Goal: Task Accomplishment & Management: Use online tool/utility

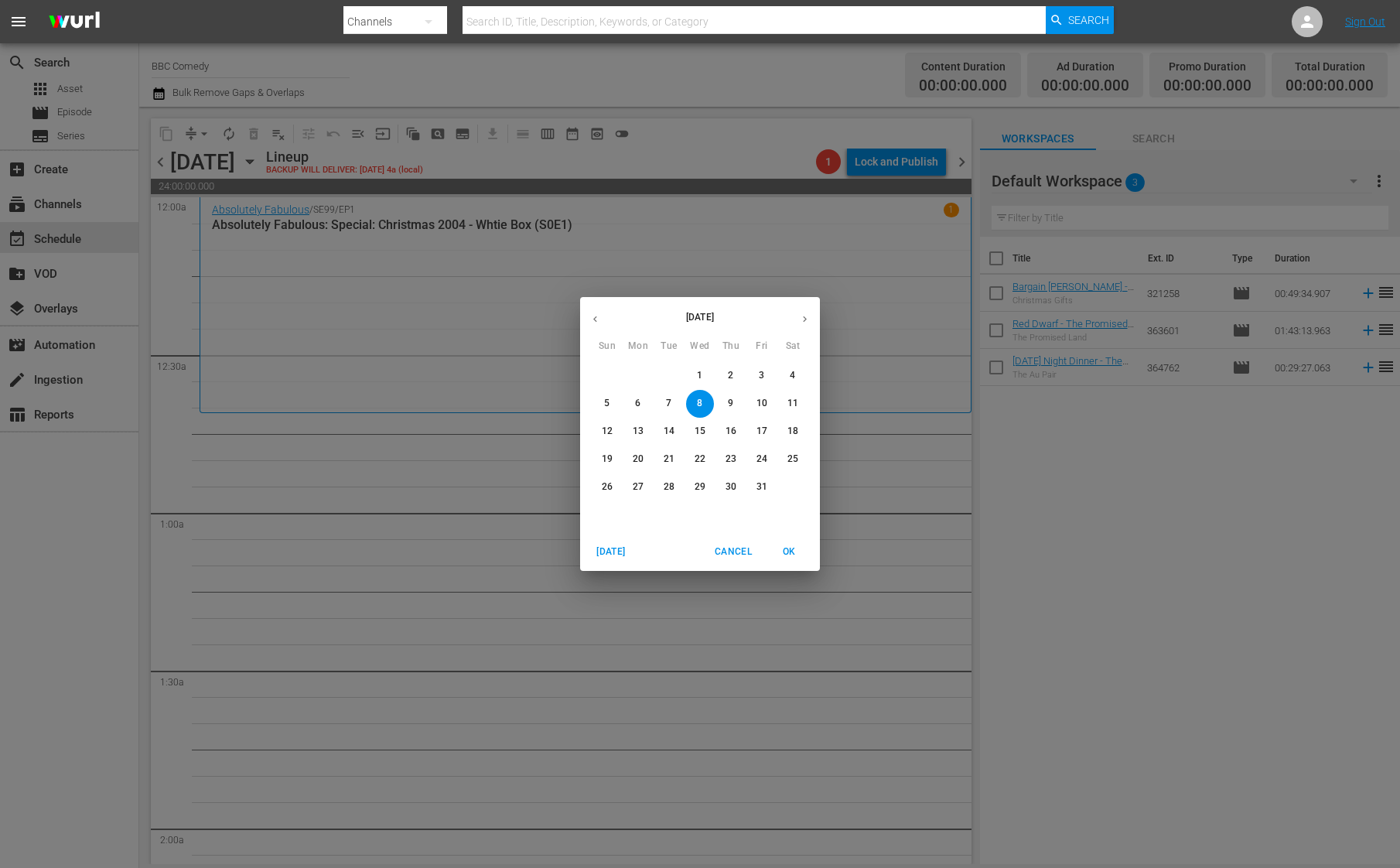
click at [726, 557] on span "Cancel" at bounding box center [733, 551] width 37 height 17
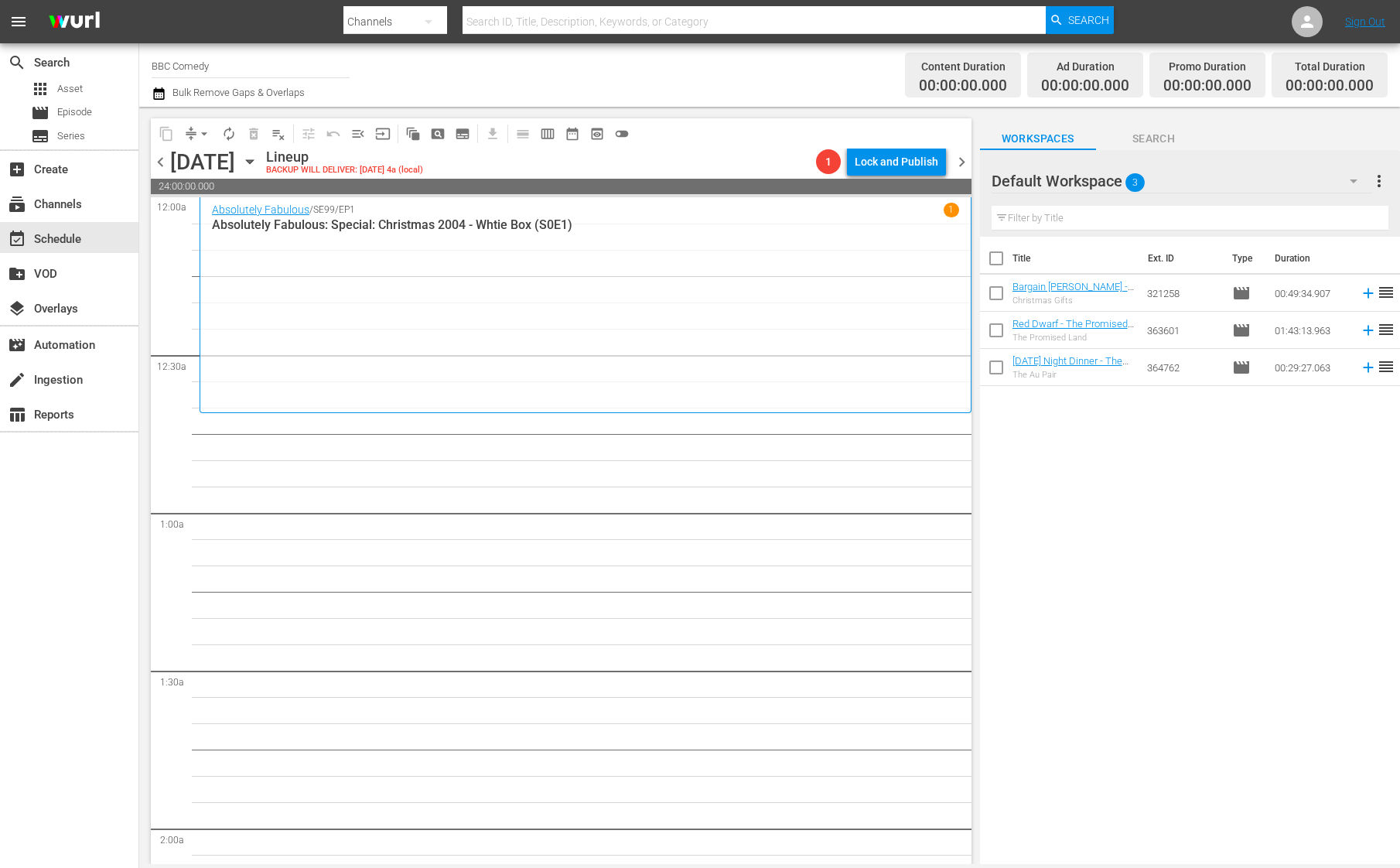
click at [1340, 182] on button "button" at bounding box center [1354, 181] width 37 height 37
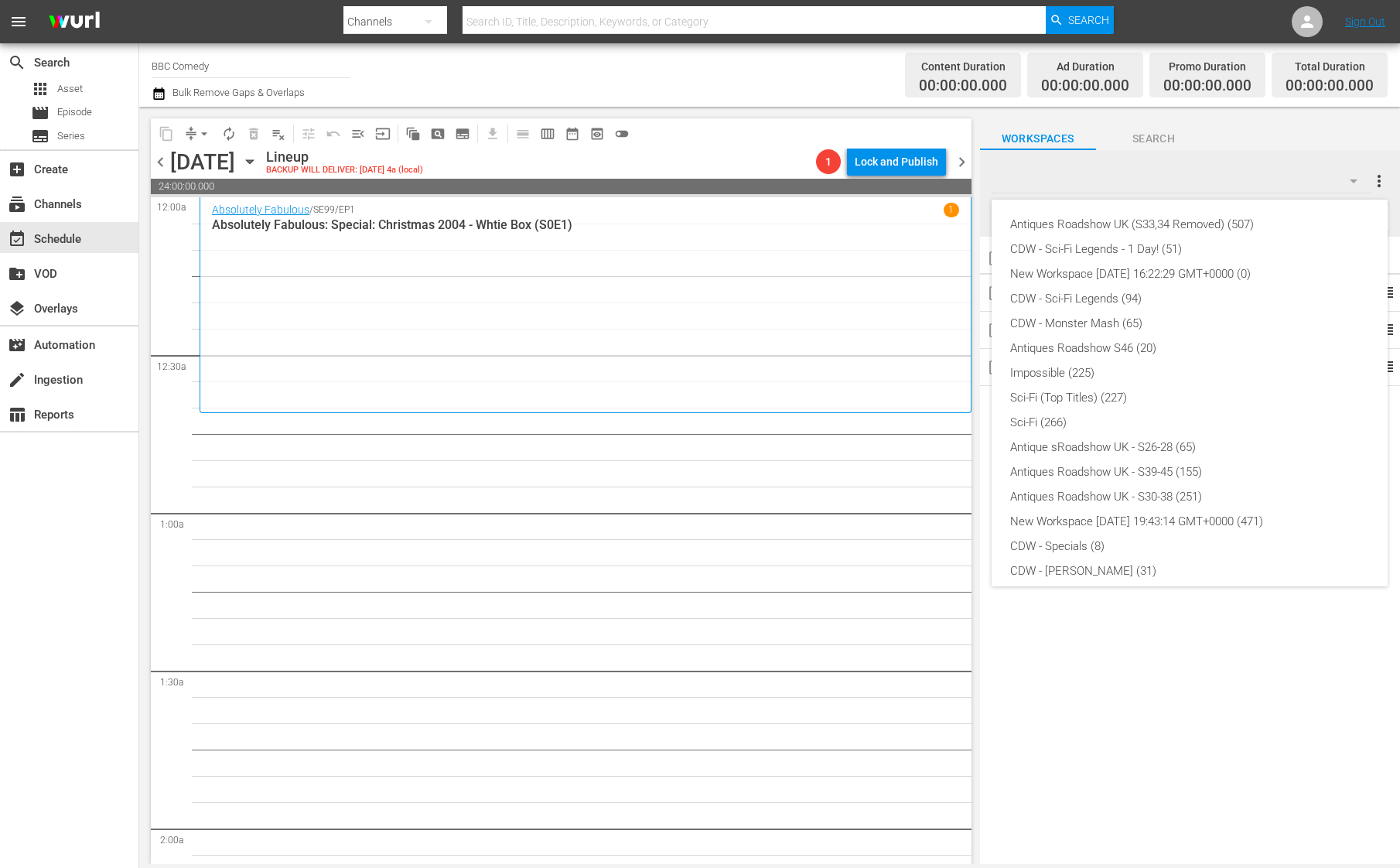
scroll to position [281, 0]
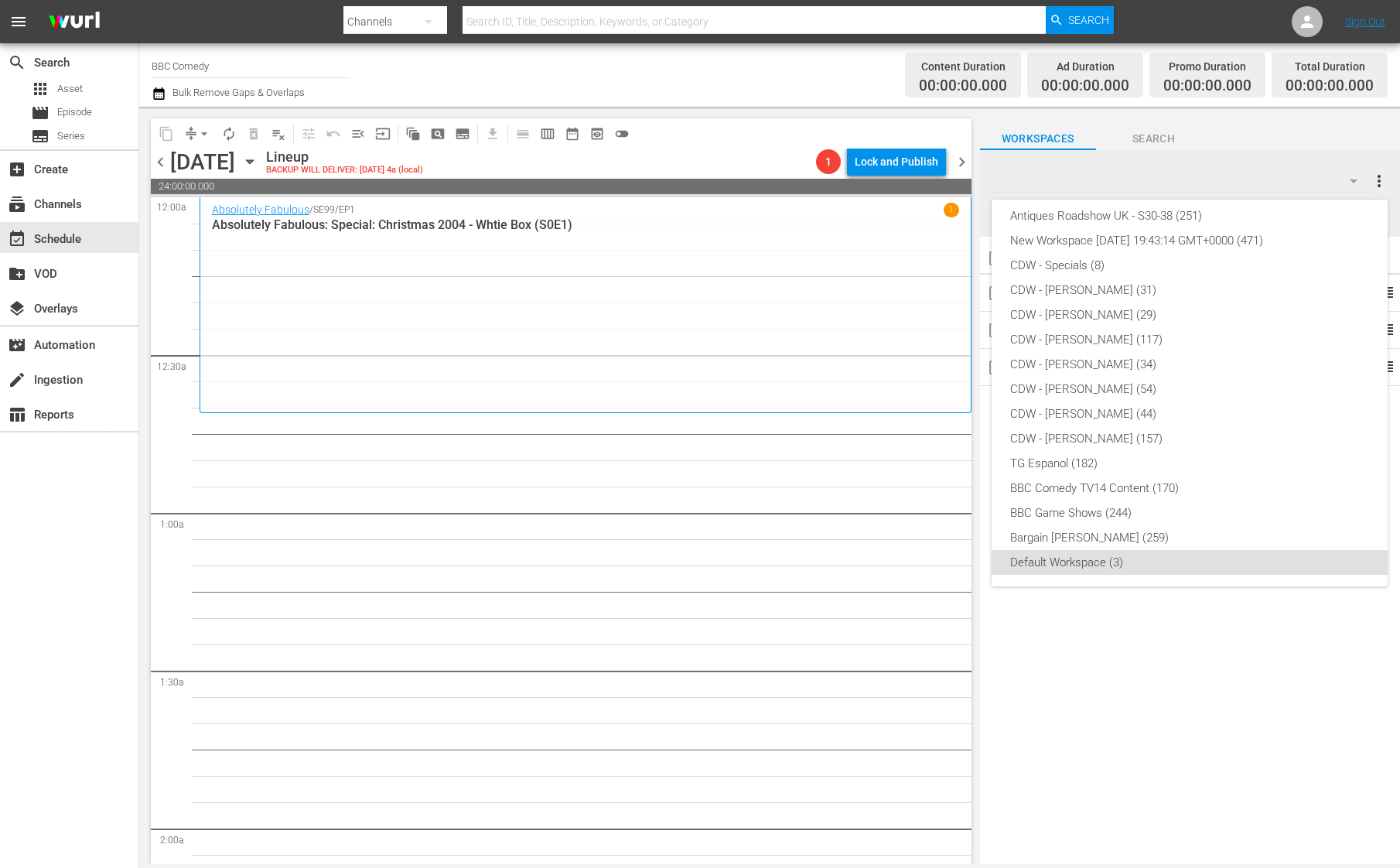
click at [698, 97] on div "Antiques Roadshow UK (S33,34 Removed) (507) CDW - Sci-Fi Legends - 1 Day! (51) …" at bounding box center [700, 434] width 1400 height 868
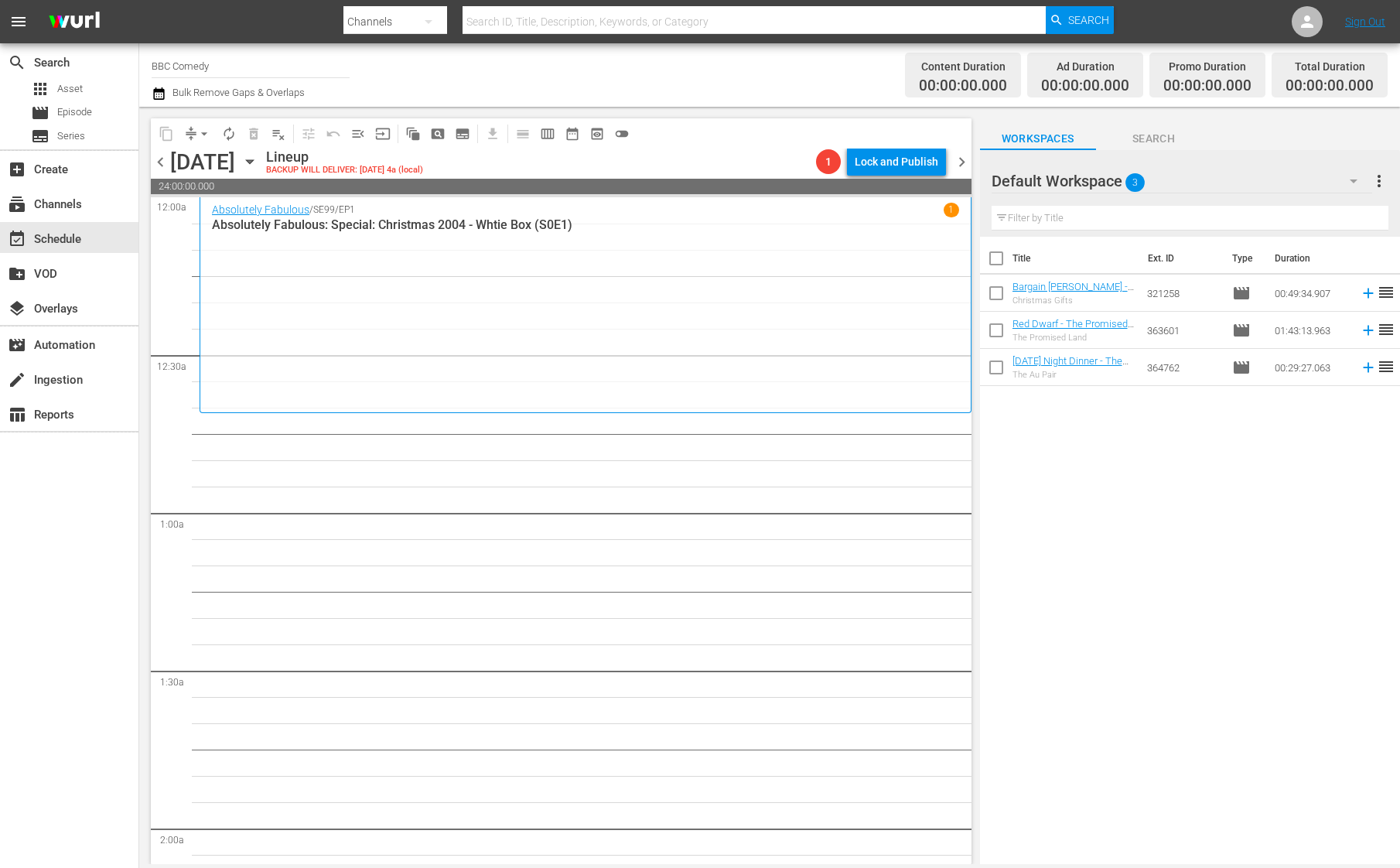
click at [259, 164] on icon "button" at bounding box center [250, 162] width 17 height 17
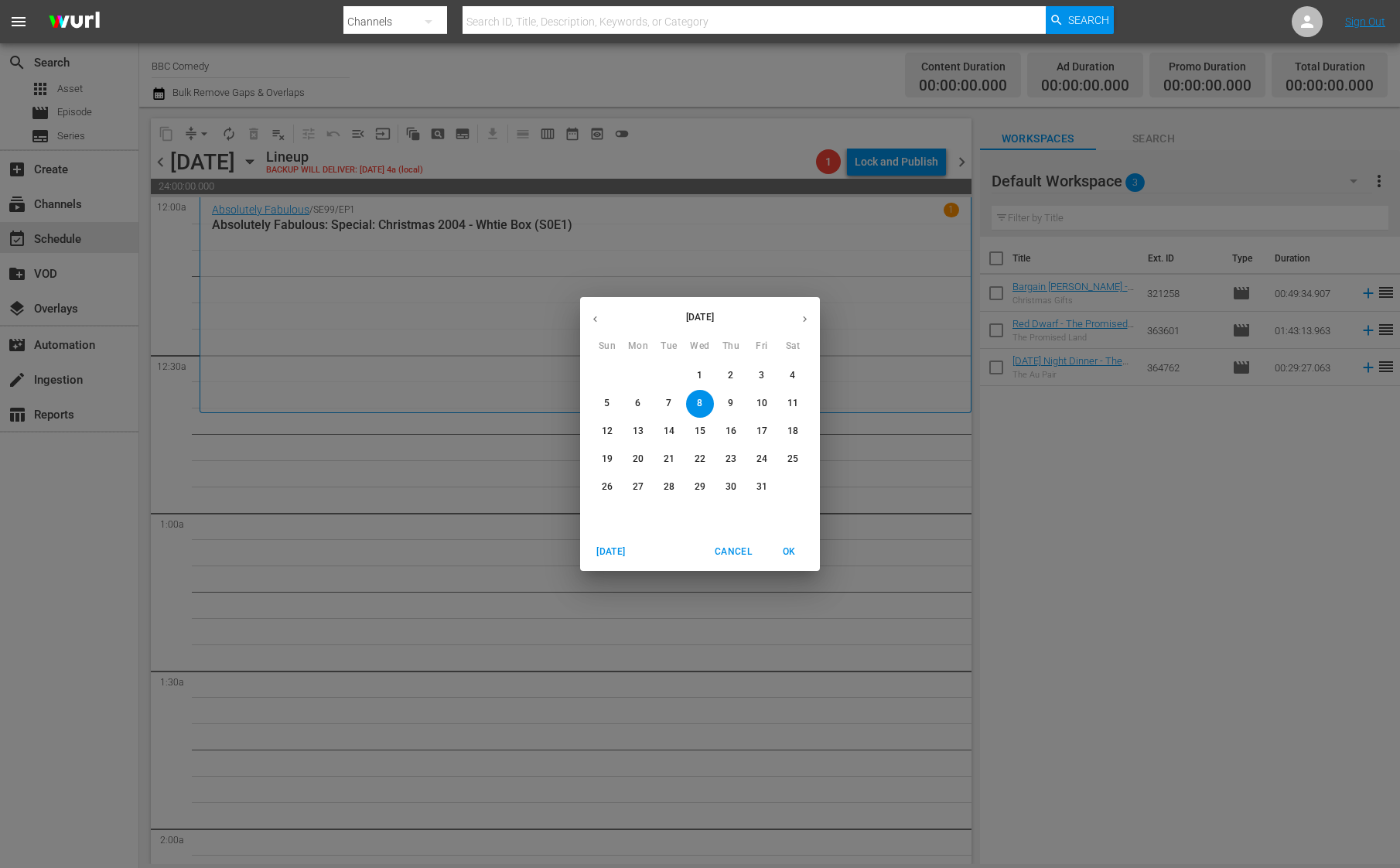
click at [596, 321] on icon "button" at bounding box center [595, 319] width 4 height 6
click at [700, 402] on p "9" at bounding box center [699, 403] width 6 height 13
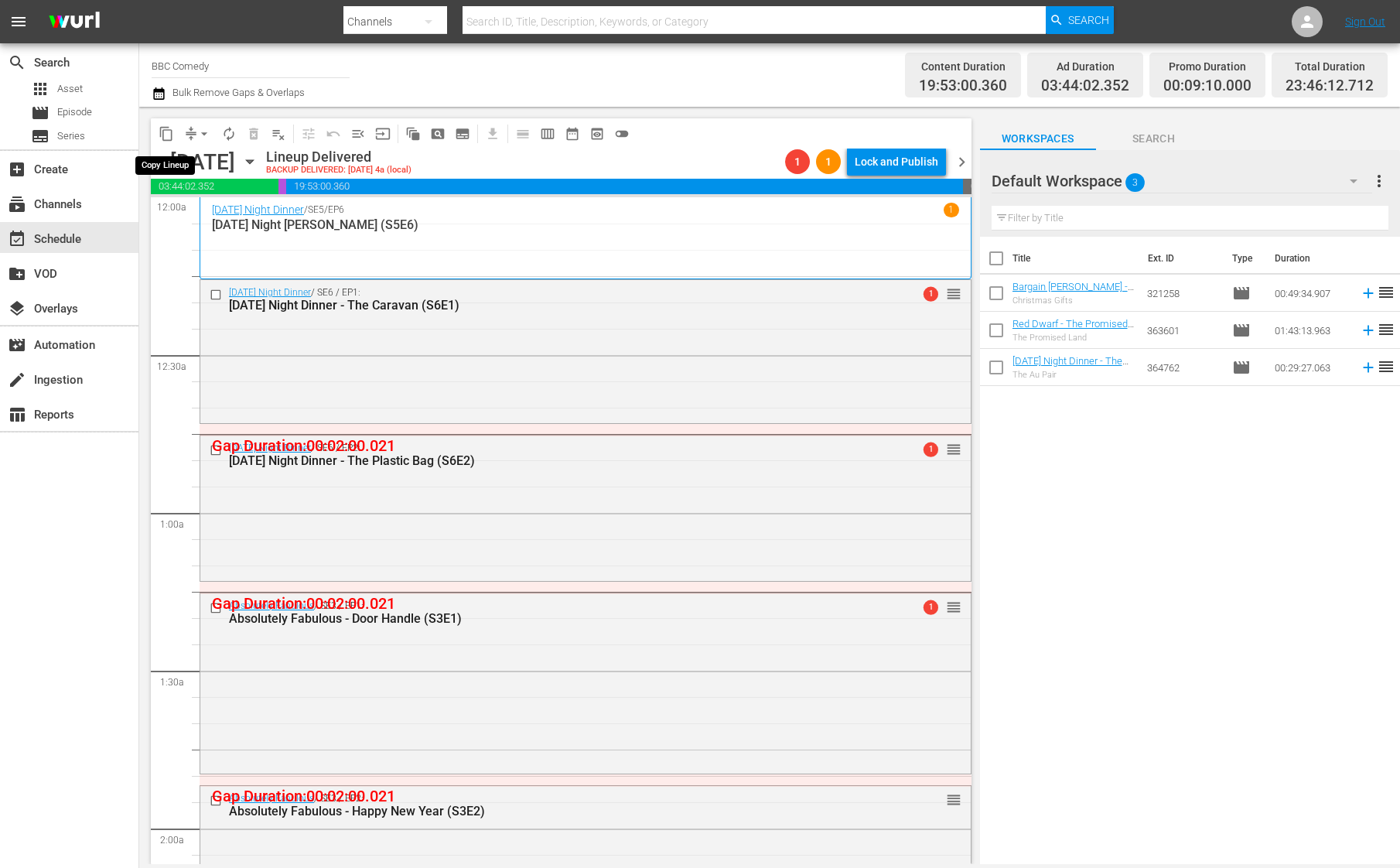
click at [164, 134] on span "content_copy" at bounding box center [167, 134] width 16 height 16
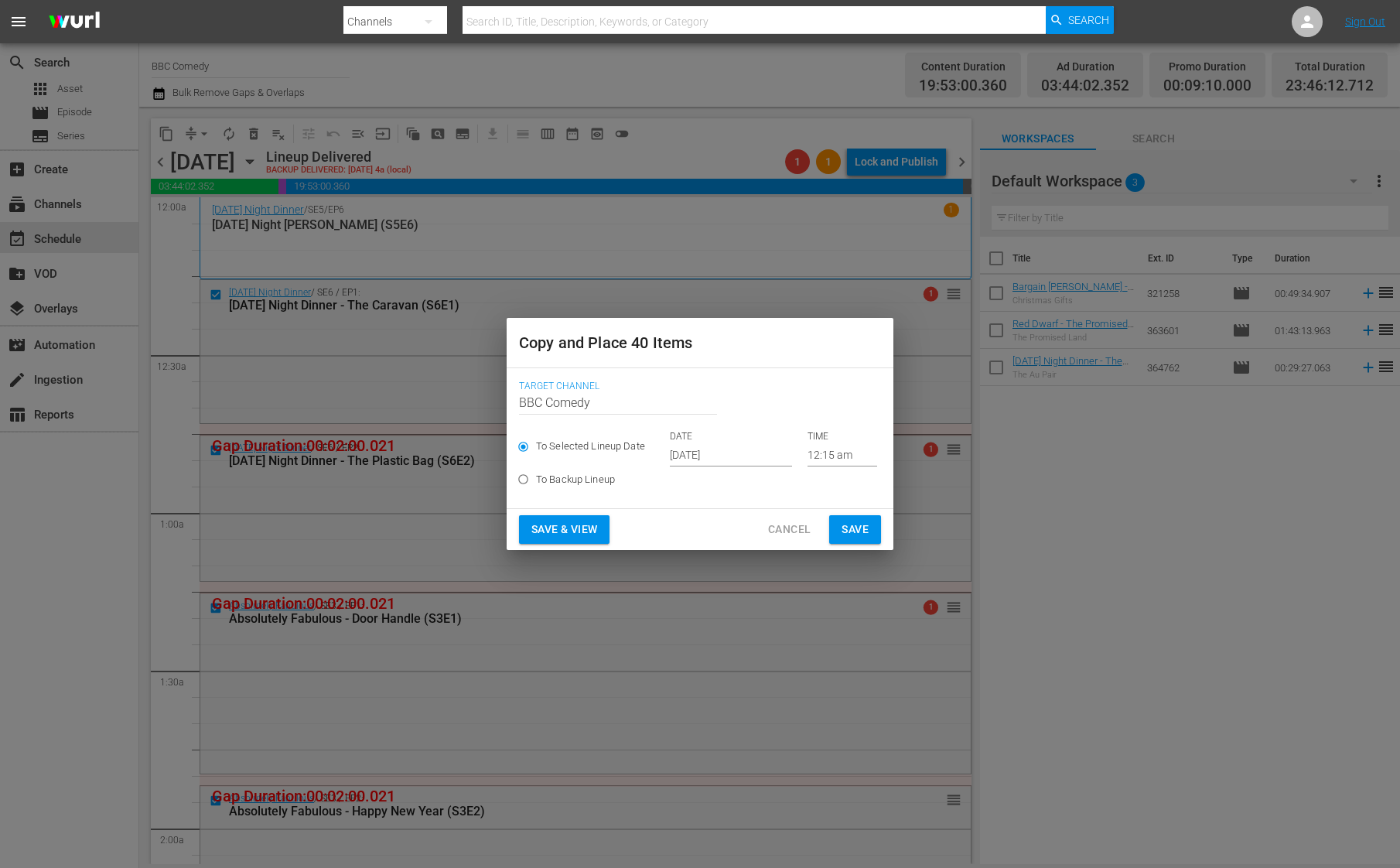
click at [681, 447] on input "[DATE]" at bounding box center [731, 455] width 122 height 24
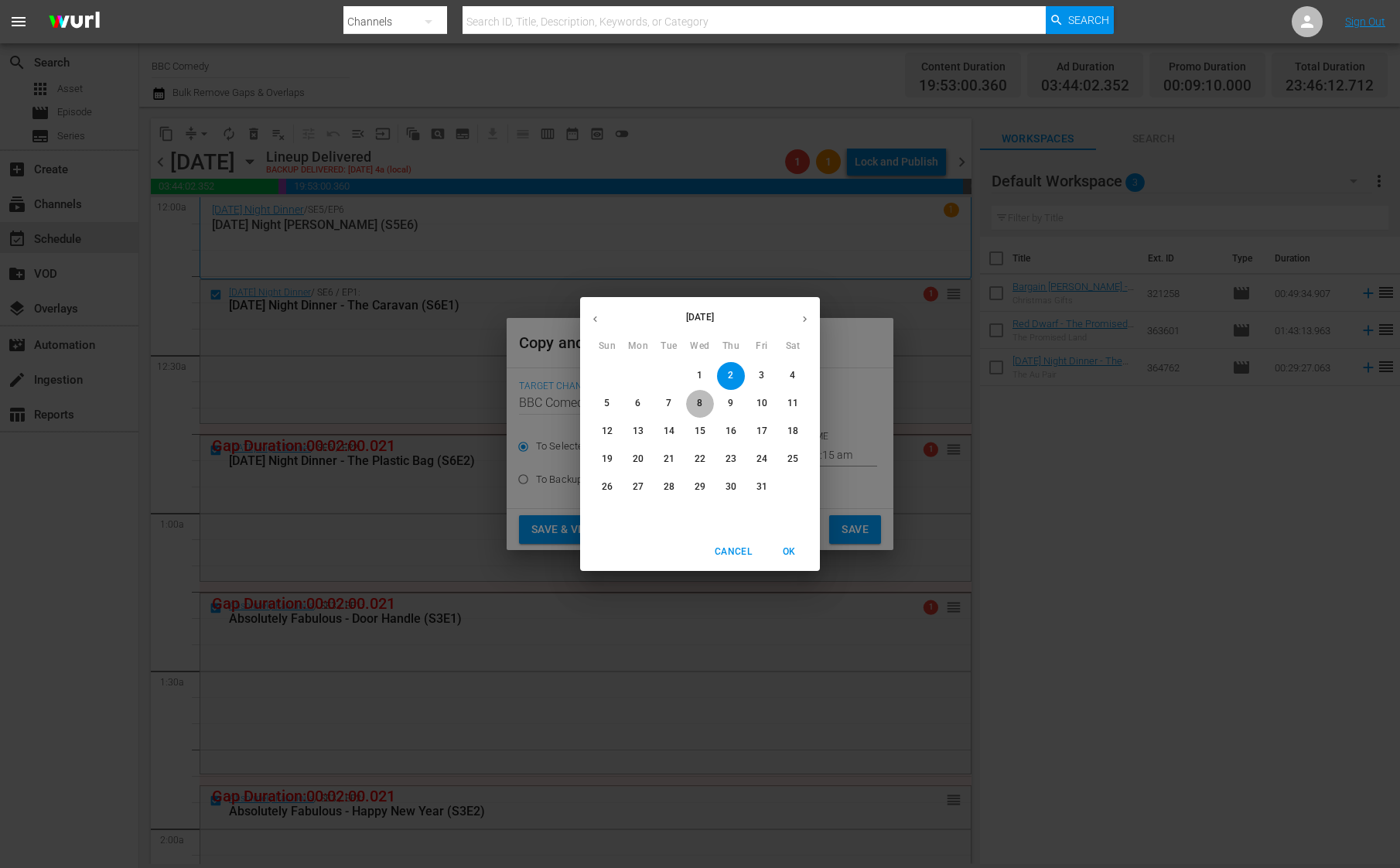
click at [698, 402] on p "8" at bounding box center [699, 403] width 6 height 13
type input "[DATE]"
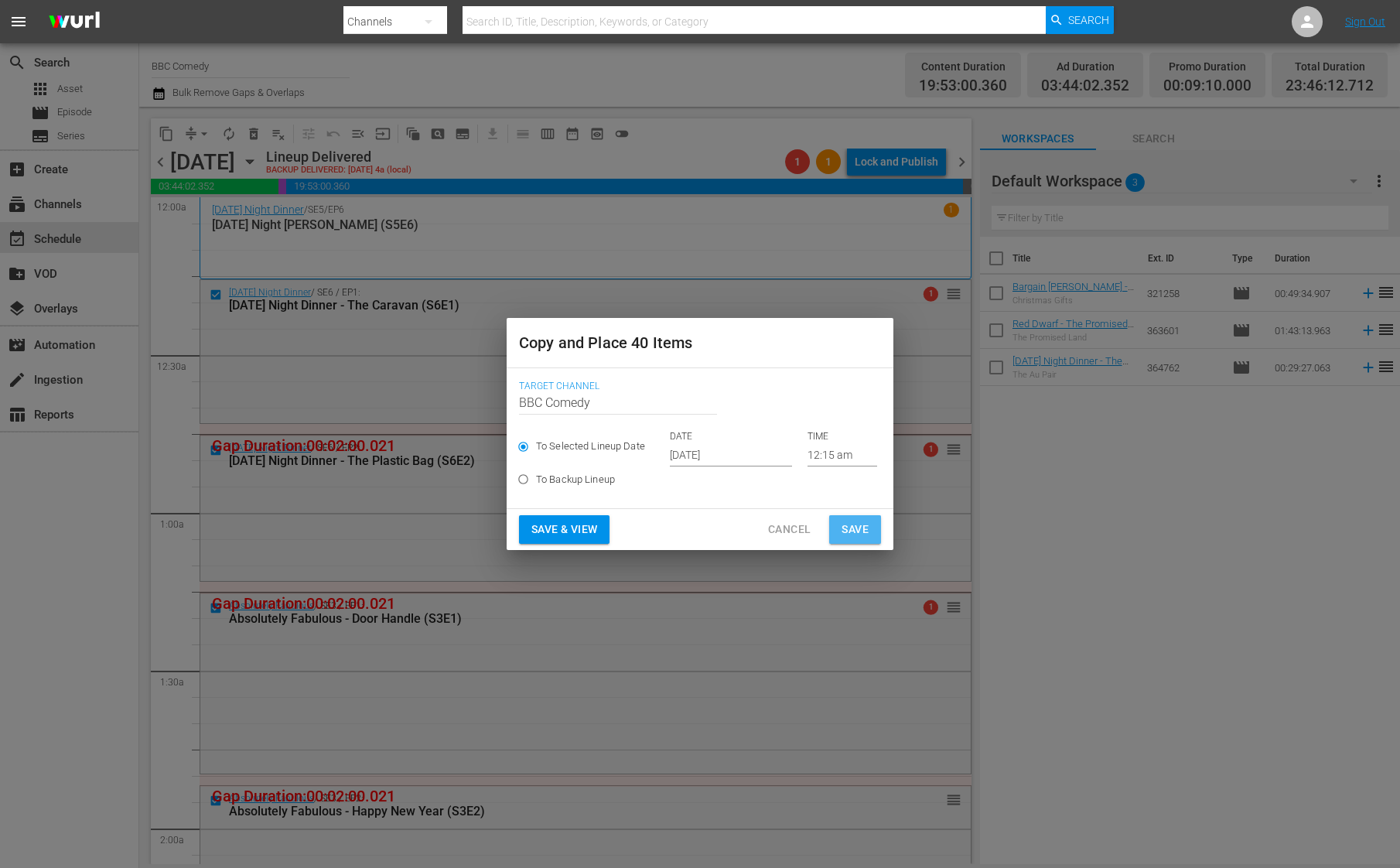
click at [849, 528] on span "Save" at bounding box center [855, 529] width 27 height 20
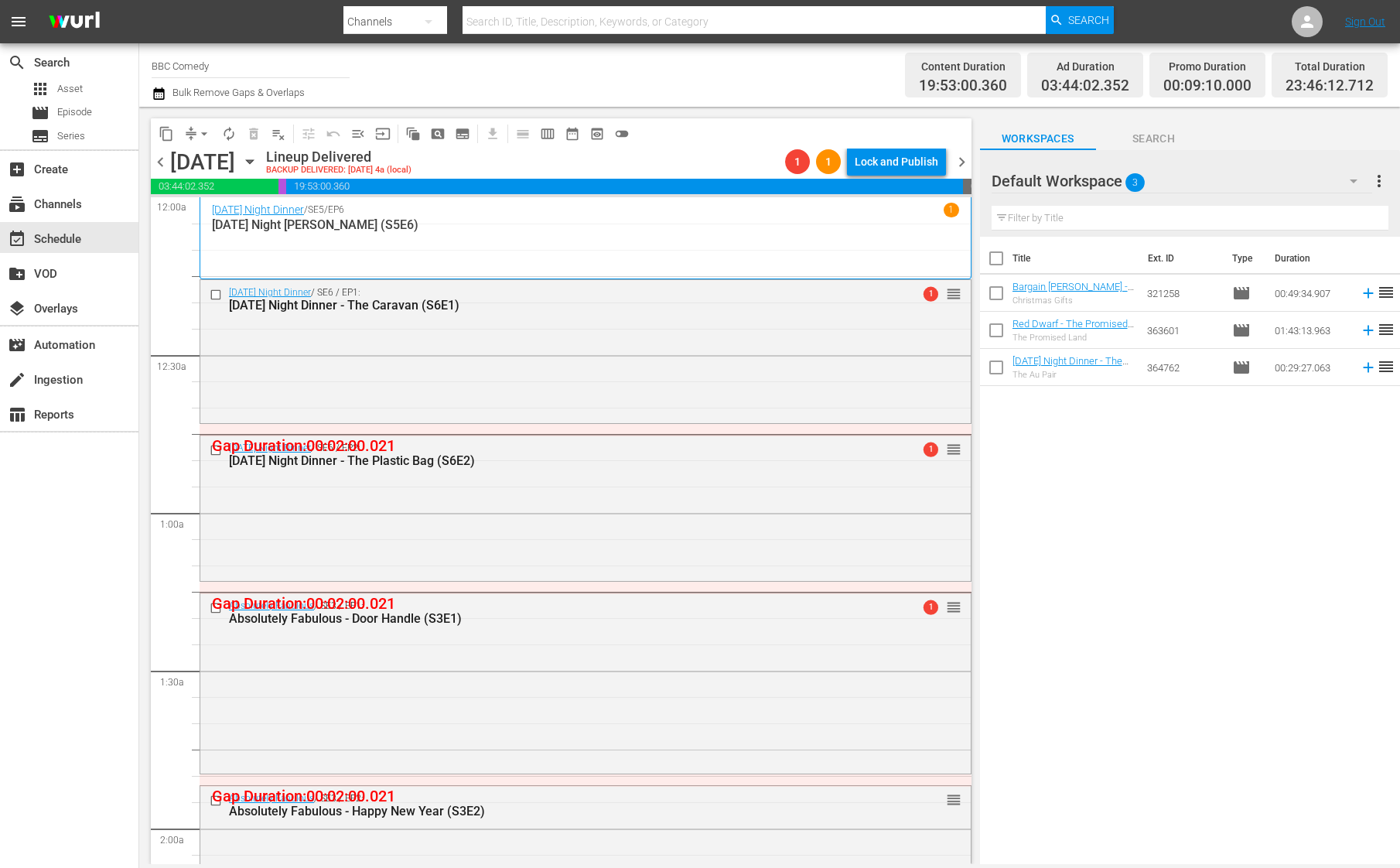
click at [963, 153] on span "chevron_right" at bounding box center [962, 162] width 20 height 20
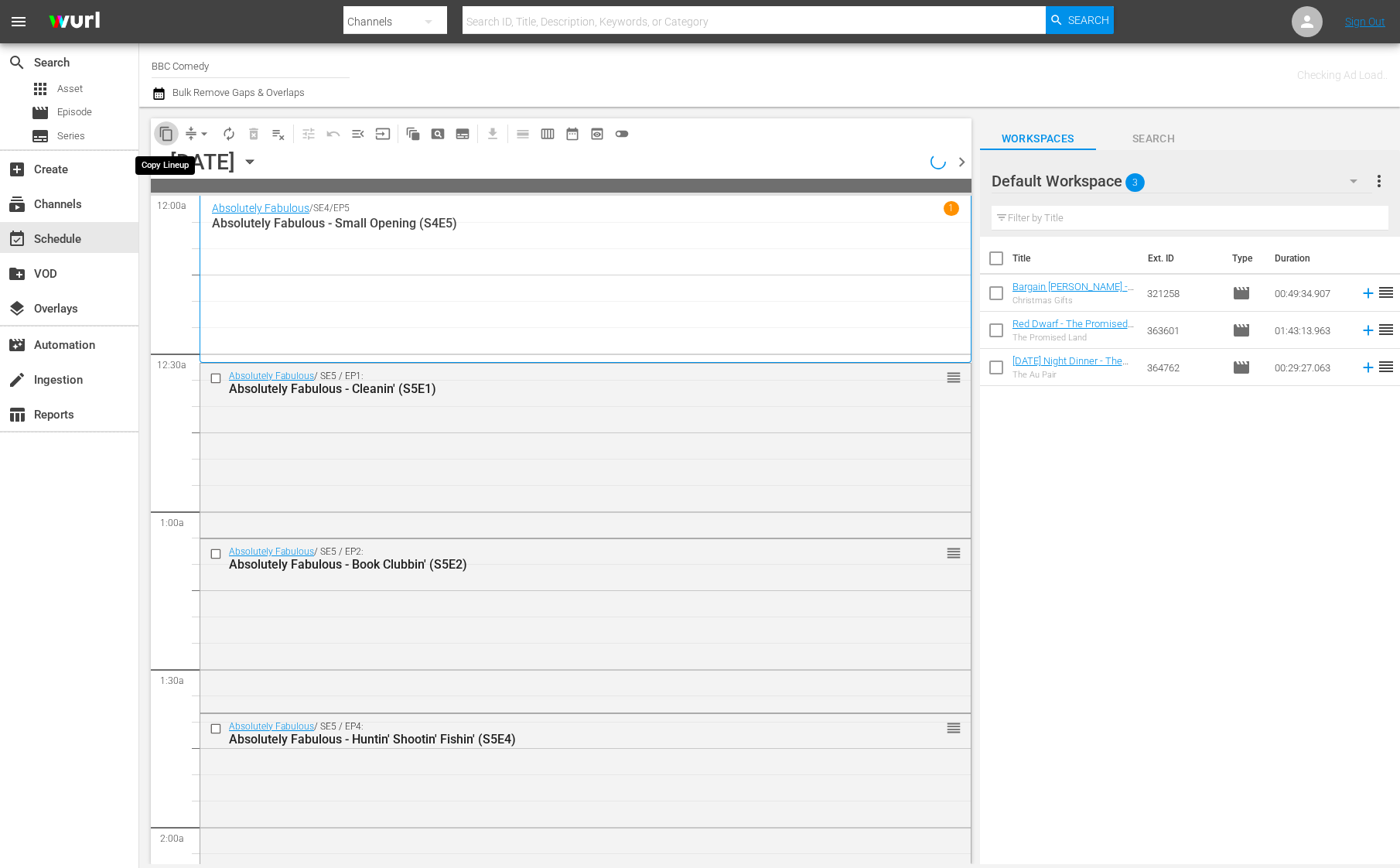
click at [171, 135] on span "content_copy" at bounding box center [167, 134] width 16 height 16
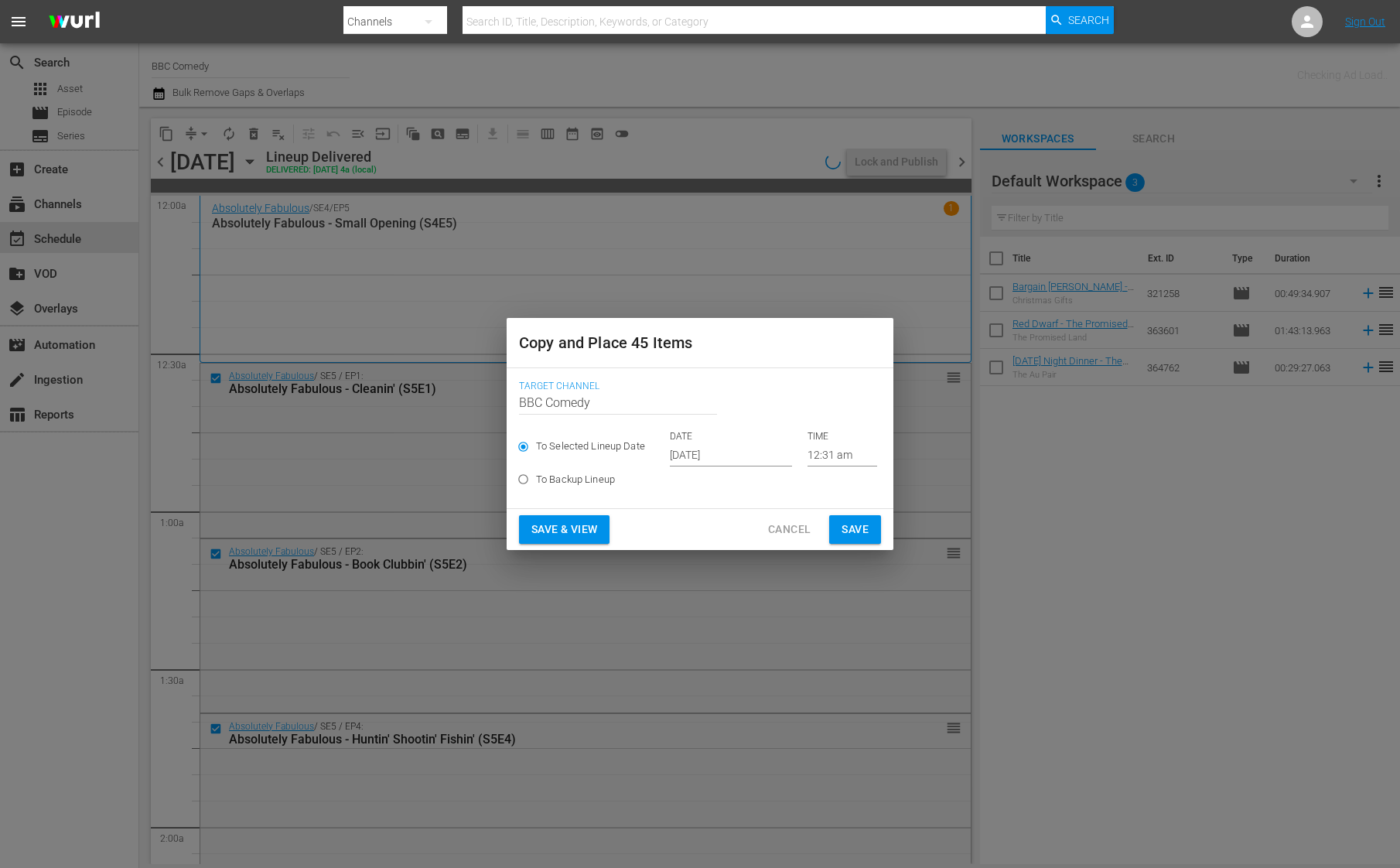
click at [696, 457] on input "[DATE]" at bounding box center [731, 455] width 122 height 24
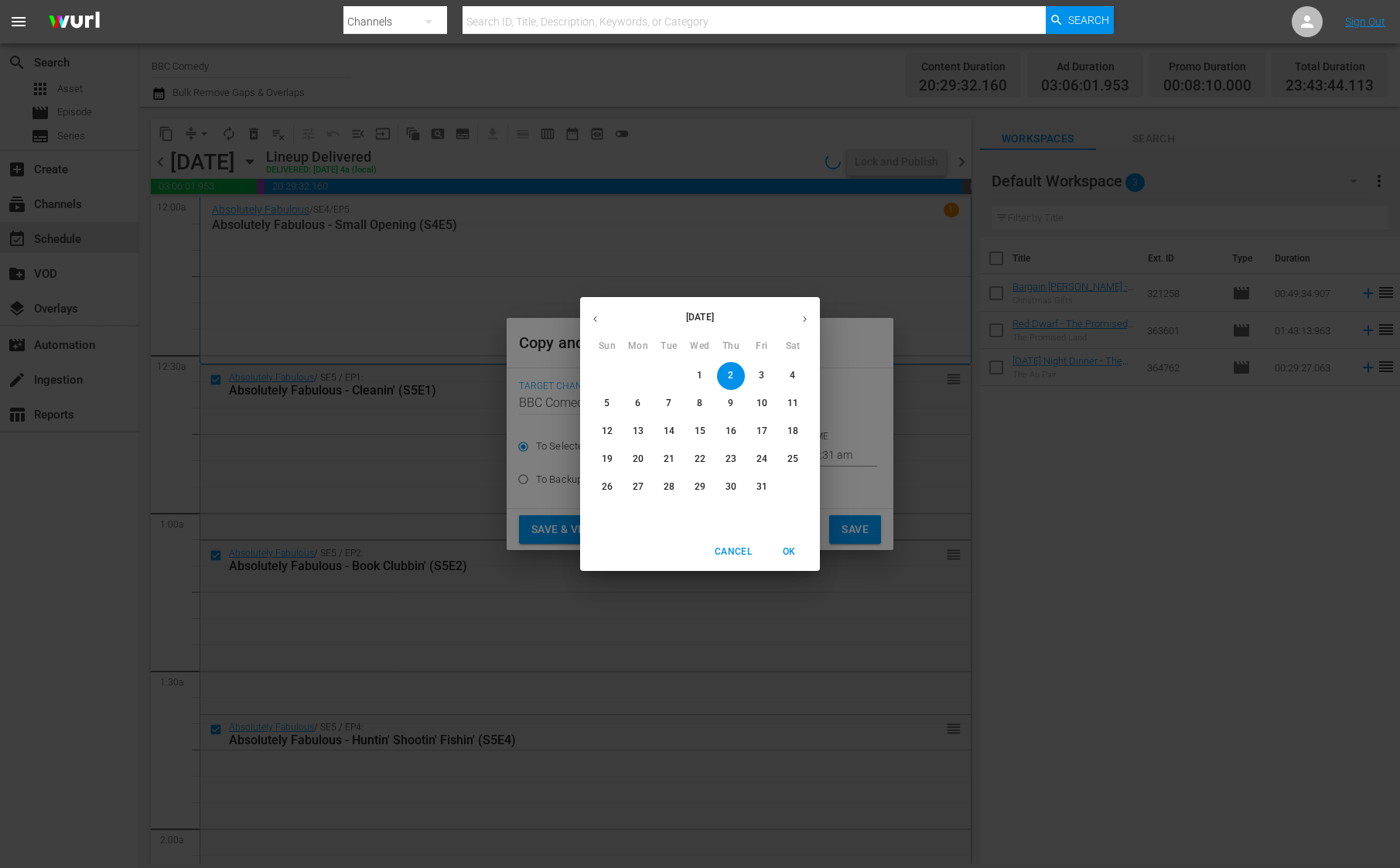
click at [790, 318] on button "button" at bounding box center [805, 319] width 30 height 30
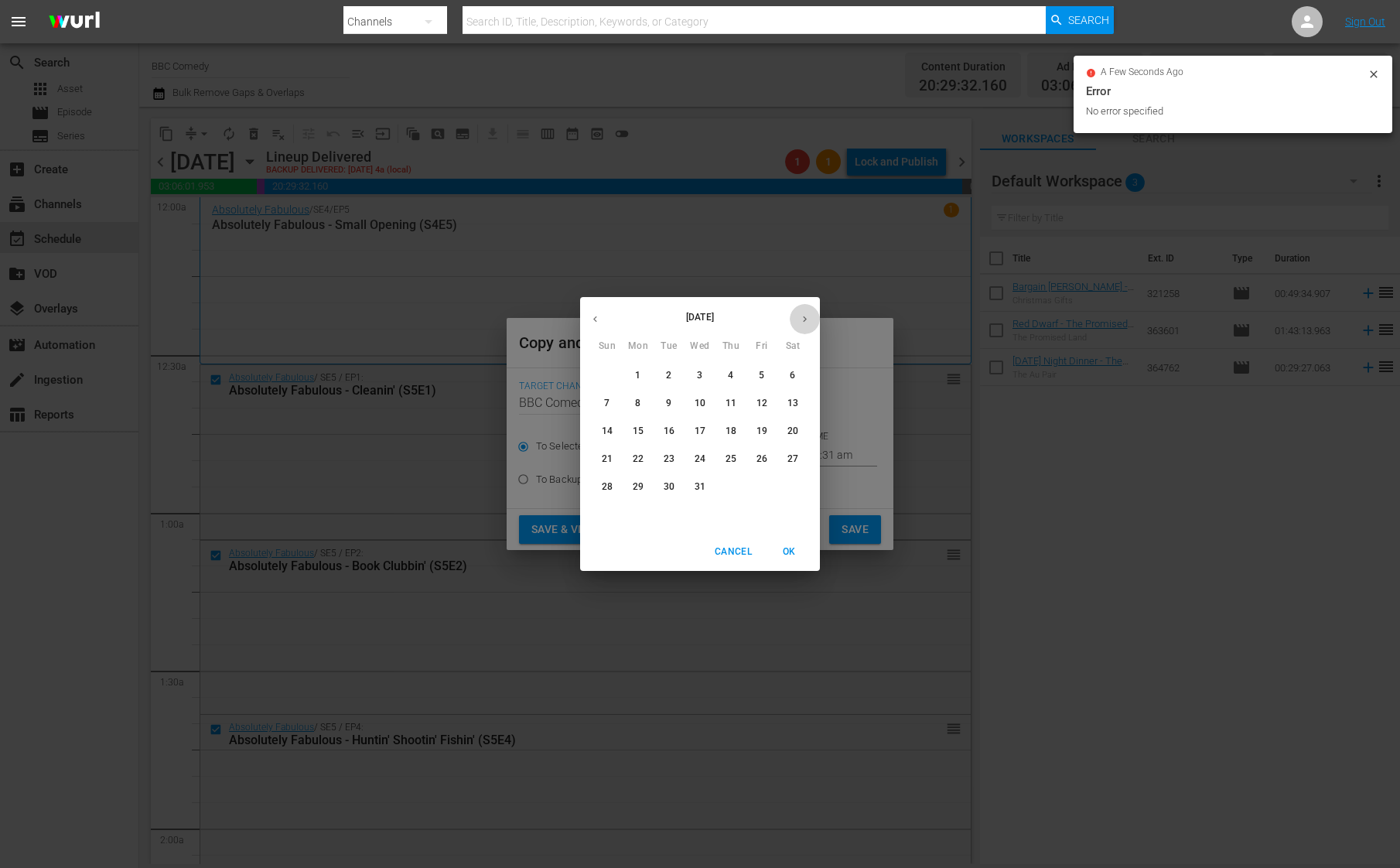
click at [790, 318] on button "button" at bounding box center [805, 319] width 30 height 30
click at [594, 323] on icon "button" at bounding box center [595, 318] width 12 height 12
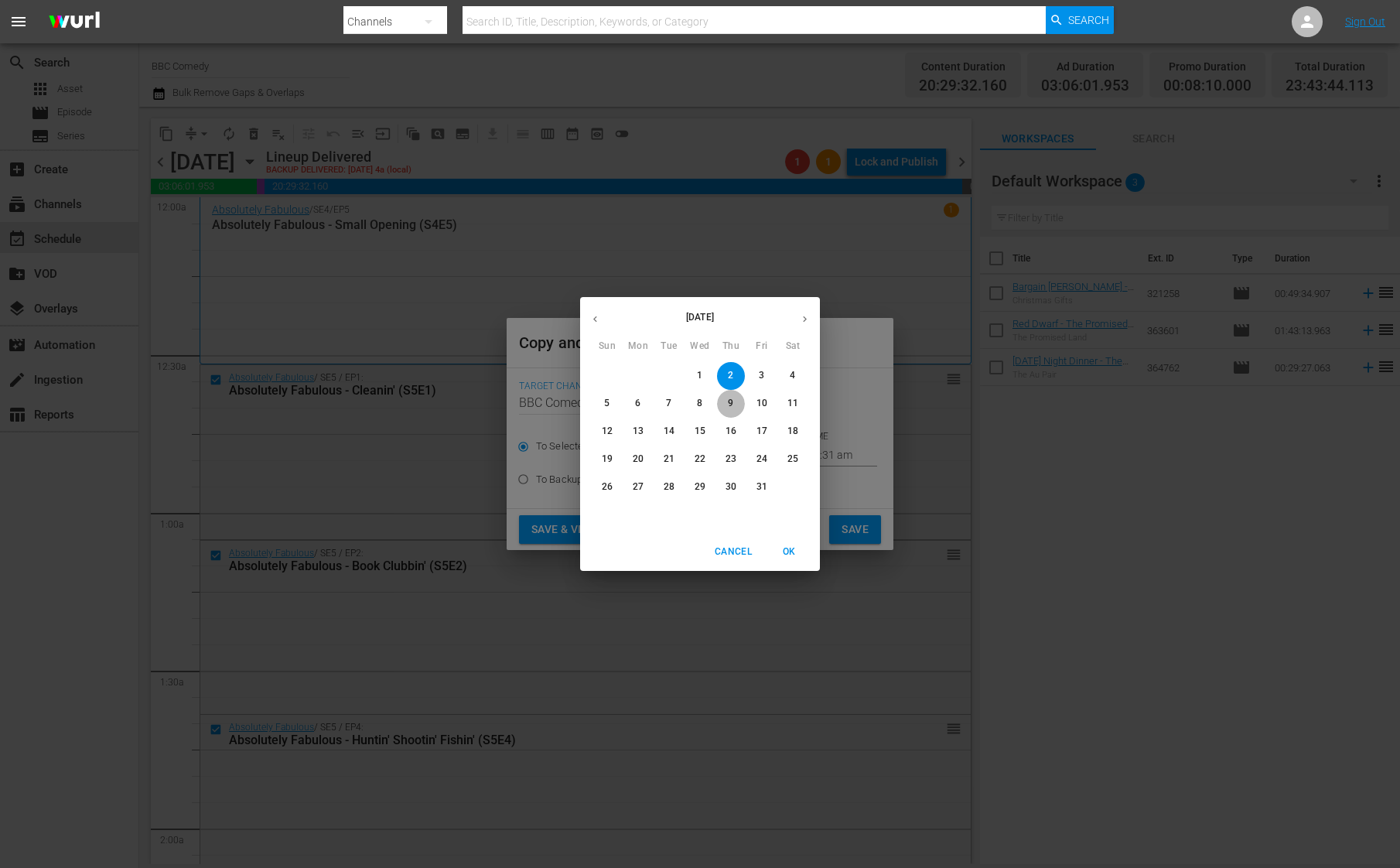
click at [729, 406] on p "9" at bounding box center [731, 403] width 6 height 13
type input "[DATE]"
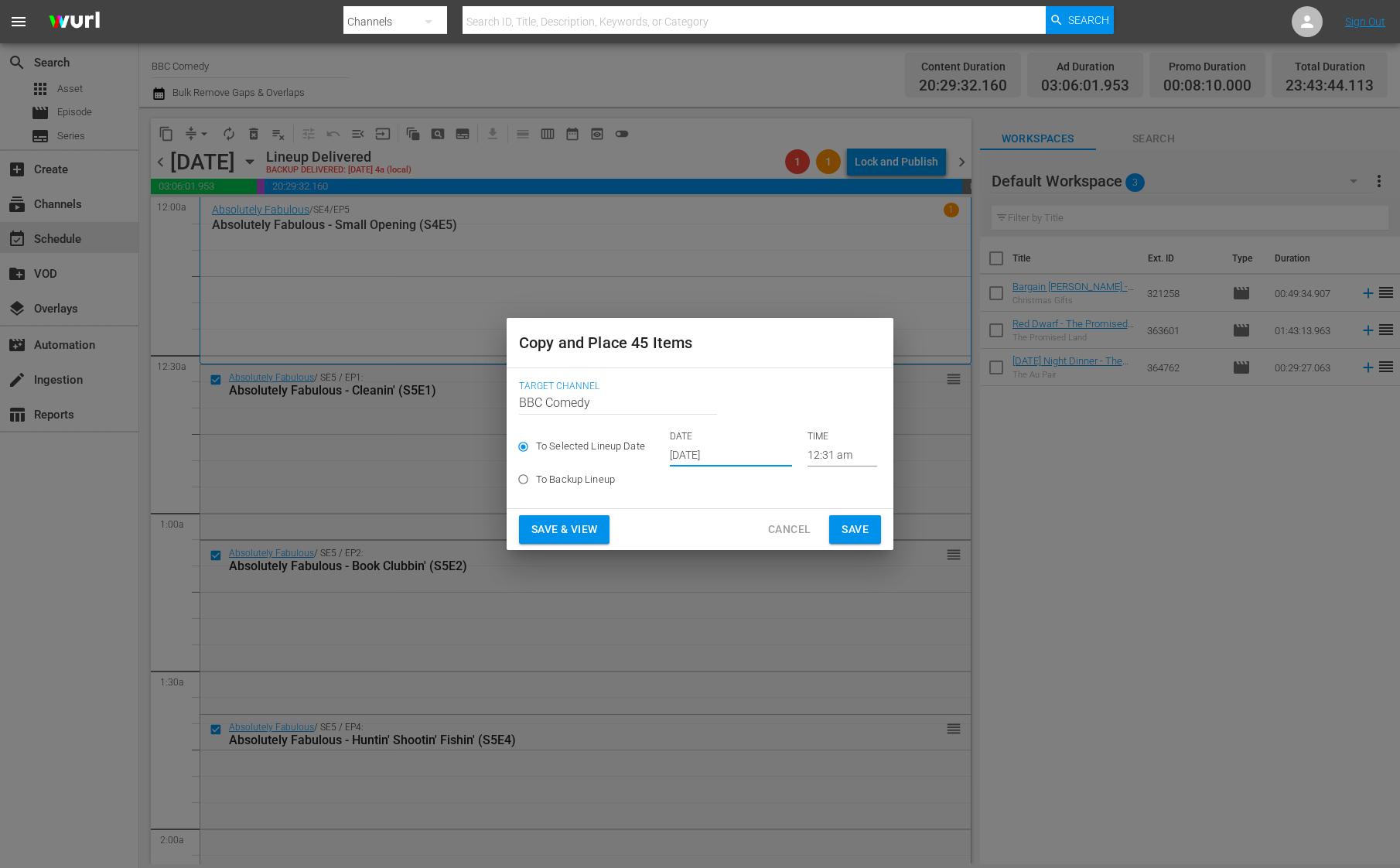
click at [839, 528] on button "Save" at bounding box center [855, 529] width 52 height 28
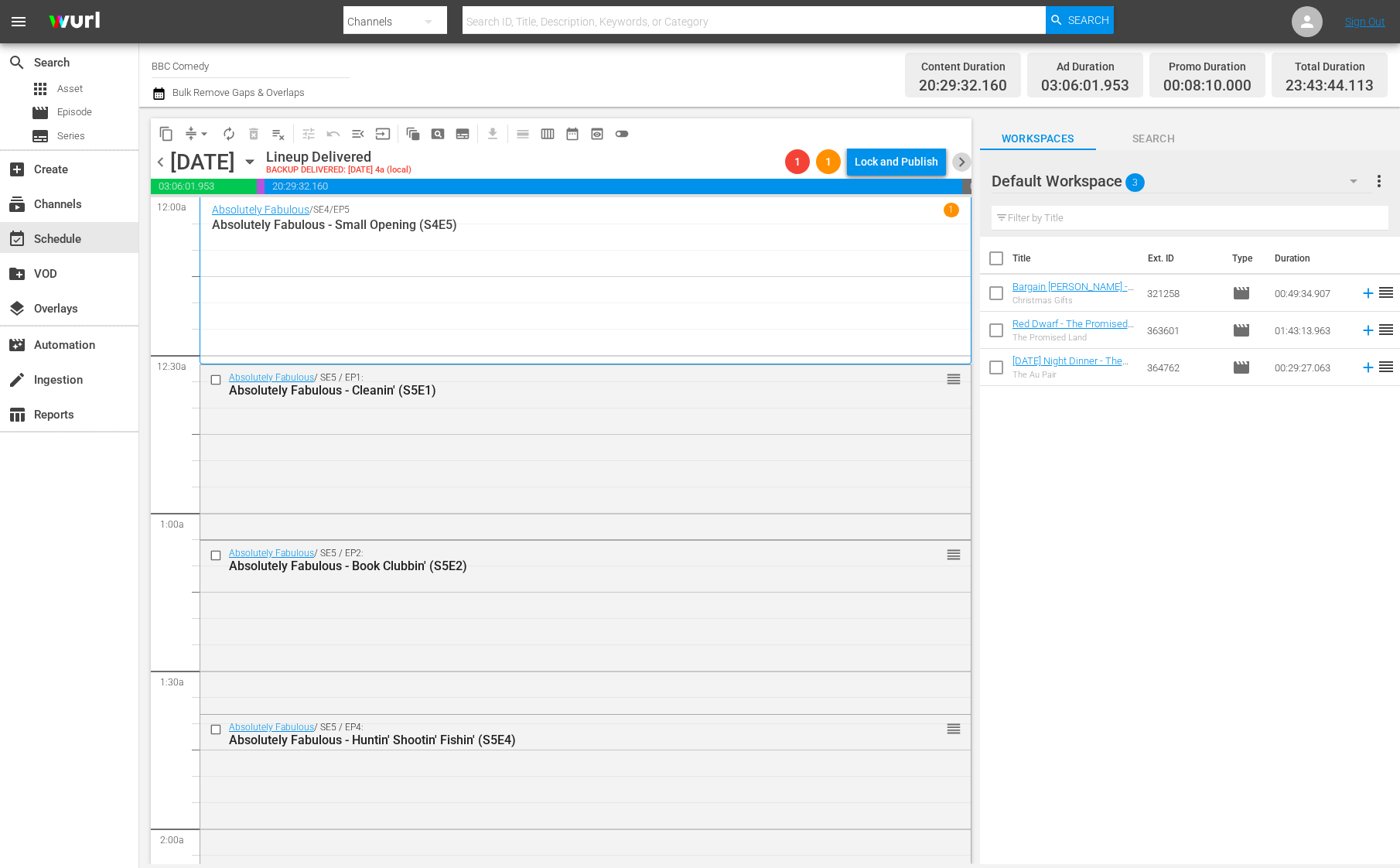
click at [961, 158] on span "chevron_right" at bounding box center [962, 162] width 20 height 20
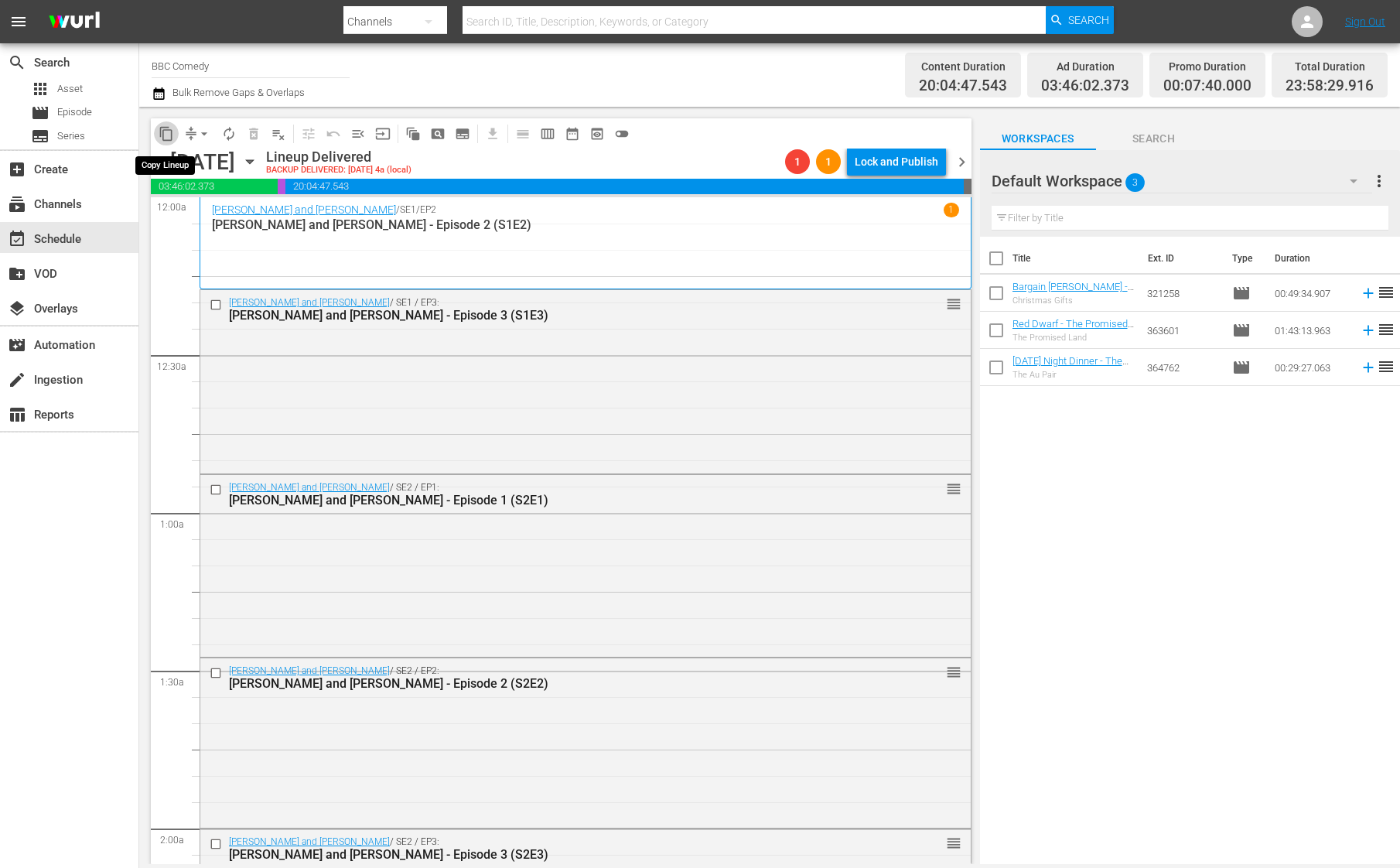
click at [165, 132] on span "content_copy" at bounding box center [167, 134] width 16 height 16
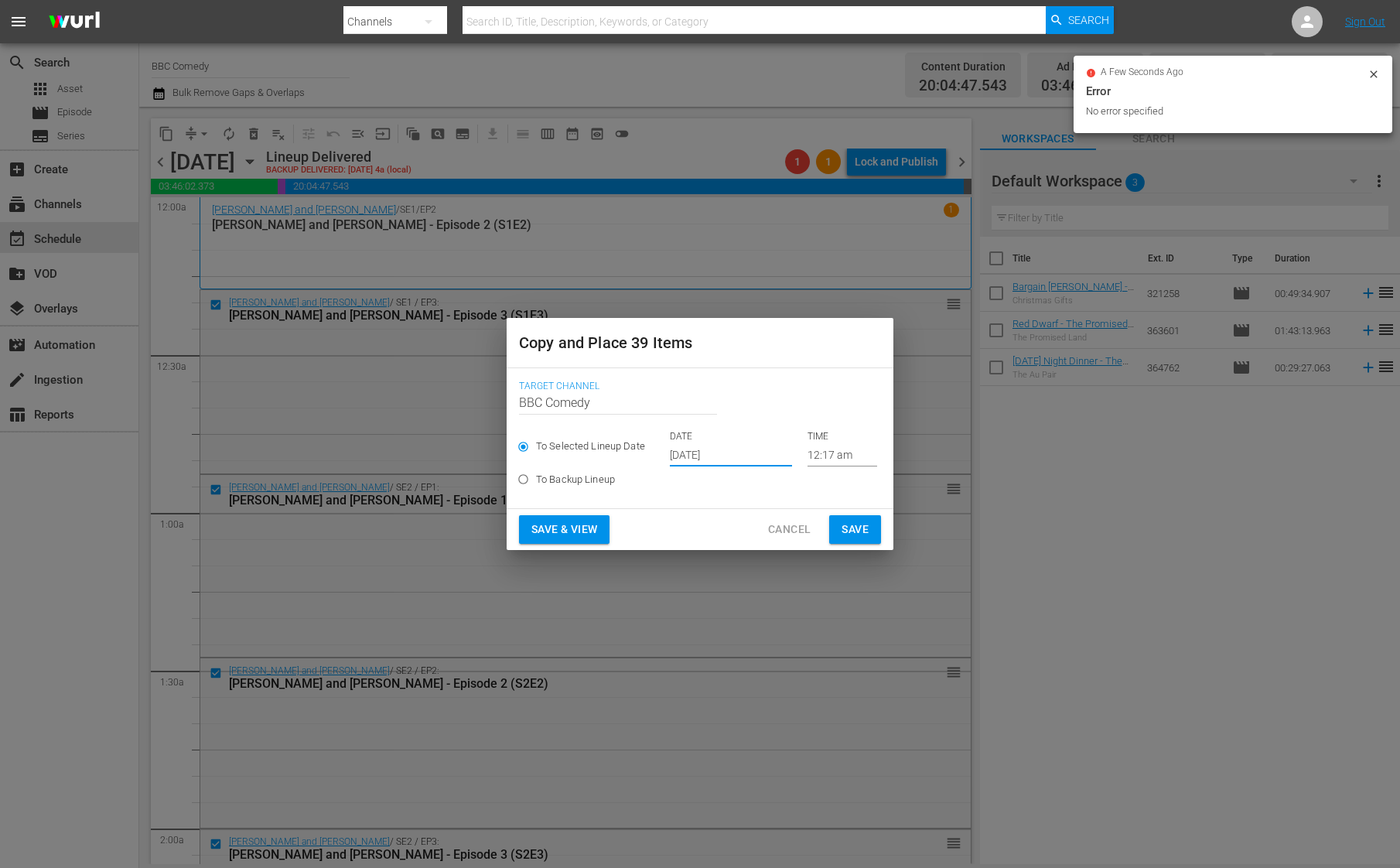
click at [725, 456] on input "[DATE]" at bounding box center [731, 455] width 122 height 24
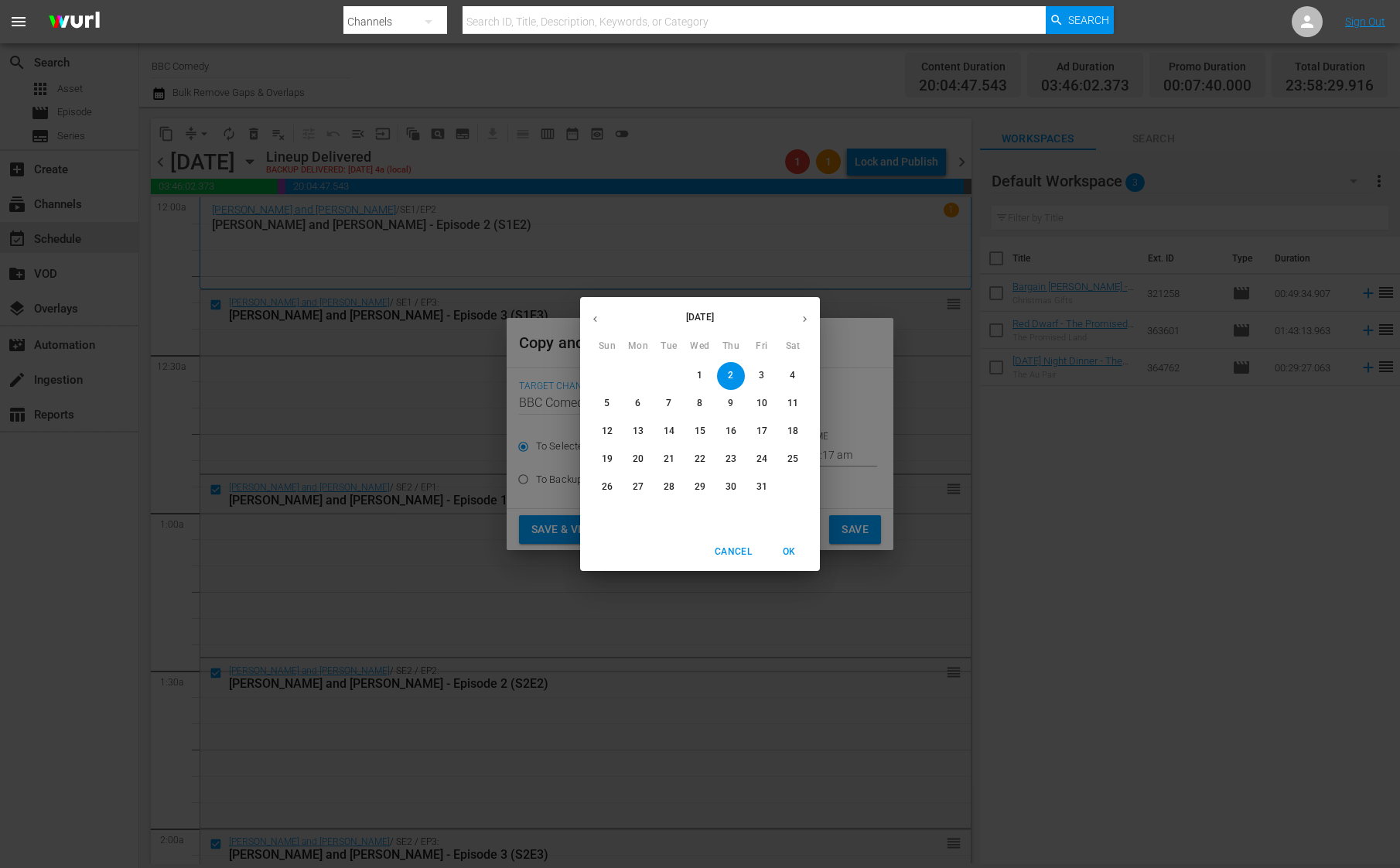
click at [762, 399] on p "10" at bounding box center [762, 403] width 11 height 13
type input "[DATE]"
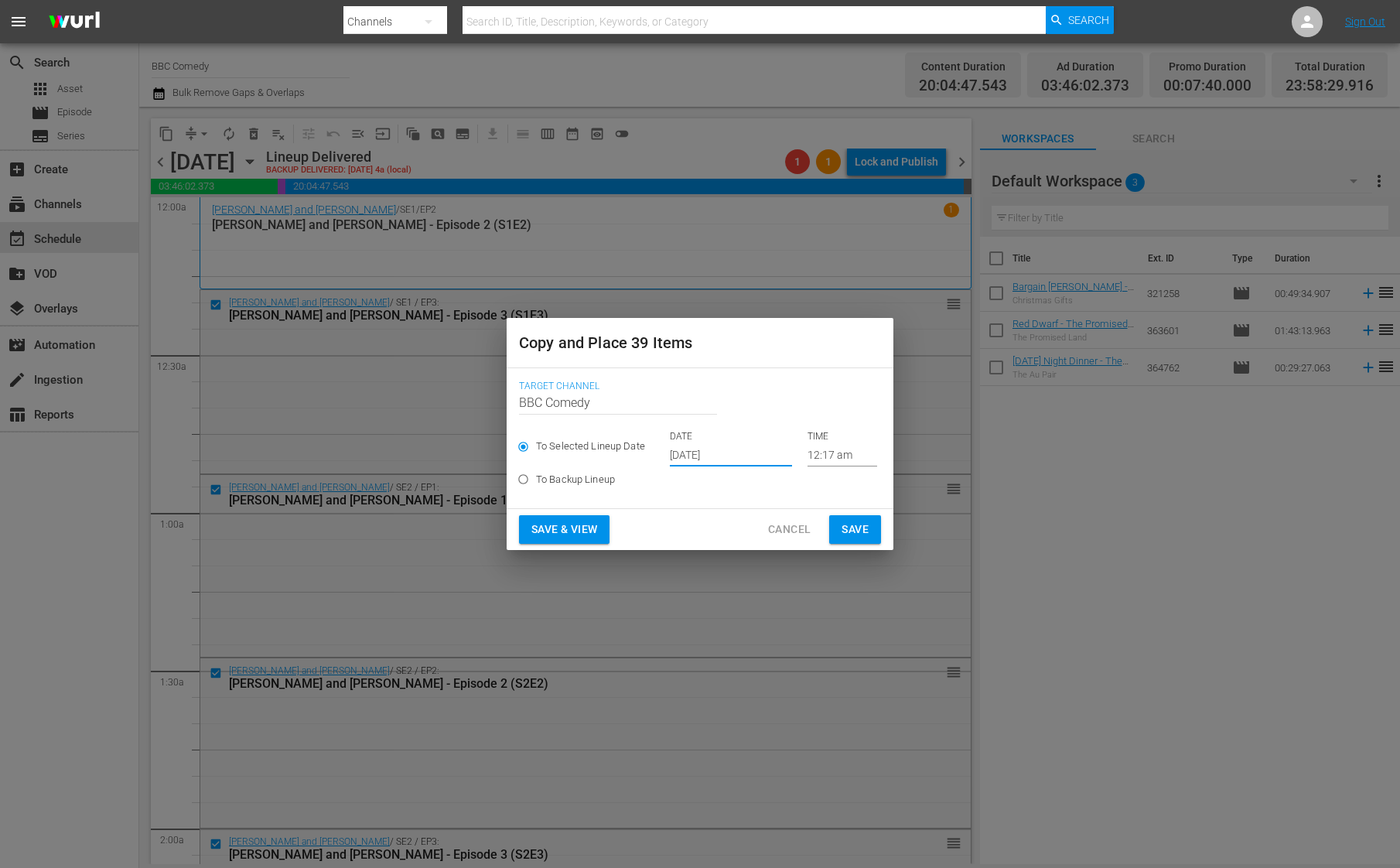
click at [860, 526] on span "Save" at bounding box center [855, 529] width 27 height 20
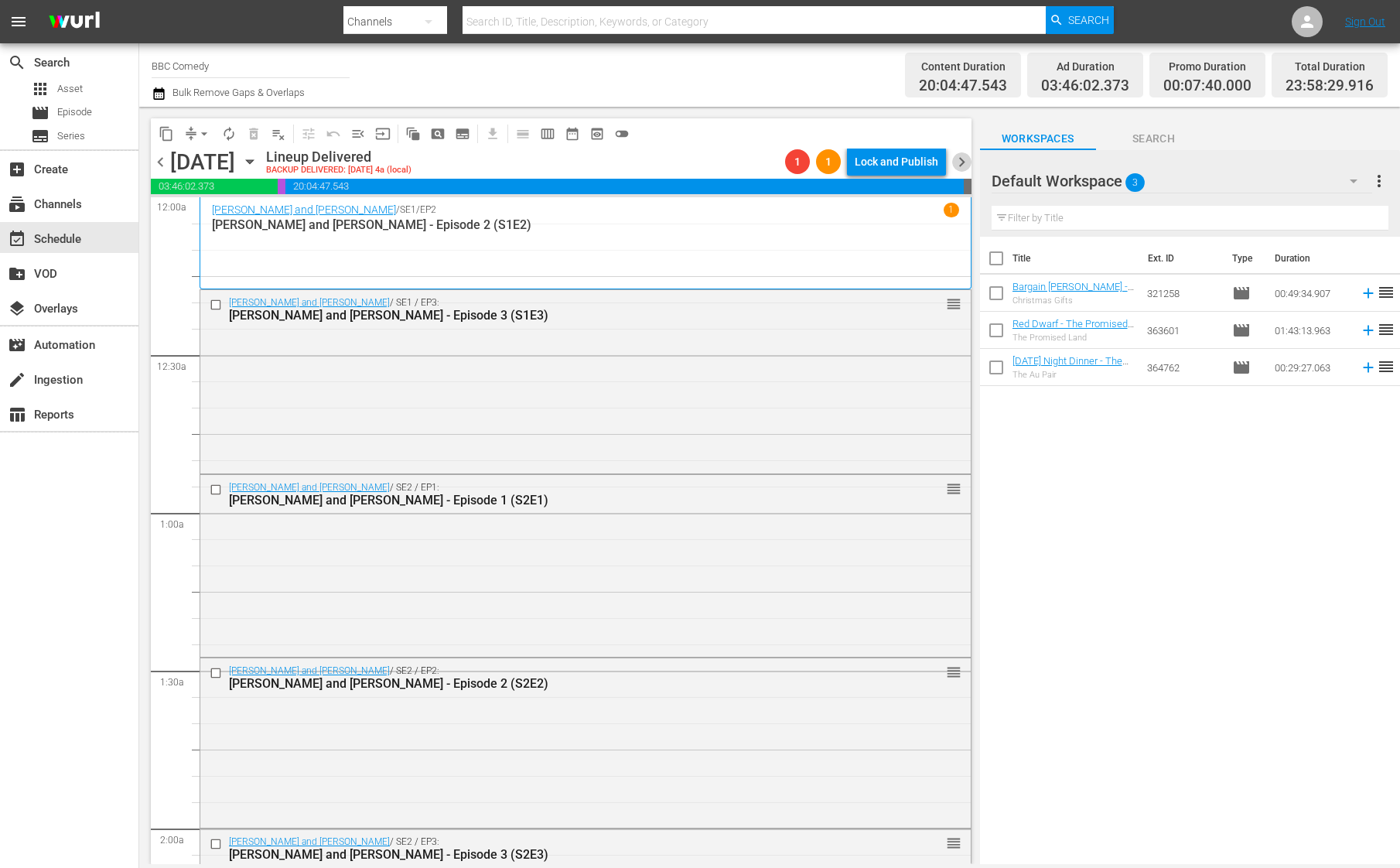
click at [962, 164] on span "chevron_right" at bounding box center [962, 162] width 20 height 20
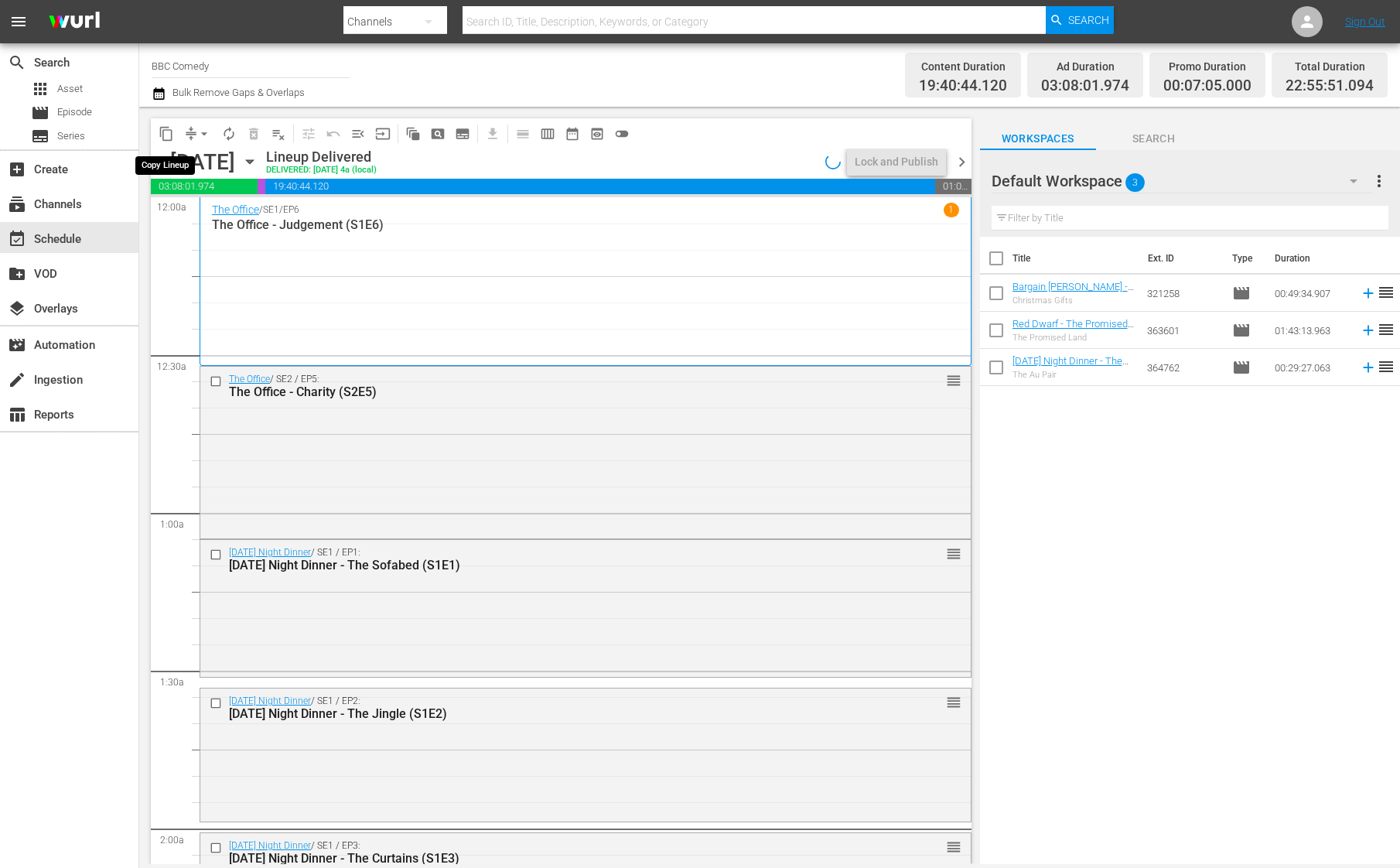
click at [168, 130] on span "content_copy" at bounding box center [167, 134] width 16 height 16
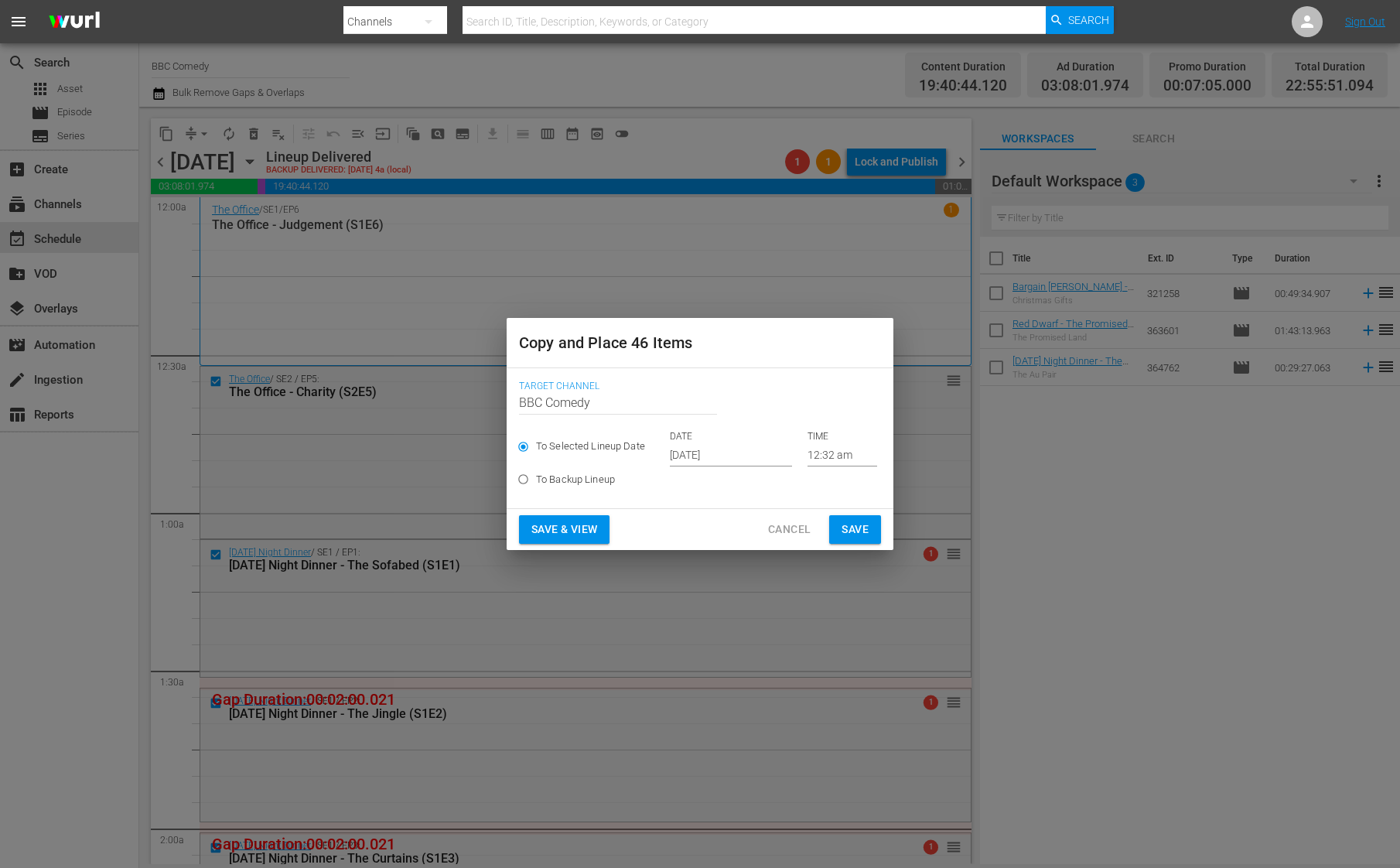
click at [715, 446] on input "[DATE]" at bounding box center [731, 455] width 122 height 24
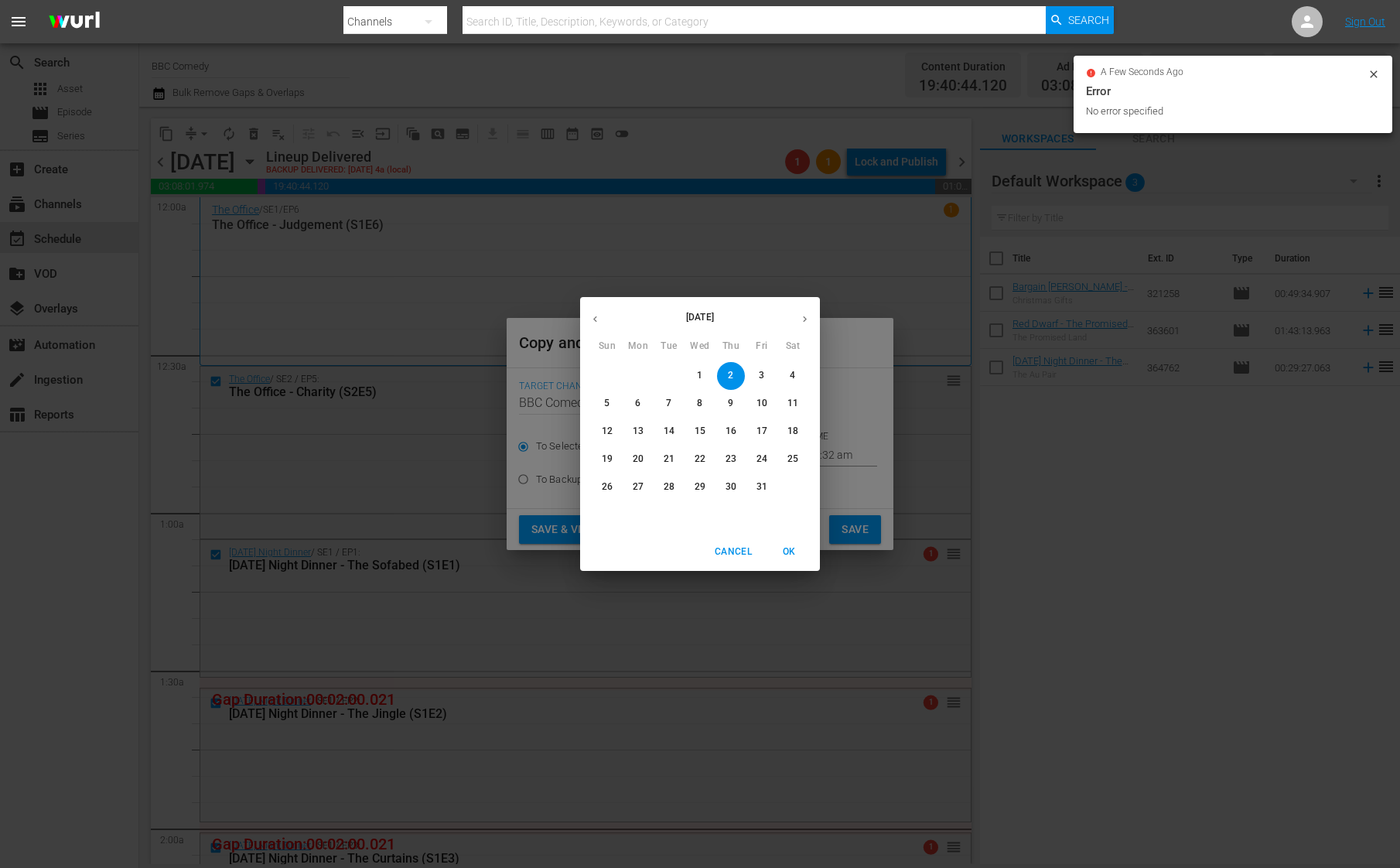
click at [787, 404] on p "11" at bounding box center [793, 403] width 11 height 13
type input "[DATE]"
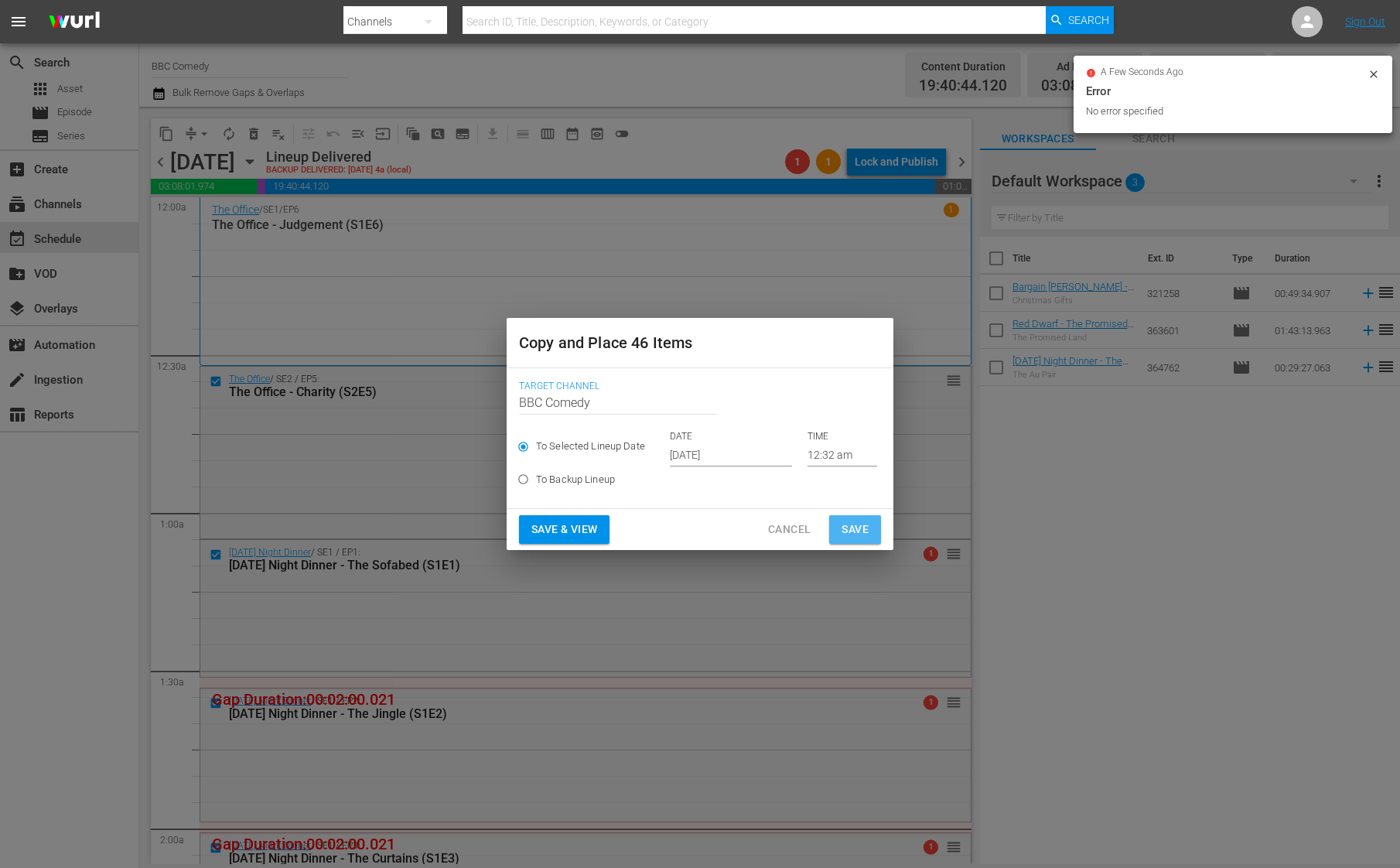
click at [847, 529] on span "Save" at bounding box center [855, 529] width 27 height 20
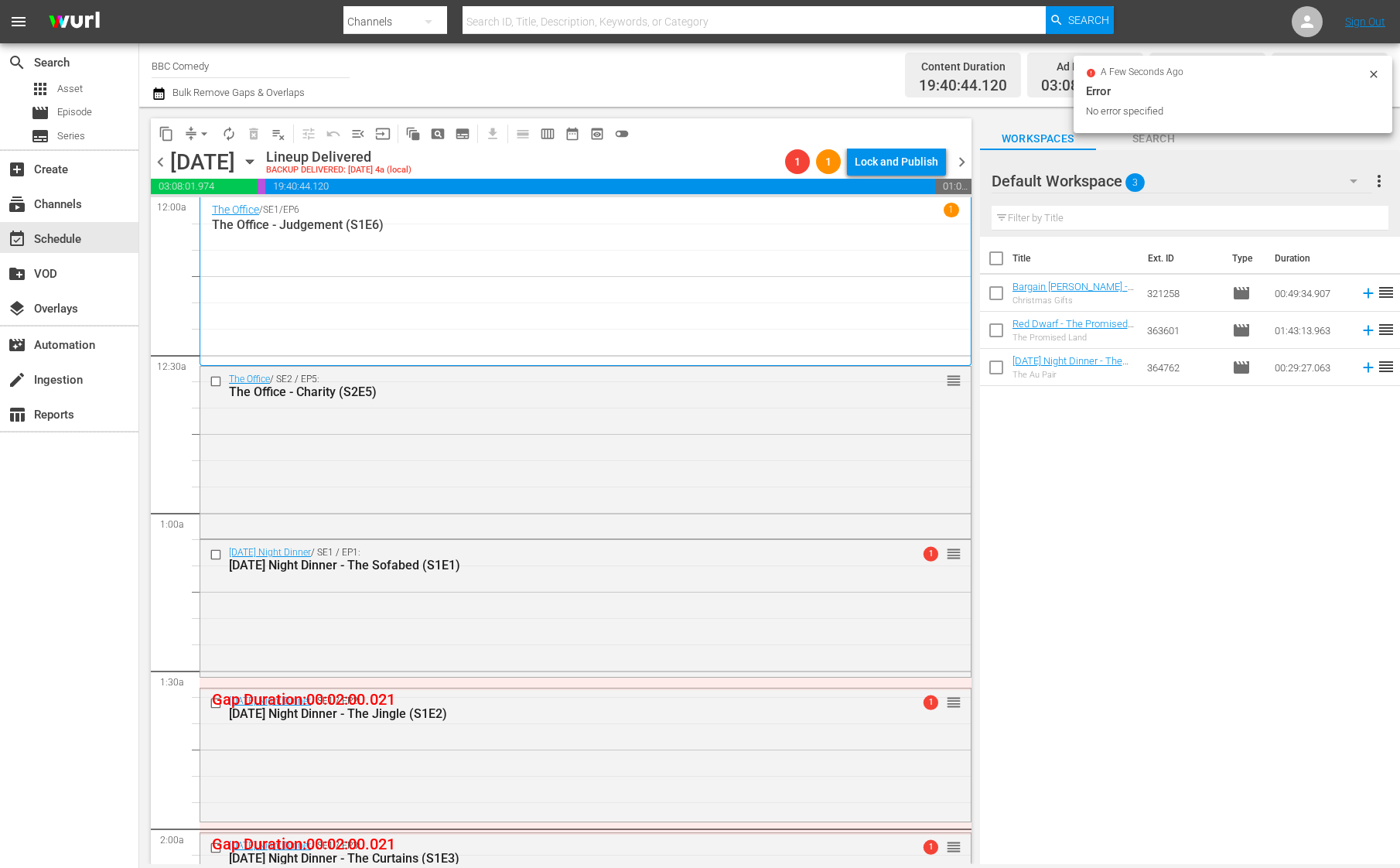
click at [962, 161] on span "chevron_right" at bounding box center [962, 162] width 20 height 20
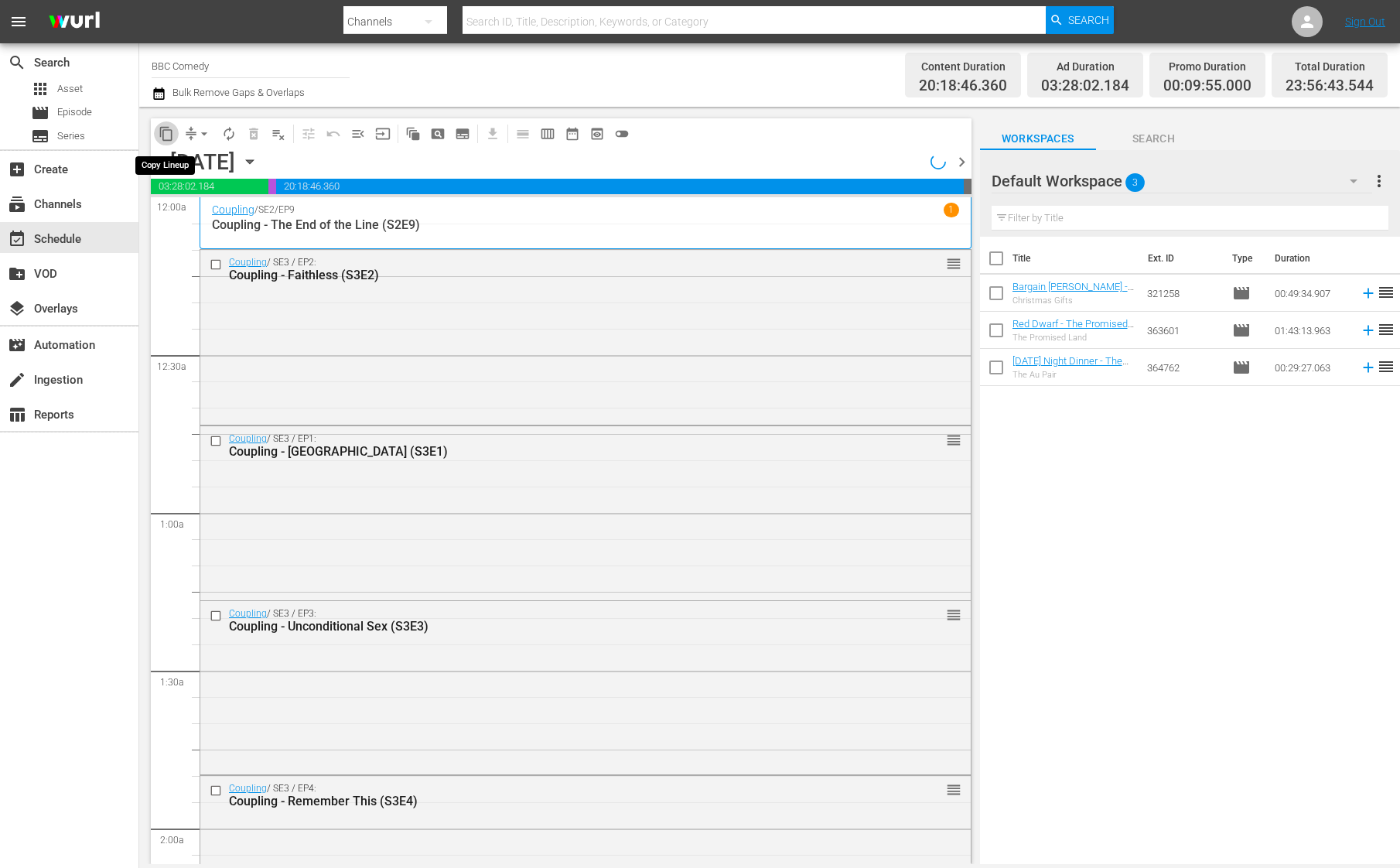
click at [164, 127] on span "content_copy" at bounding box center [167, 134] width 16 height 16
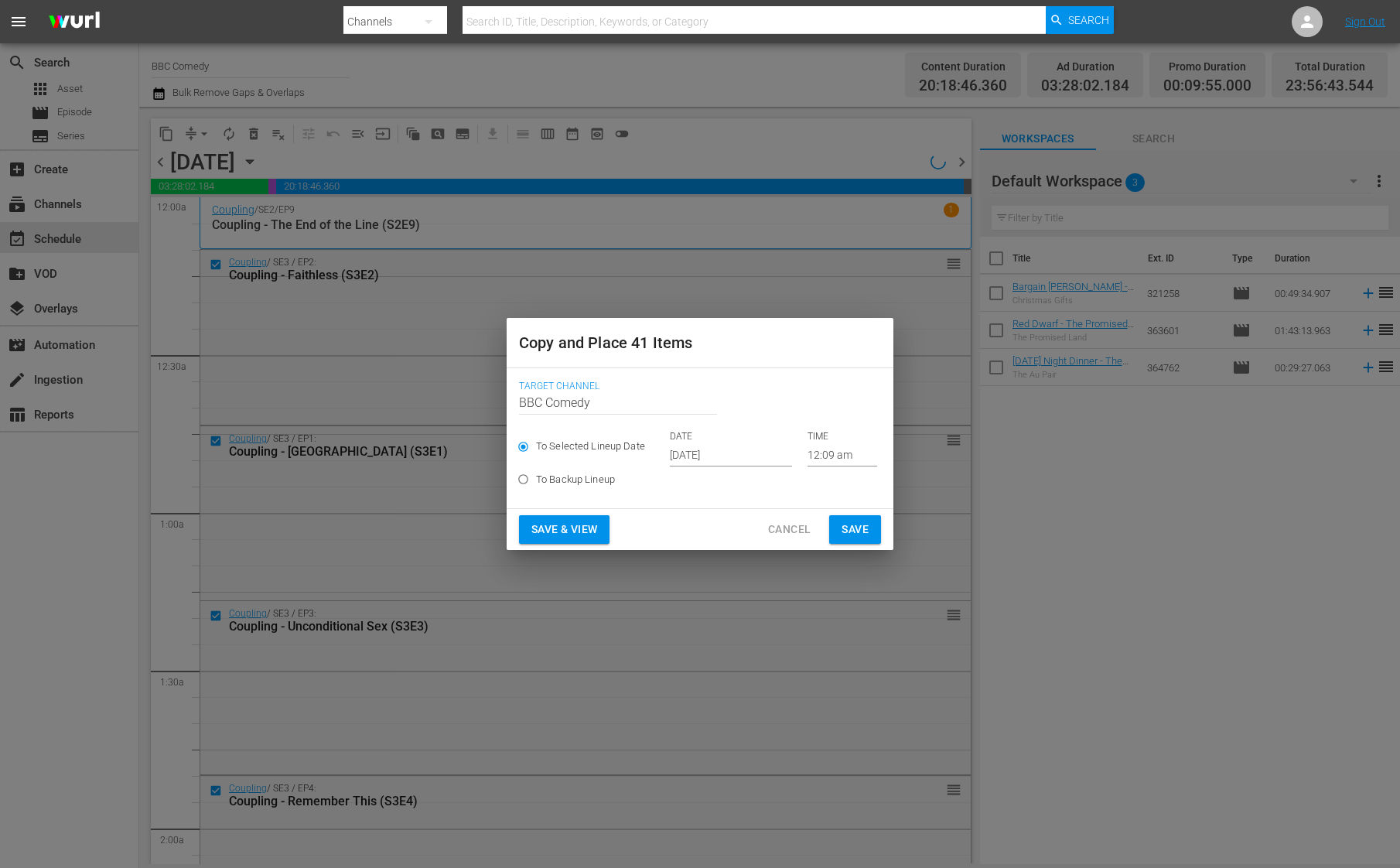
click at [700, 447] on input "[DATE]" at bounding box center [731, 455] width 122 height 24
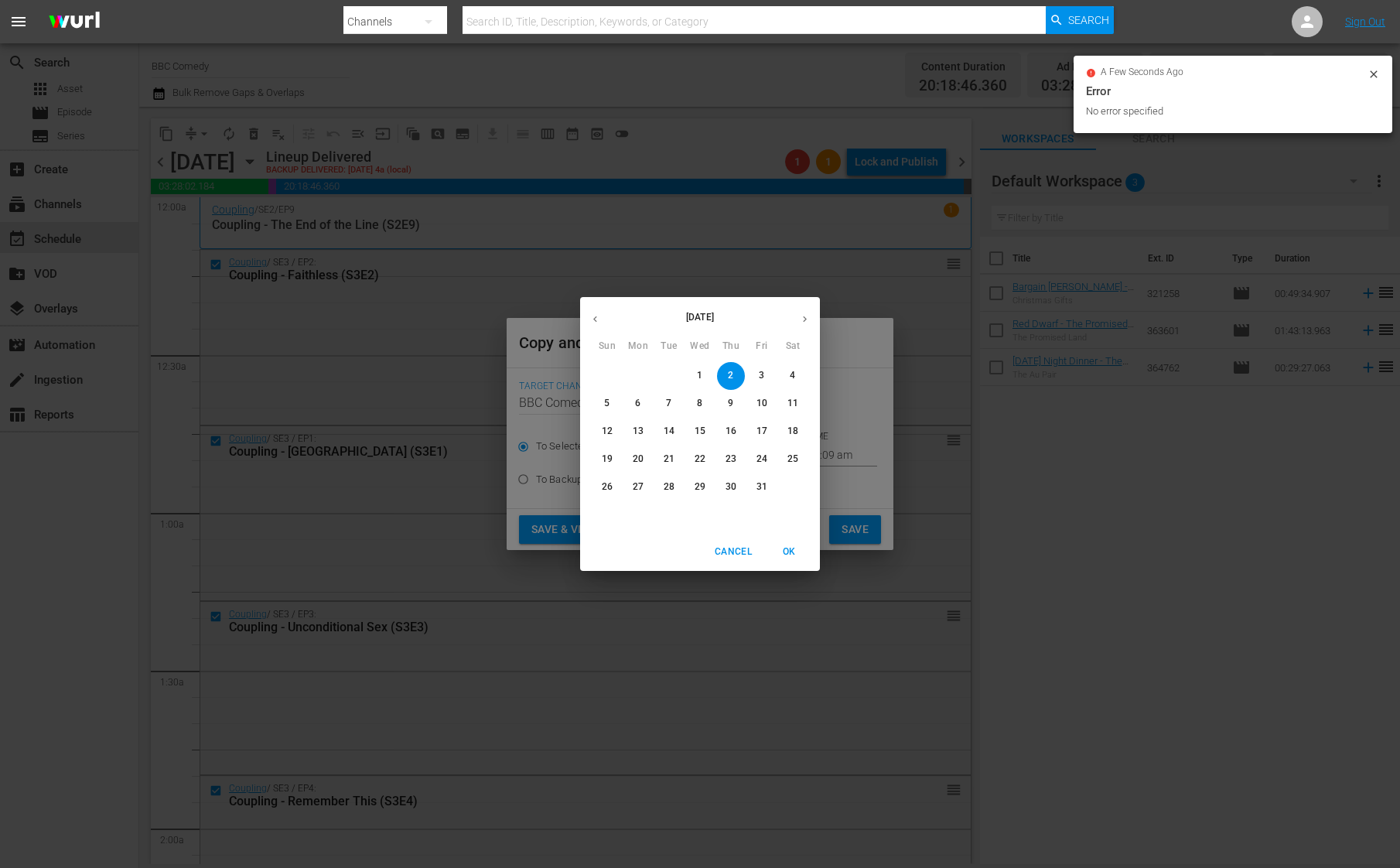
click at [613, 435] on span "12" at bounding box center [606, 431] width 28 height 13
type input "[DATE]"
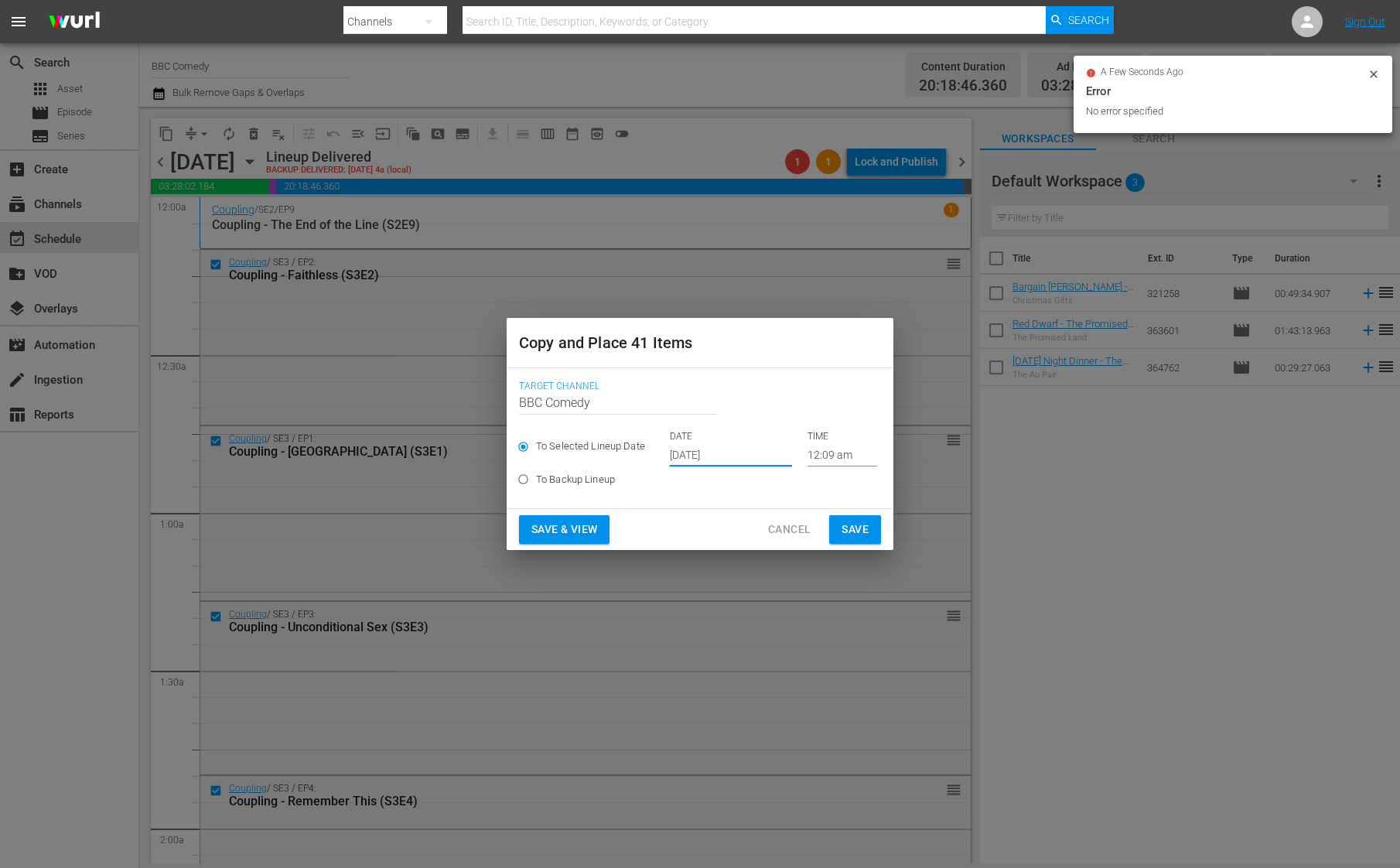
click at [846, 530] on span "Save" at bounding box center [855, 529] width 27 height 20
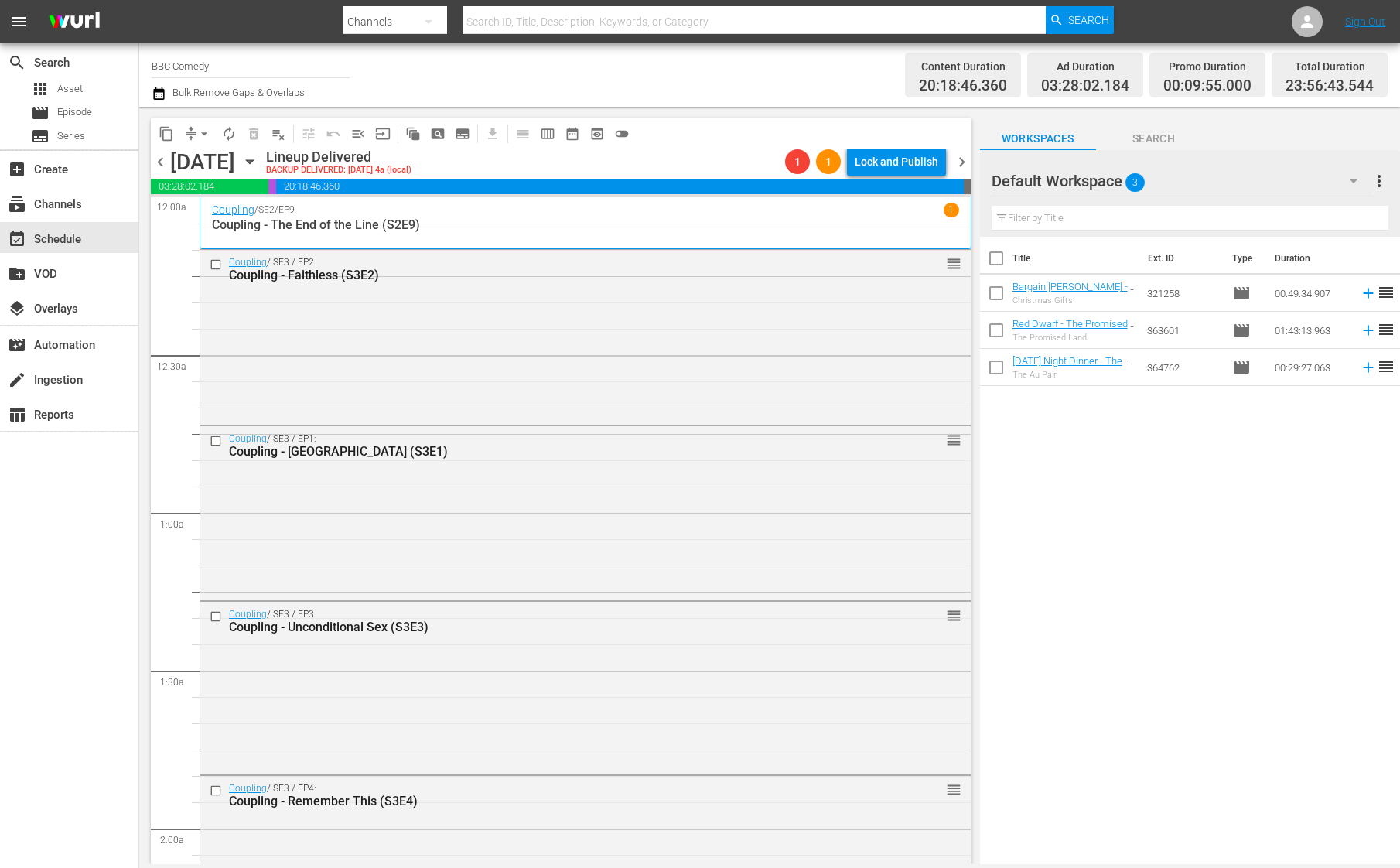
click at [962, 163] on span "chevron_right" at bounding box center [962, 162] width 20 height 20
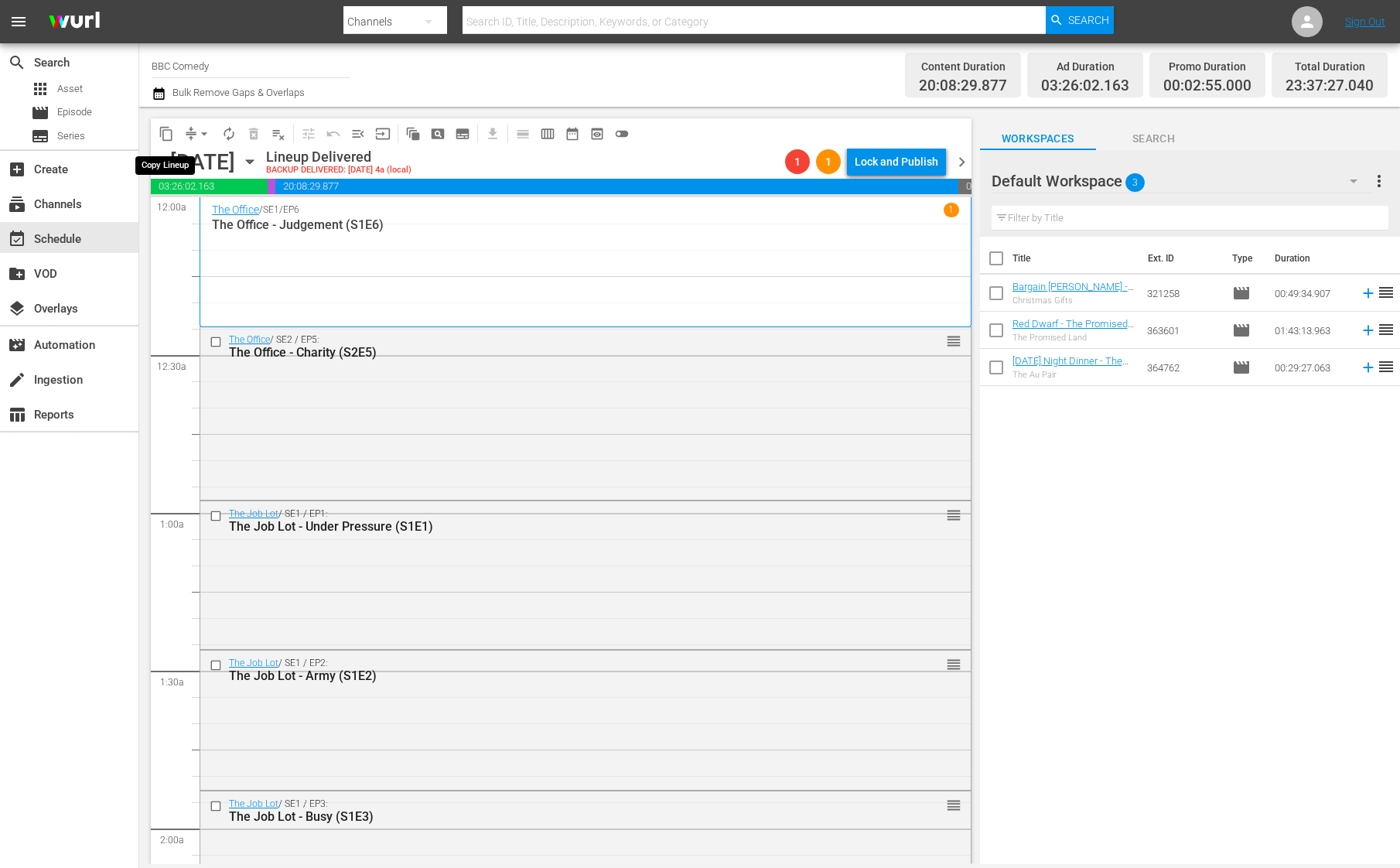
click at [167, 137] on span "content_copy" at bounding box center [167, 134] width 16 height 16
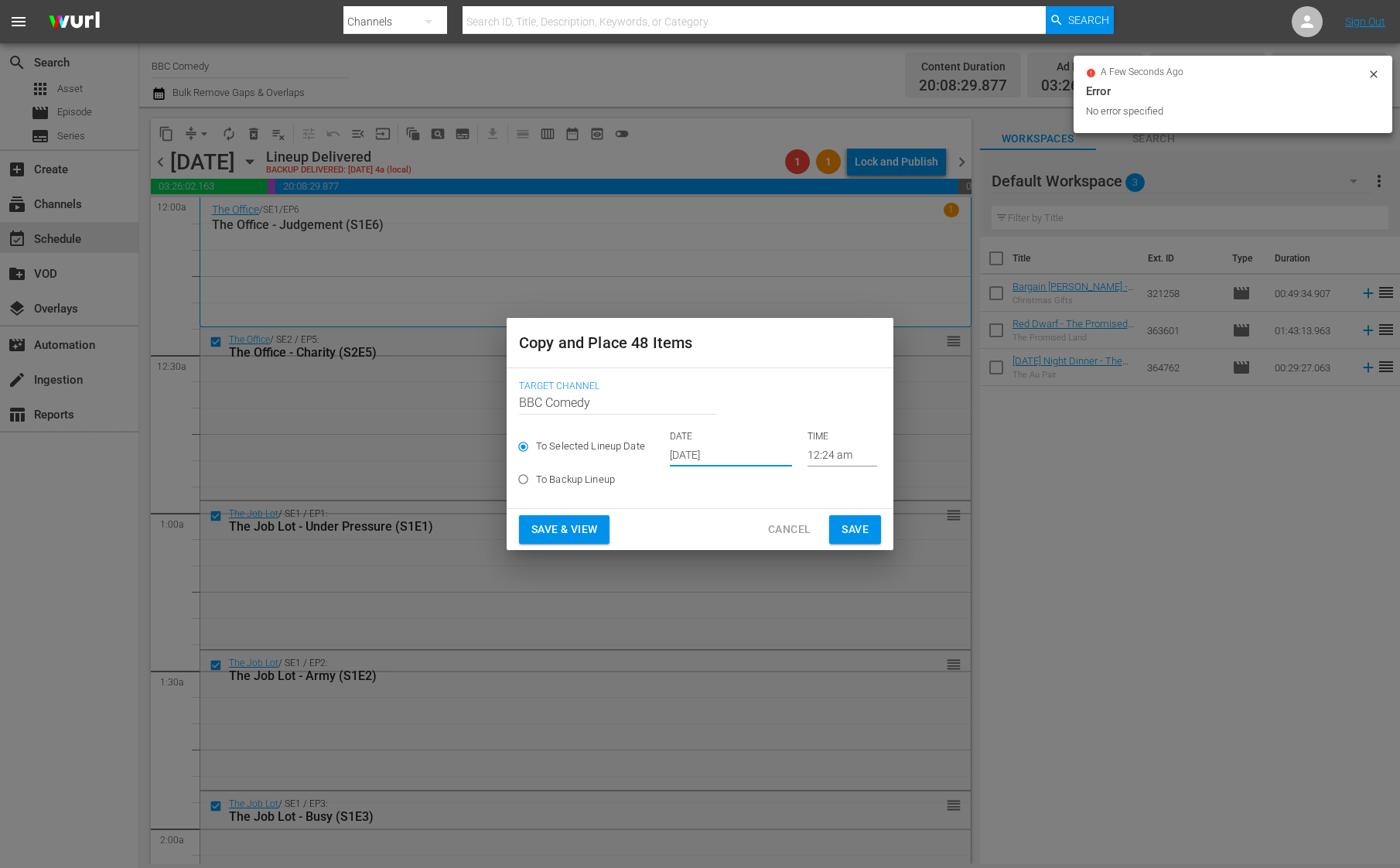
click at [689, 457] on input "[DATE]" at bounding box center [731, 455] width 122 height 24
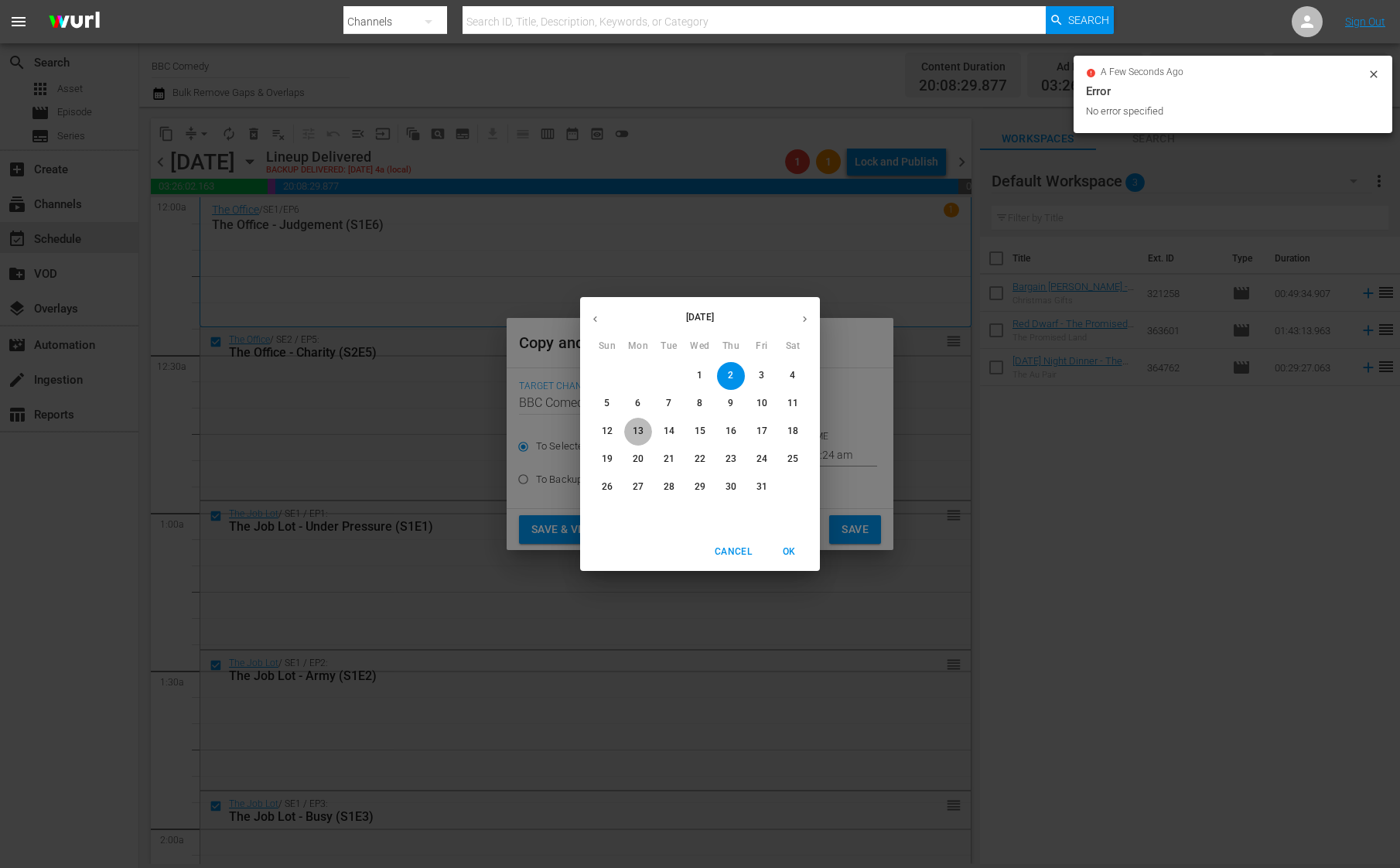
click at [643, 428] on p "13" at bounding box center [639, 431] width 11 height 13
type input "[DATE]"
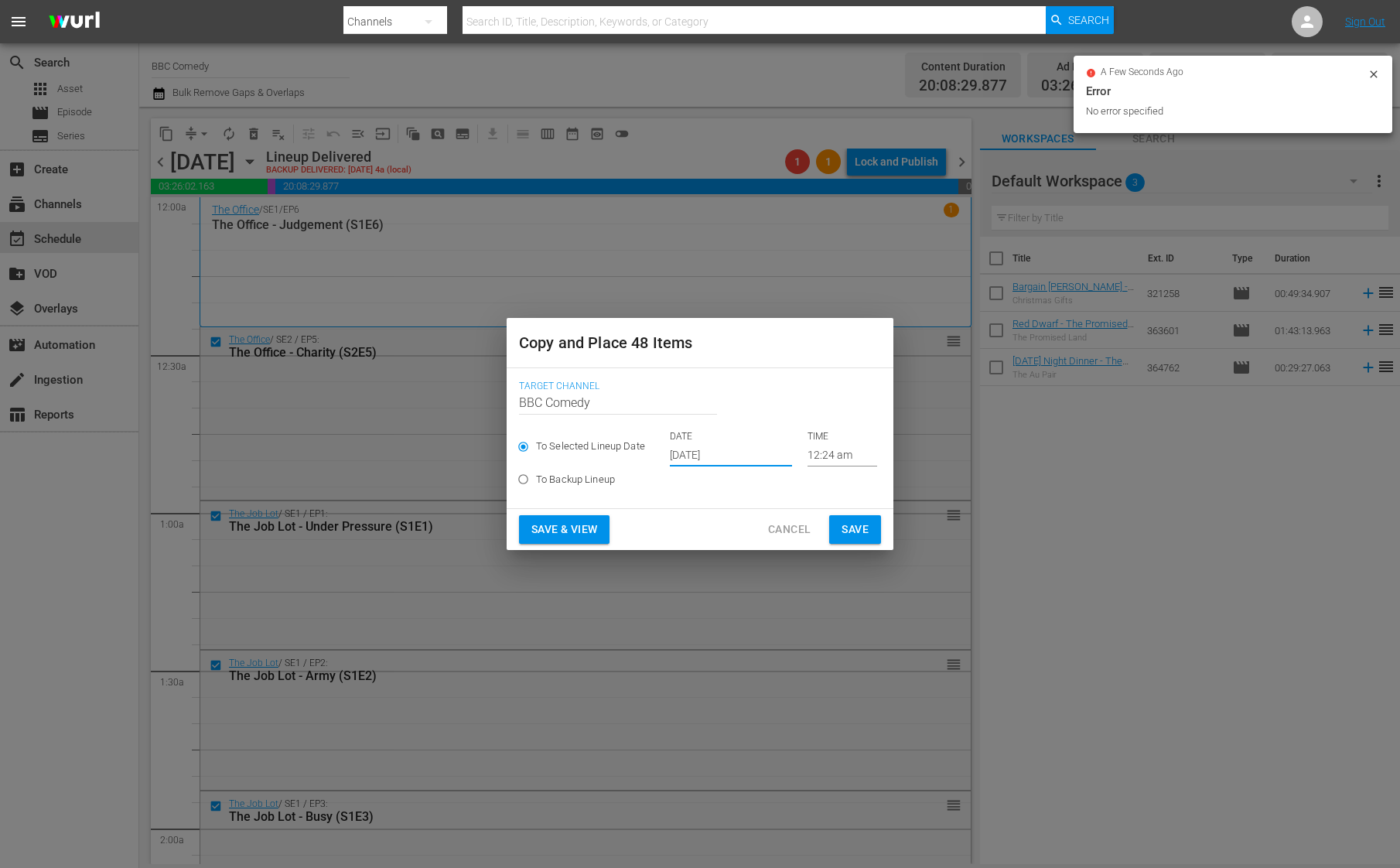
click at [866, 531] on span "Save" at bounding box center [855, 529] width 27 height 20
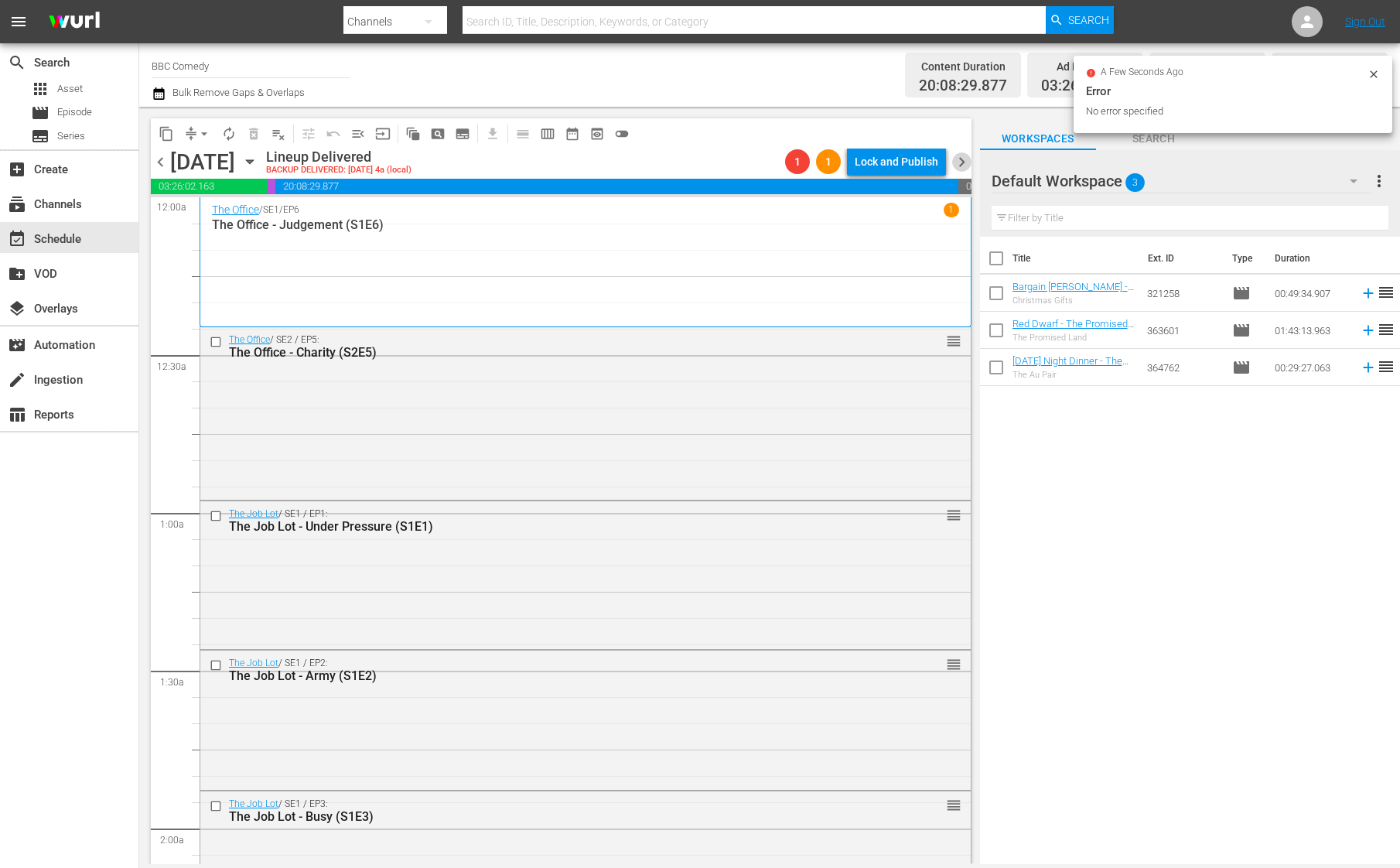
click at [965, 164] on span "chevron_right" at bounding box center [962, 162] width 20 height 20
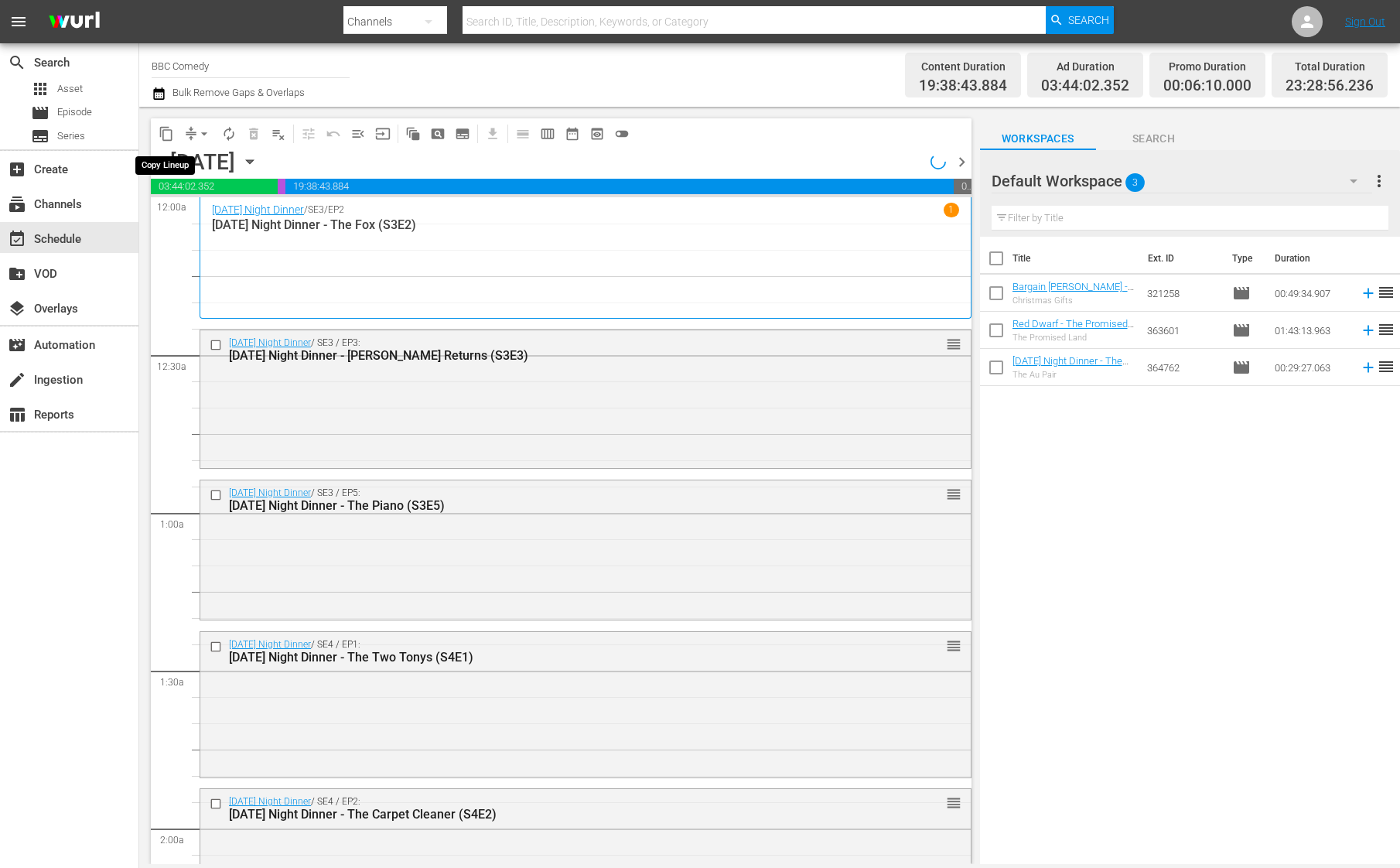
click at [164, 130] on span "content_copy" at bounding box center [167, 134] width 16 height 16
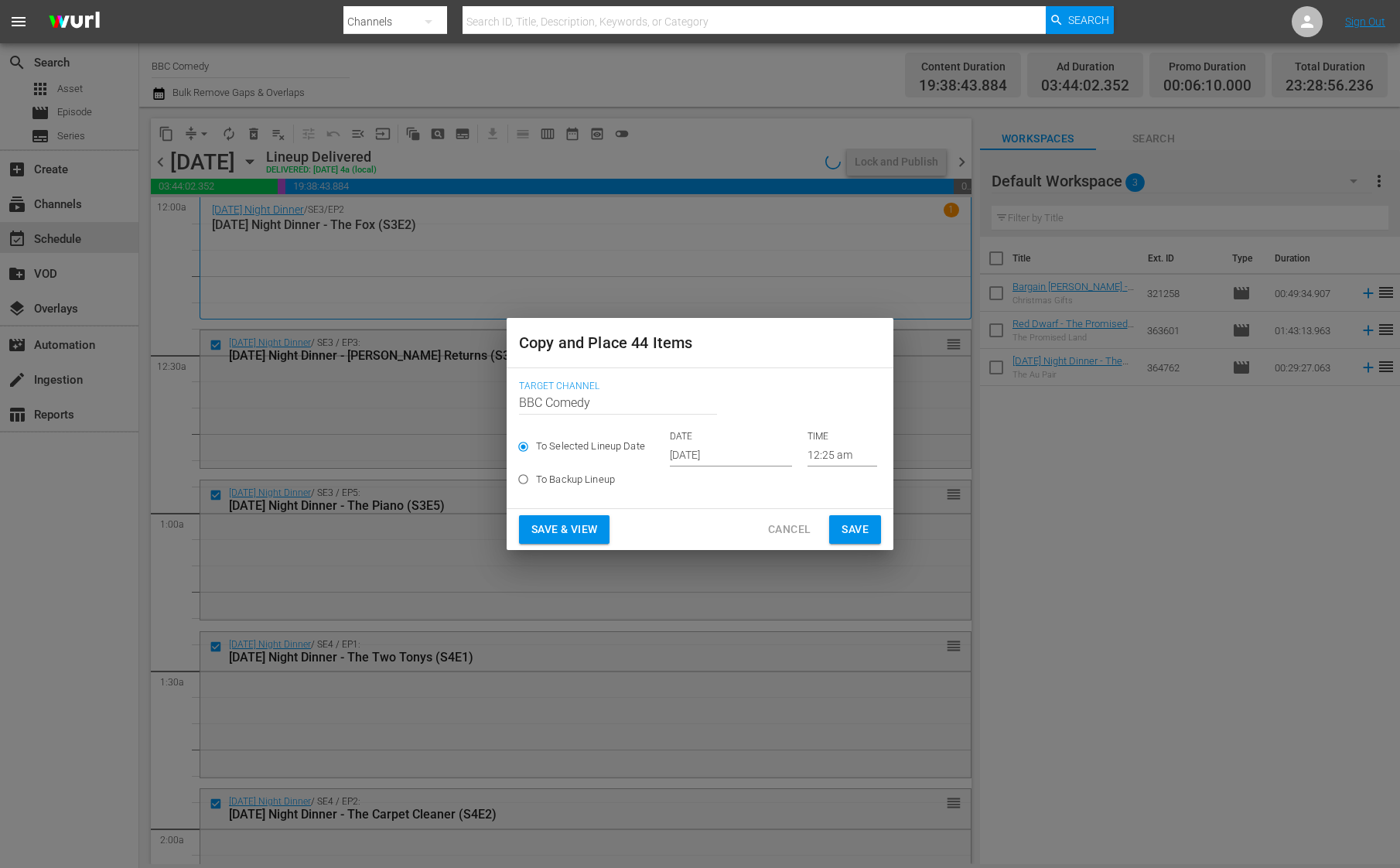
click at [696, 458] on input "[DATE]" at bounding box center [731, 455] width 122 height 24
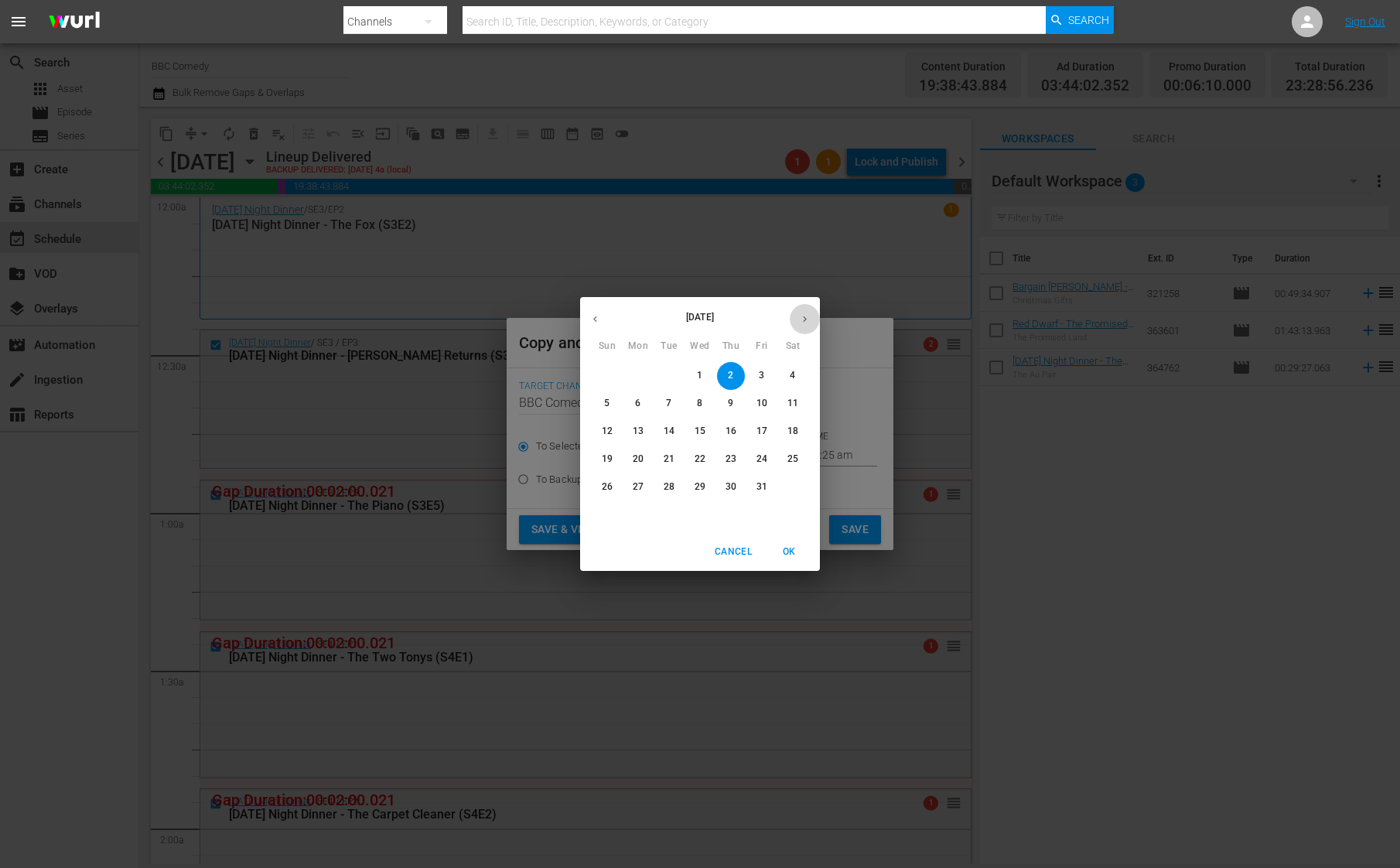
click at [805, 320] on icon "button" at bounding box center [805, 318] width 12 height 12
click at [599, 316] on icon "button" at bounding box center [595, 318] width 12 height 12
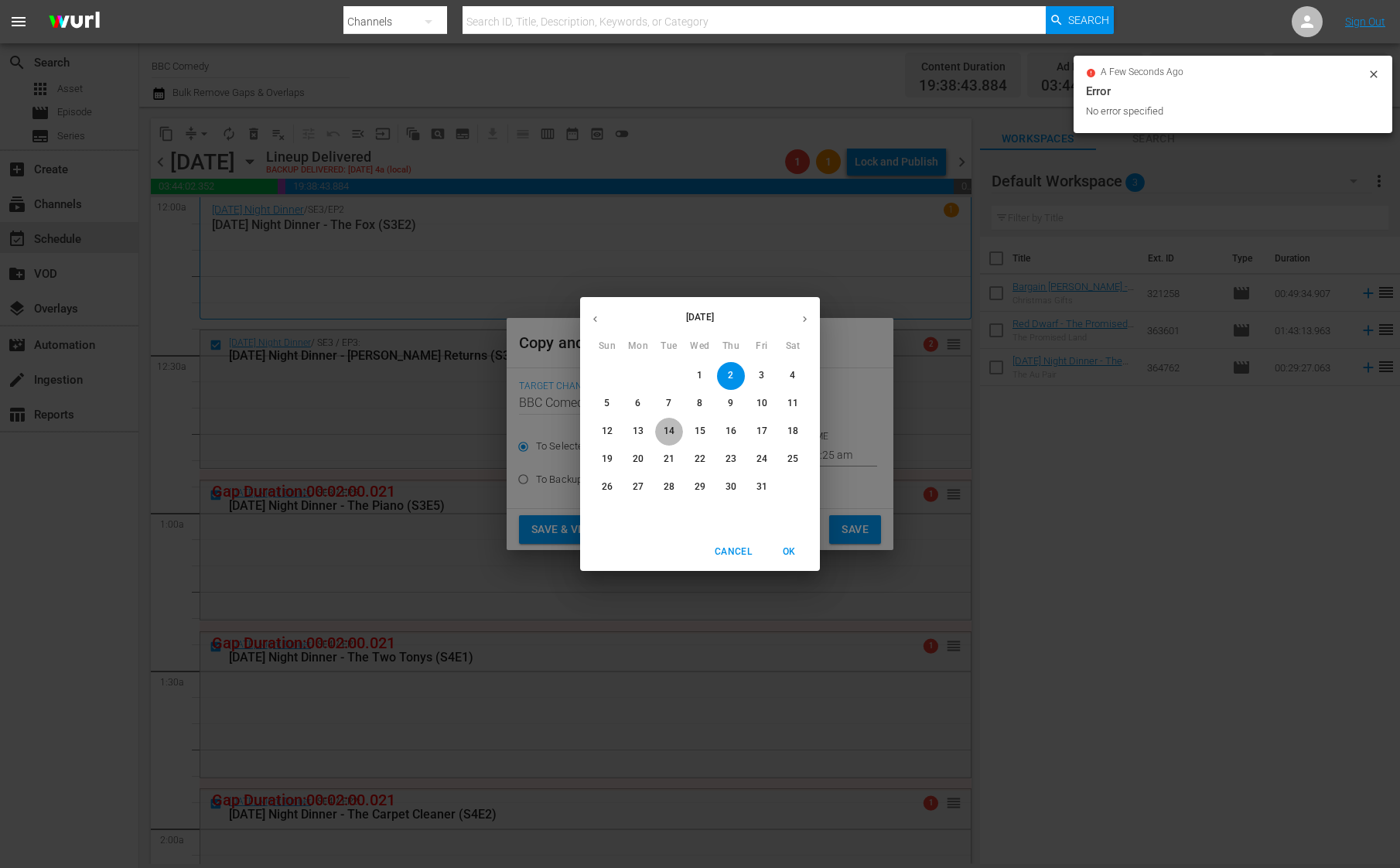
click at [672, 439] on button "14" at bounding box center [669, 431] width 28 height 28
type input "[DATE]"
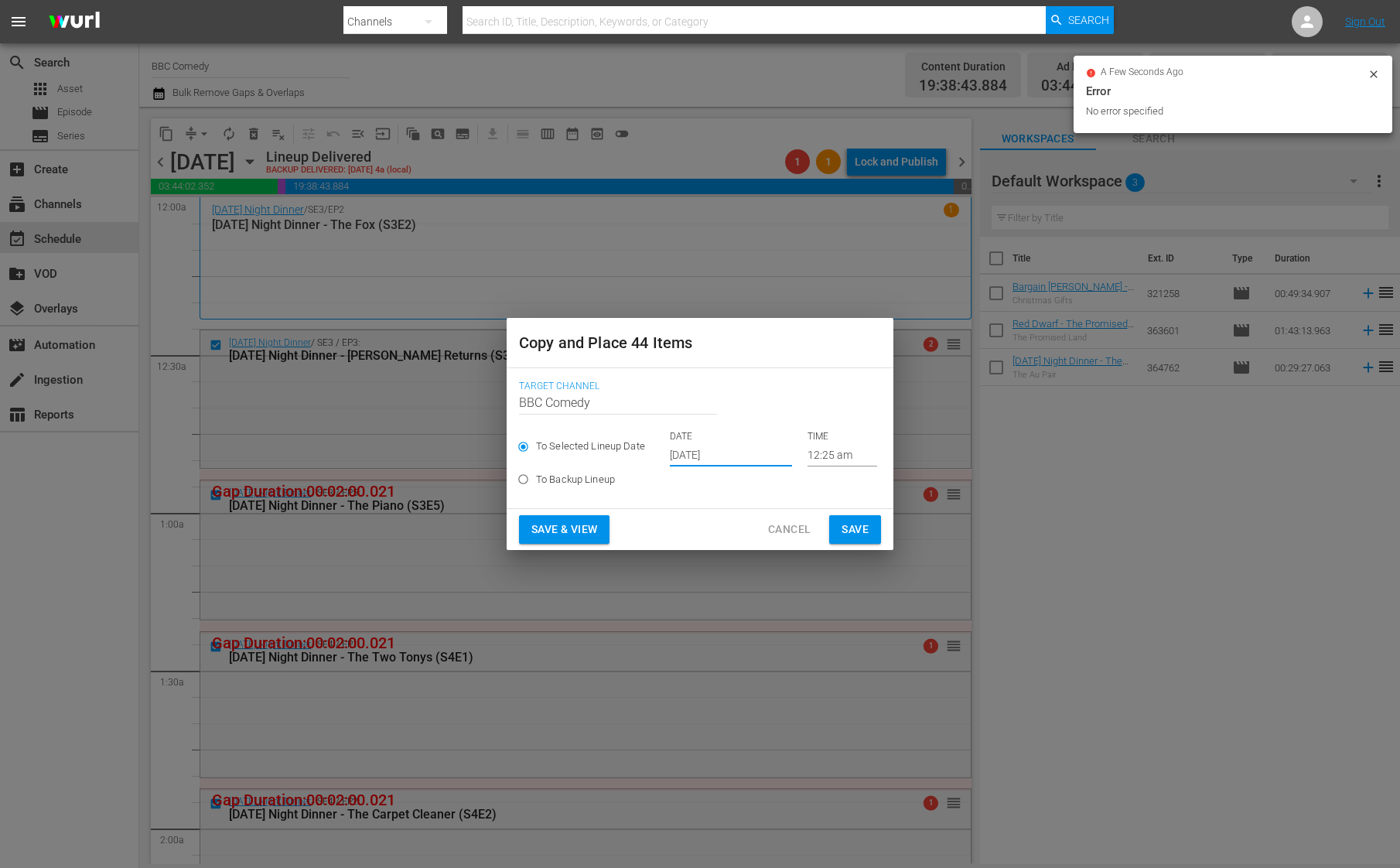
click at [853, 532] on span "Save" at bounding box center [855, 529] width 27 height 20
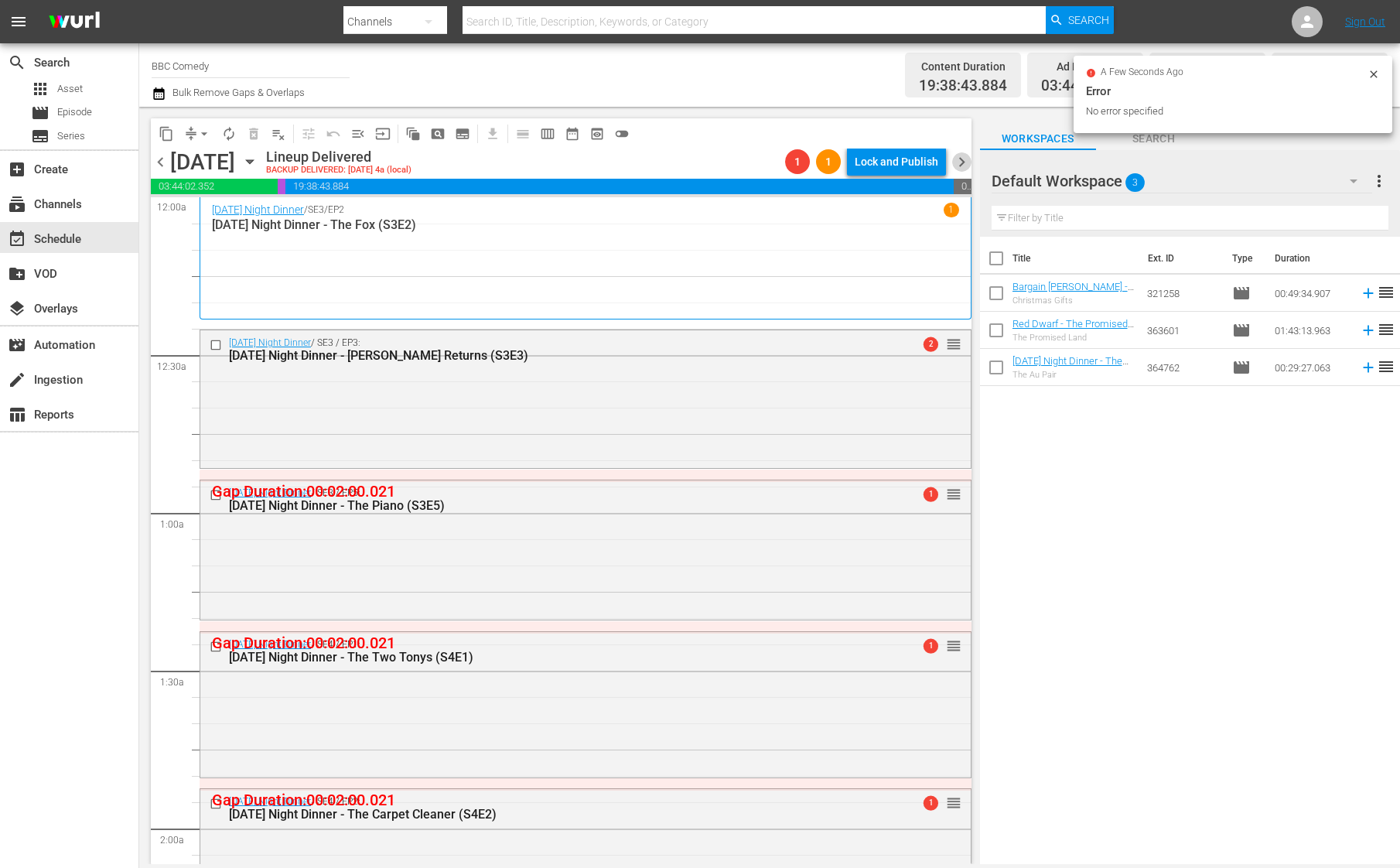
click at [962, 161] on span "chevron_right" at bounding box center [962, 162] width 20 height 20
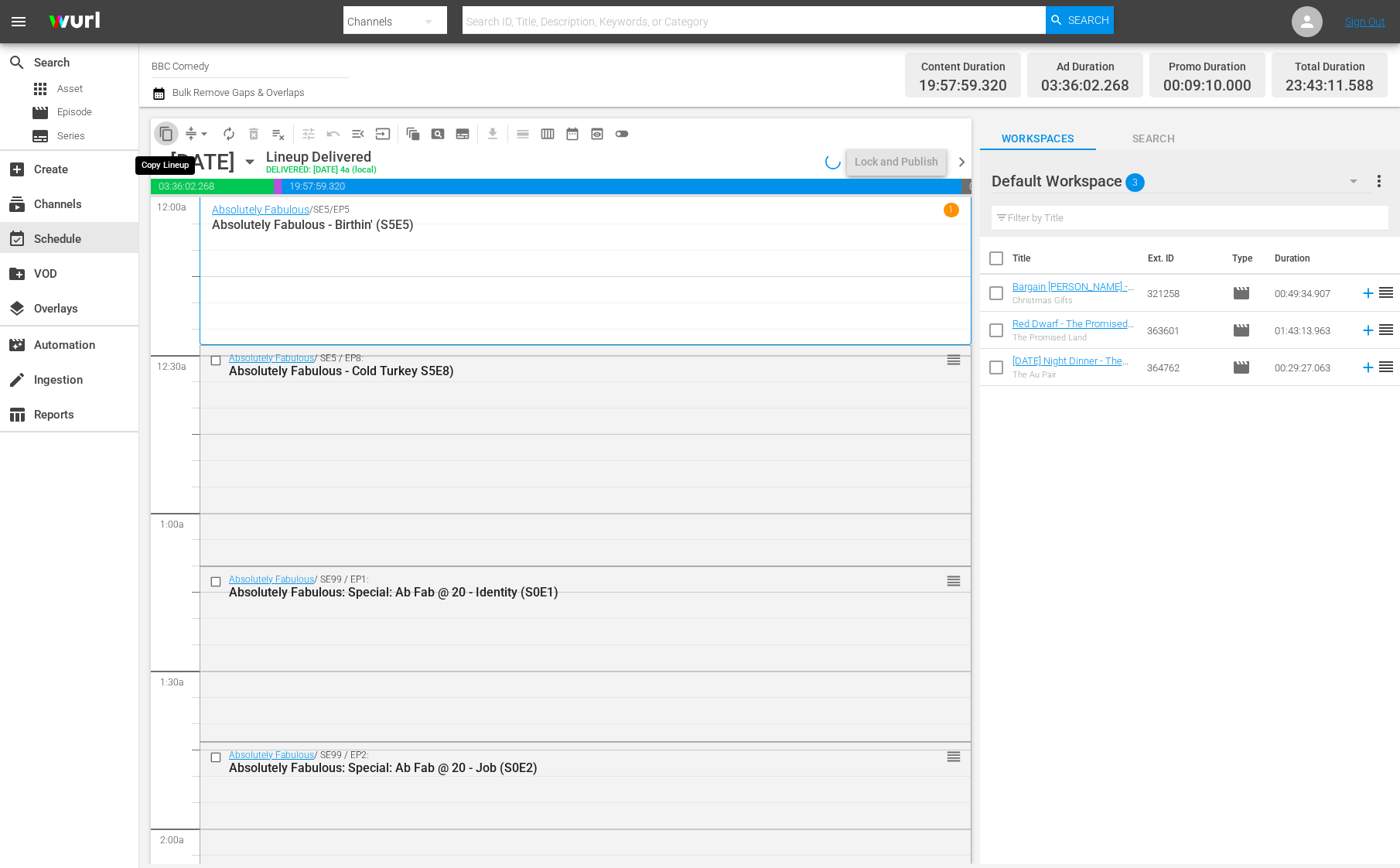
click at [165, 132] on span "content_copy" at bounding box center [167, 134] width 16 height 16
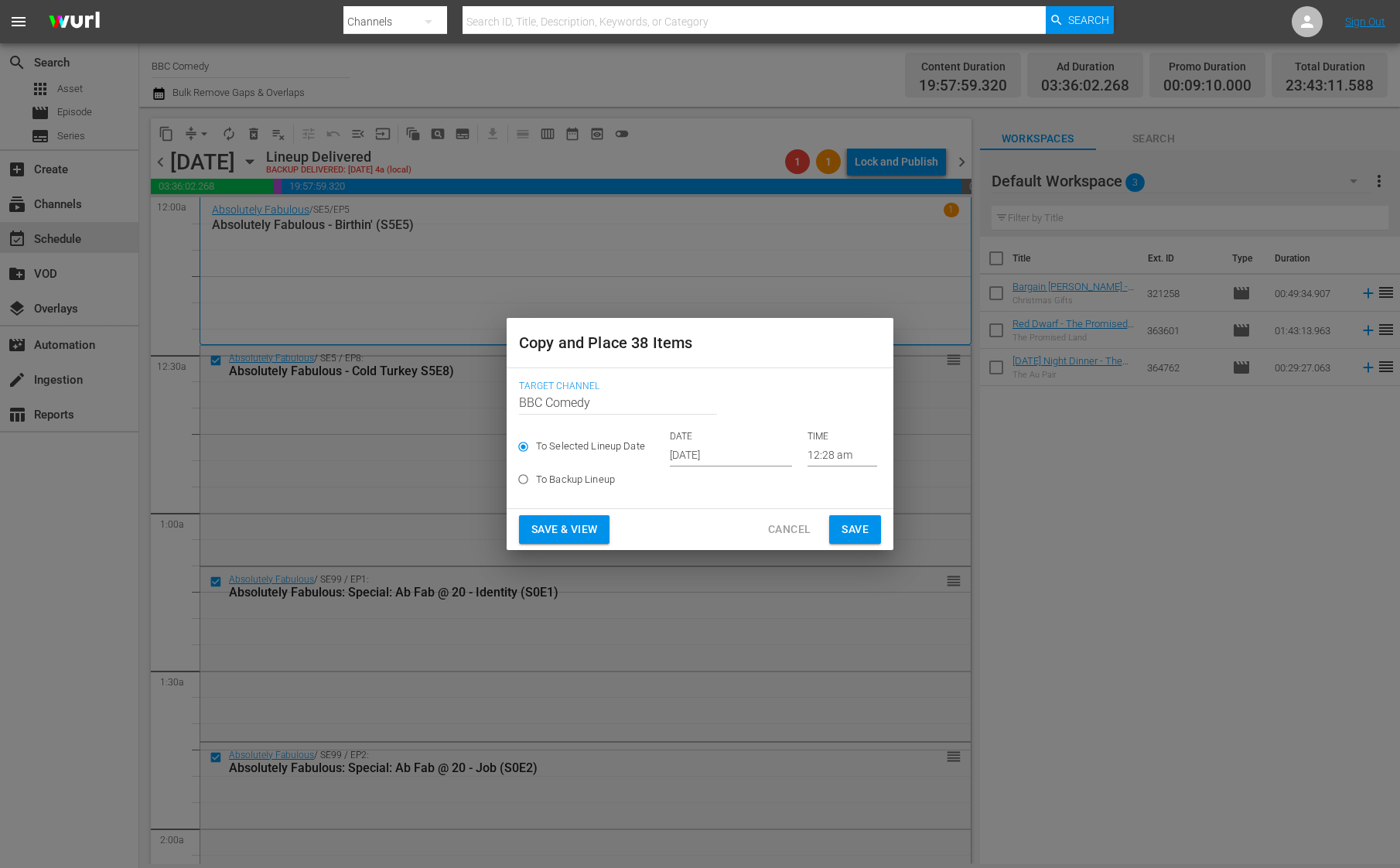
click at [711, 459] on input "[DATE]" at bounding box center [731, 455] width 122 height 24
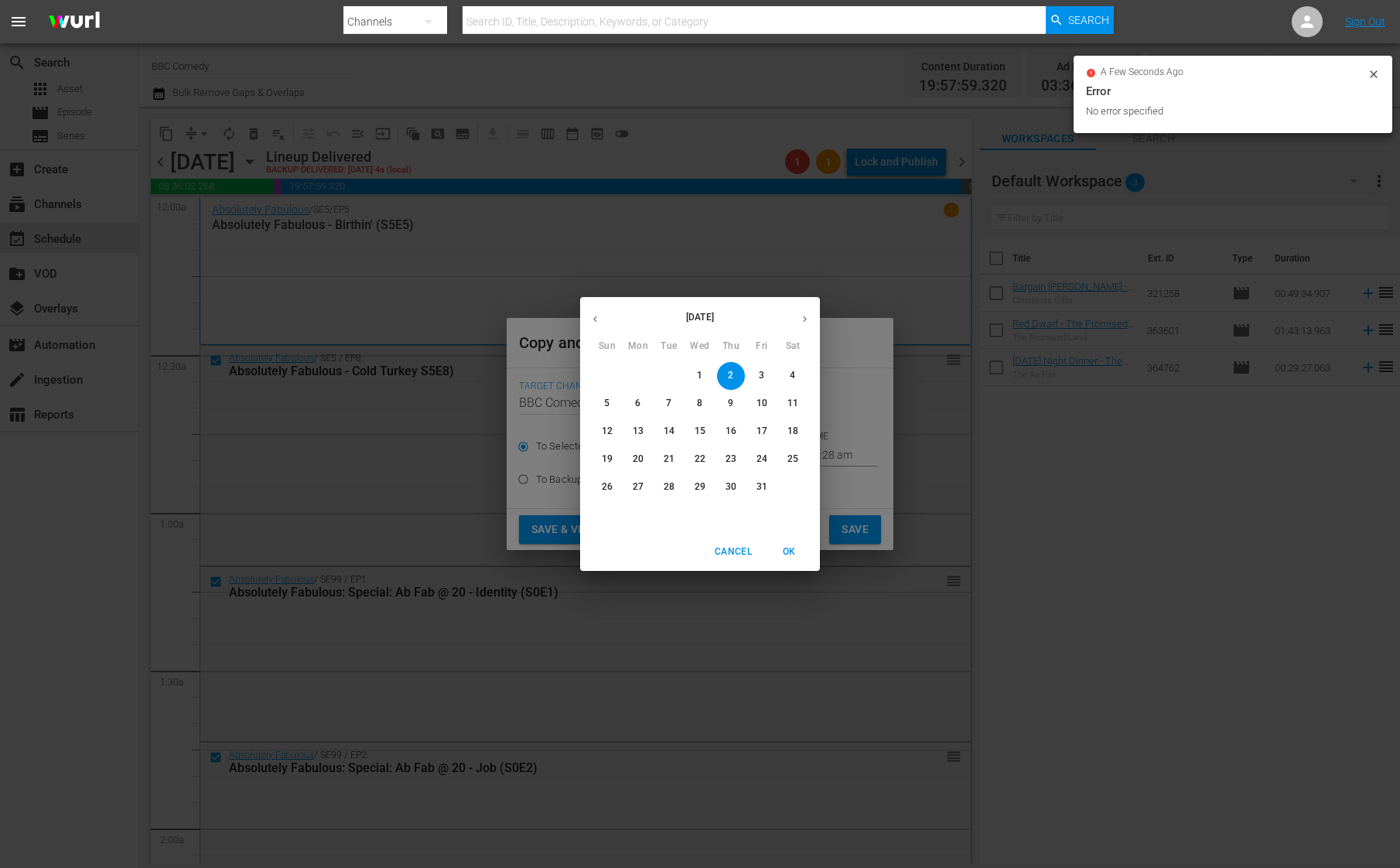
click at [706, 435] on span "15" at bounding box center [699, 431] width 28 height 13
type input "[DATE]"
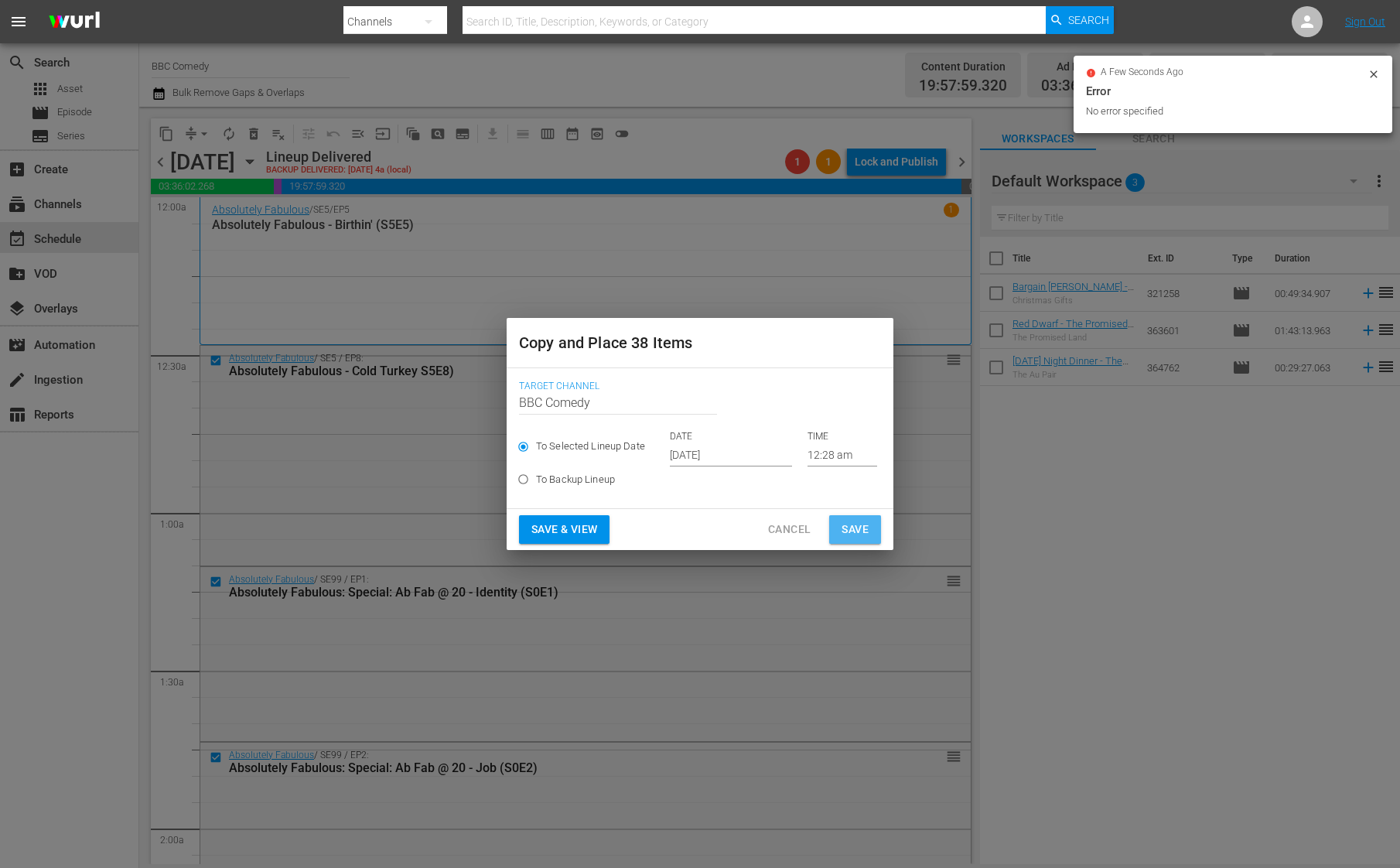
click at [856, 523] on span "Save" at bounding box center [855, 529] width 27 height 20
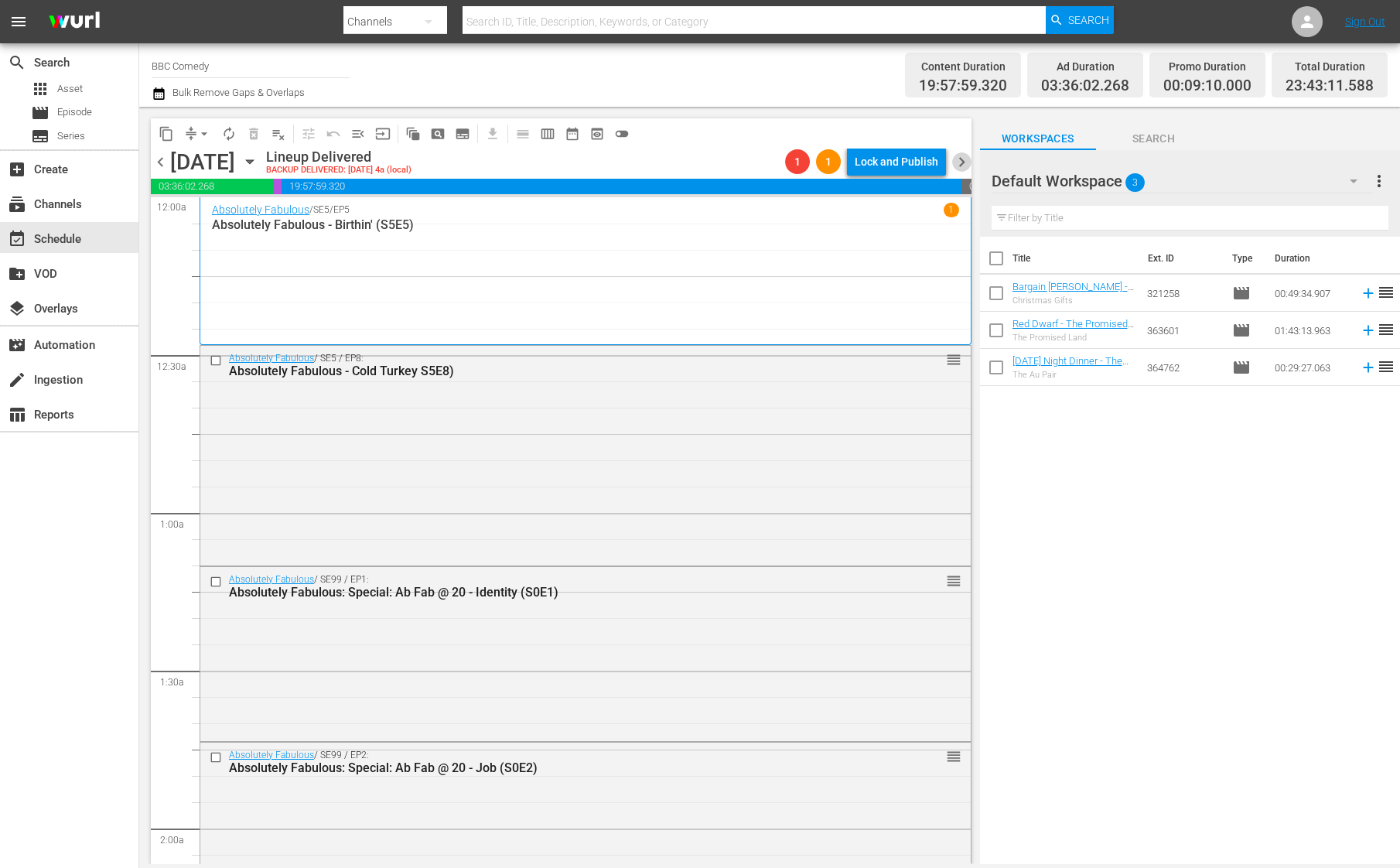
click at [967, 154] on span "chevron_right" at bounding box center [962, 162] width 20 height 20
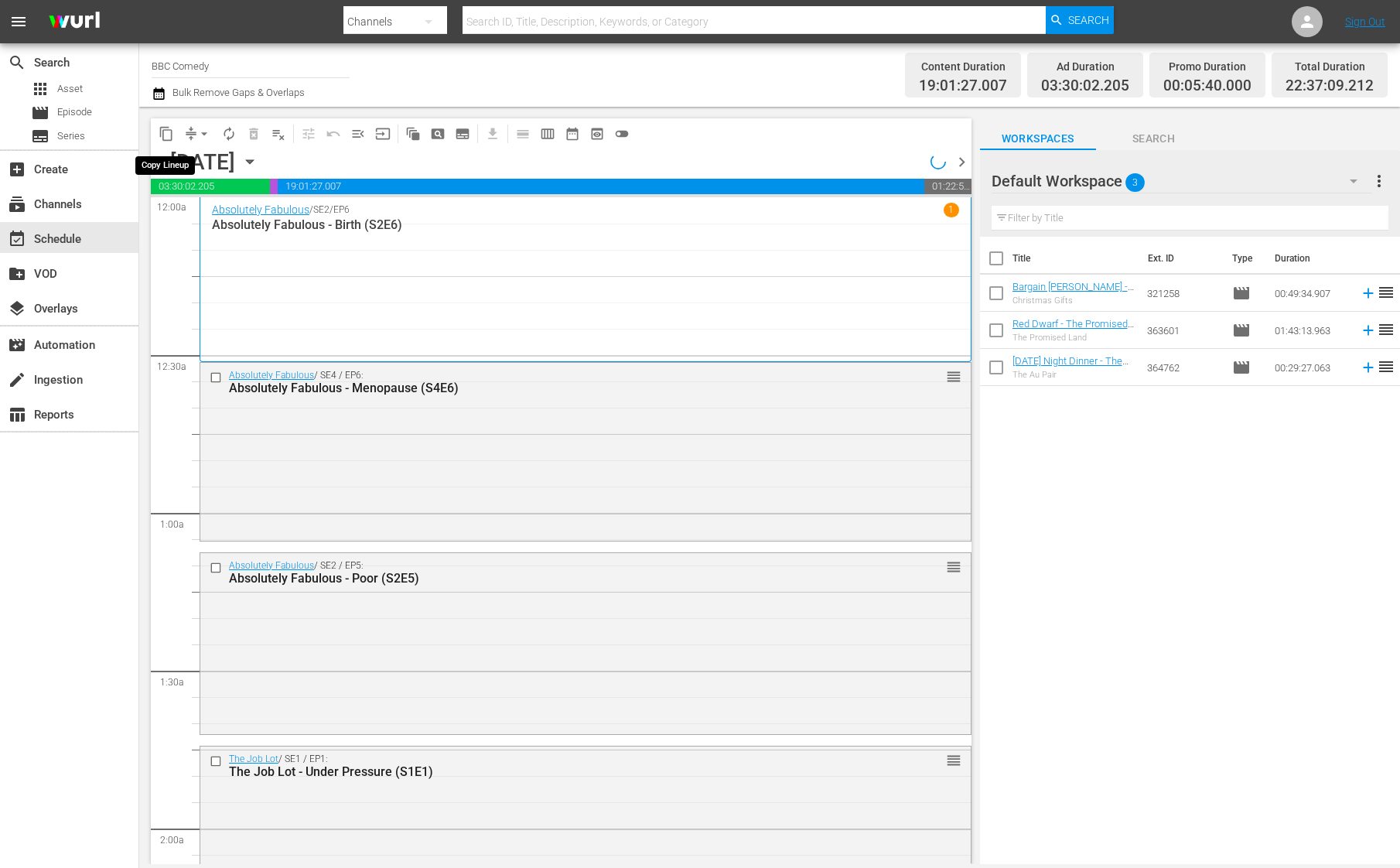
click at [161, 133] on span "content_copy" at bounding box center [167, 134] width 16 height 16
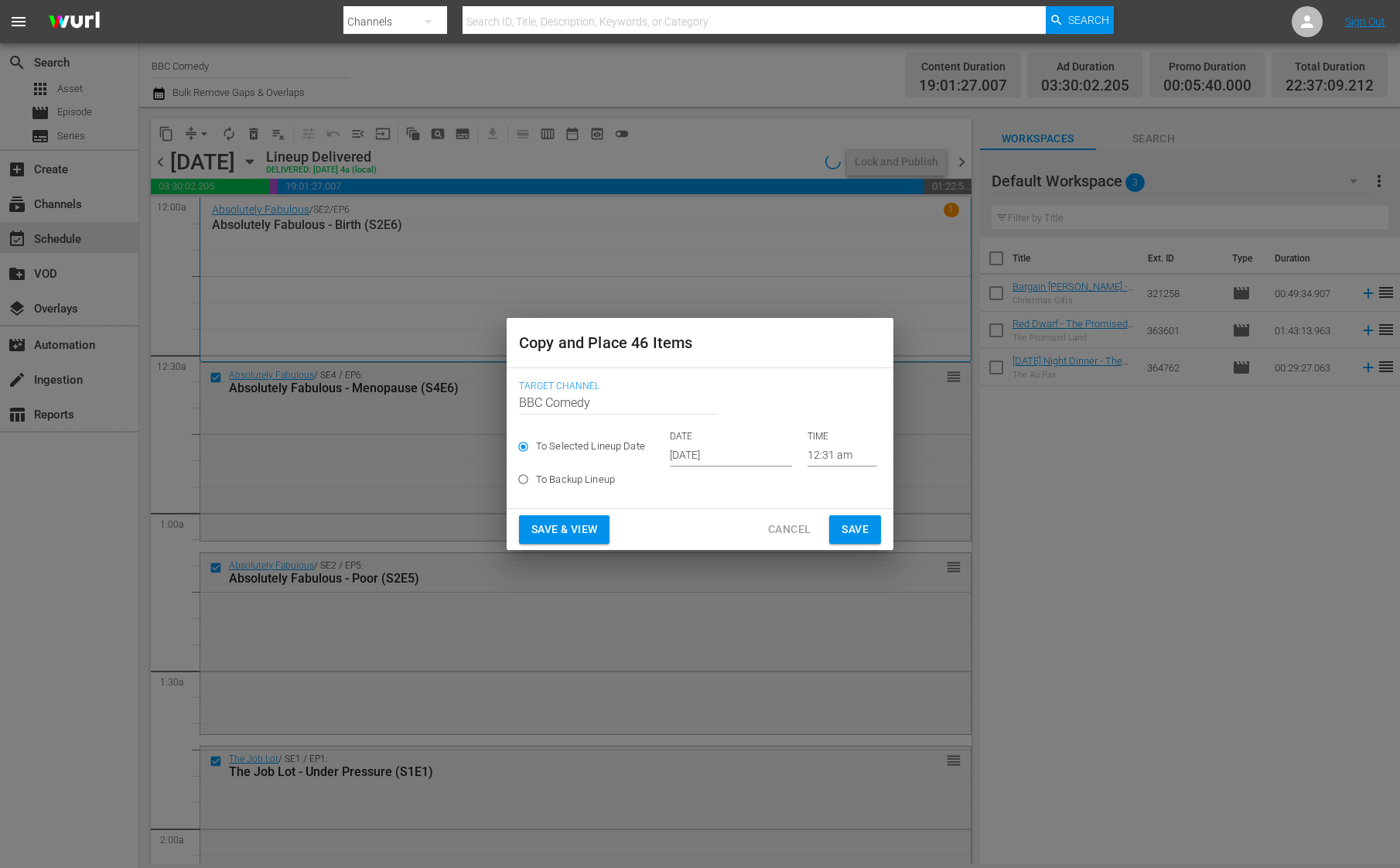
click at [712, 451] on input "[DATE]" at bounding box center [731, 455] width 122 height 24
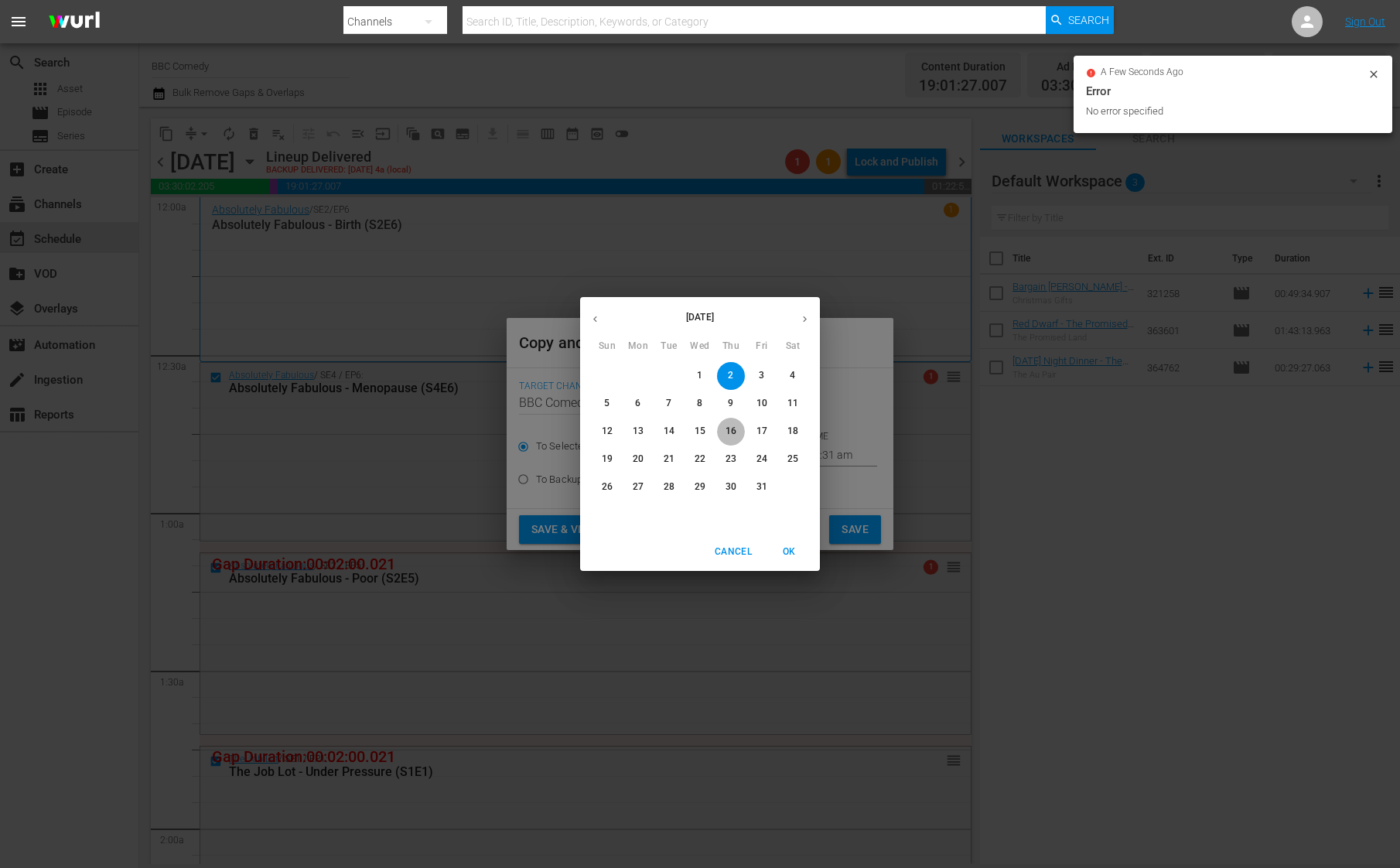
click at [732, 433] on p "16" at bounding box center [731, 431] width 11 height 13
type input "[DATE]"
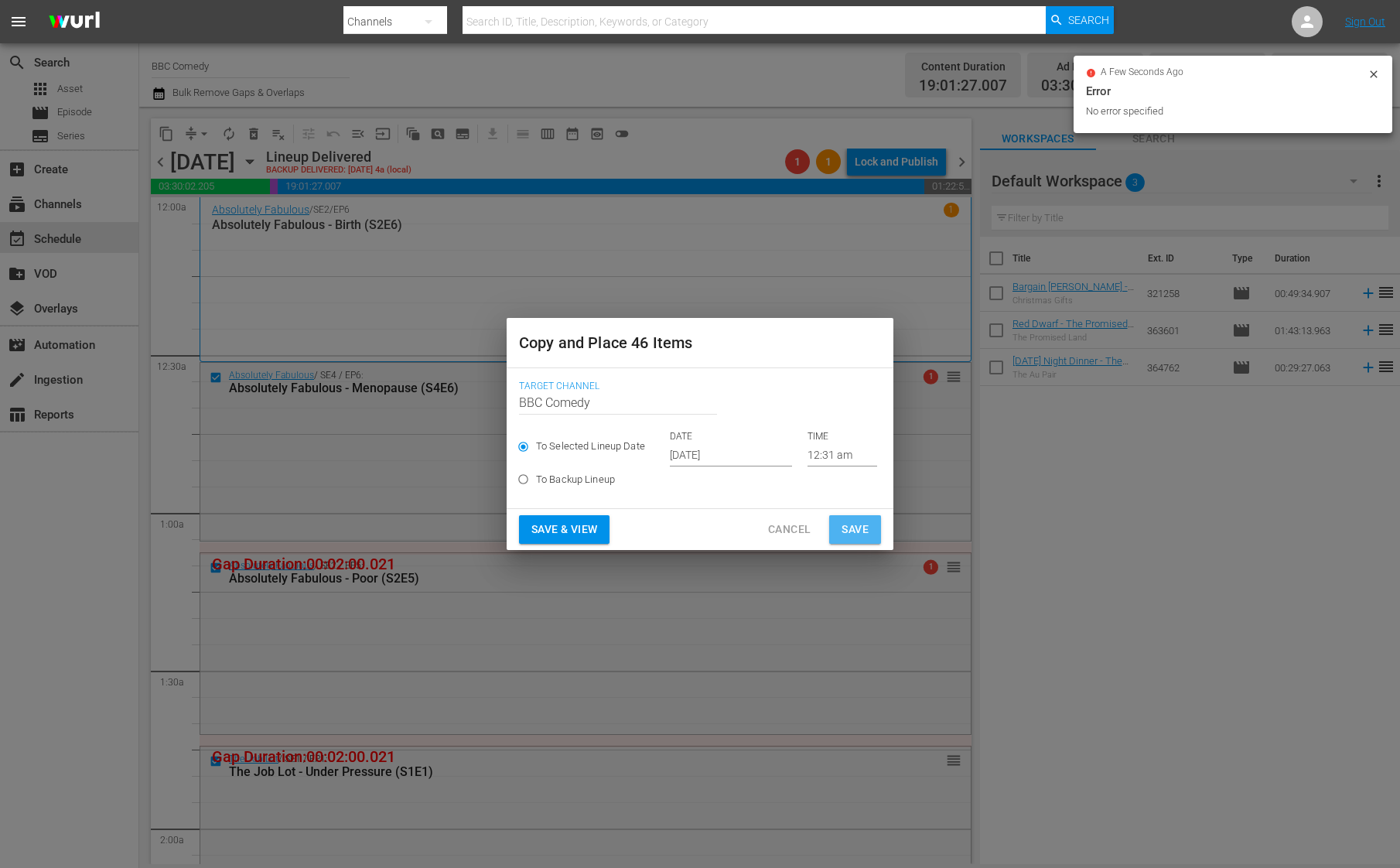
click at [861, 526] on span "Save" at bounding box center [855, 529] width 27 height 20
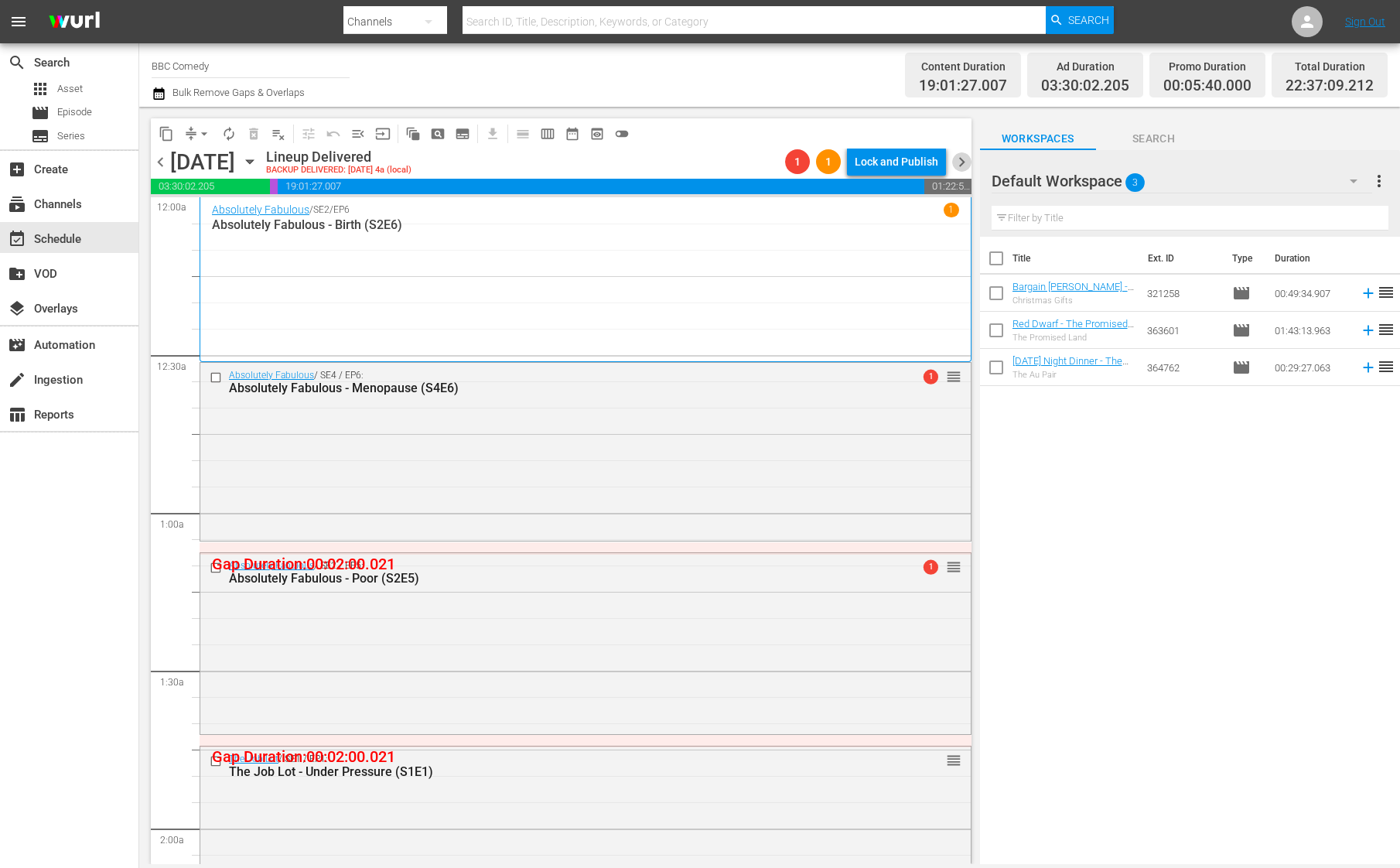
click at [961, 164] on span "chevron_right" at bounding box center [962, 162] width 20 height 20
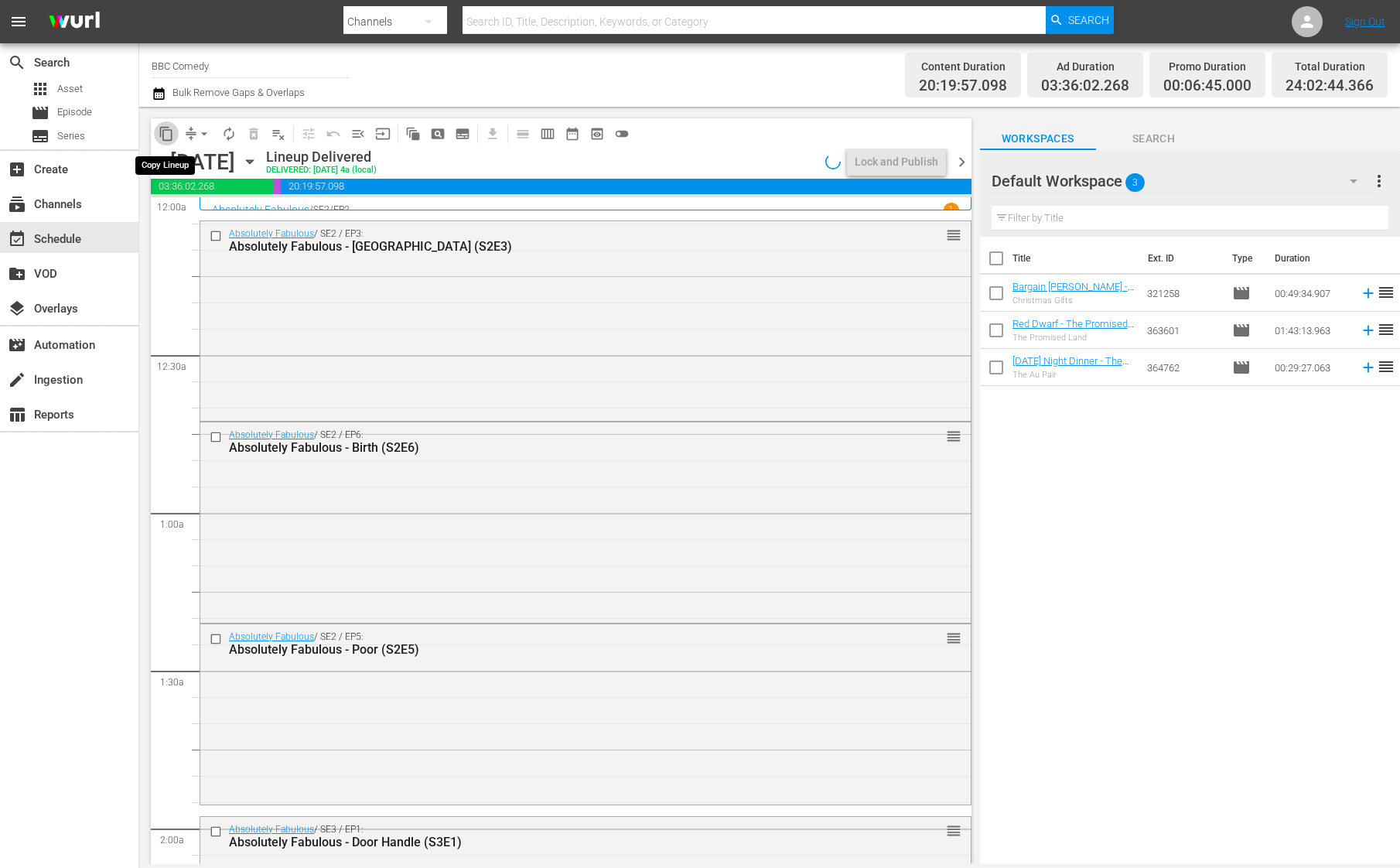
click at [164, 132] on span "content_copy" at bounding box center [167, 134] width 16 height 16
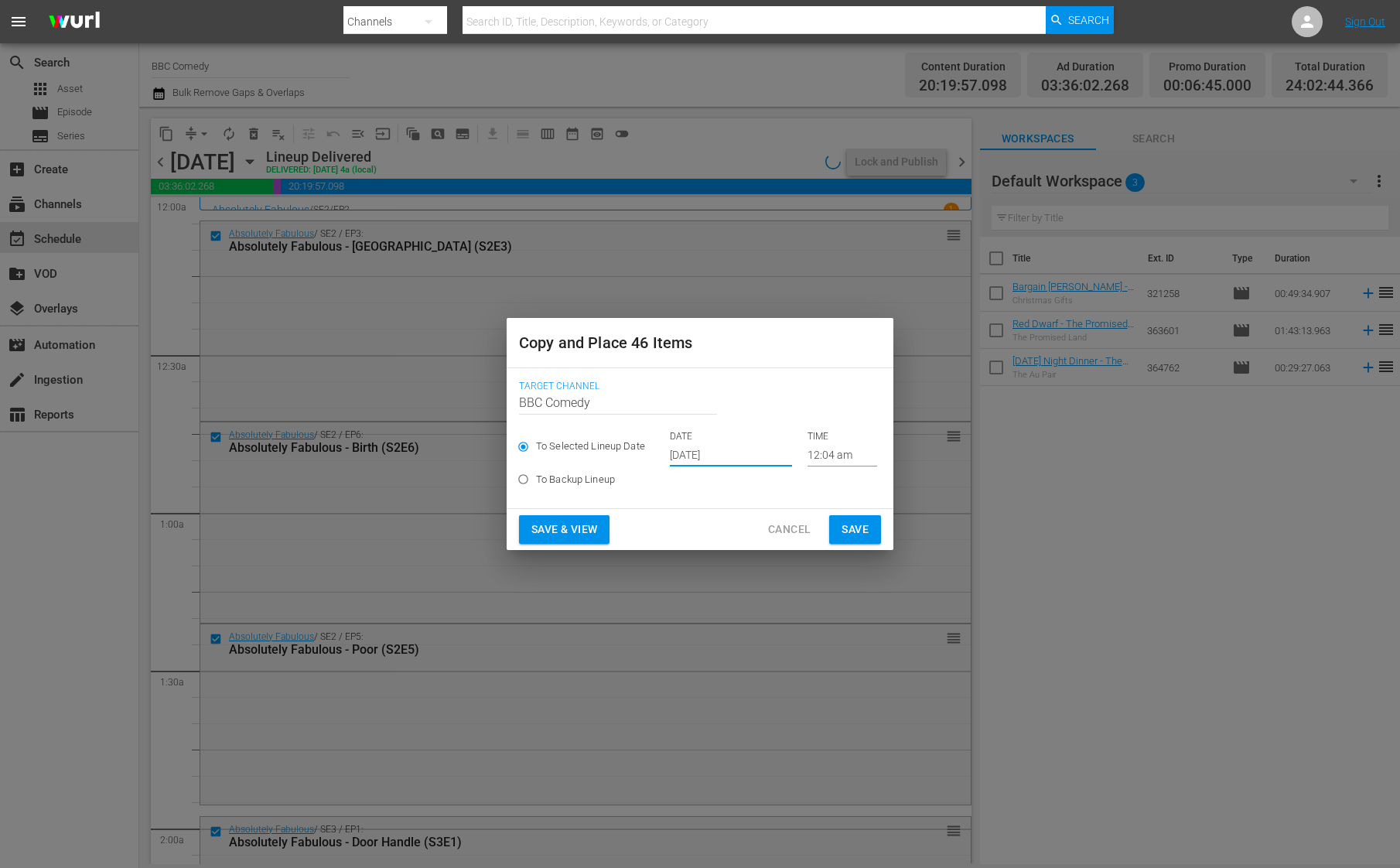
click at [698, 447] on input "[DATE]" at bounding box center [731, 455] width 122 height 24
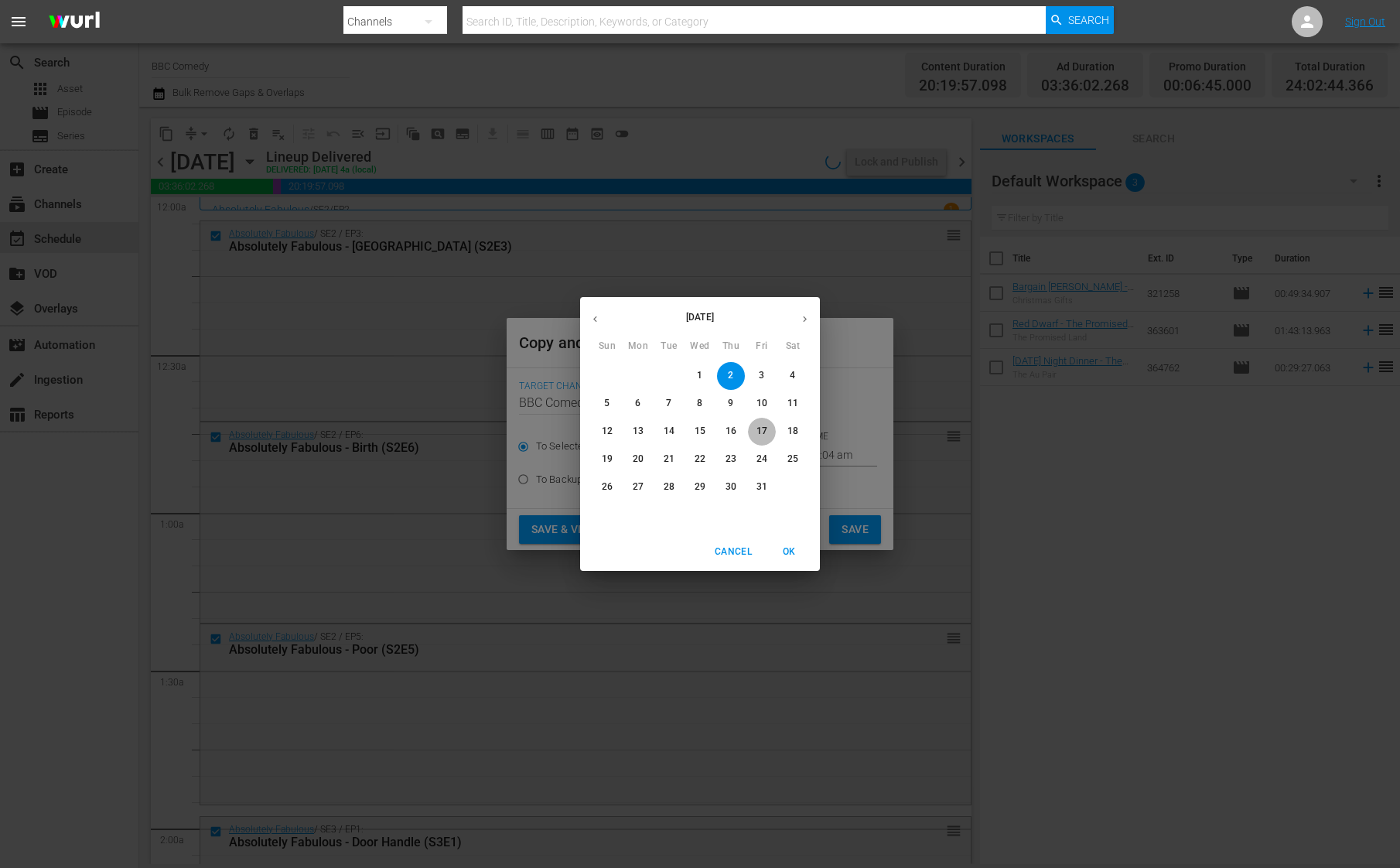
click at [762, 428] on p "17" at bounding box center [762, 431] width 11 height 13
type input "[DATE]"
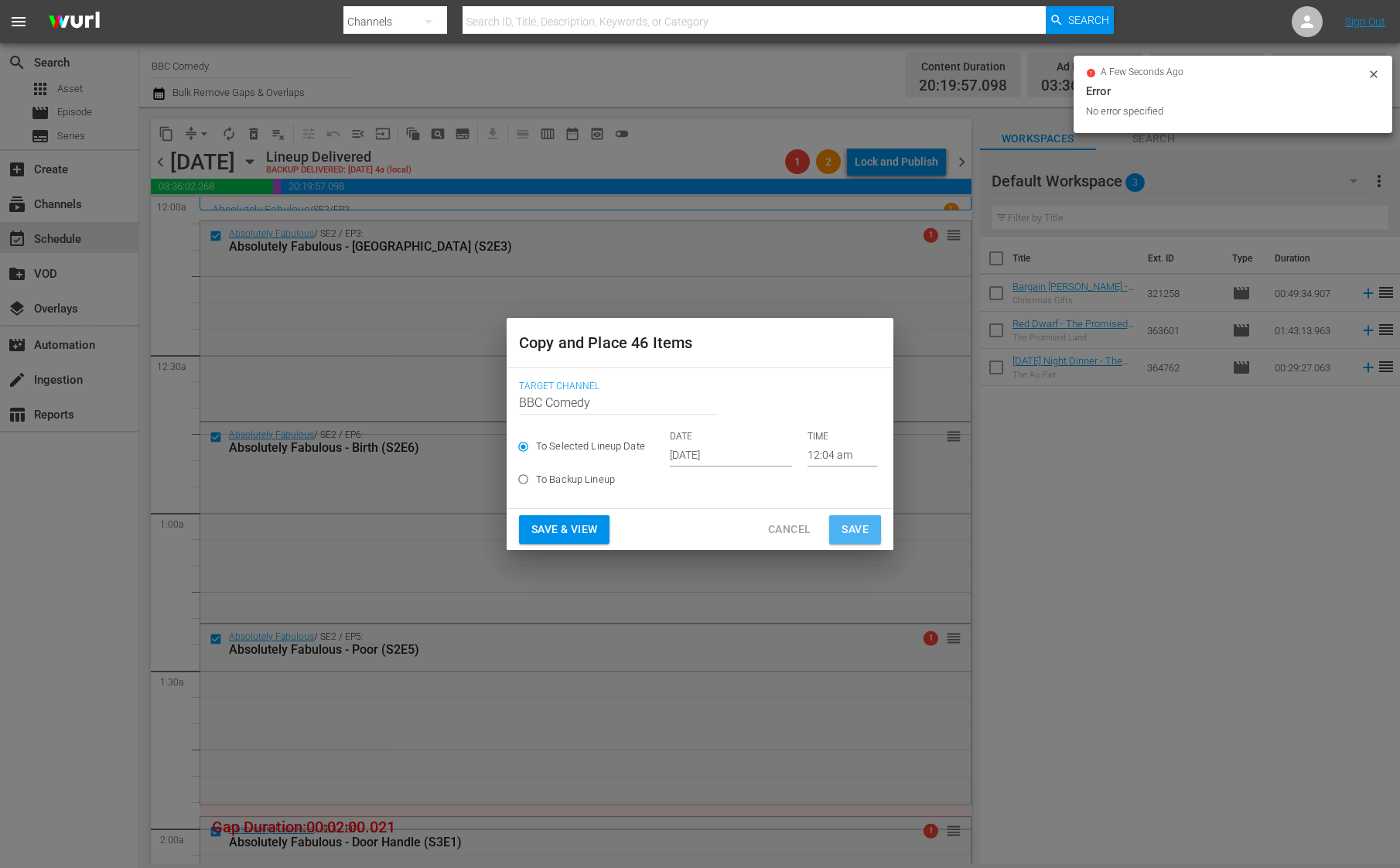
click at [843, 528] on span "Save" at bounding box center [855, 529] width 27 height 20
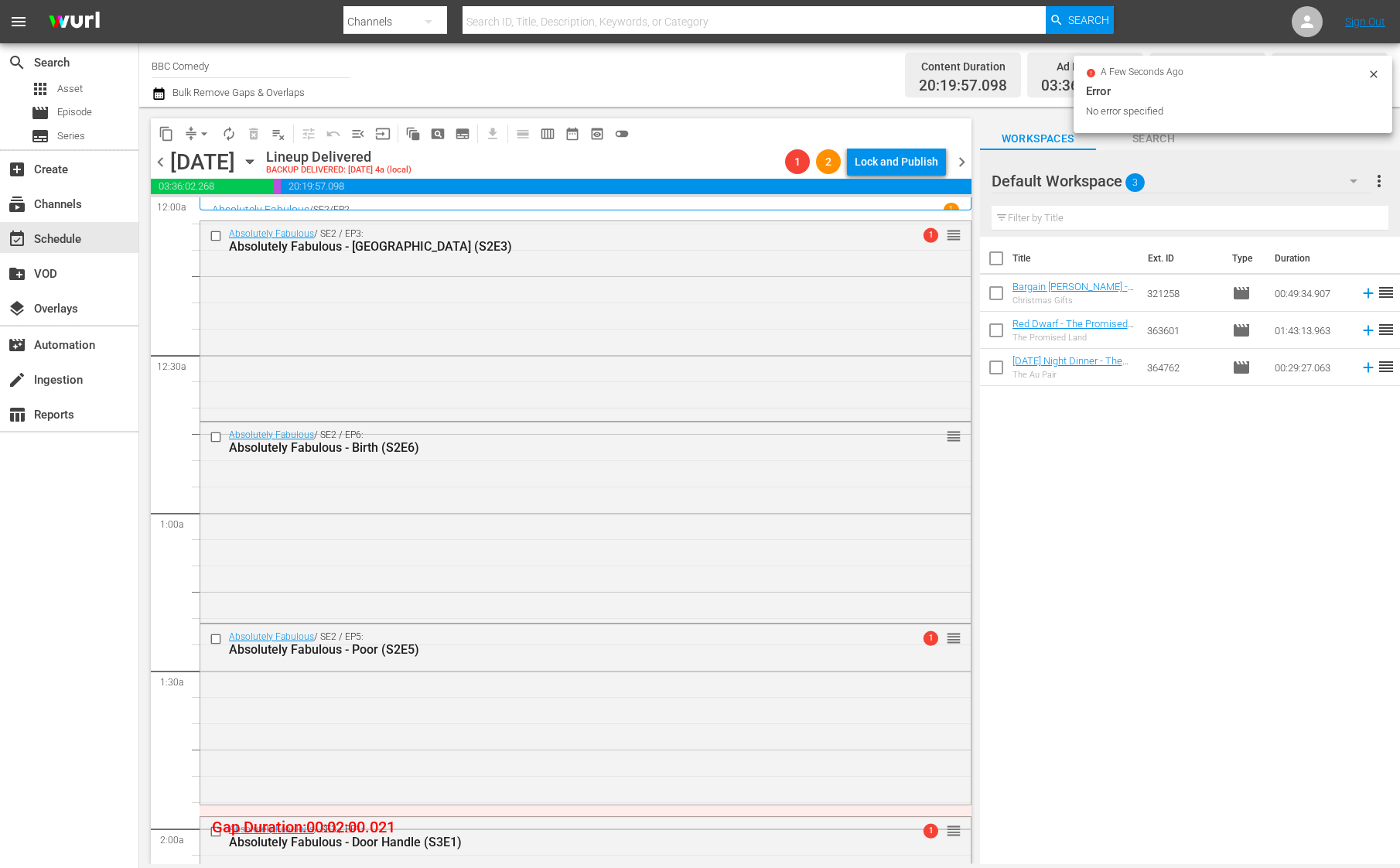
click at [963, 160] on span "chevron_right" at bounding box center [962, 162] width 20 height 20
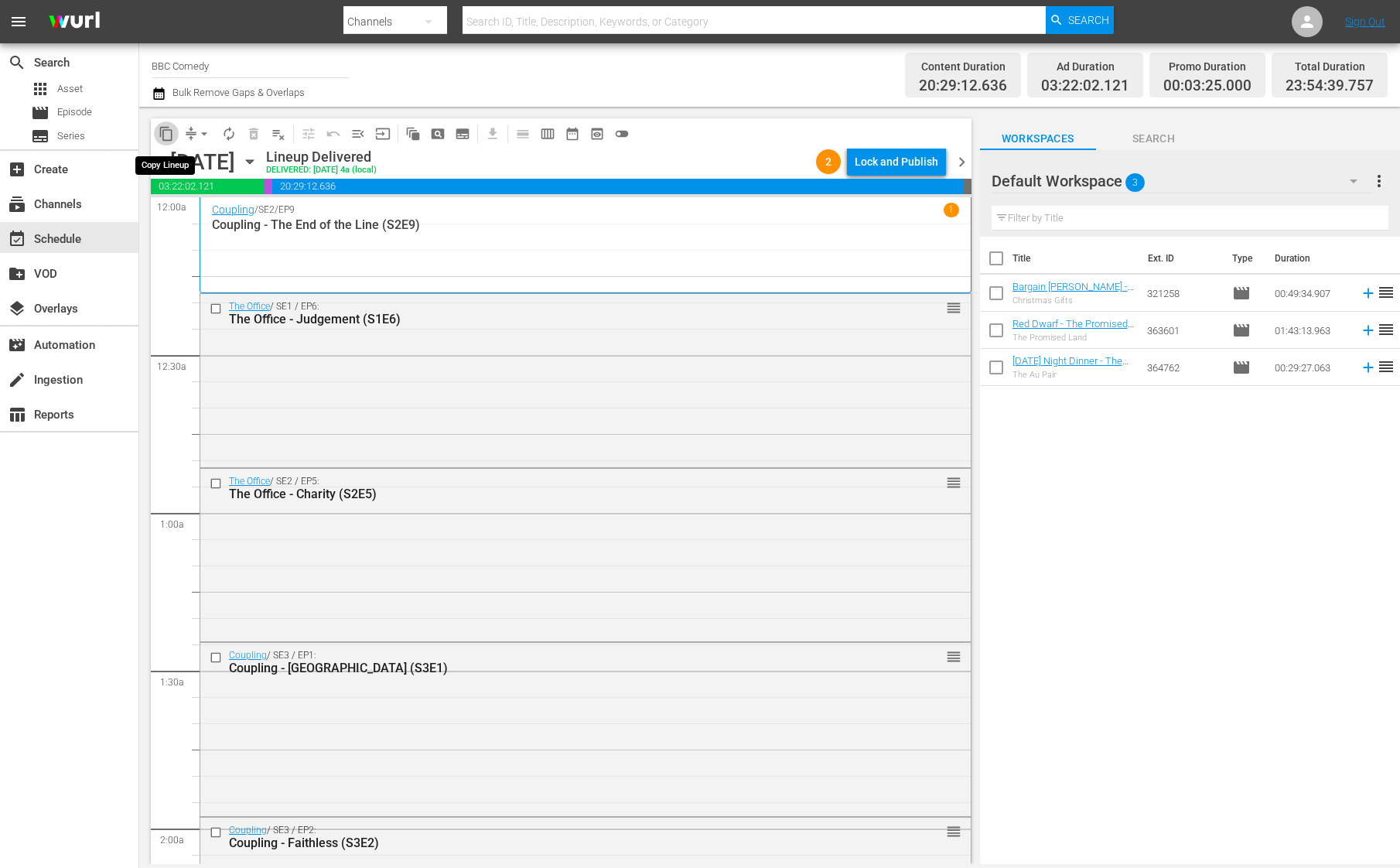
click at [166, 135] on span "content_copy" at bounding box center [167, 134] width 16 height 16
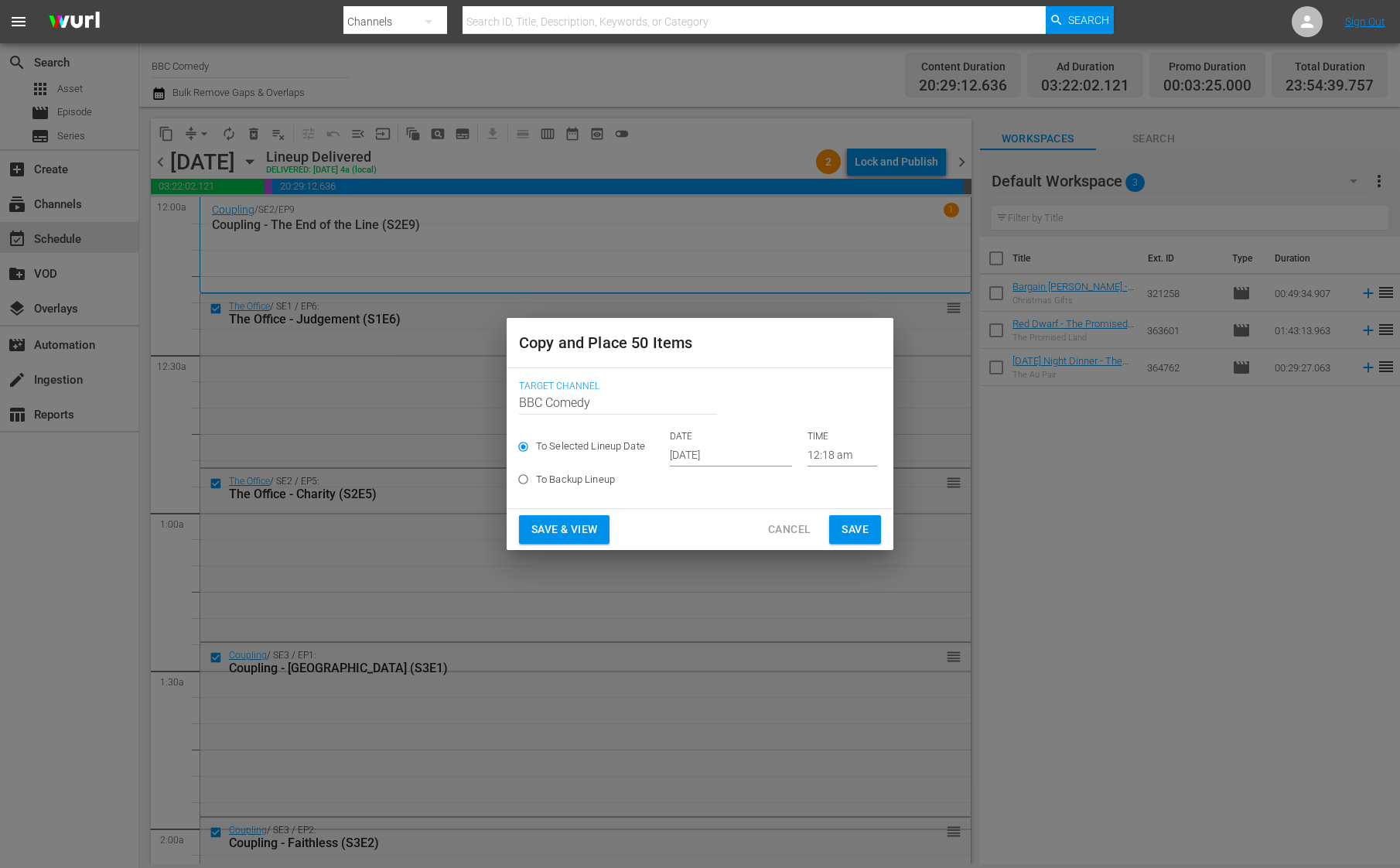
click at [705, 458] on input "[DATE]" at bounding box center [731, 455] width 122 height 24
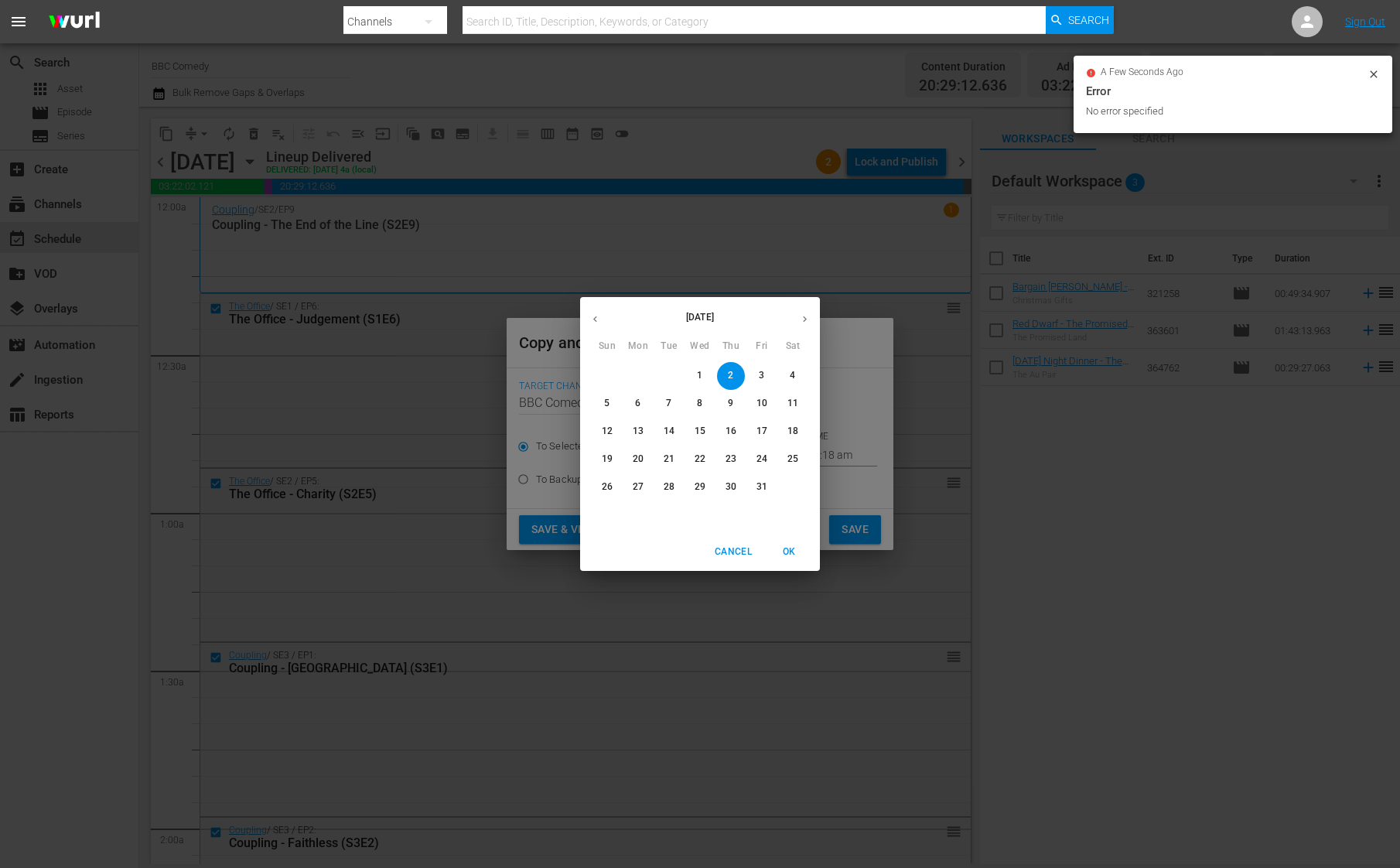
click at [807, 316] on icon "button" at bounding box center [805, 318] width 12 height 12
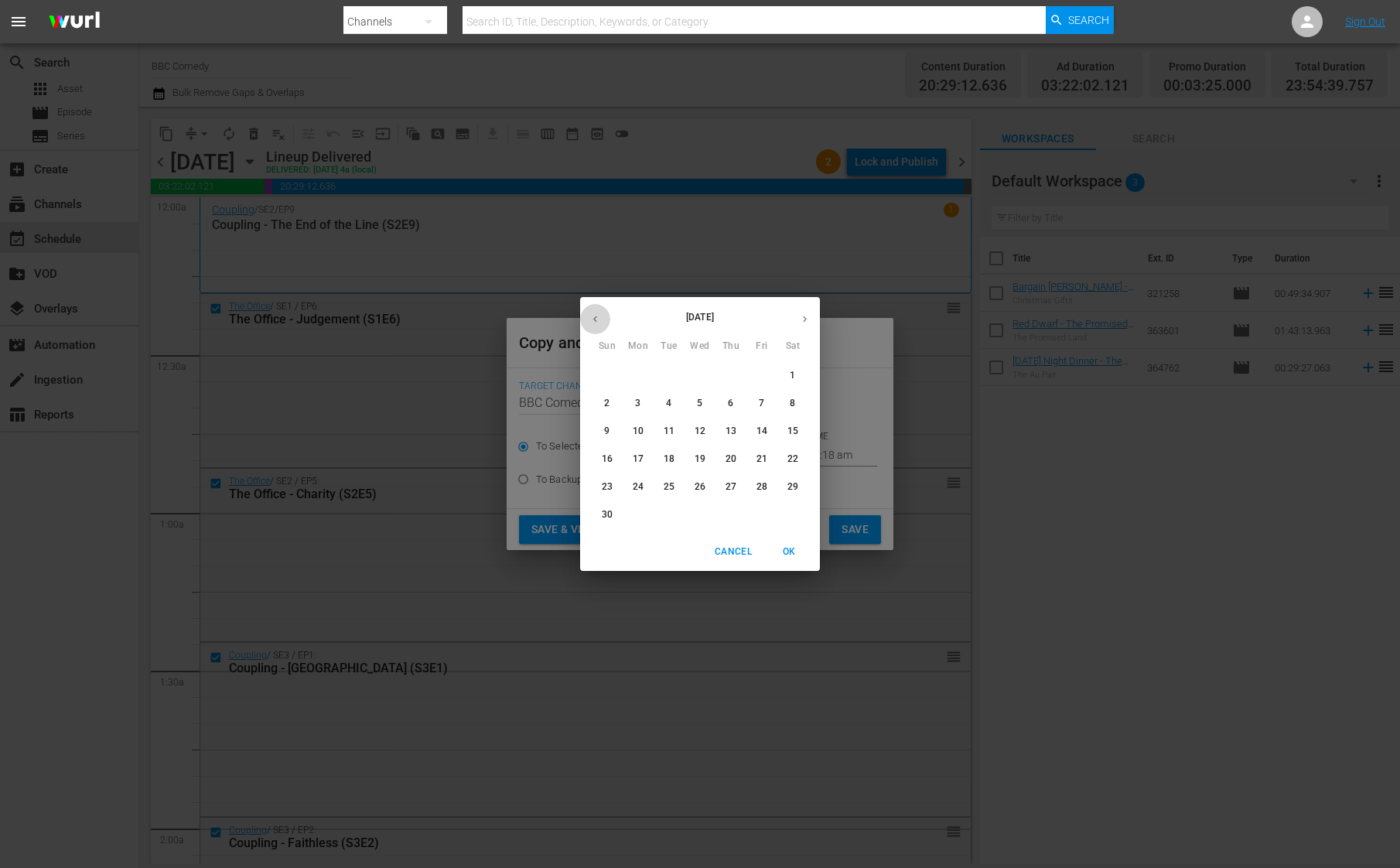
click at [584, 316] on button "button" at bounding box center [595, 319] width 30 height 30
click at [797, 434] on p "18" at bounding box center [793, 431] width 11 height 13
type input "[DATE]"
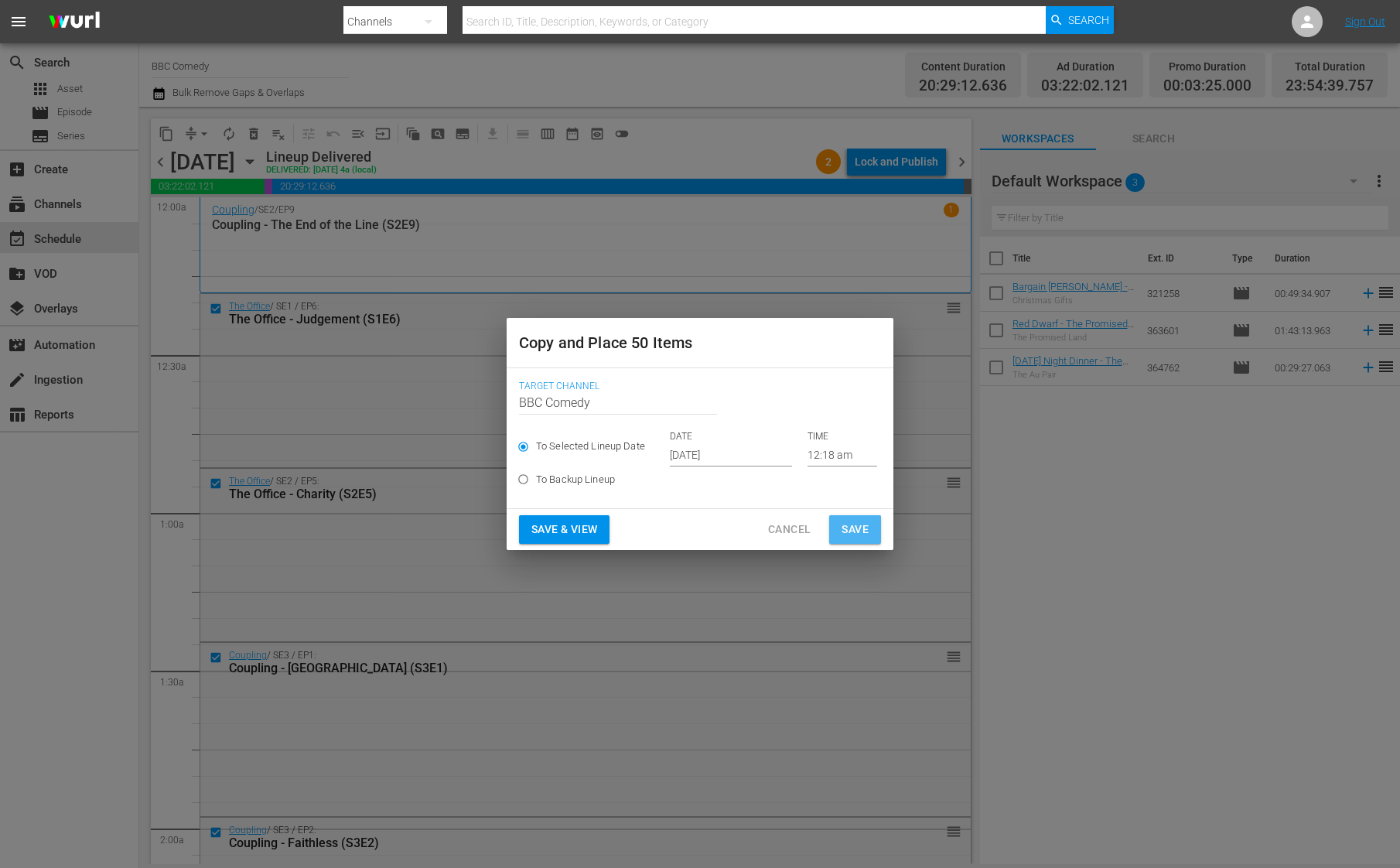
click at [857, 524] on span "Save" at bounding box center [855, 529] width 27 height 20
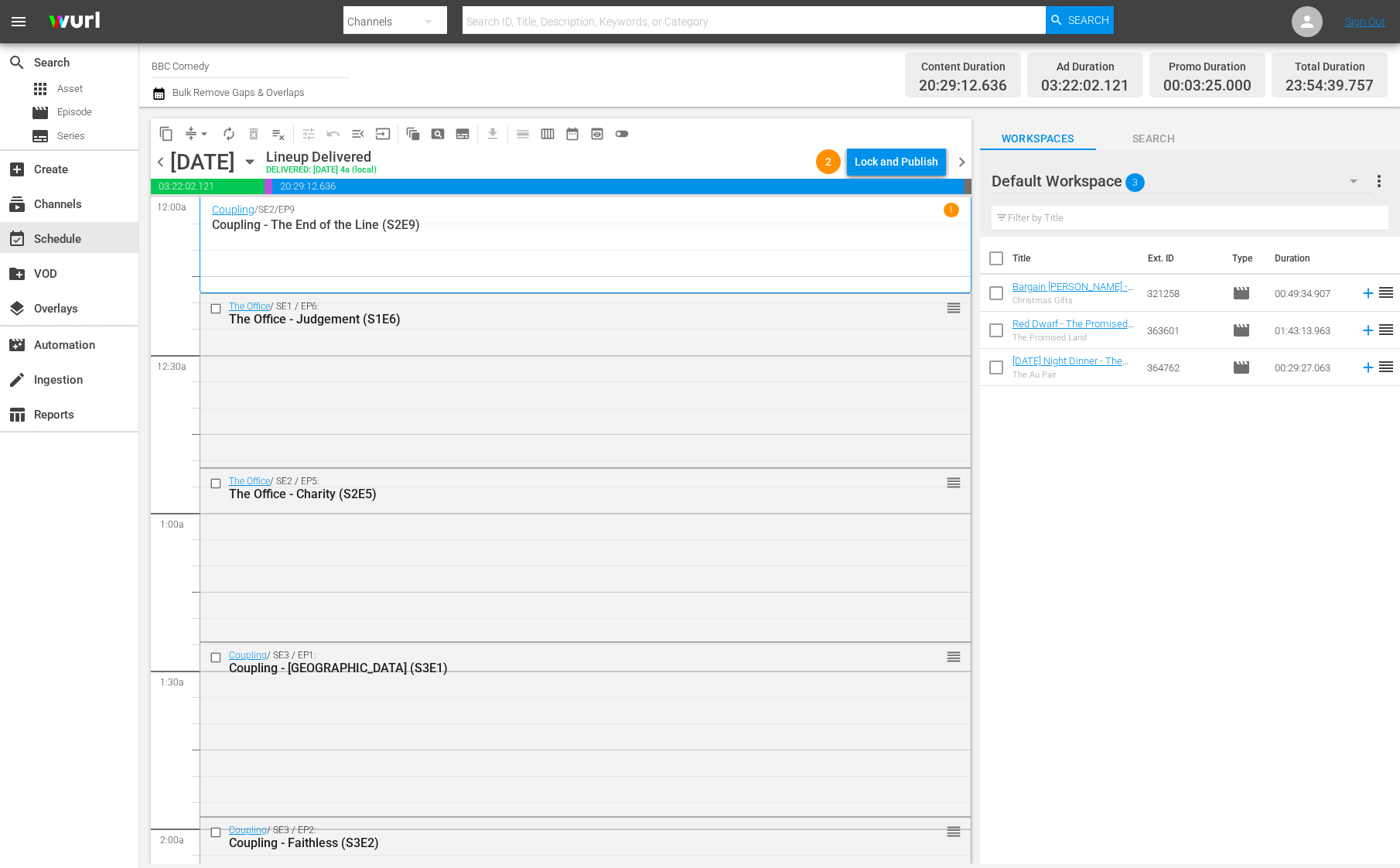
click at [963, 142] on div "content_copy compress arrow_drop_down autorenew_outlined delete_forever_outline…" at bounding box center [562, 133] width 821 height 30
click at [963, 155] on span "chevron_right" at bounding box center [962, 162] width 20 height 20
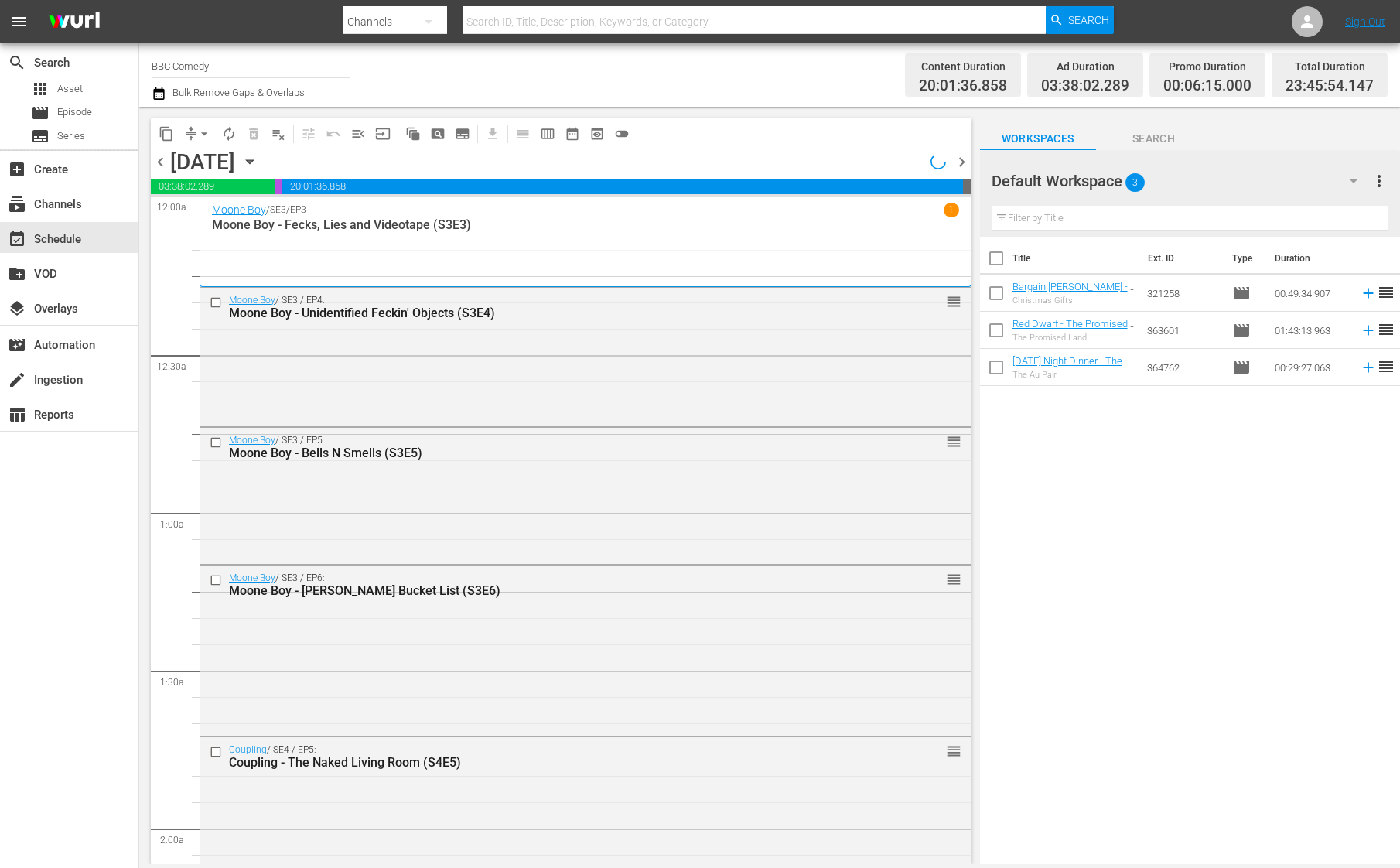
click at [502, 72] on div "Channel Title BBC Comedy Bulk Remove Gaps & Overlaps" at bounding box center [489, 75] width 675 height 56
click at [168, 126] on span "content_copy" at bounding box center [167, 134] width 16 height 16
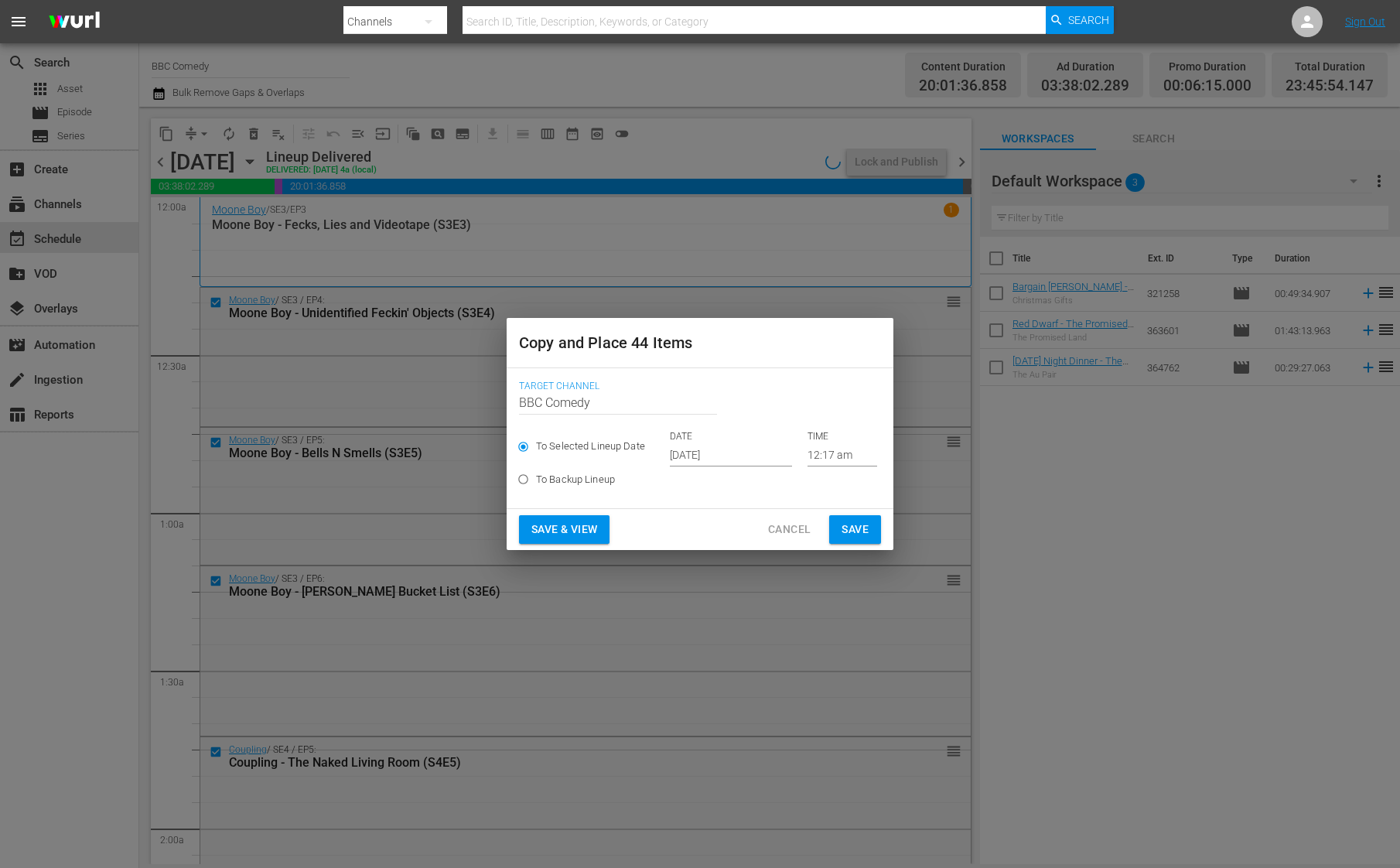
click at [694, 451] on input "[DATE]" at bounding box center [731, 455] width 122 height 24
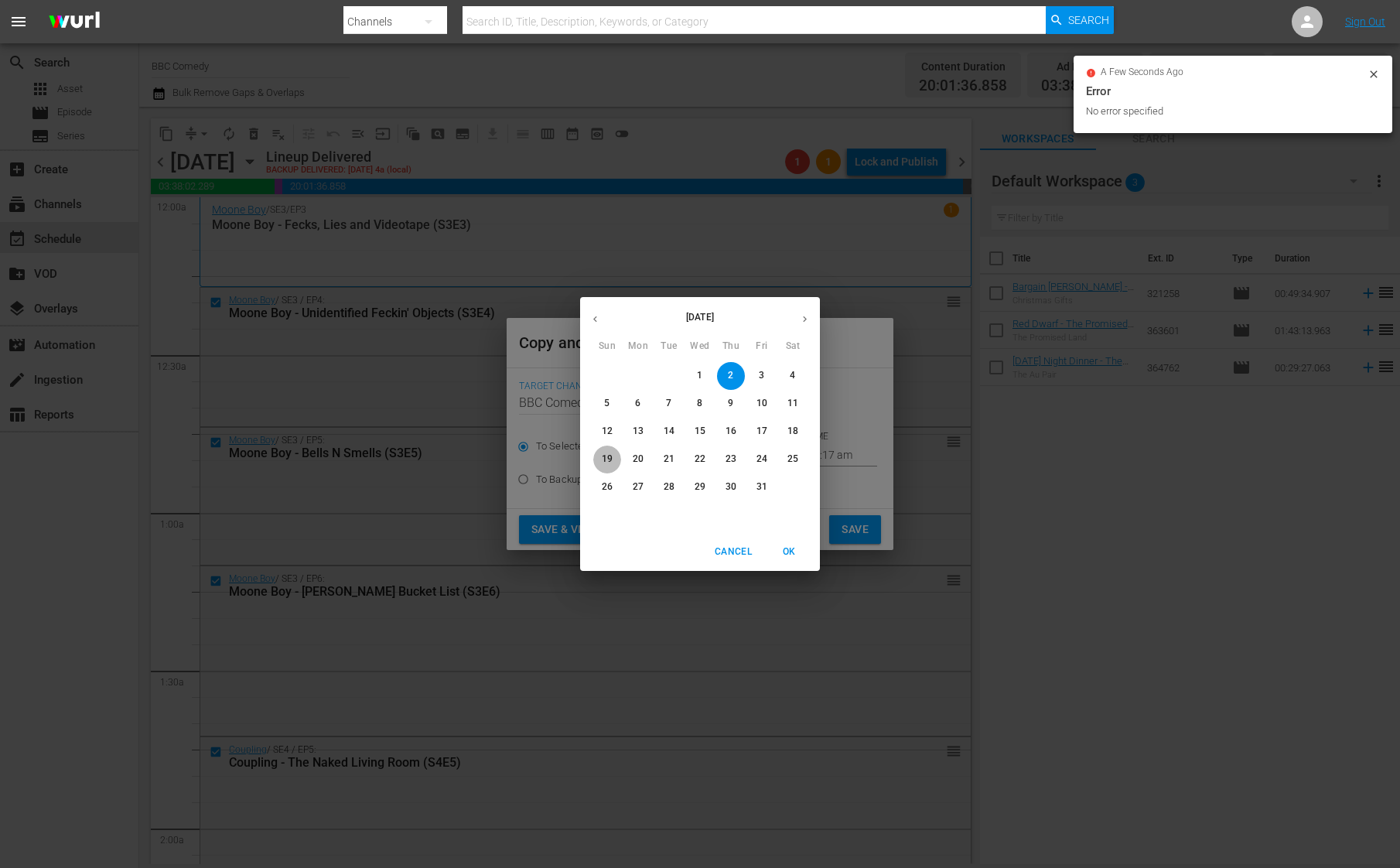
click at [617, 455] on span "19" at bounding box center [606, 458] width 28 height 13
type input "[DATE]"
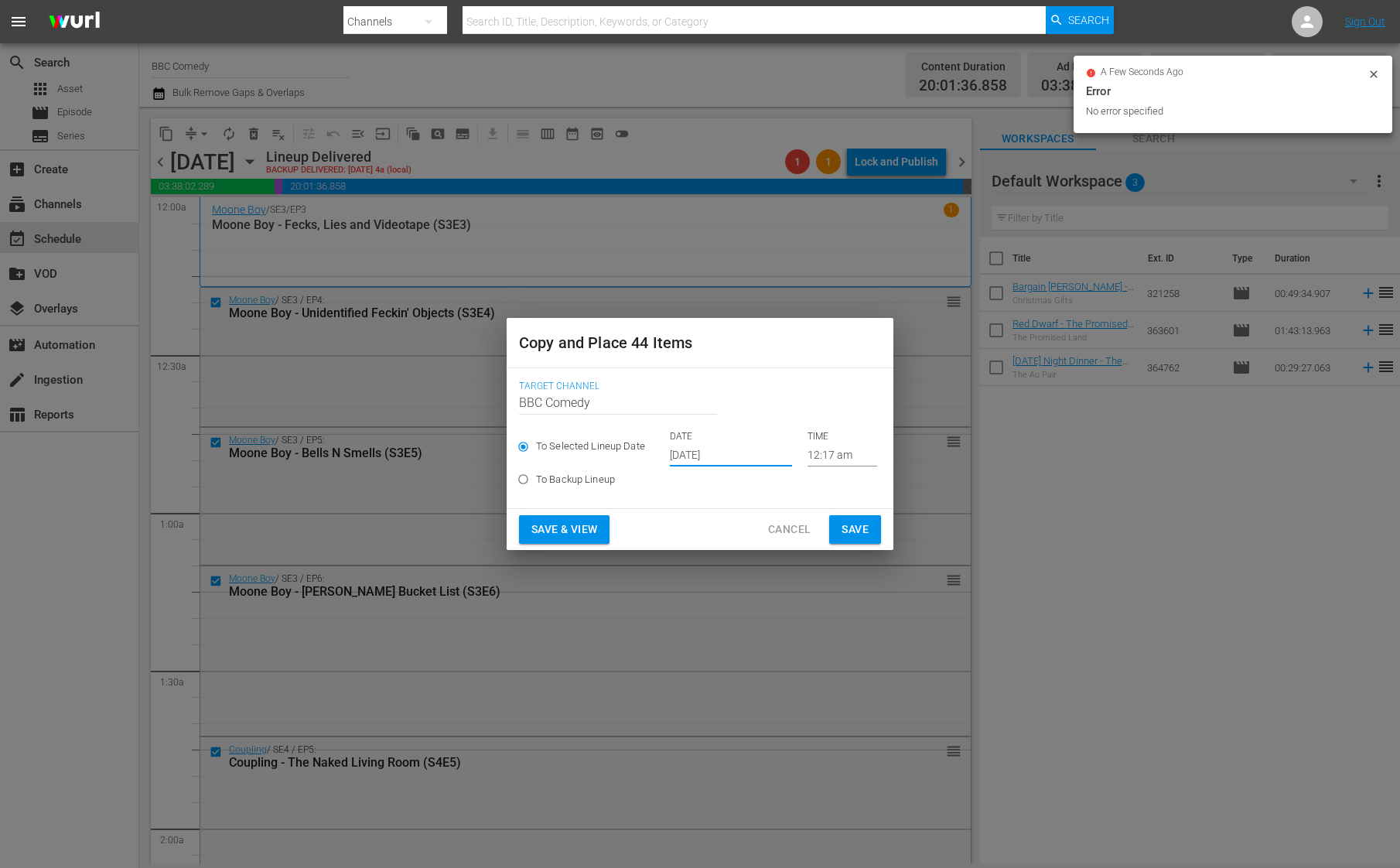
click at [836, 520] on button "Save" at bounding box center [855, 529] width 52 height 28
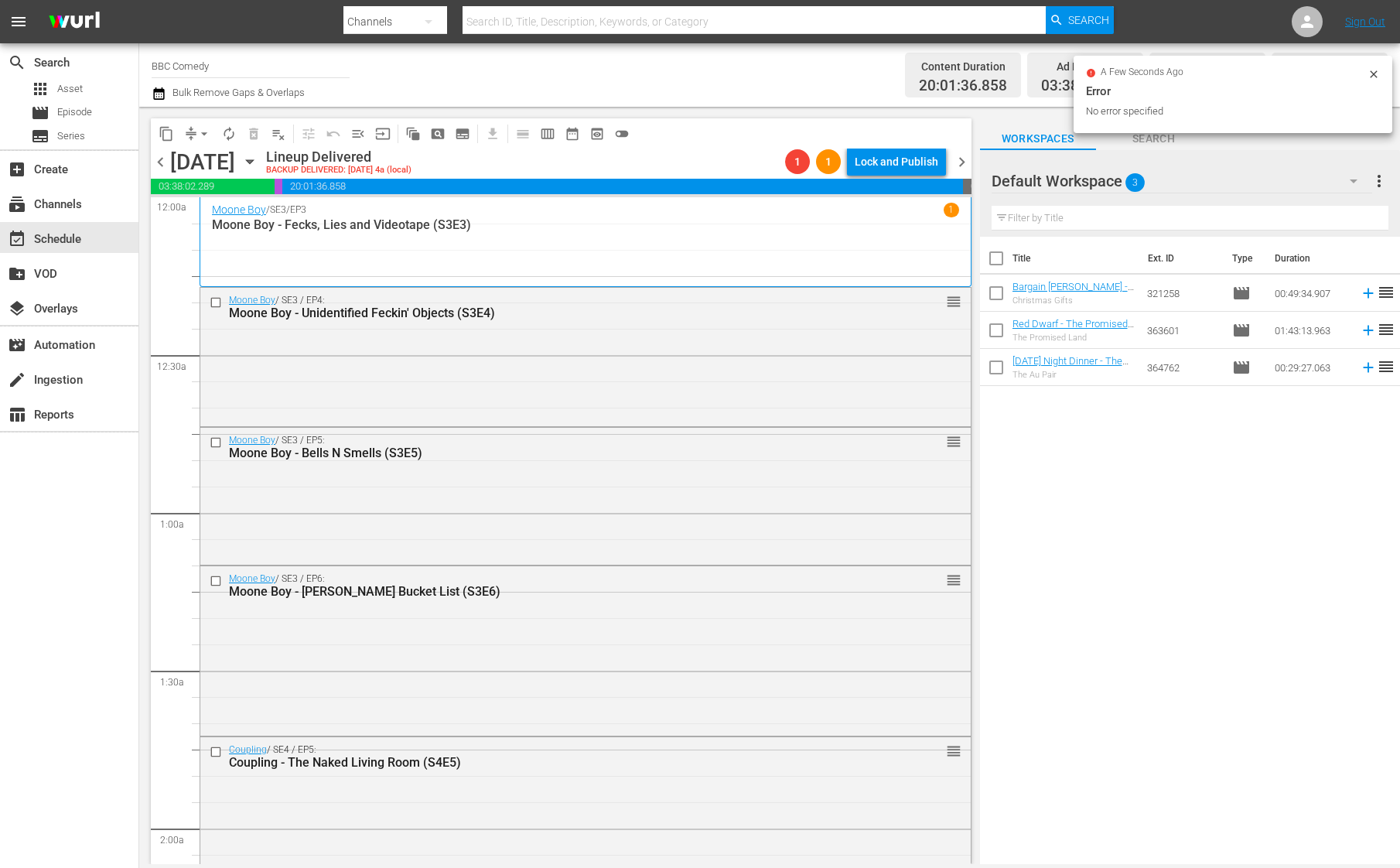
click at [960, 166] on span "chevron_right" at bounding box center [962, 162] width 20 height 20
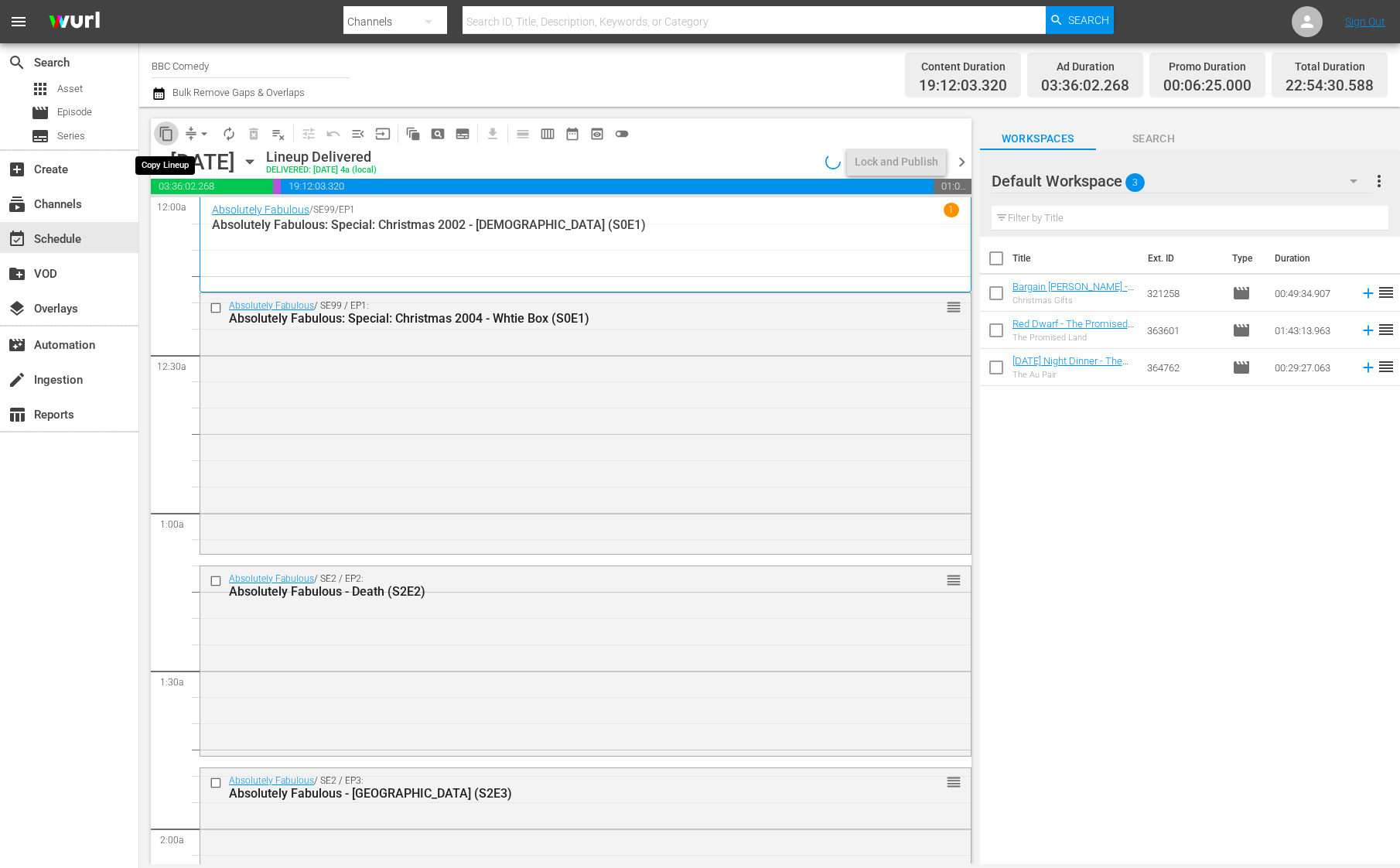
click at [168, 133] on span "content_copy" at bounding box center [167, 134] width 16 height 16
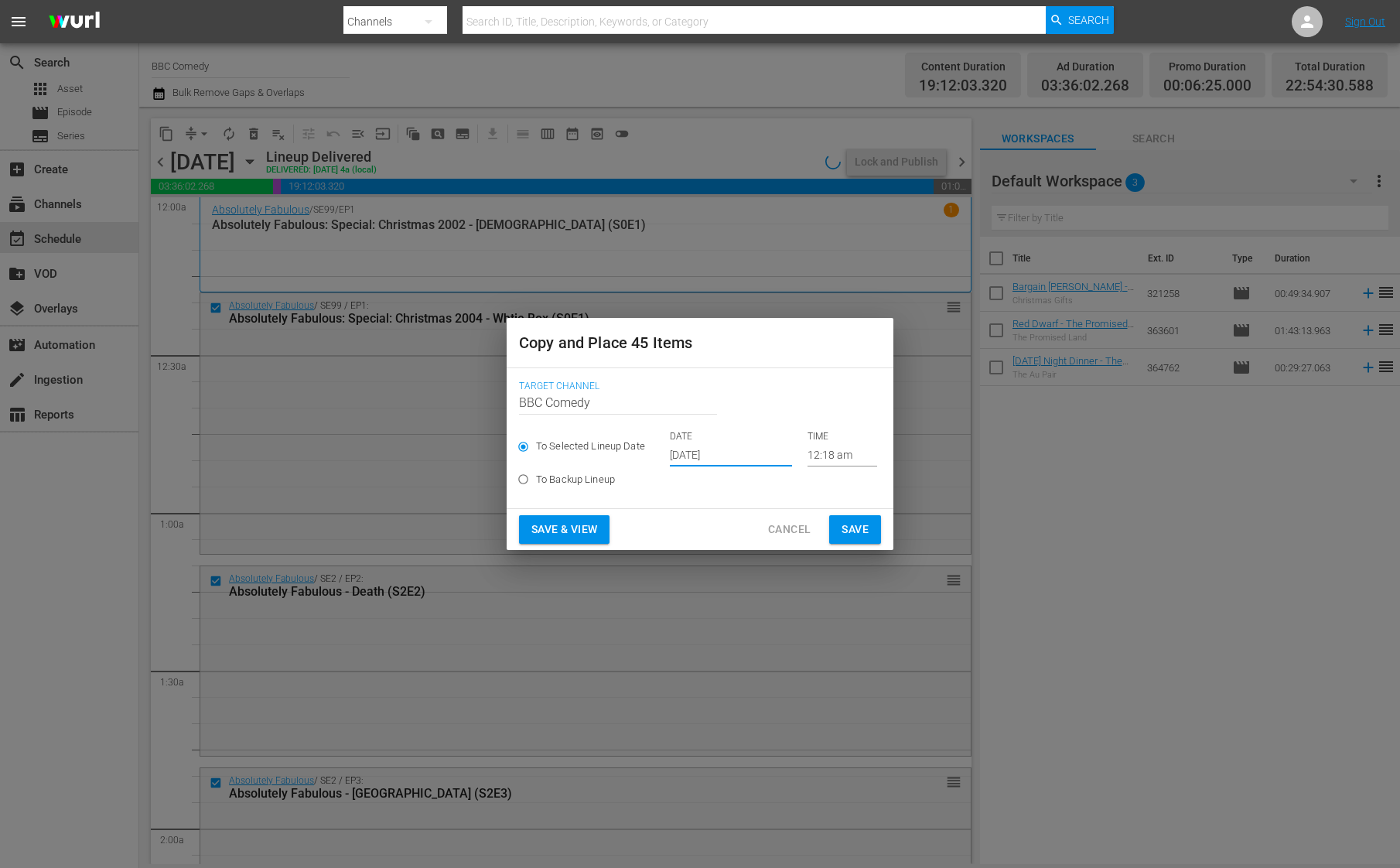
click at [680, 450] on input "[DATE]" at bounding box center [731, 455] width 122 height 24
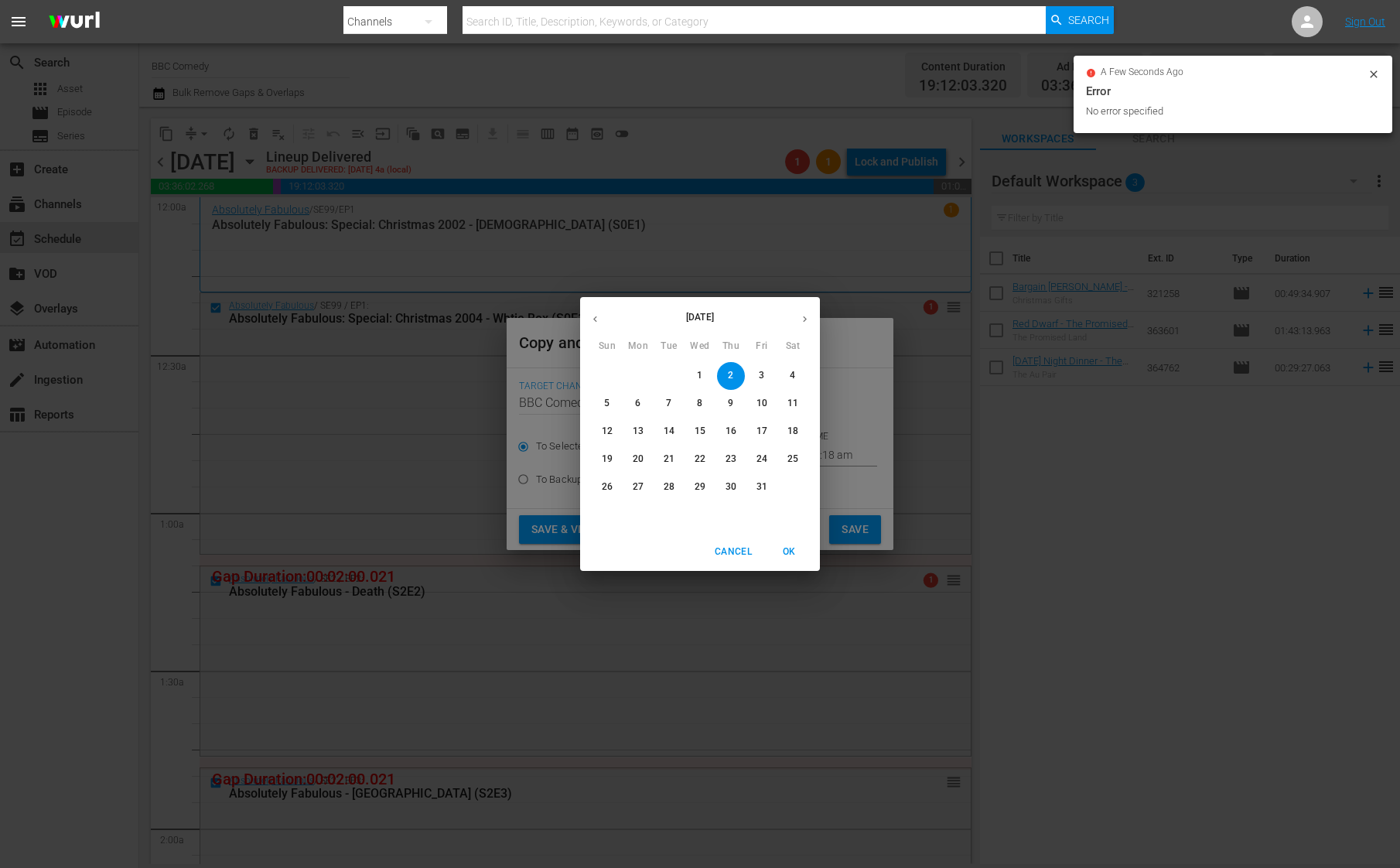
click at [640, 465] on p "20" at bounding box center [639, 458] width 11 height 13
type input "[DATE]"
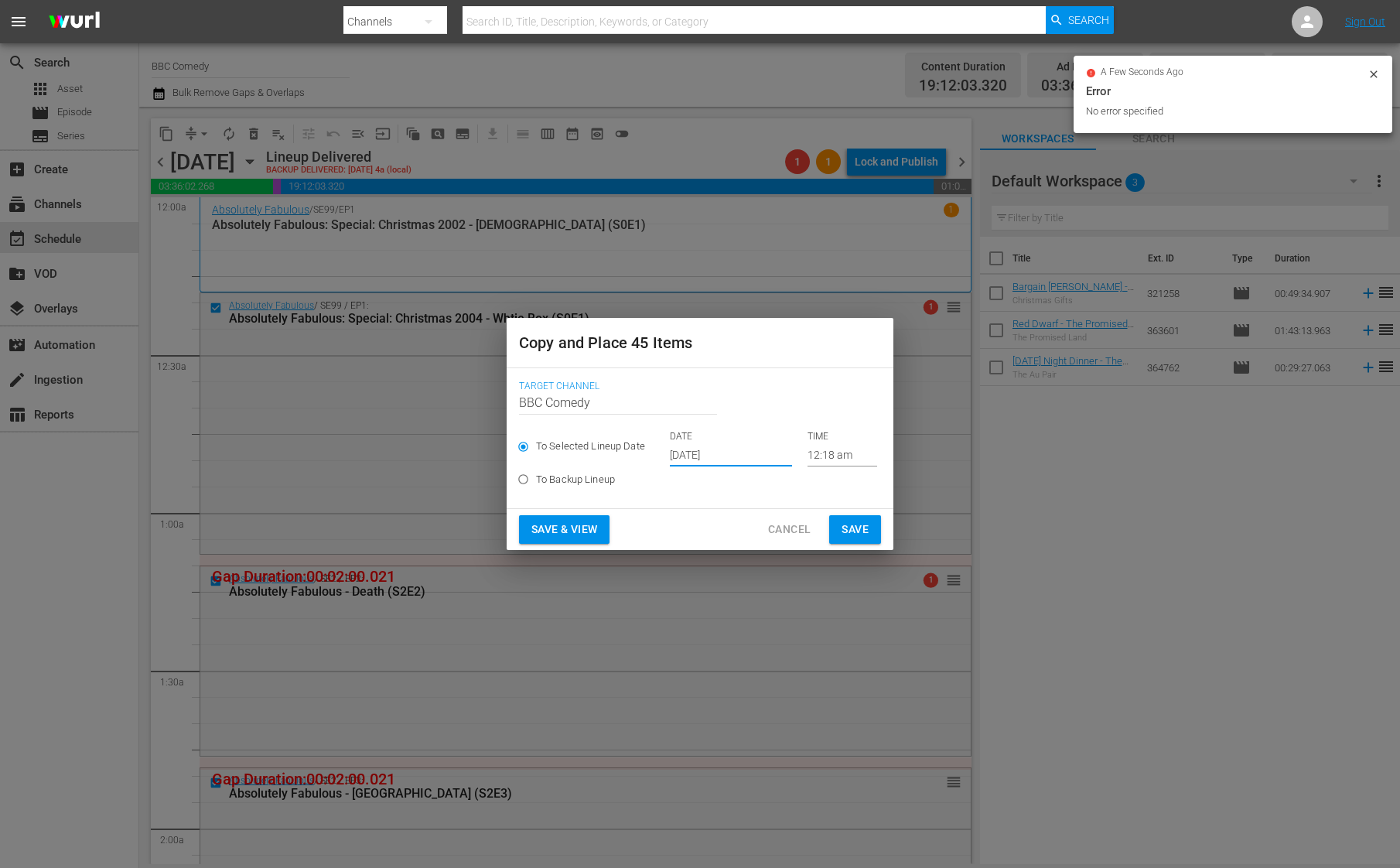
click at [842, 526] on span "Save" at bounding box center [855, 529] width 27 height 20
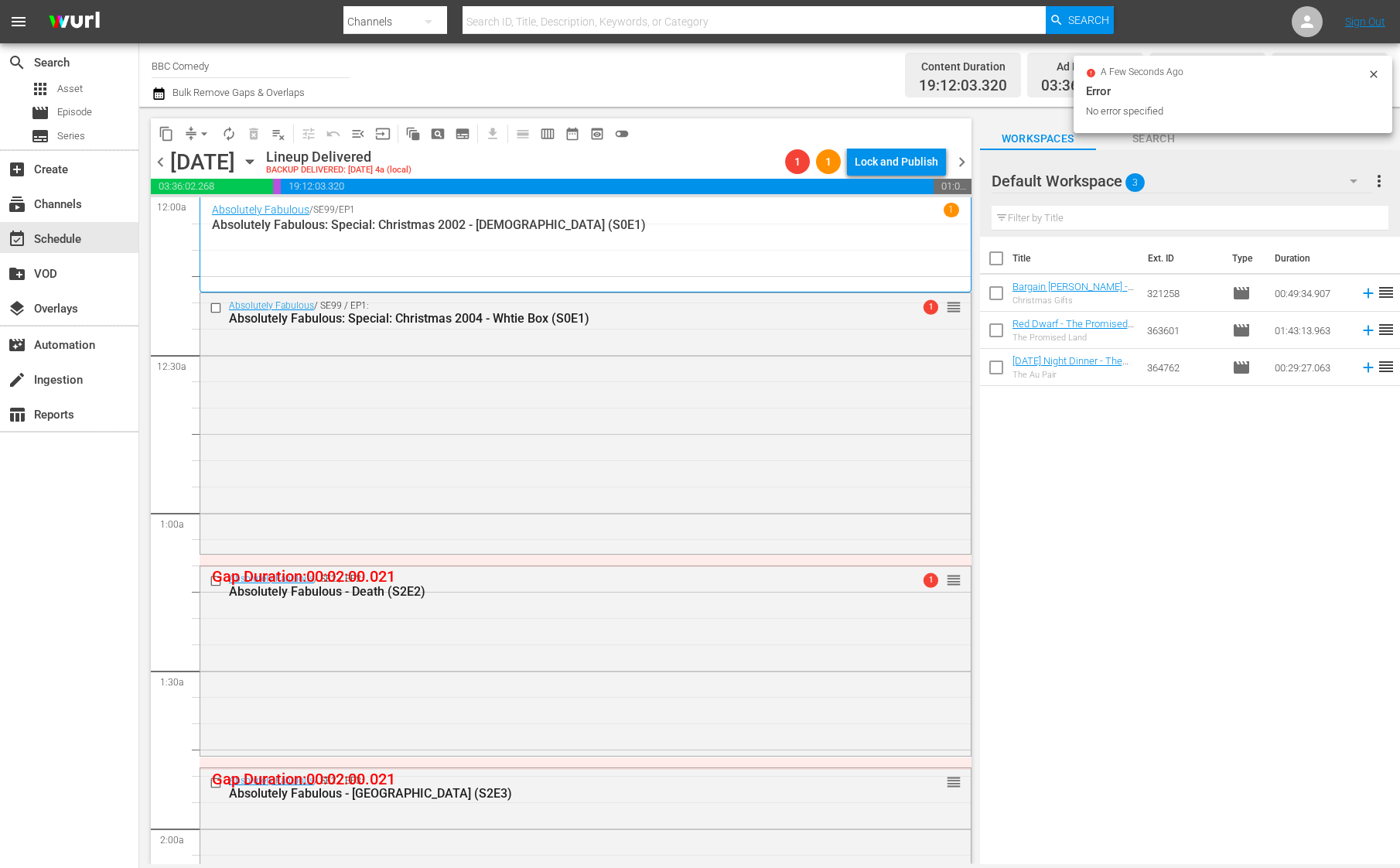
click at [960, 167] on span "chevron_right" at bounding box center [962, 162] width 20 height 20
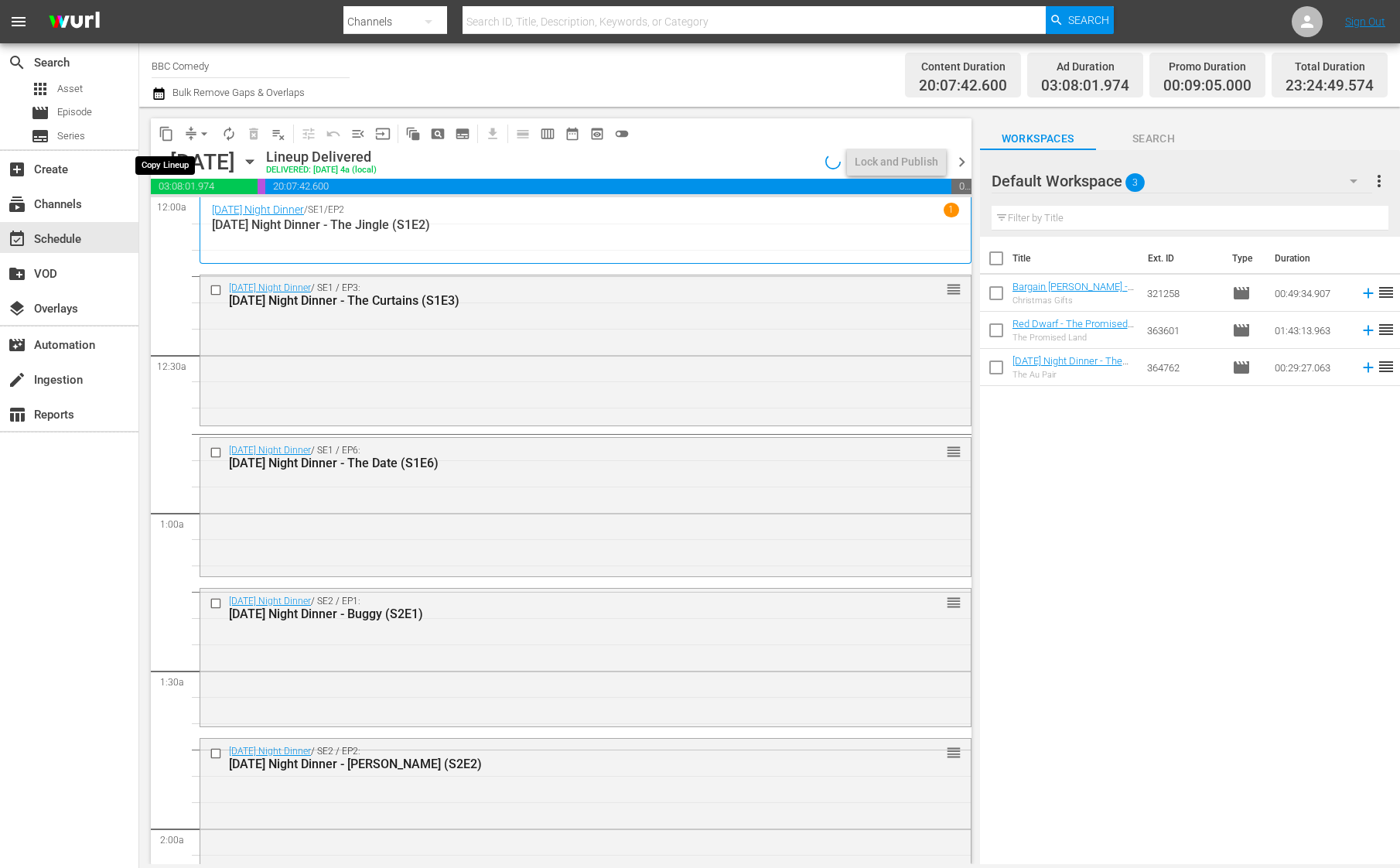
click at [164, 132] on span "content_copy" at bounding box center [167, 134] width 16 height 16
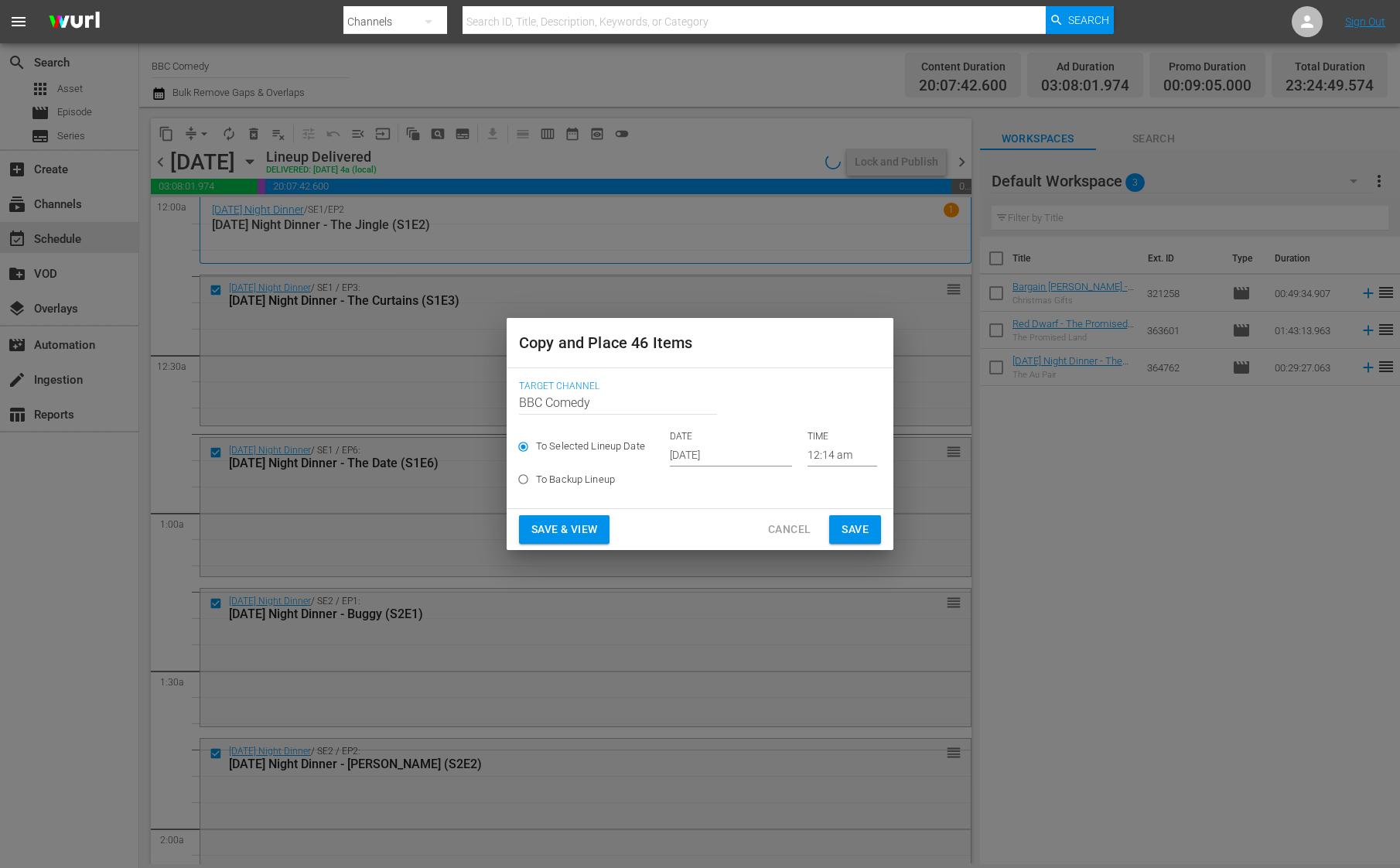
click at [706, 473] on label "To Backup Lineup" at bounding box center [689, 479] width 358 height 25
click at [536, 473] on input "To Backup Lineup" at bounding box center [523, 482] width 25 height 25
radio input "true"
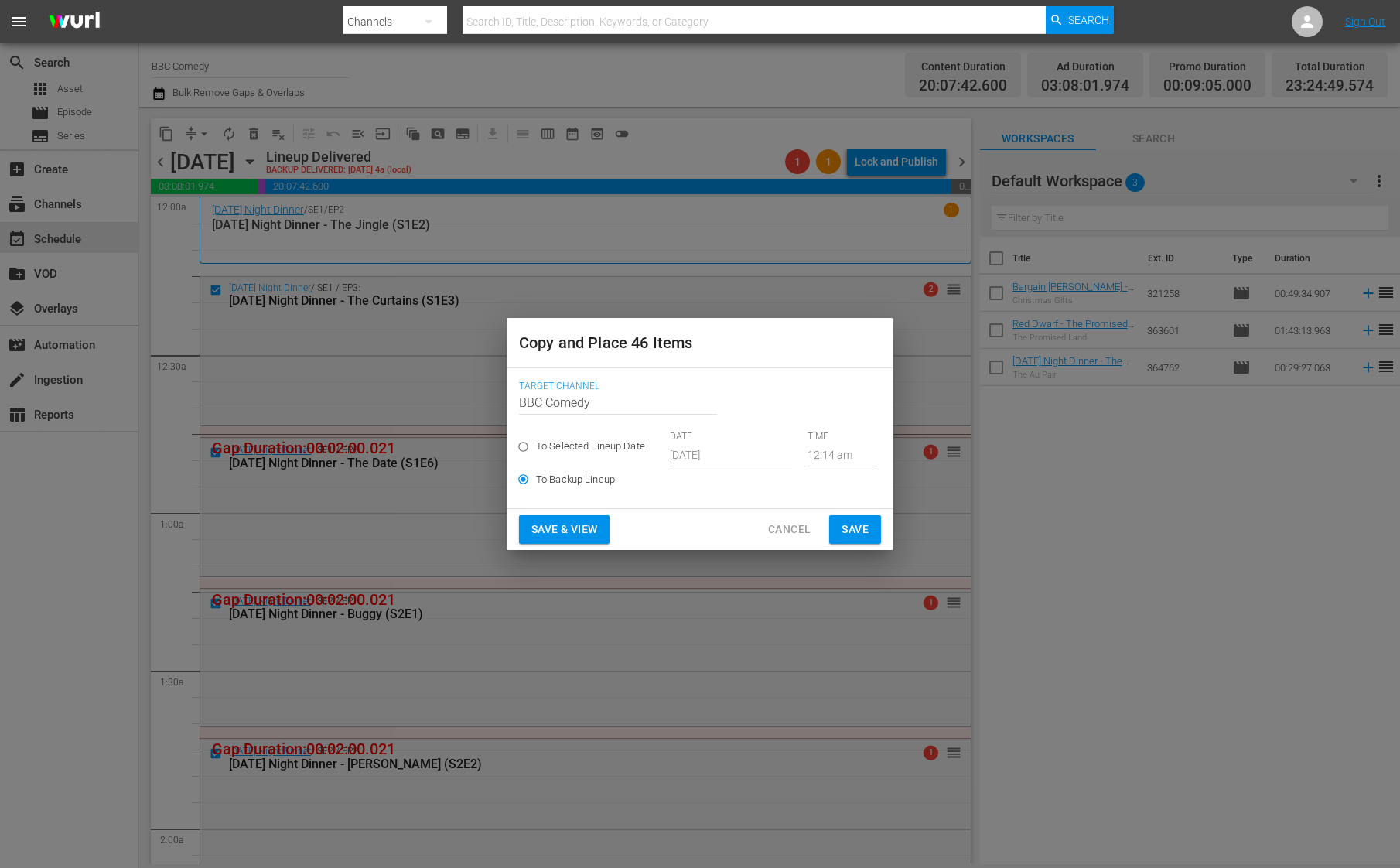
click at [714, 460] on div "To Selected Lineup Date DATE [DATE] TIME 12:14 am" at bounding box center [700, 448] width 362 height 36
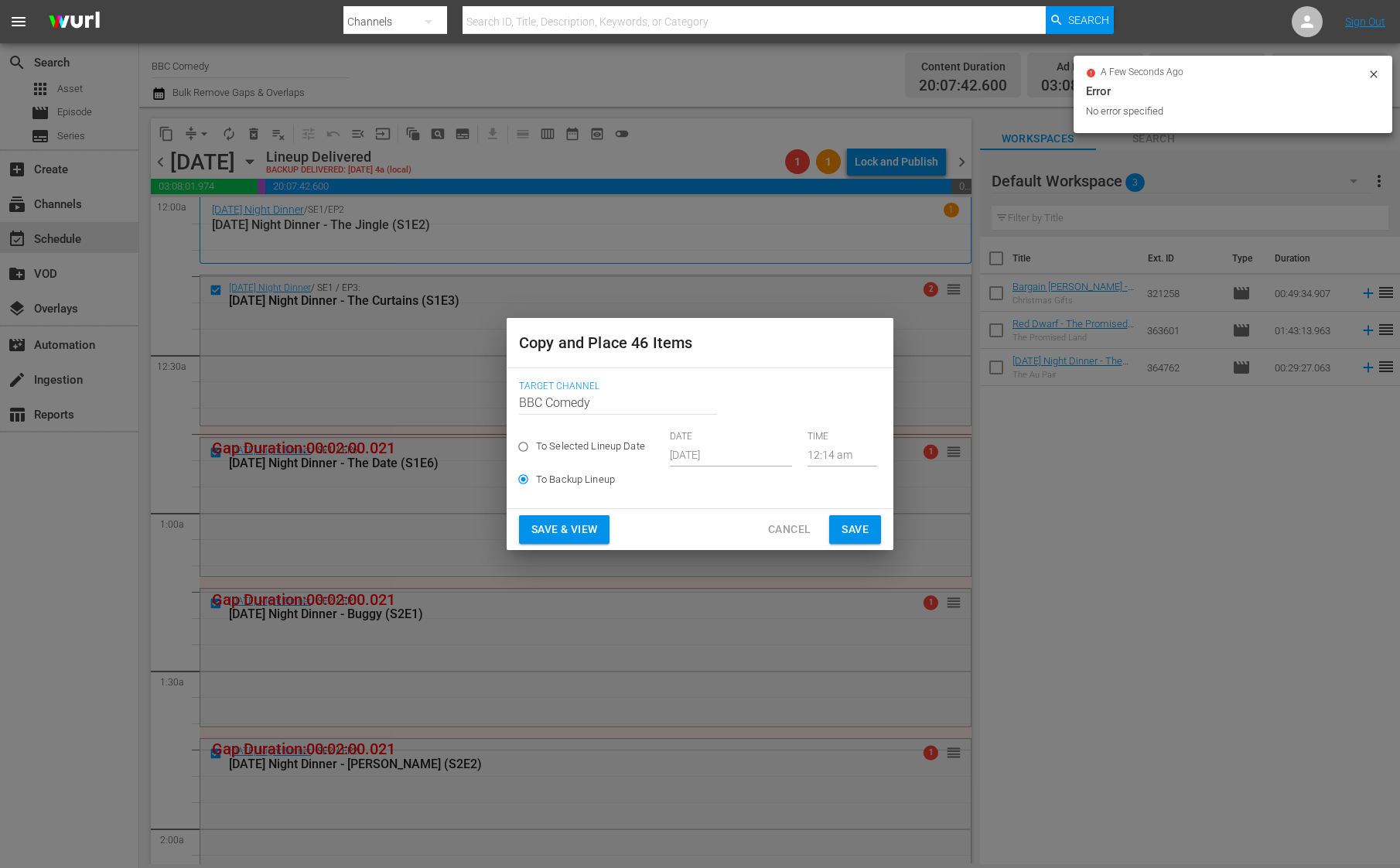
click at [798, 526] on span "Cancel" at bounding box center [790, 529] width 42 height 20
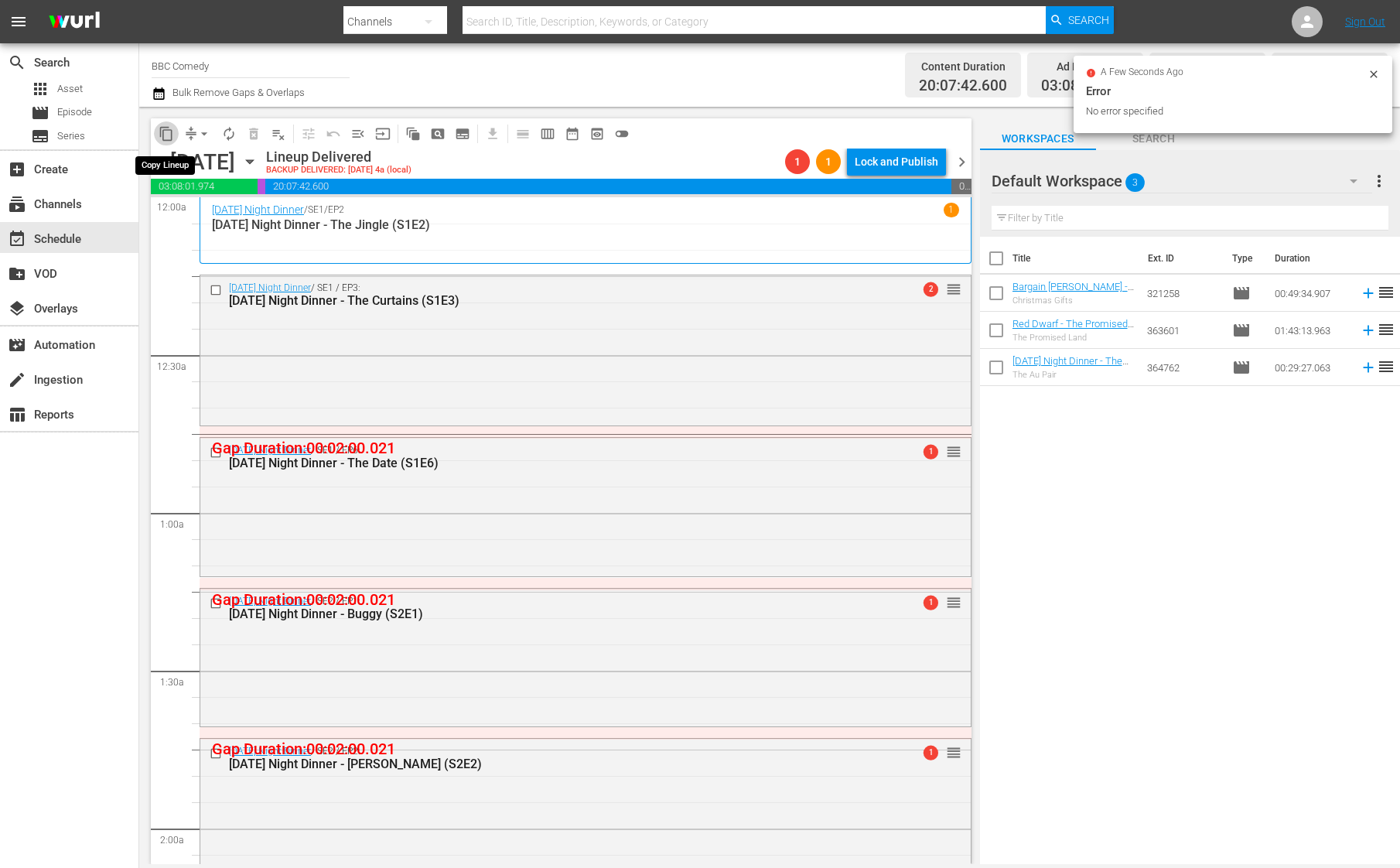
click at [161, 127] on span "content_copy" at bounding box center [167, 134] width 16 height 16
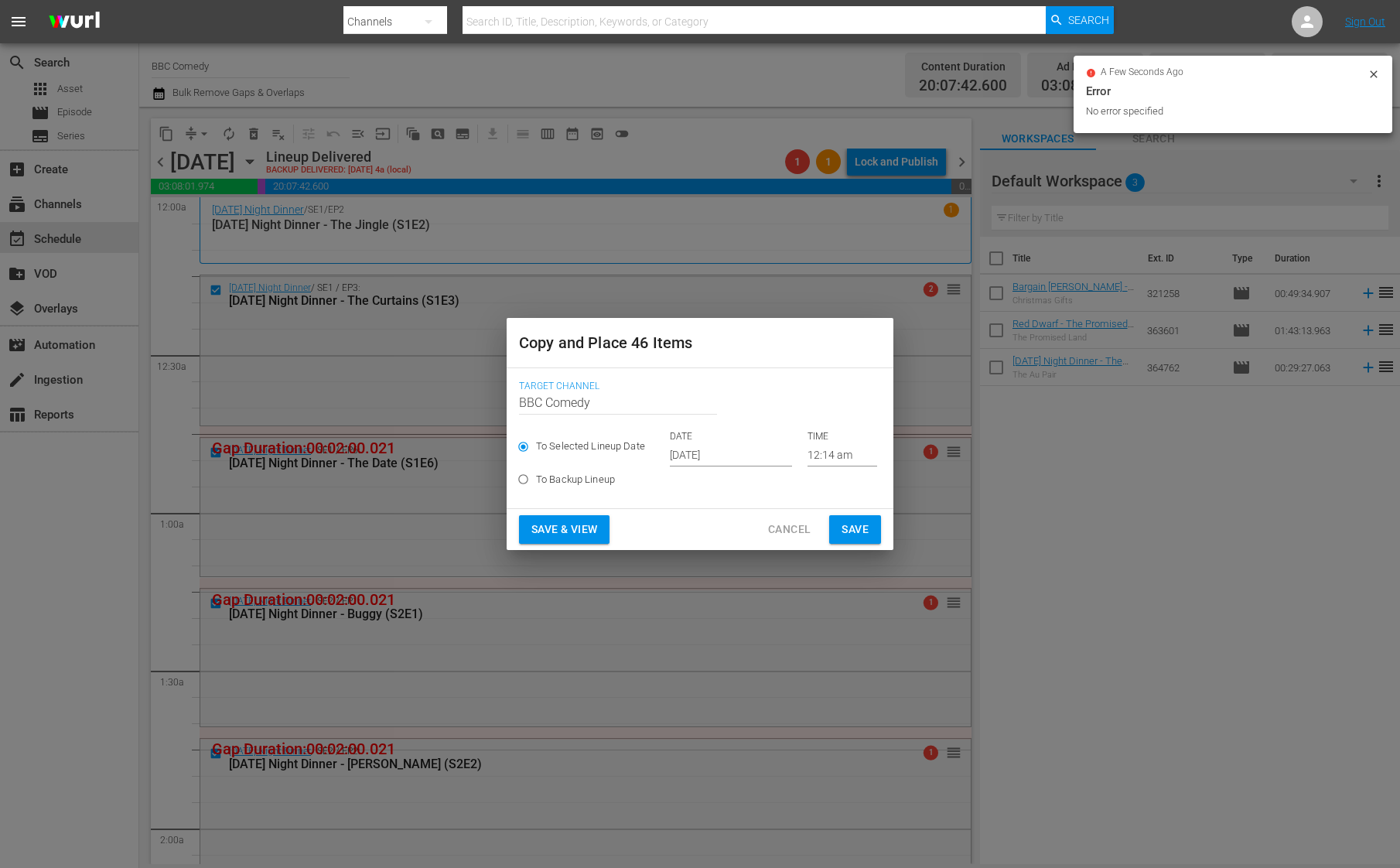
click at [704, 460] on input "[DATE]" at bounding box center [731, 455] width 122 height 24
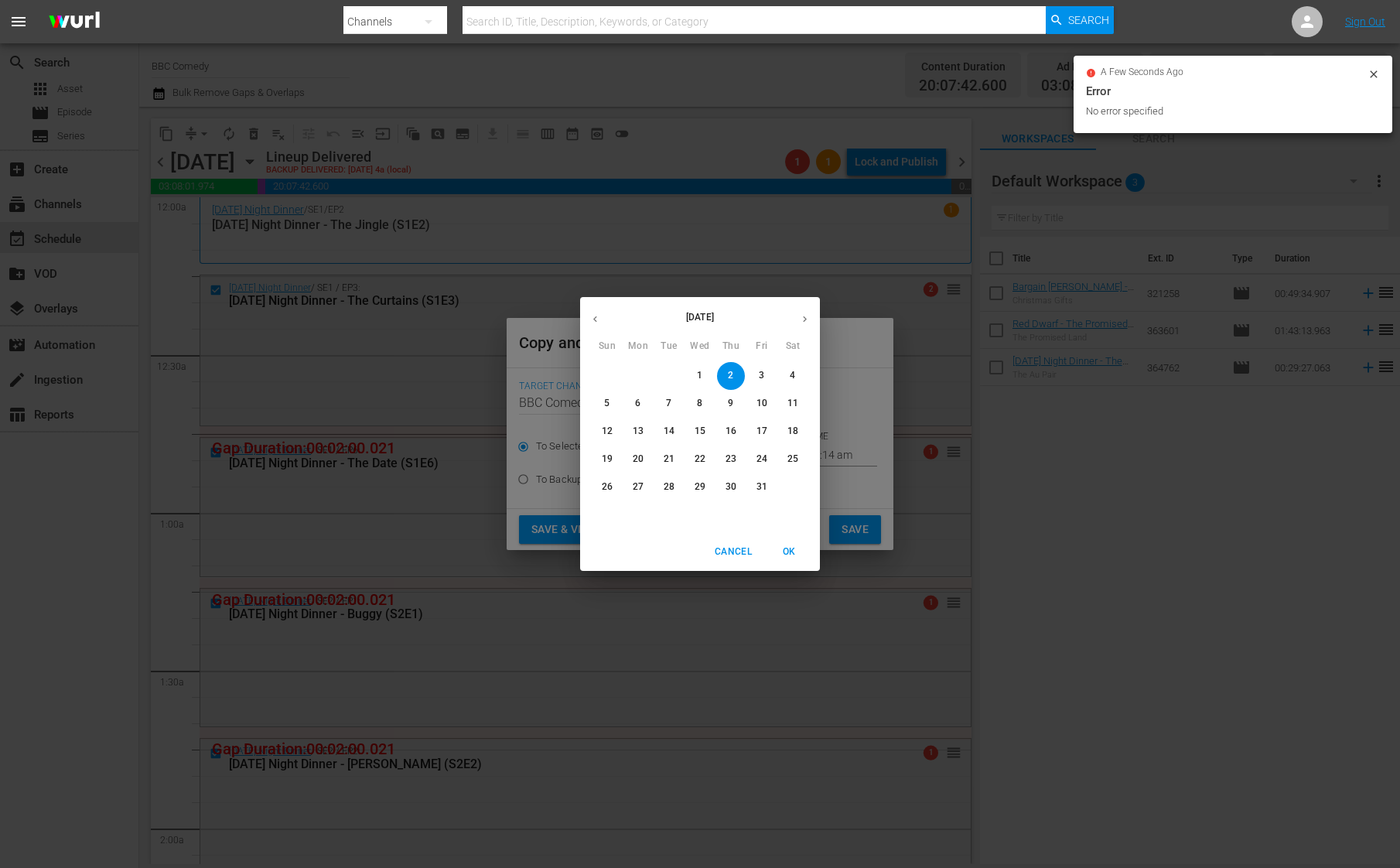
click at [673, 456] on p "21" at bounding box center [669, 458] width 11 height 13
type input "[DATE]"
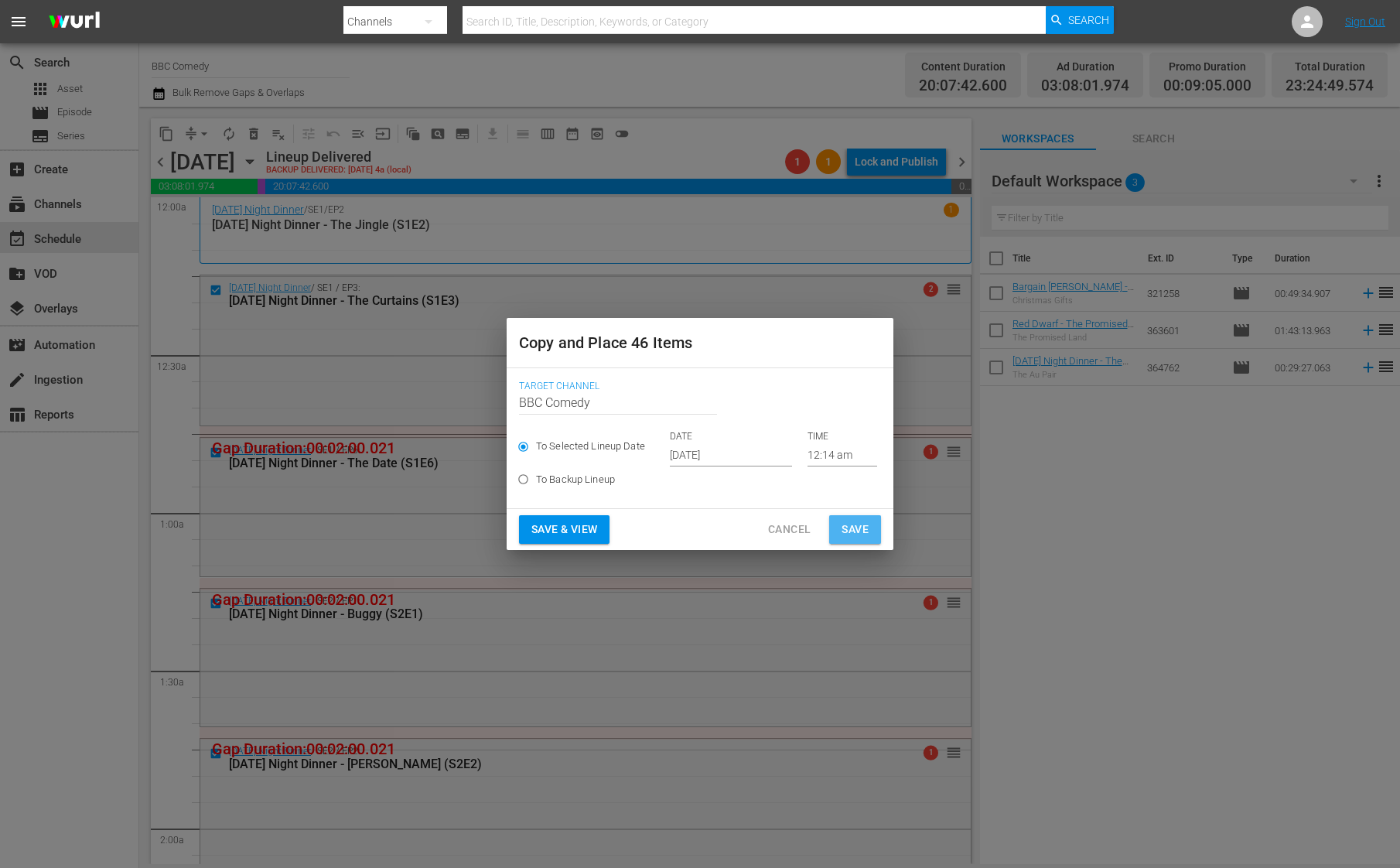
click at [846, 522] on span "Save" at bounding box center [855, 529] width 27 height 20
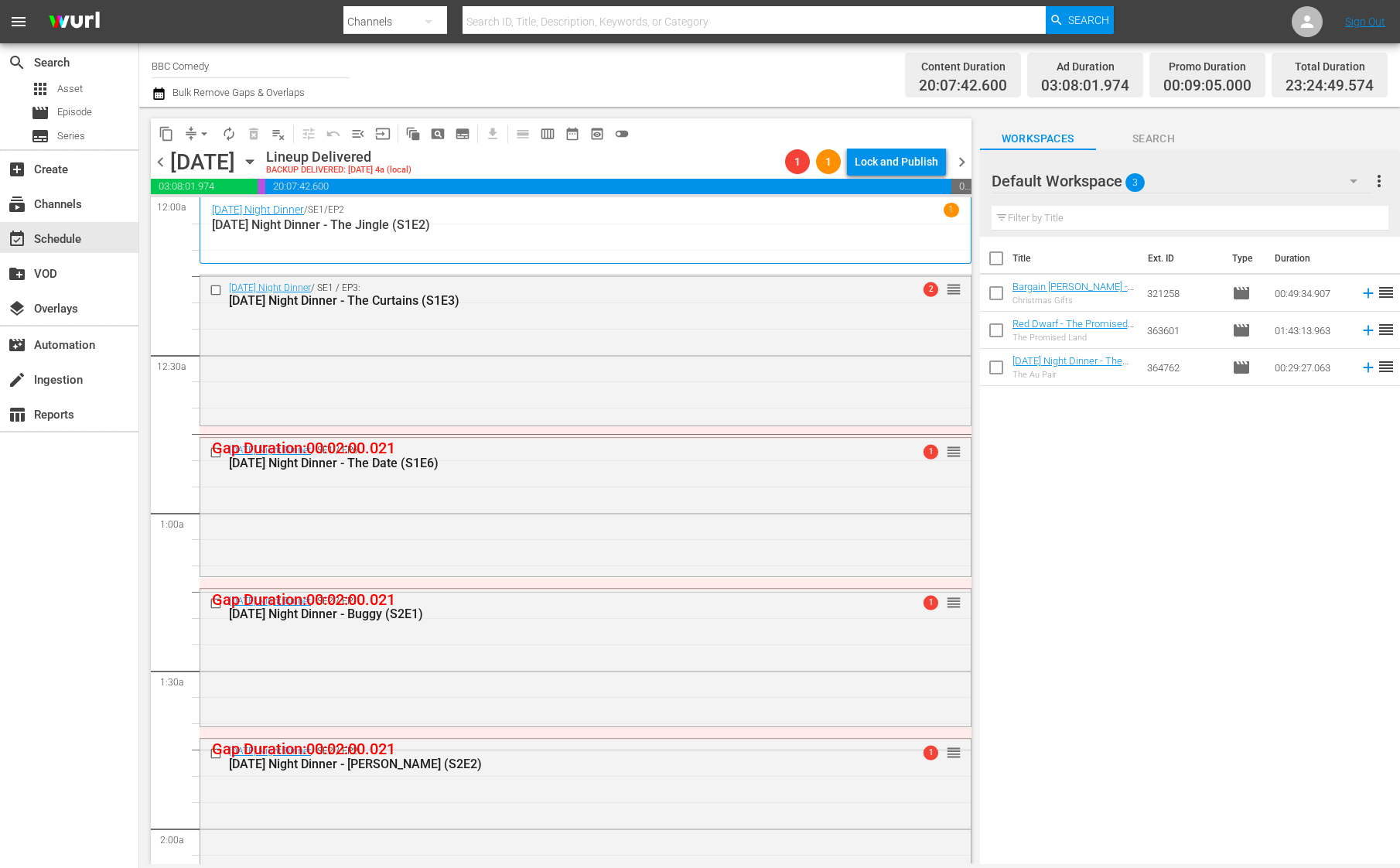
click at [959, 159] on span "chevron_right" at bounding box center [962, 162] width 20 height 20
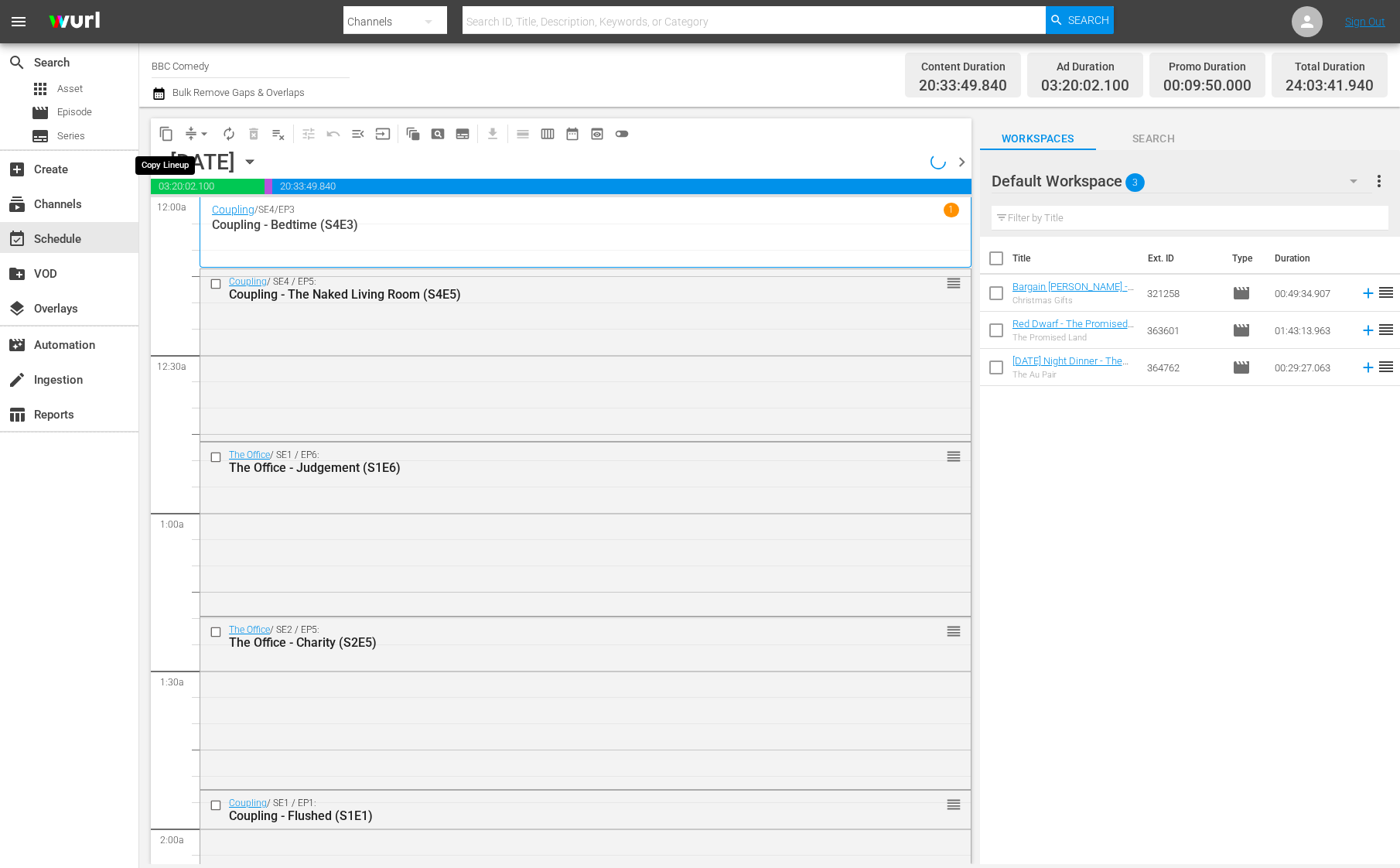
click at [166, 131] on span "content_copy" at bounding box center [167, 134] width 16 height 16
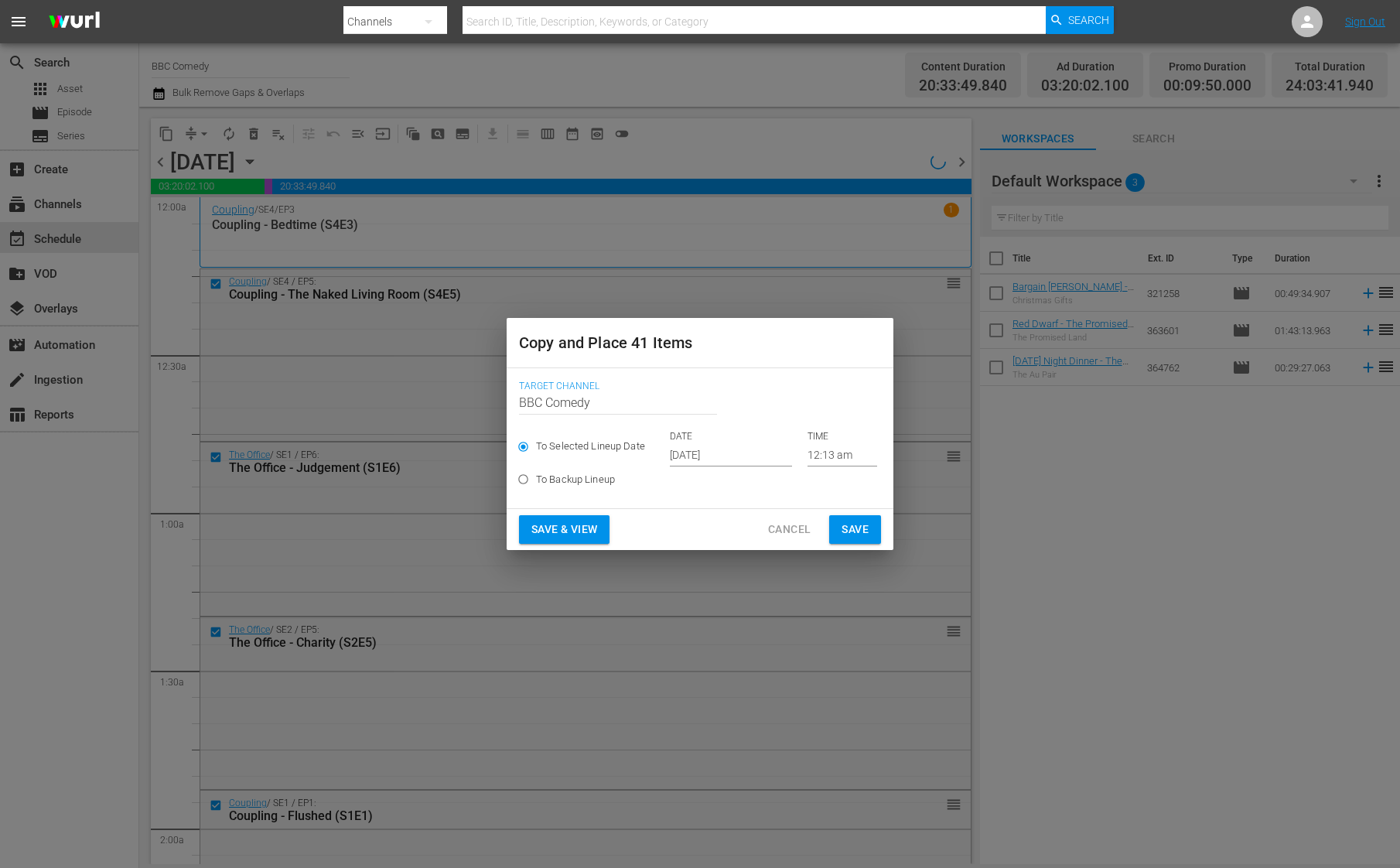
click at [710, 451] on input "[DATE]" at bounding box center [731, 455] width 122 height 24
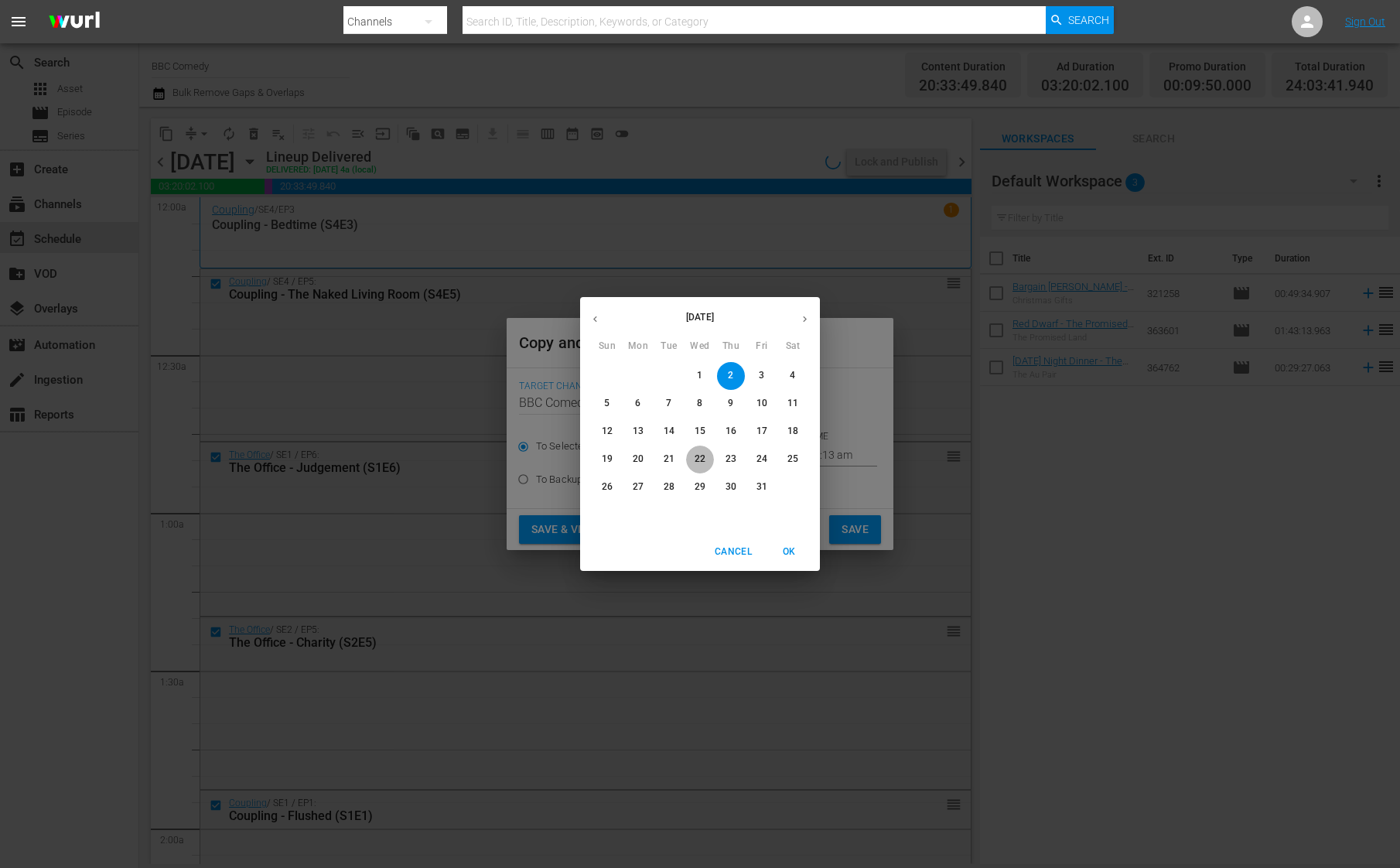
click at [692, 454] on span "22" at bounding box center [699, 458] width 28 height 13
type input "[DATE]"
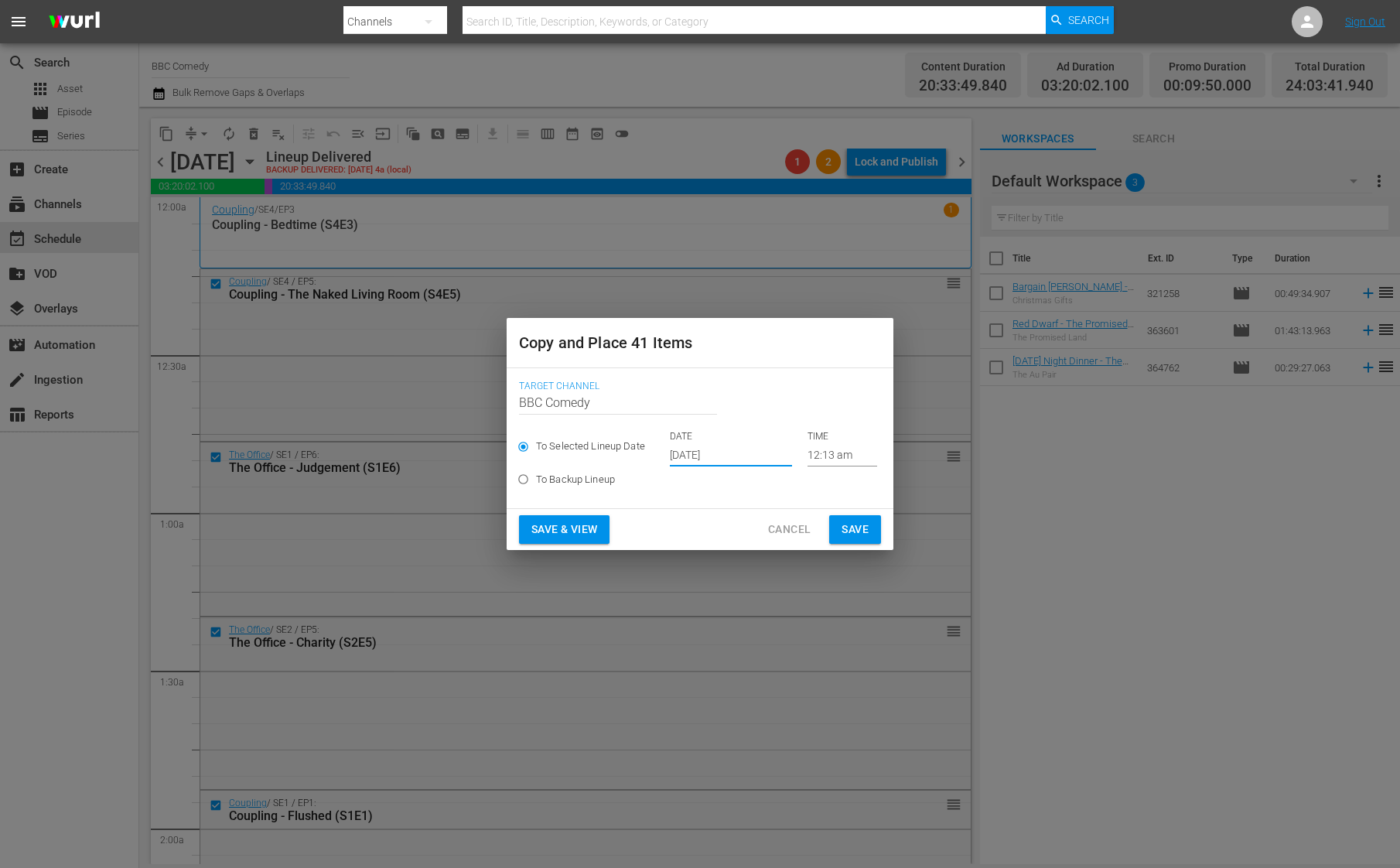
click at [857, 529] on span "Save" at bounding box center [855, 529] width 27 height 20
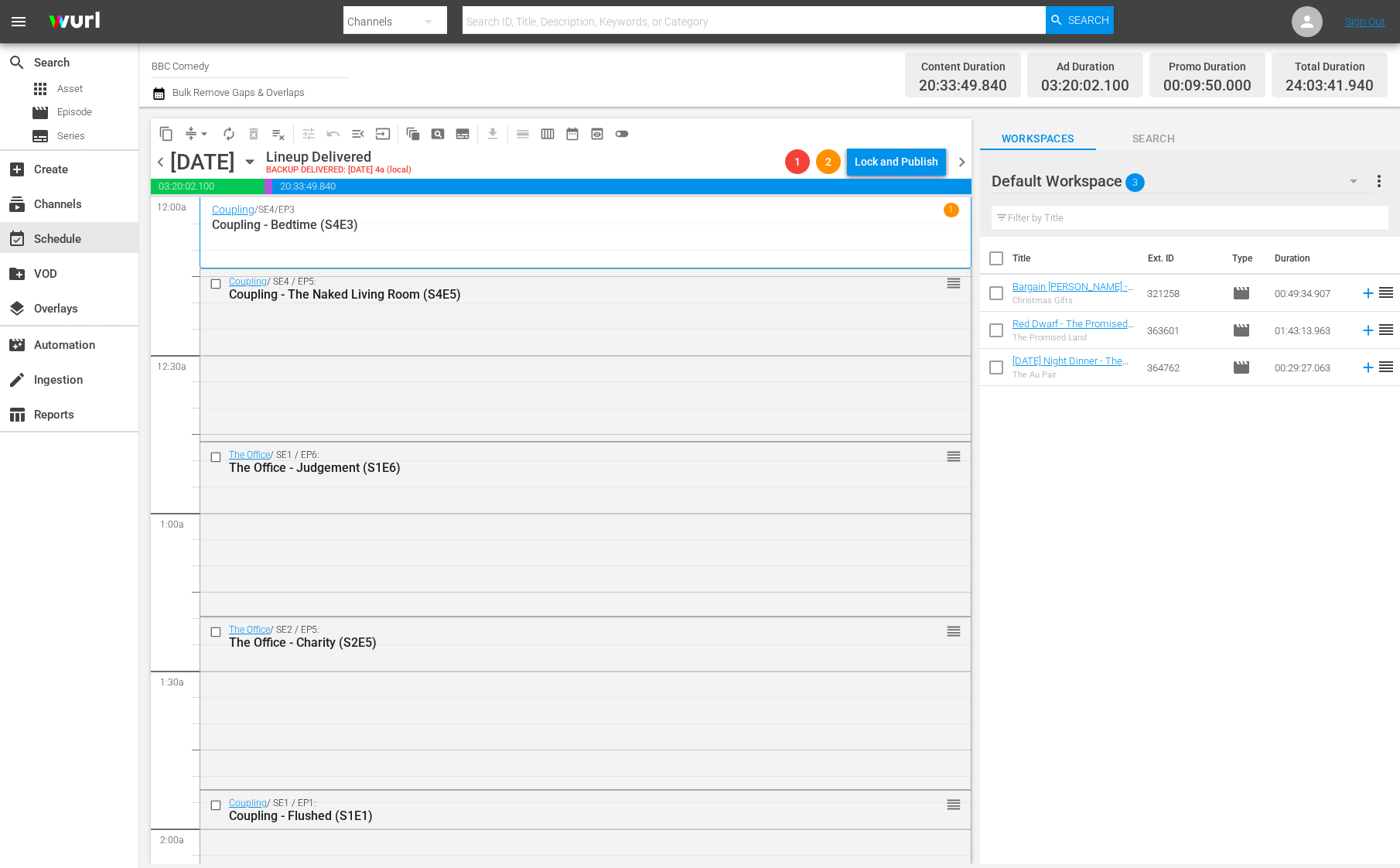
click at [968, 164] on span "chevron_right" at bounding box center [962, 162] width 20 height 20
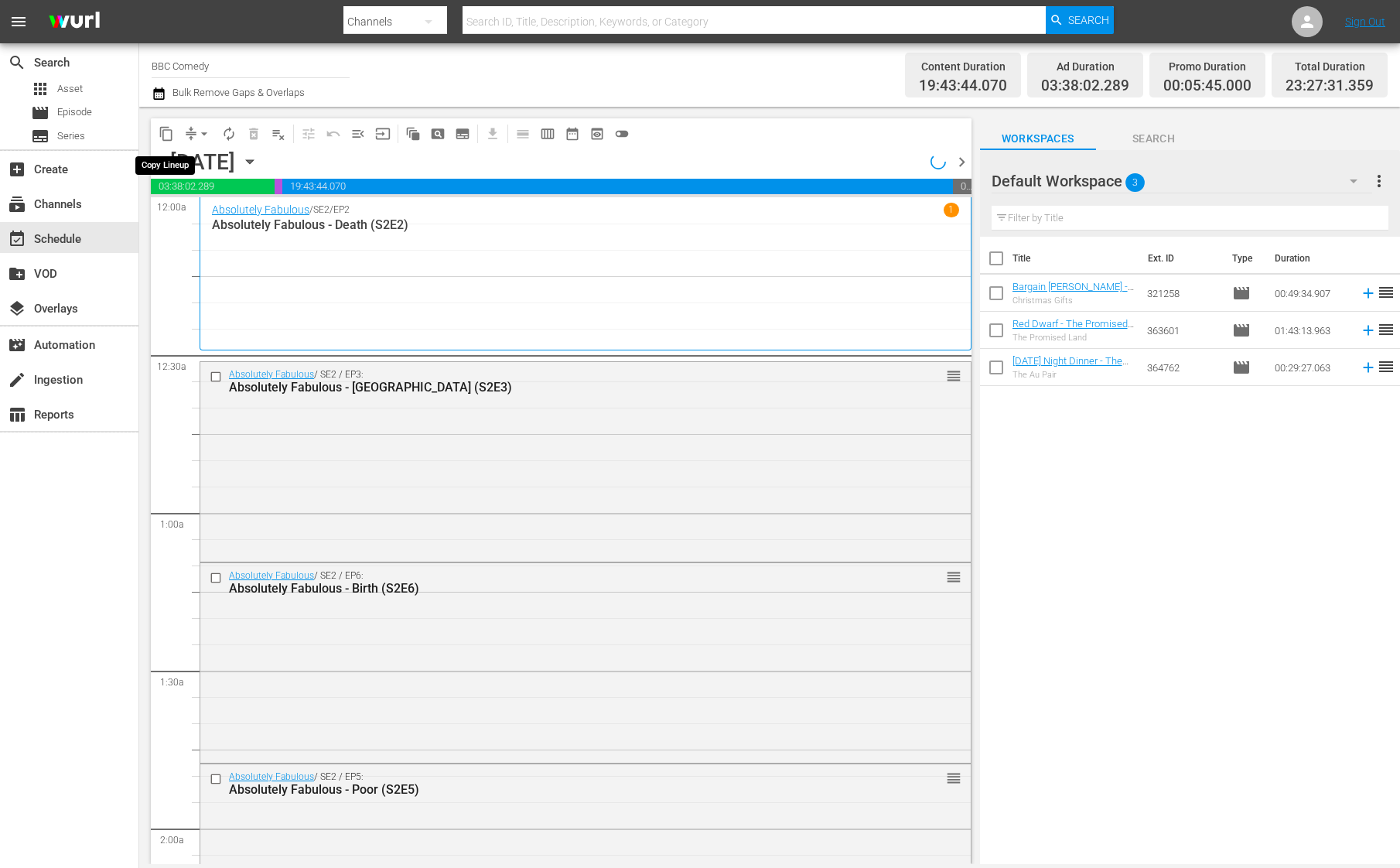
click at [166, 134] on span "content_copy" at bounding box center [167, 134] width 16 height 16
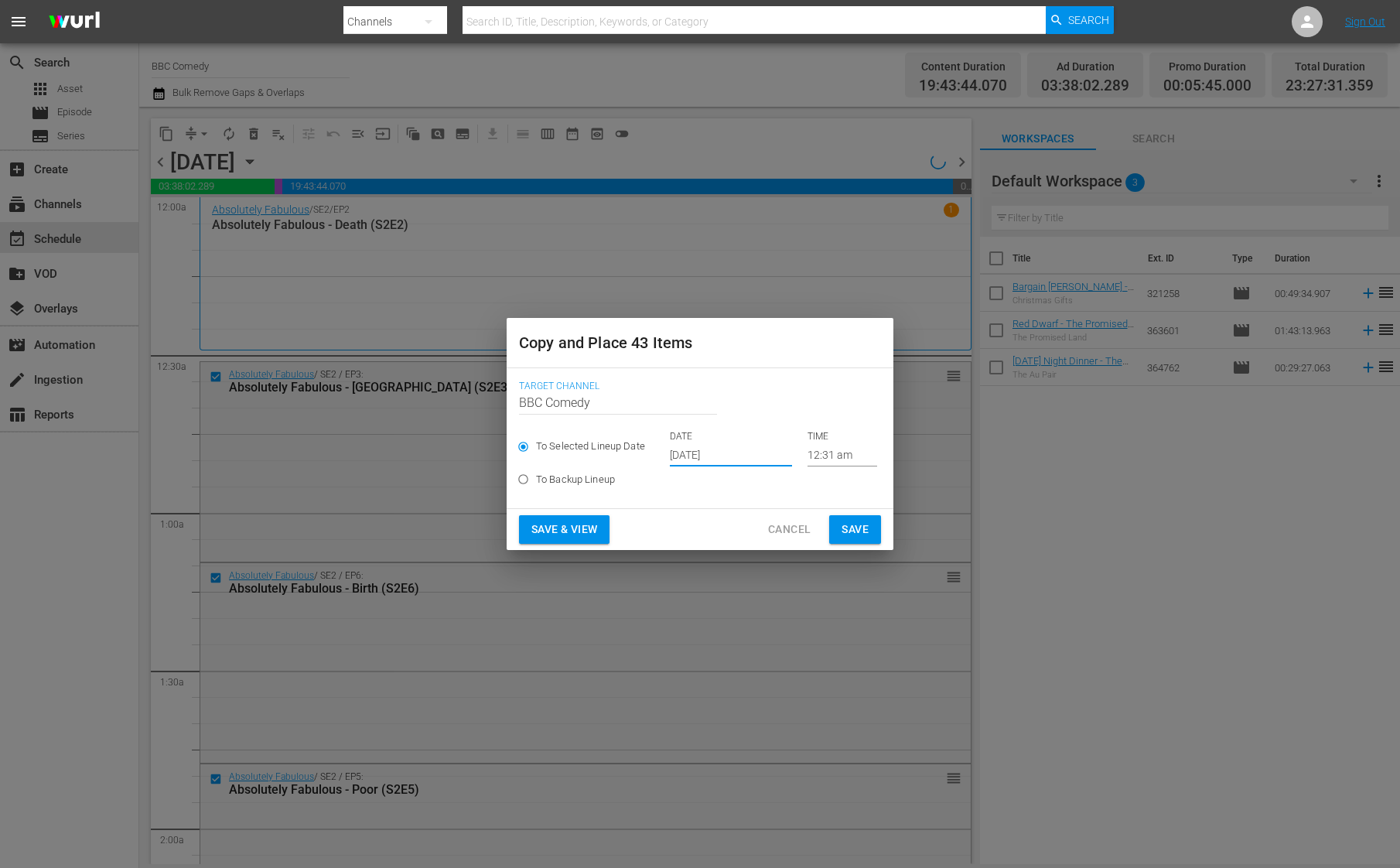
click at [702, 454] on input "[DATE]" at bounding box center [731, 455] width 122 height 24
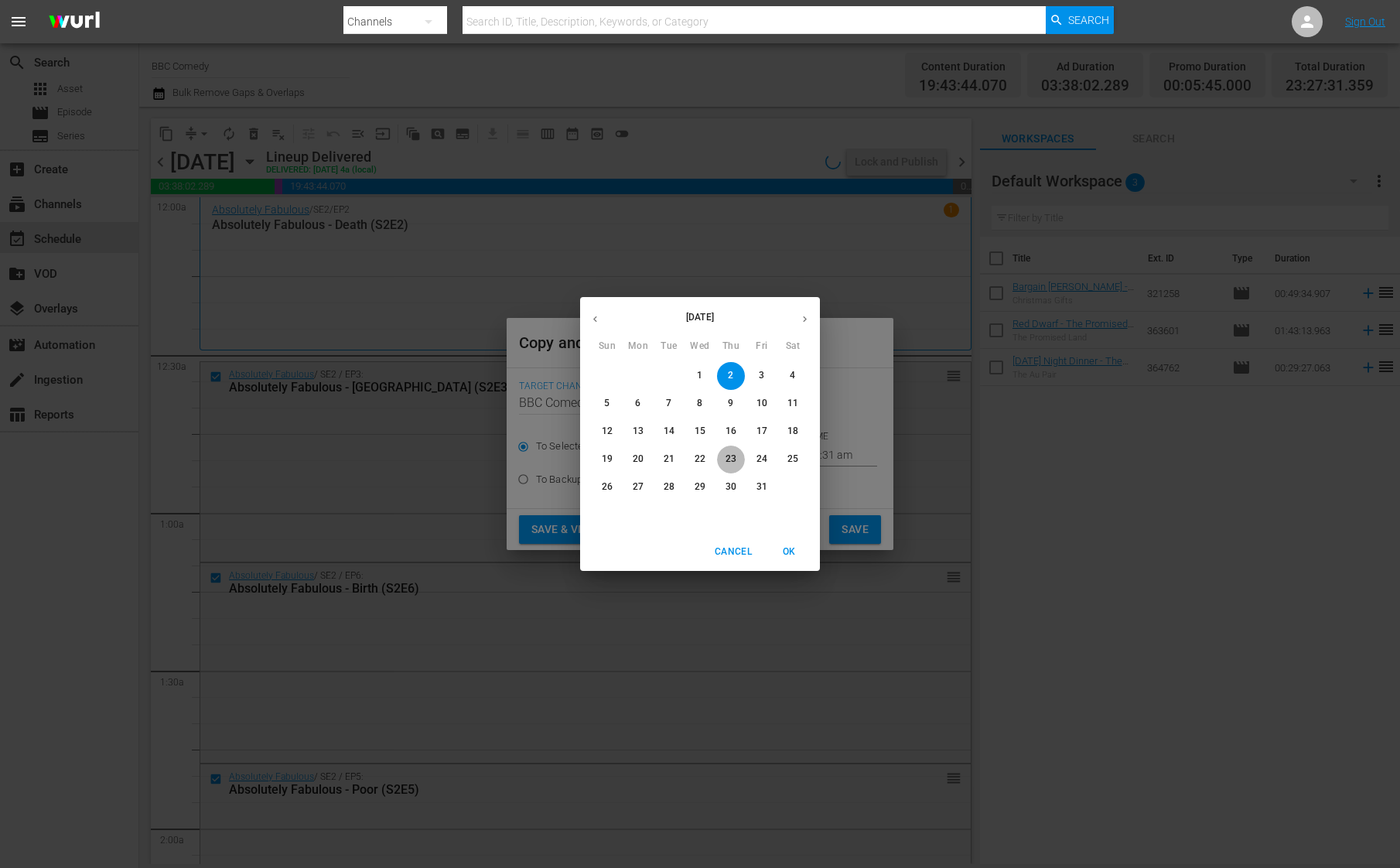
click at [742, 463] on span "23" at bounding box center [731, 458] width 28 height 13
type input "[DATE]"
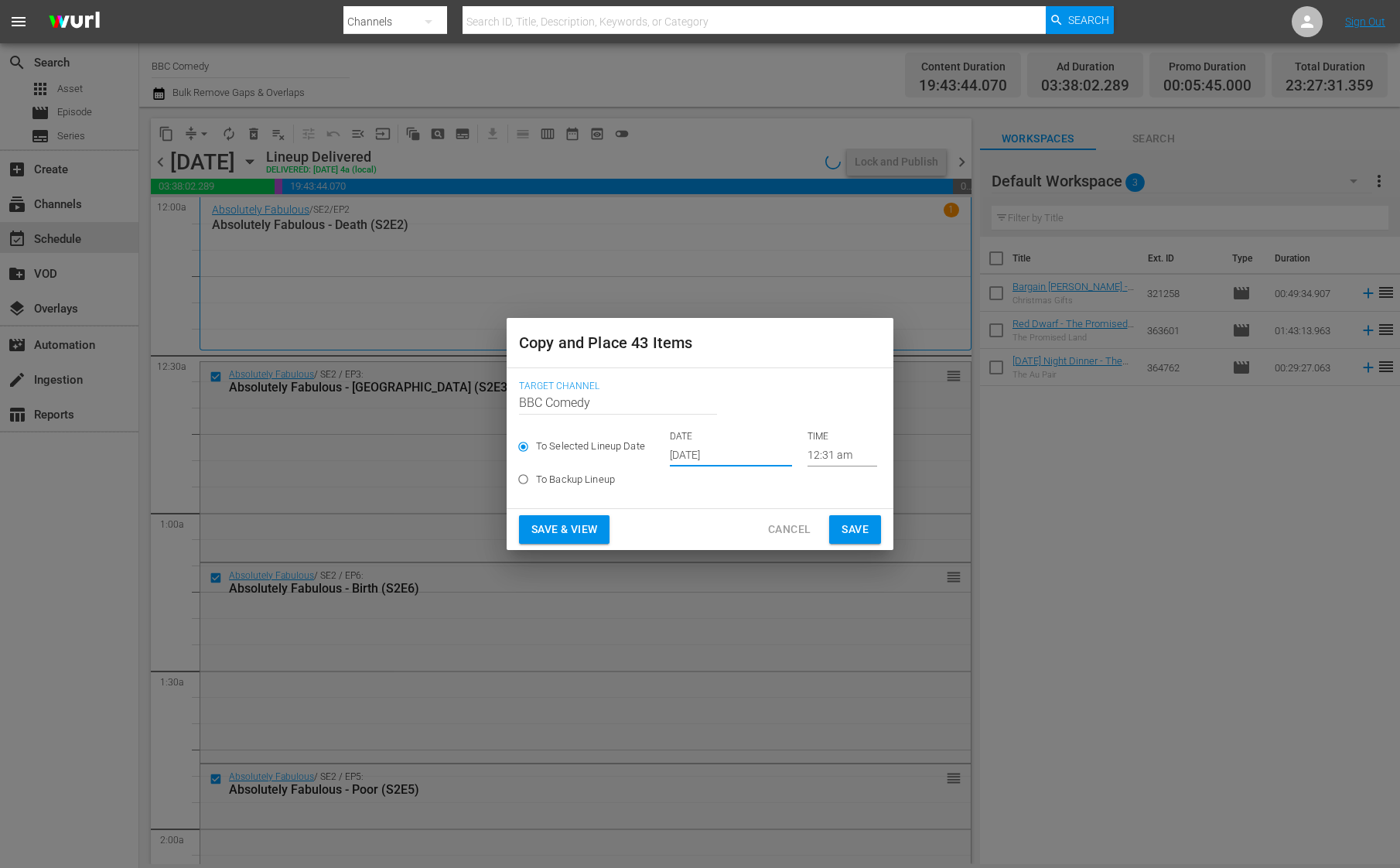
click at [844, 522] on span "Save" at bounding box center [855, 529] width 27 height 20
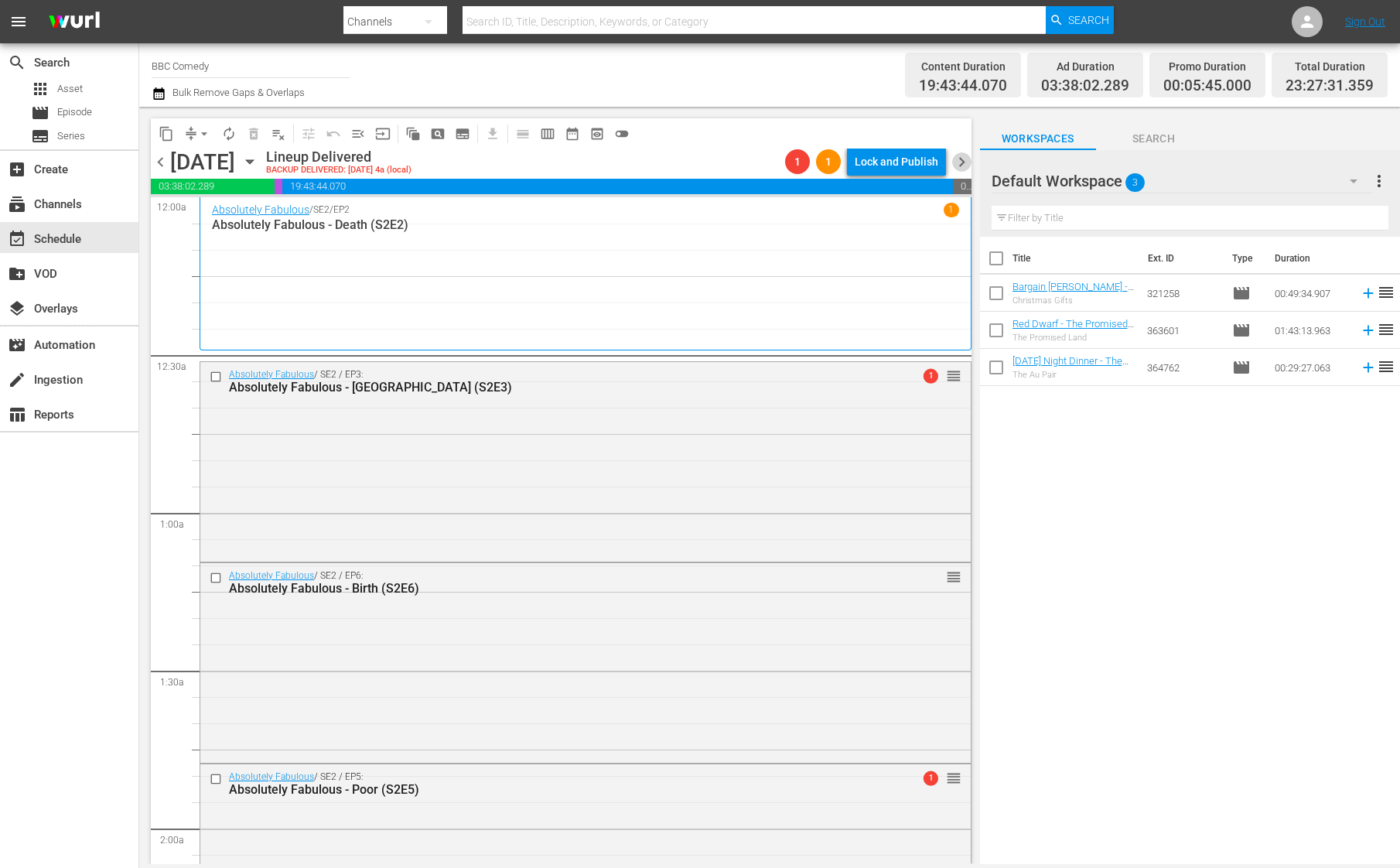
click at [962, 156] on span "chevron_right" at bounding box center [962, 162] width 20 height 20
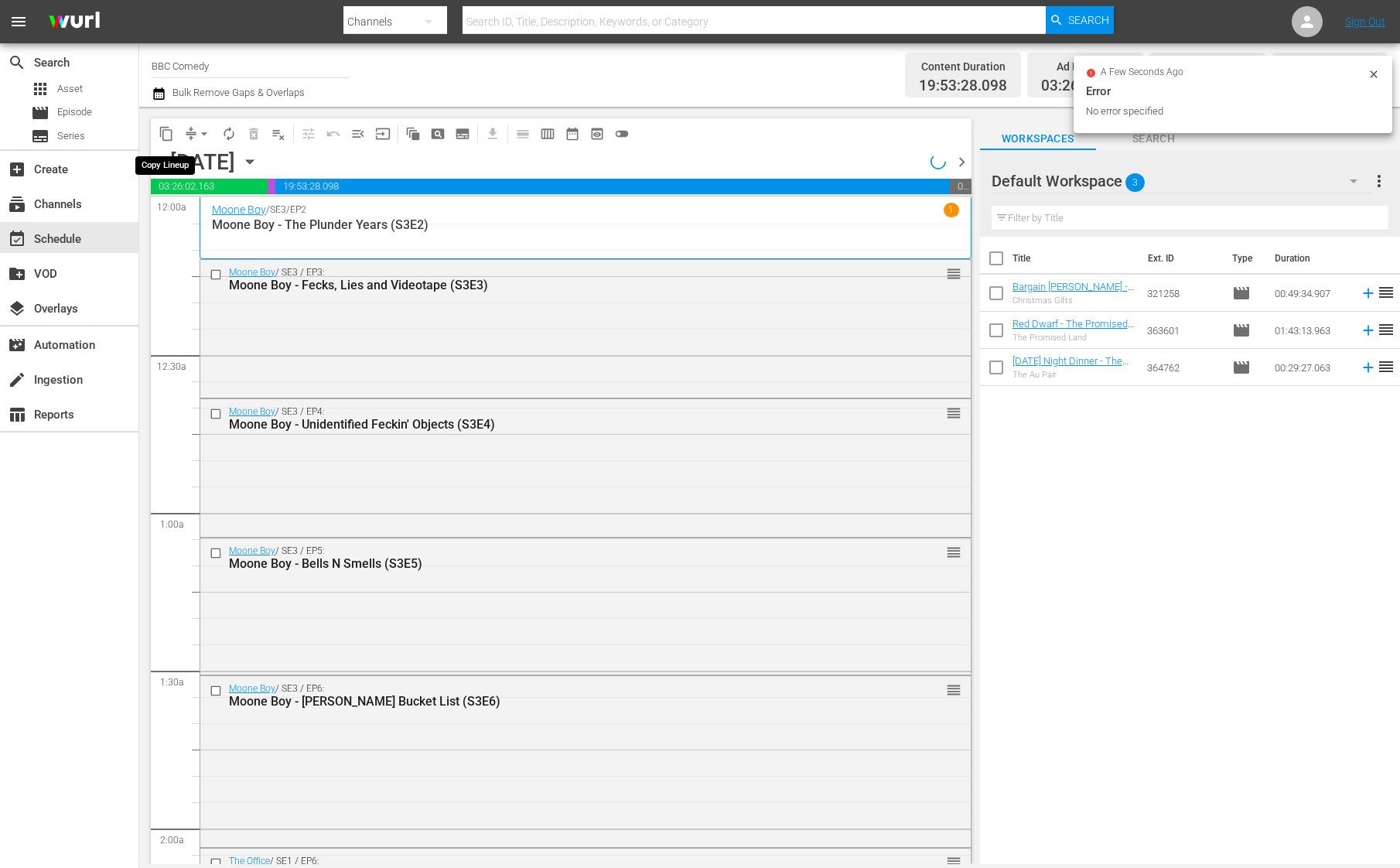
click at [165, 132] on span "content_copy" at bounding box center [167, 134] width 16 height 16
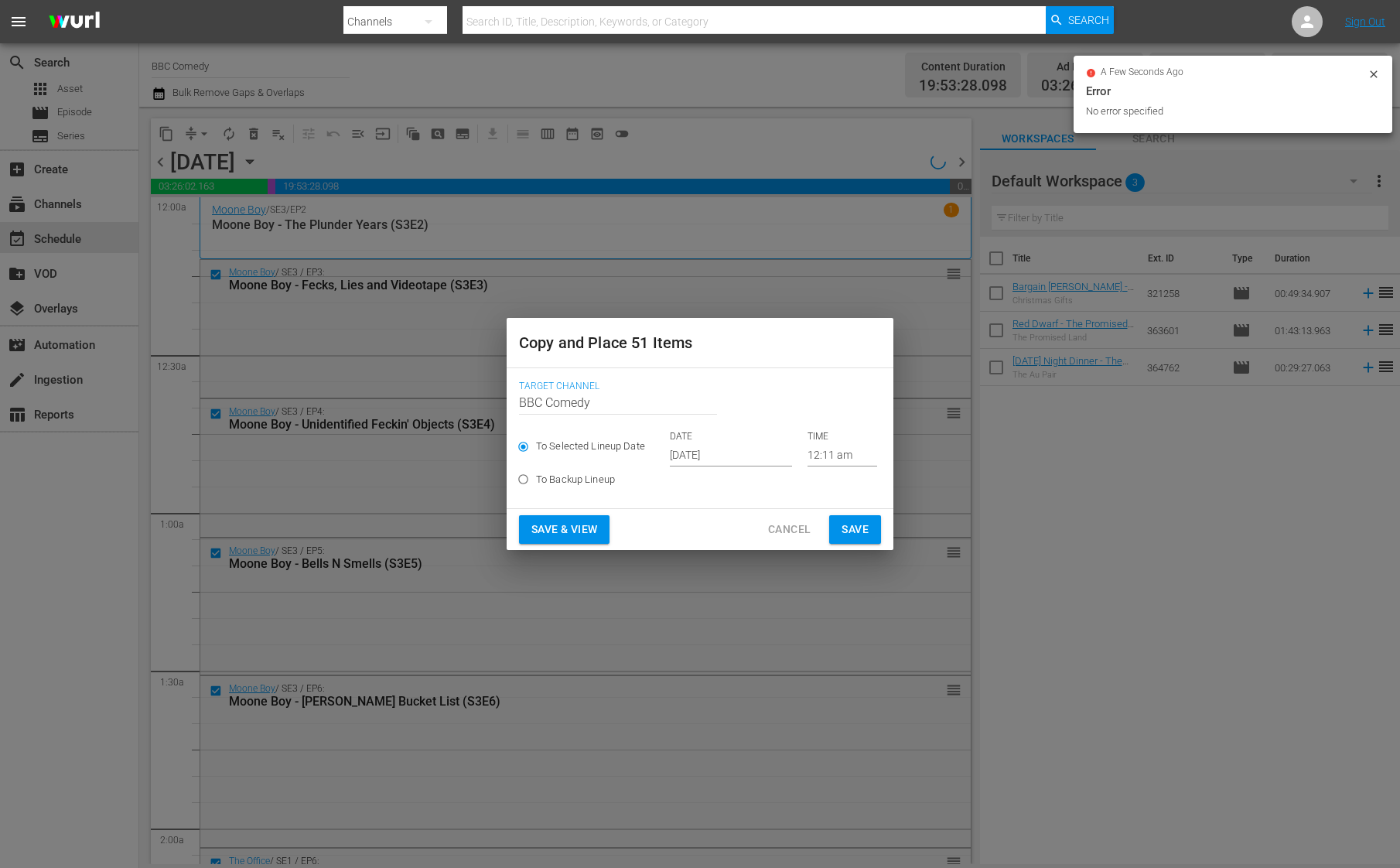
click at [730, 453] on input "[DATE]" at bounding box center [731, 455] width 122 height 24
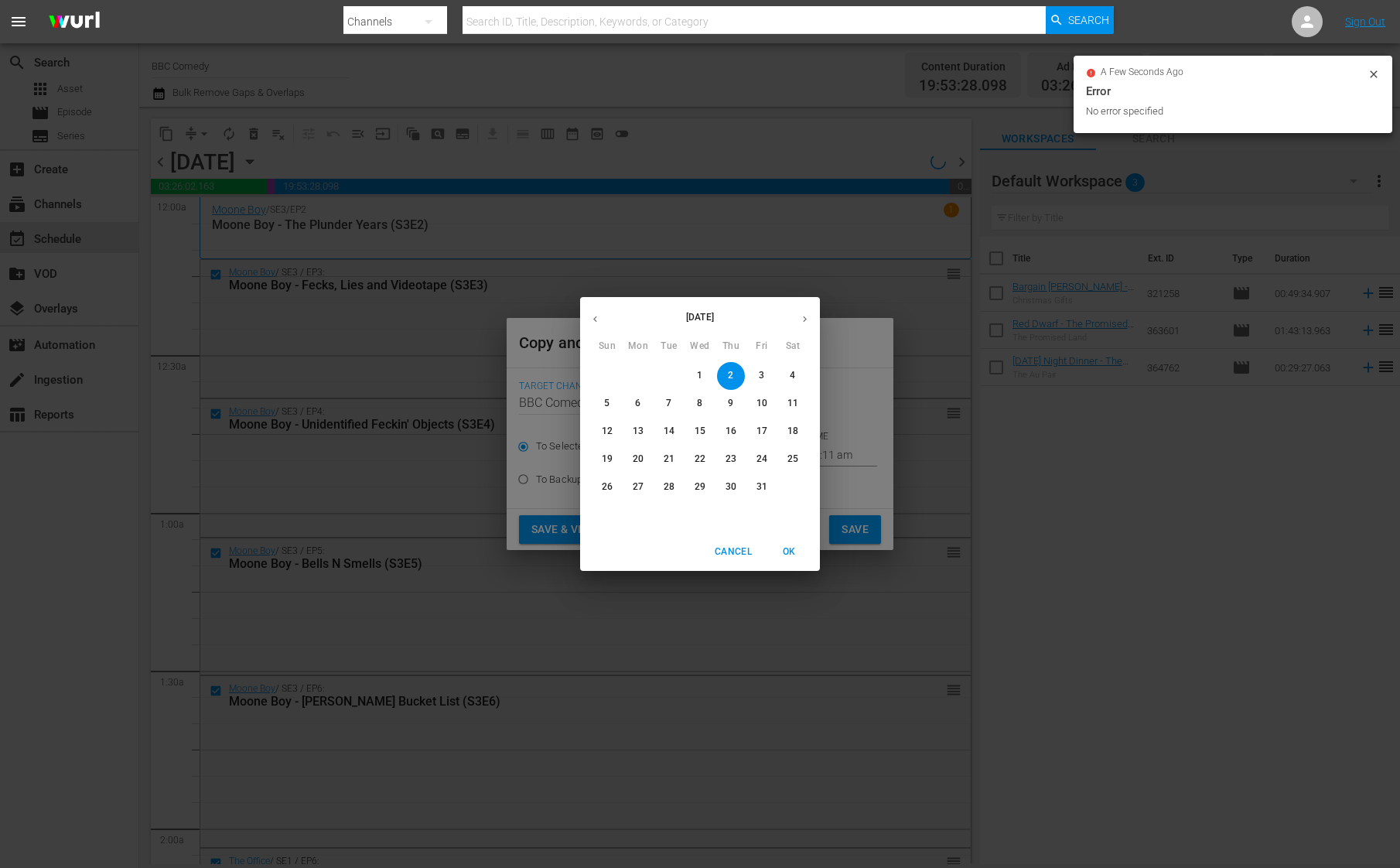
click at [757, 451] on button "24" at bounding box center [761, 459] width 28 height 28
type input "[DATE]"
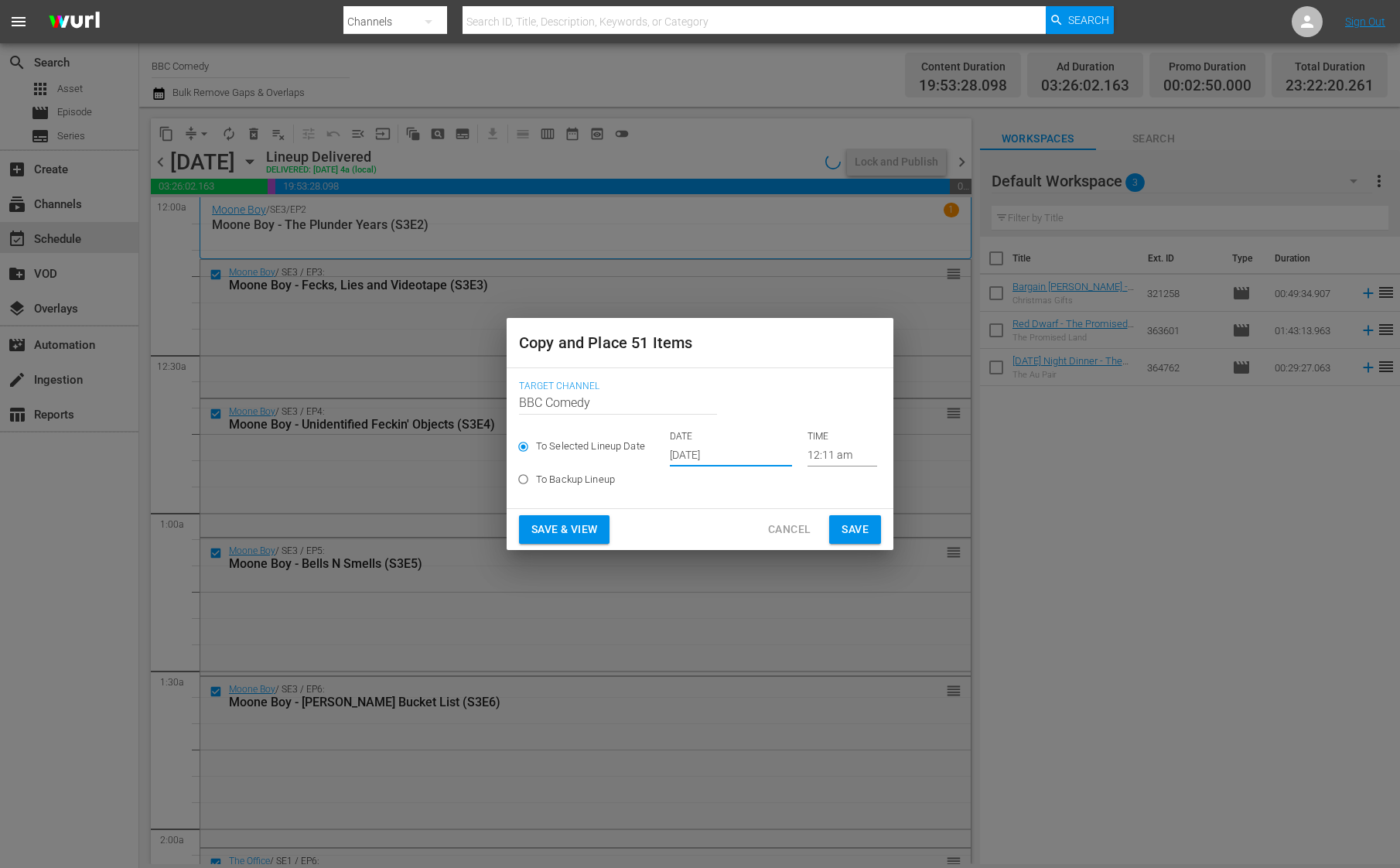
click at [838, 523] on button "Save" at bounding box center [855, 529] width 52 height 28
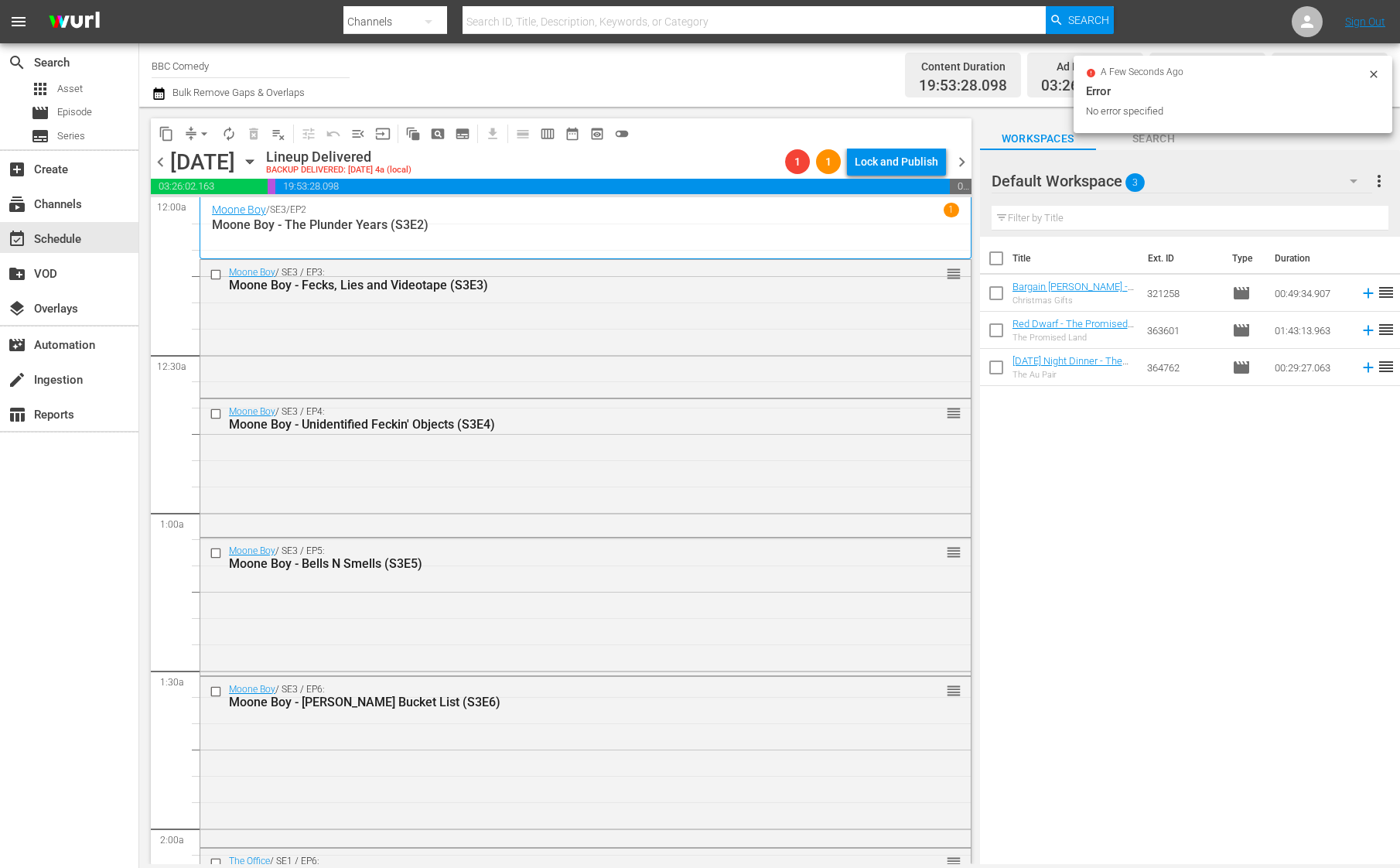
click at [965, 147] on div "content_copy compress arrow_drop_down autorenew_outlined delete_forever_outline…" at bounding box center [562, 133] width 821 height 30
click at [965, 155] on span "chevron_right" at bounding box center [962, 162] width 20 height 20
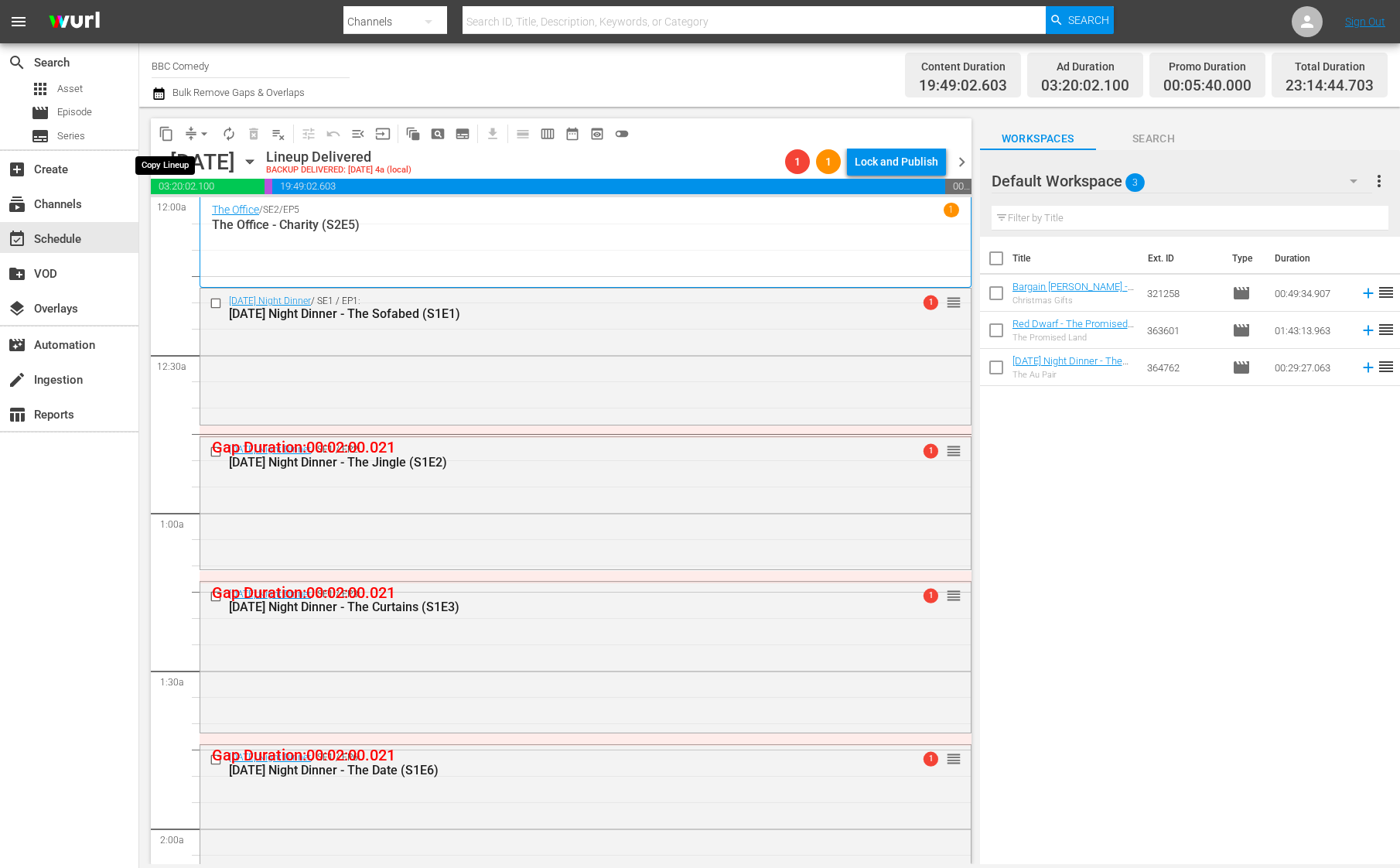
click at [164, 133] on span "content_copy" at bounding box center [167, 134] width 16 height 16
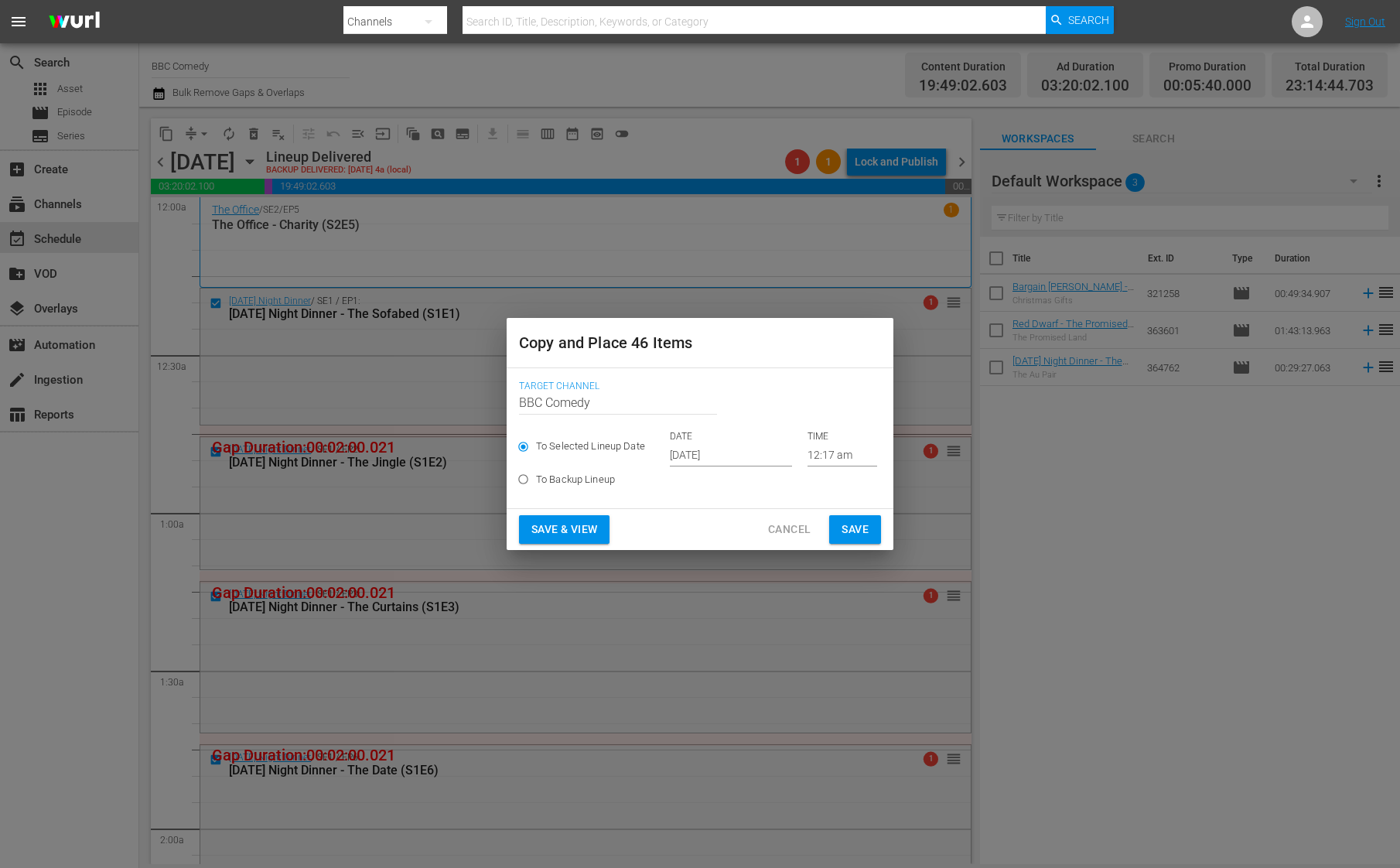
click at [708, 454] on input "[DATE]" at bounding box center [731, 455] width 122 height 24
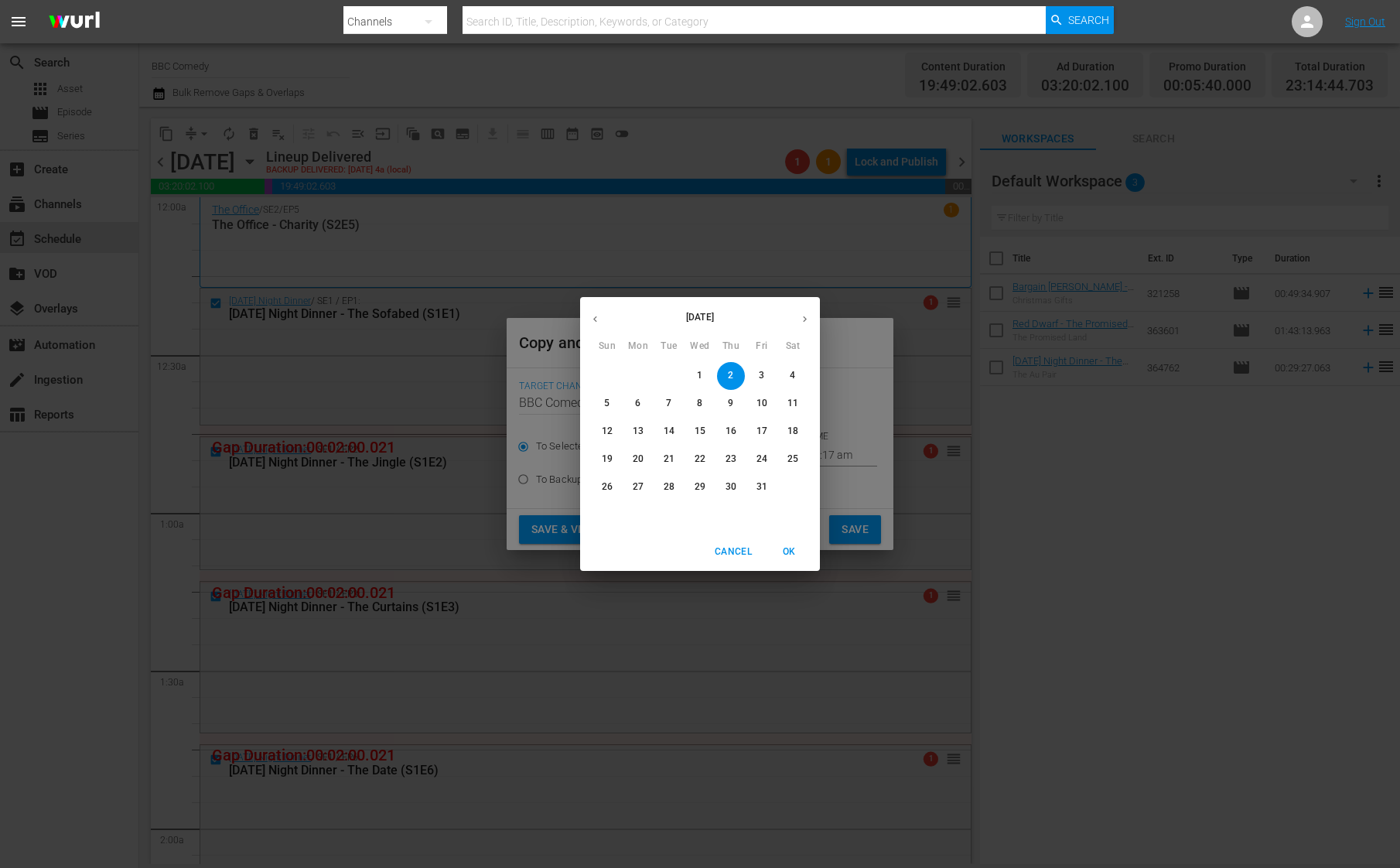
click at [790, 461] on p "25" at bounding box center [793, 458] width 11 height 13
type input "[DATE]"
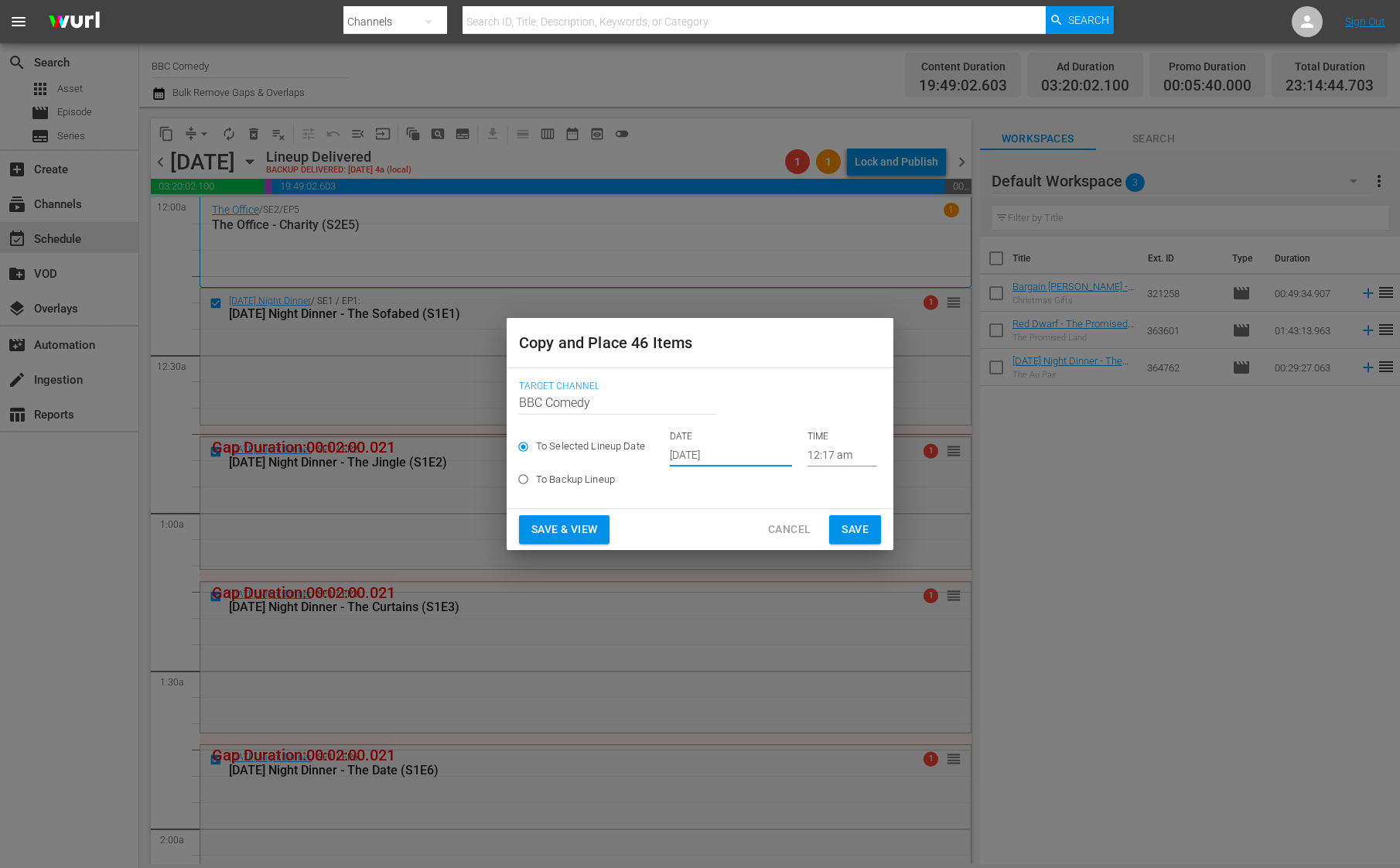
click at [845, 521] on span "Save" at bounding box center [855, 529] width 27 height 20
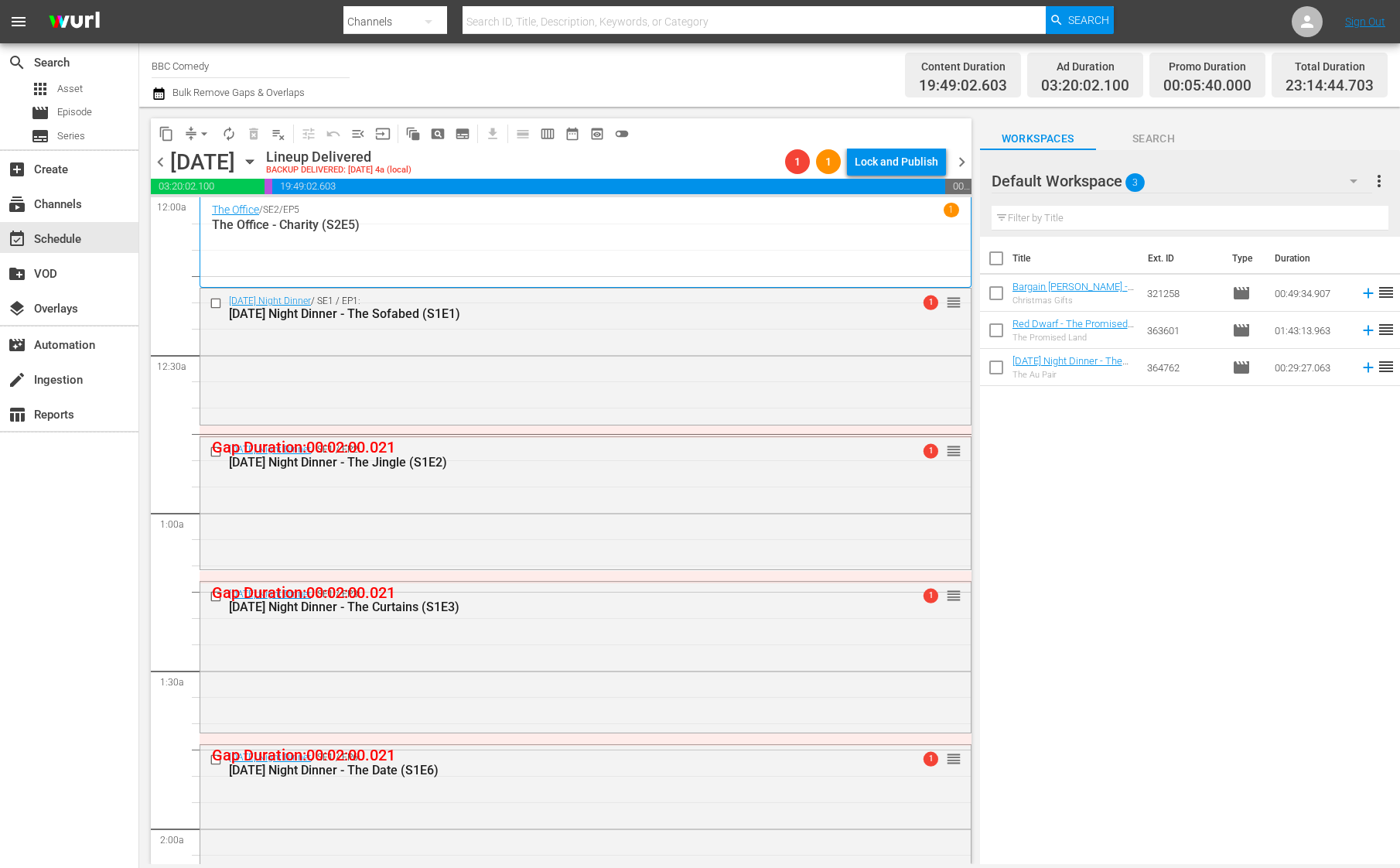
click at [961, 155] on span "chevron_right" at bounding box center [962, 162] width 20 height 20
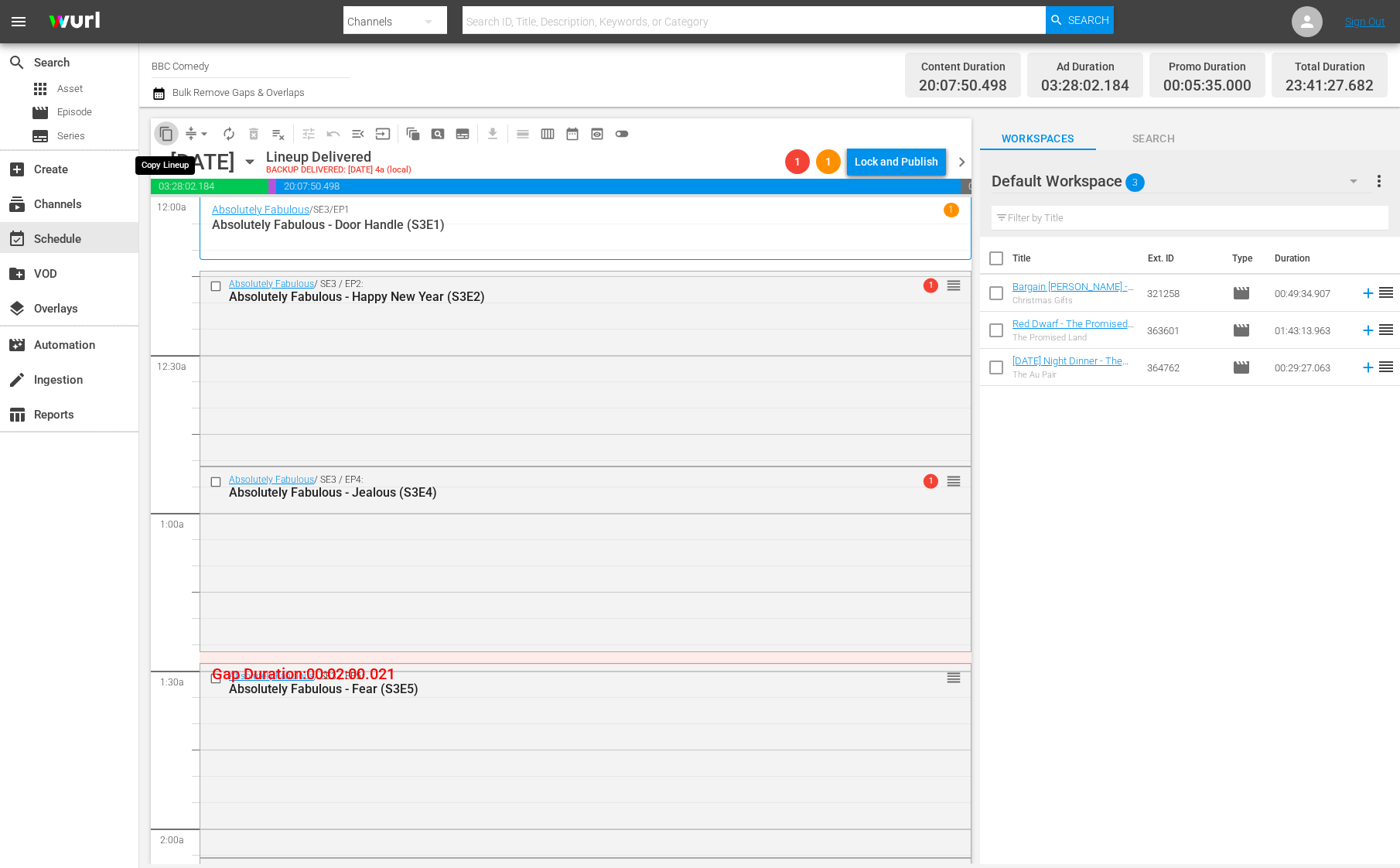
click at [164, 133] on span "content_copy" at bounding box center [167, 134] width 16 height 16
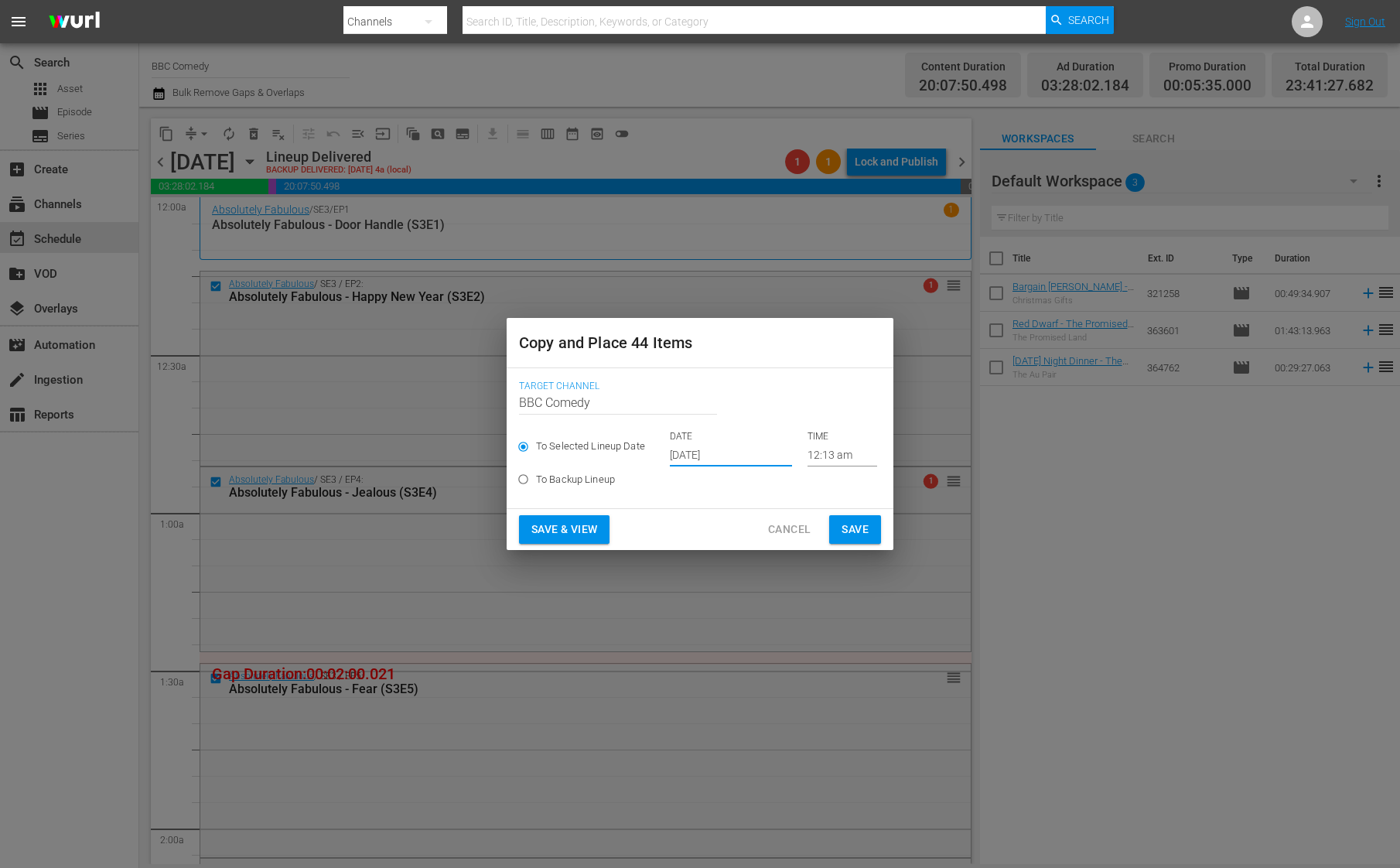
click at [724, 449] on input "[DATE]" at bounding box center [731, 455] width 122 height 24
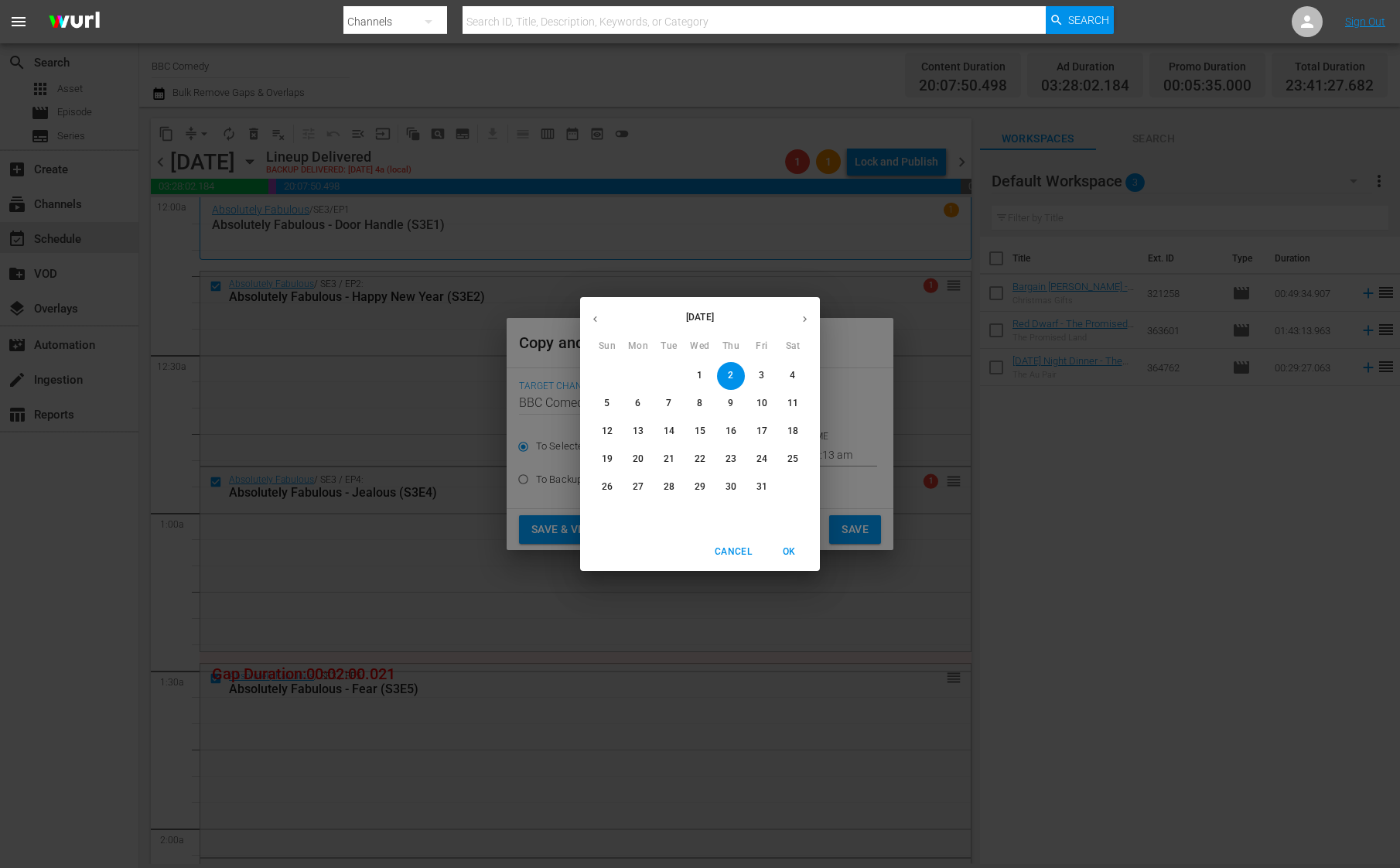
click at [612, 487] on p "26" at bounding box center [607, 487] width 11 height 13
type input "[DATE]"
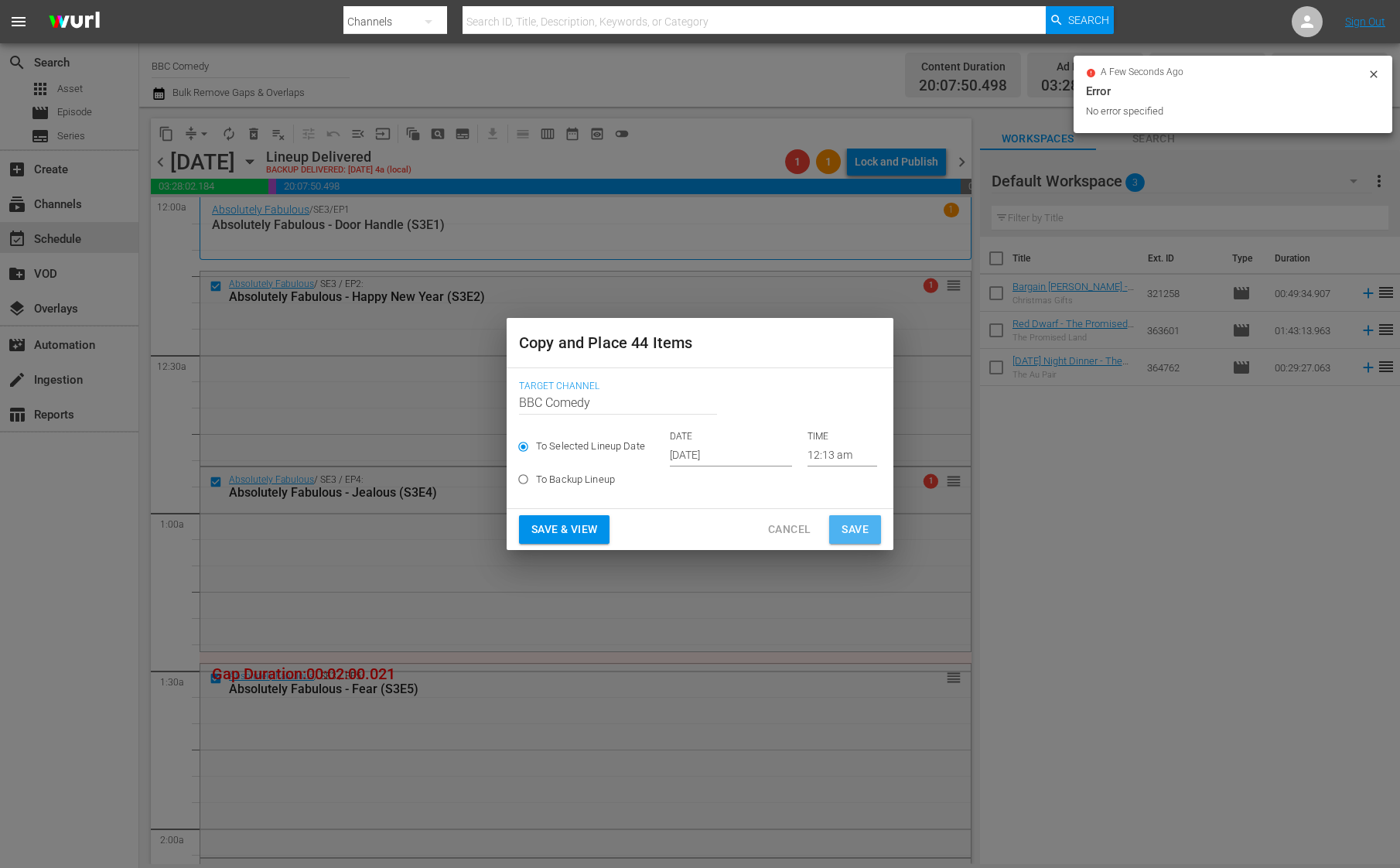
click at [859, 531] on span "Save" at bounding box center [855, 529] width 27 height 20
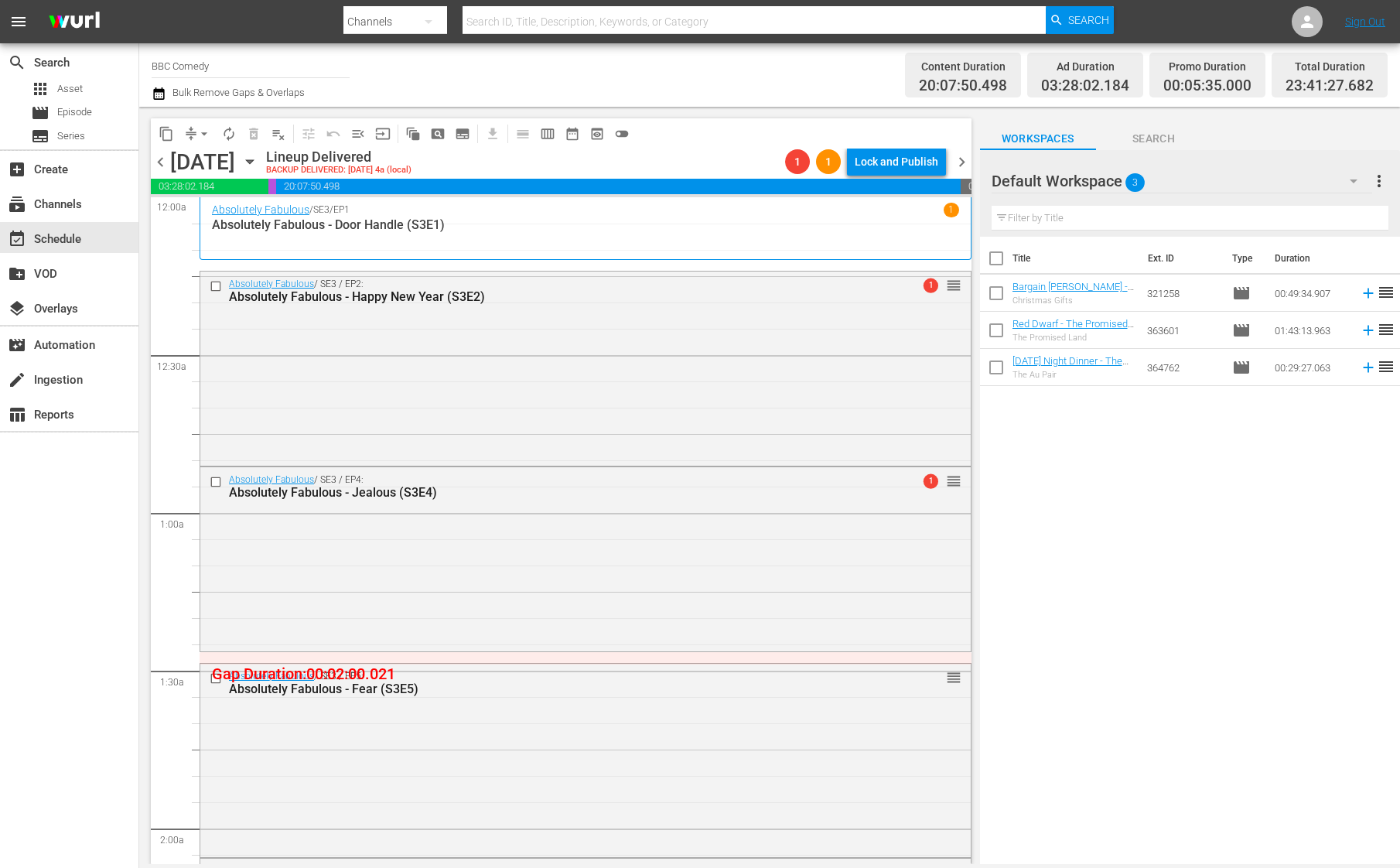
click at [960, 143] on div "content_copy compress arrow_drop_down autorenew_outlined delete_forever_outline…" at bounding box center [562, 133] width 821 height 30
click at [963, 163] on span "chevron_right" at bounding box center [962, 162] width 20 height 20
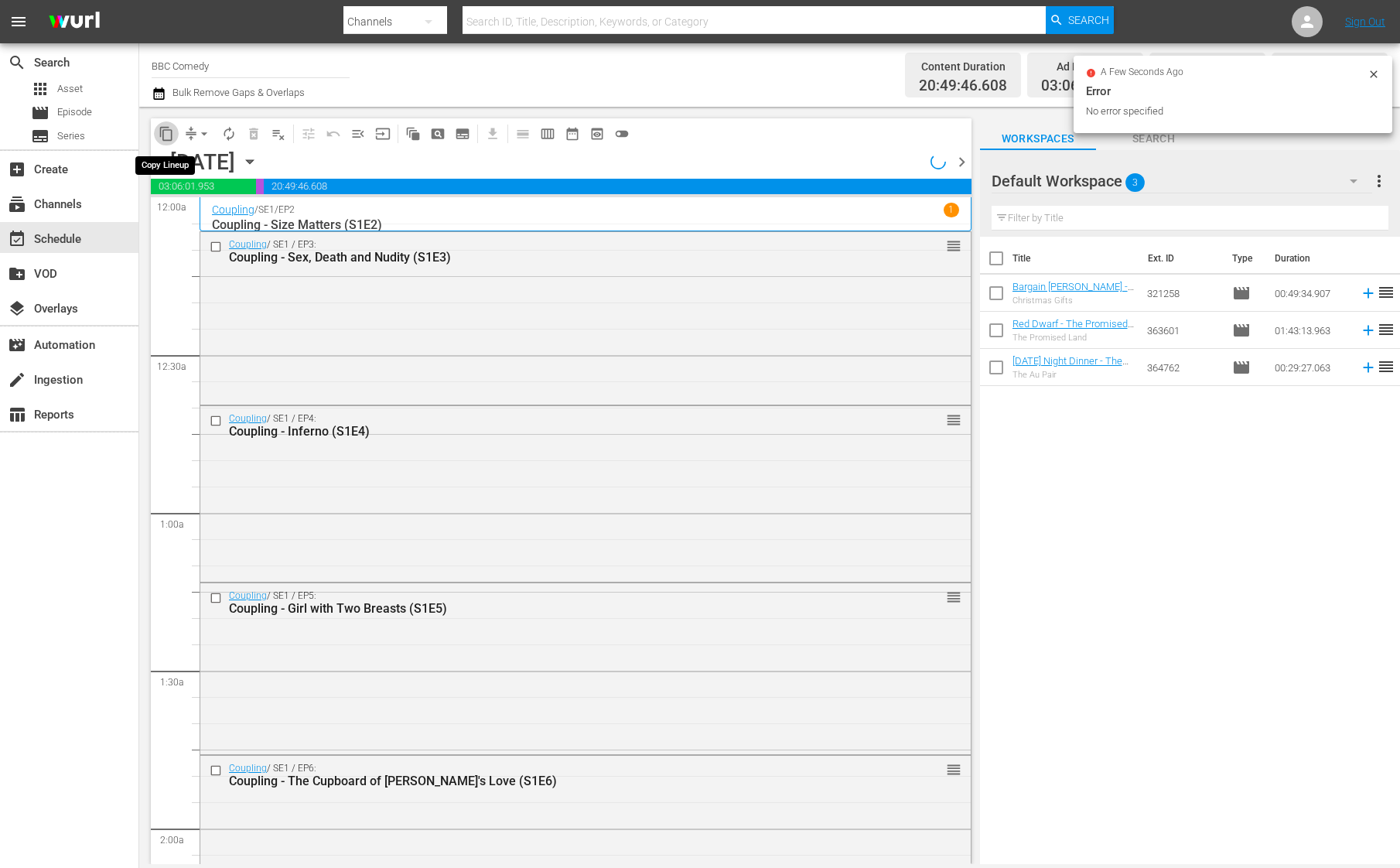
click at [165, 134] on span "content_copy" at bounding box center [167, 134] width 16 height 16
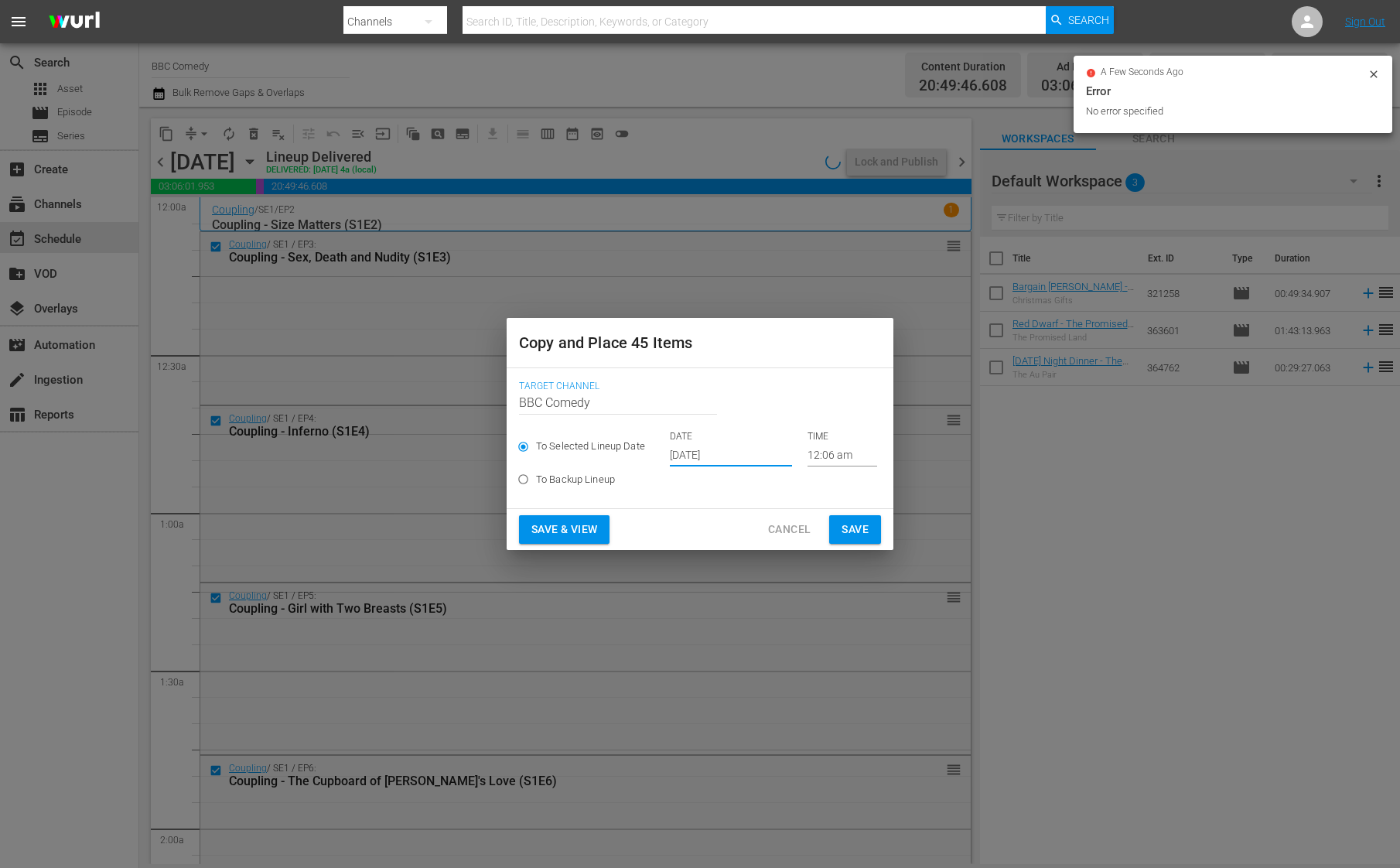
click at [696, 458] on input "[DATE]" at bounding box center [731, 455] width 122 height 24
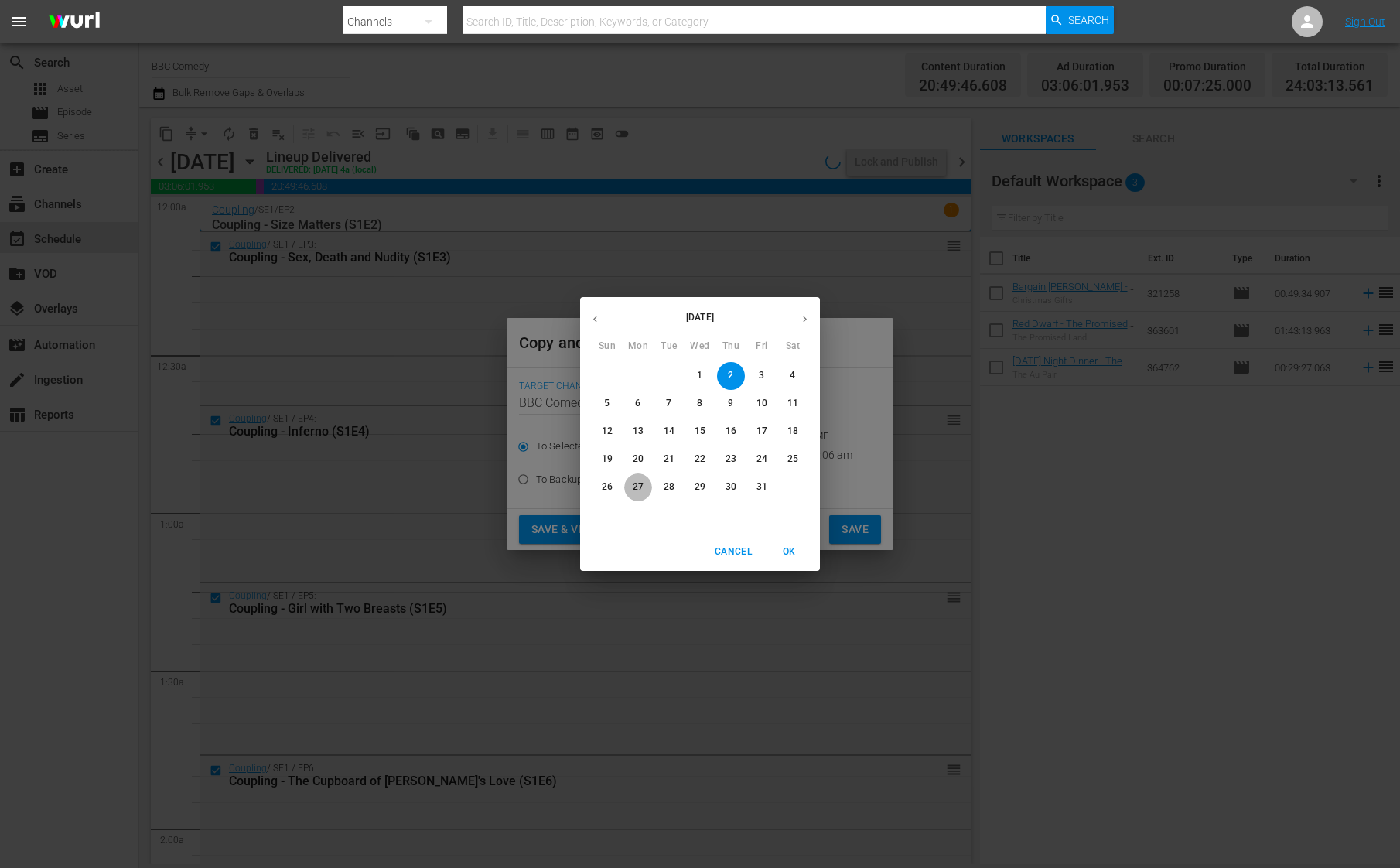
click at [639, 485] on p "27" at bounding box center [639, 487] width 11 height 13
type input "[DATE]"
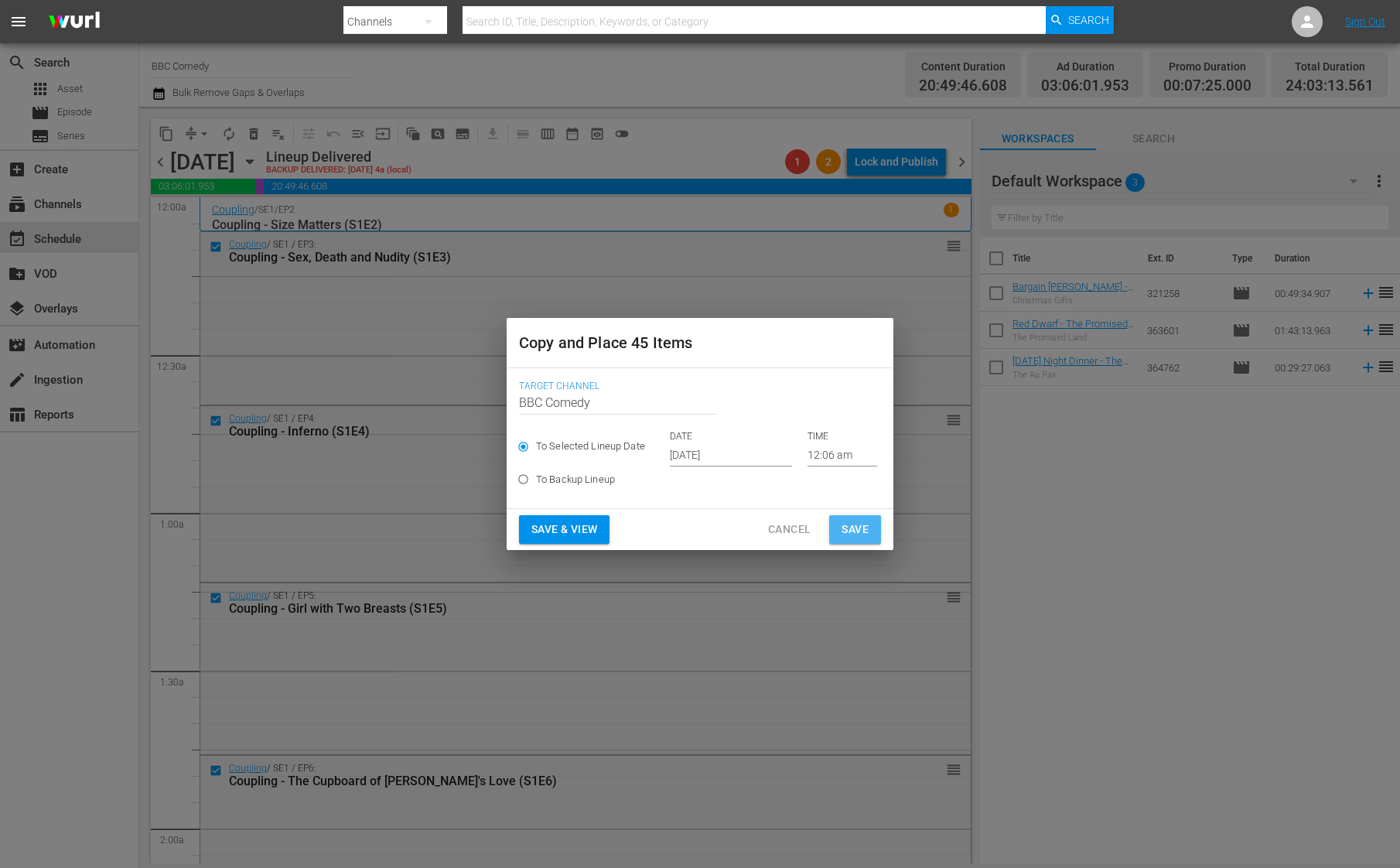
click at [845, 528] on span "Save" at bounding box center [855, 529] width 27 height 20
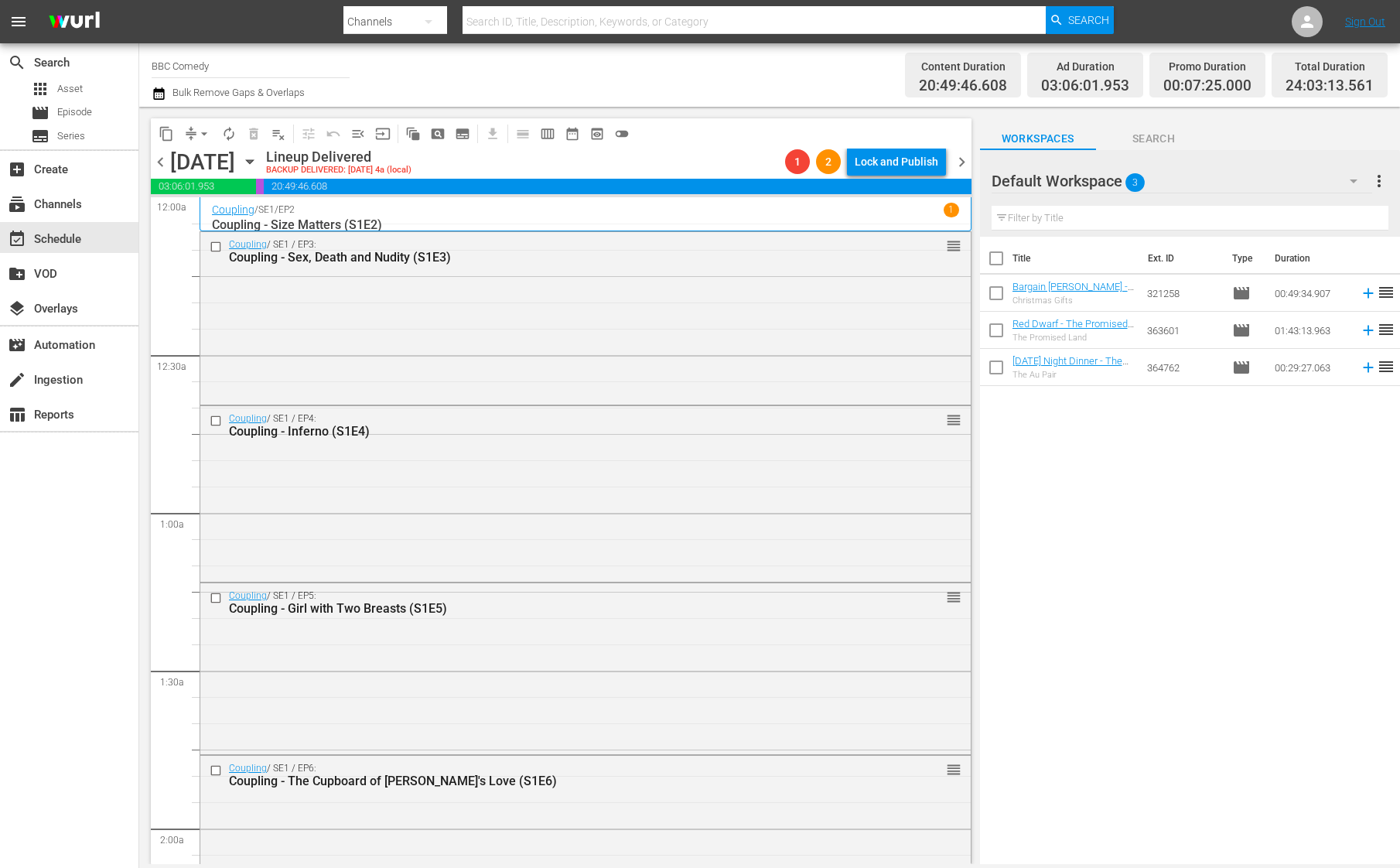
click at [960, 160] on span "chevron_right" at bounding box center [962, 162] width 20 height 20
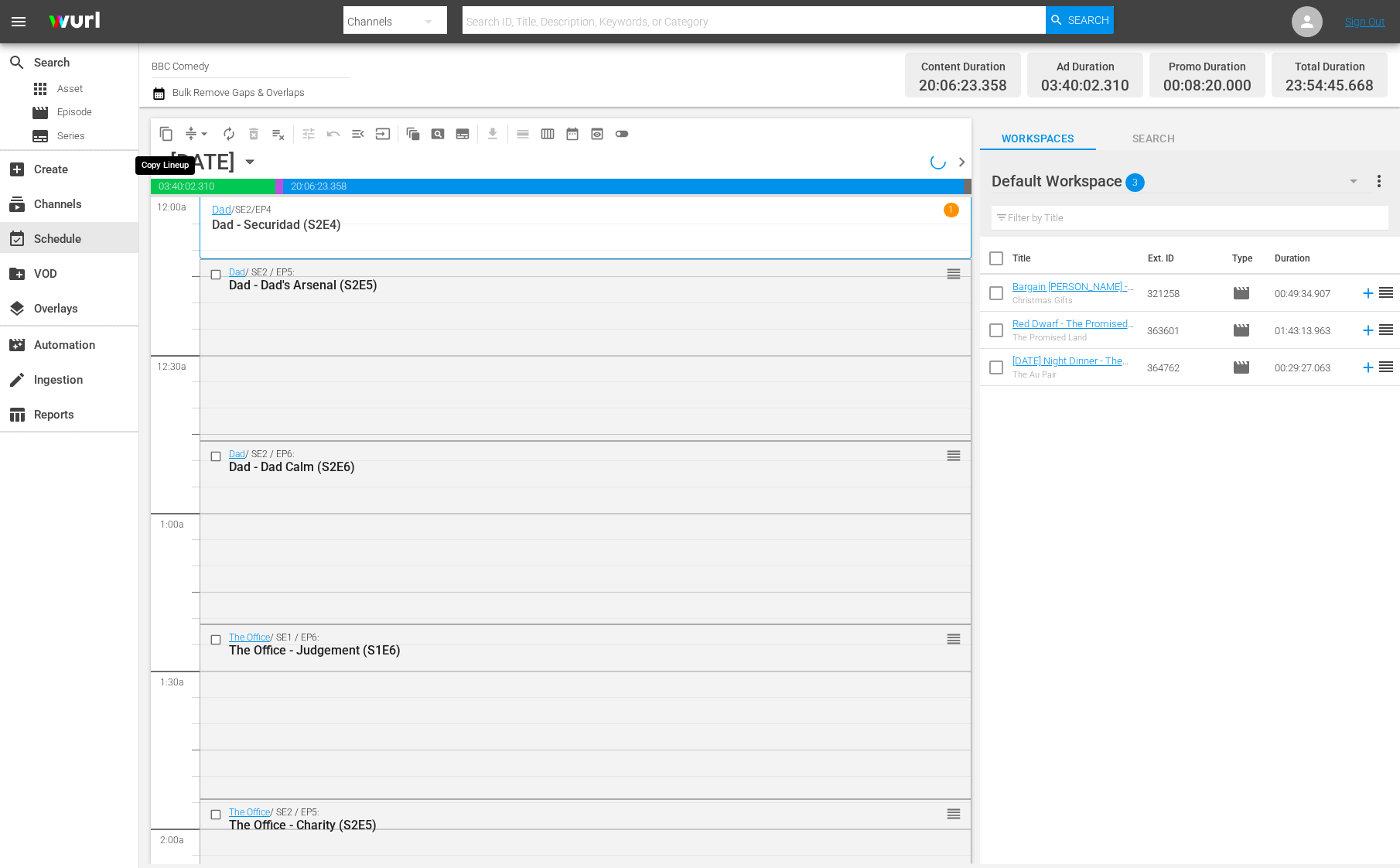
click at [162, 131] on span "content_copy" at bounding box center [167, 134] width 16 height 16
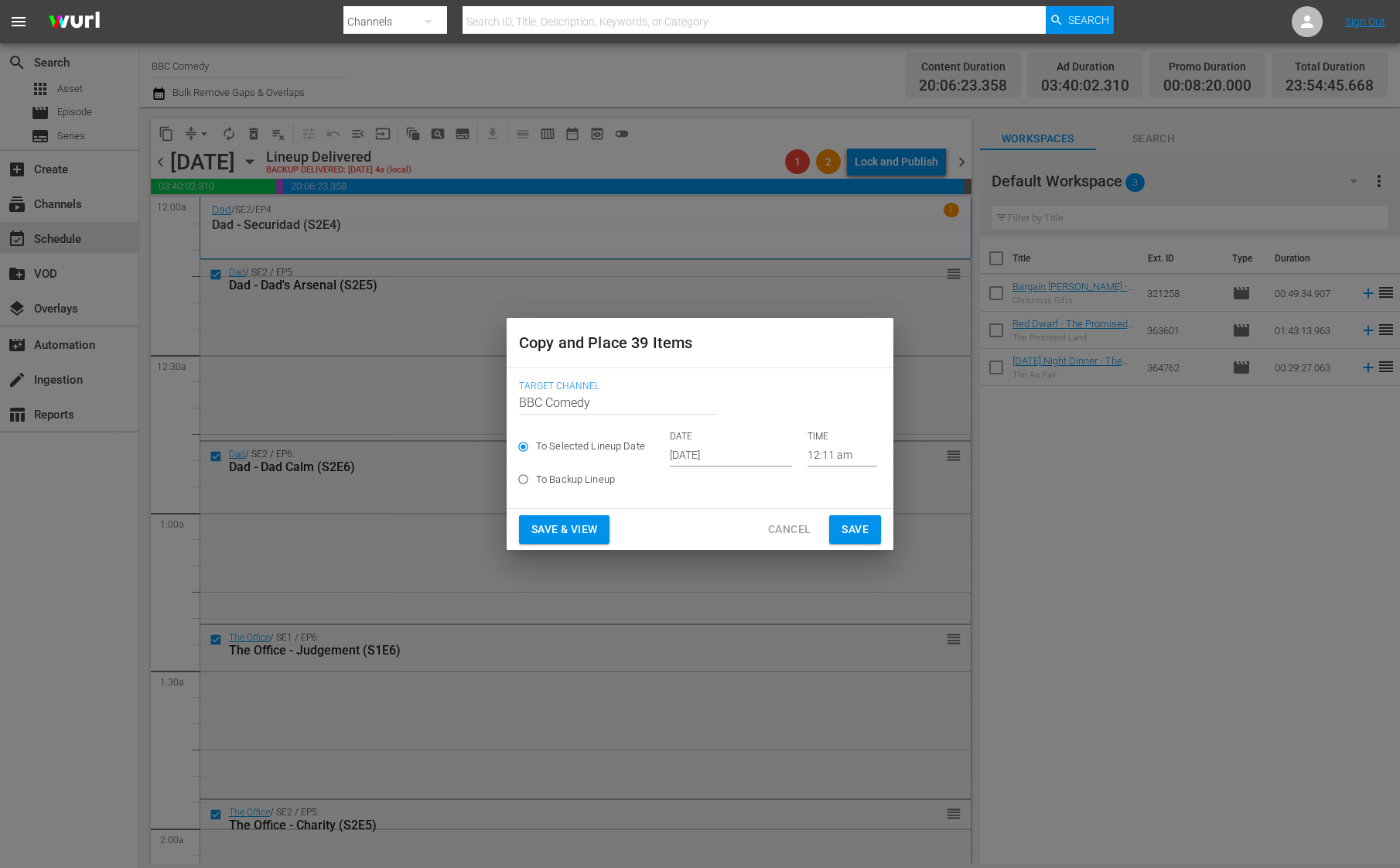
click at [687, 456] on input "[DATE]" at bounding box center [731, 455] width 122 height 24
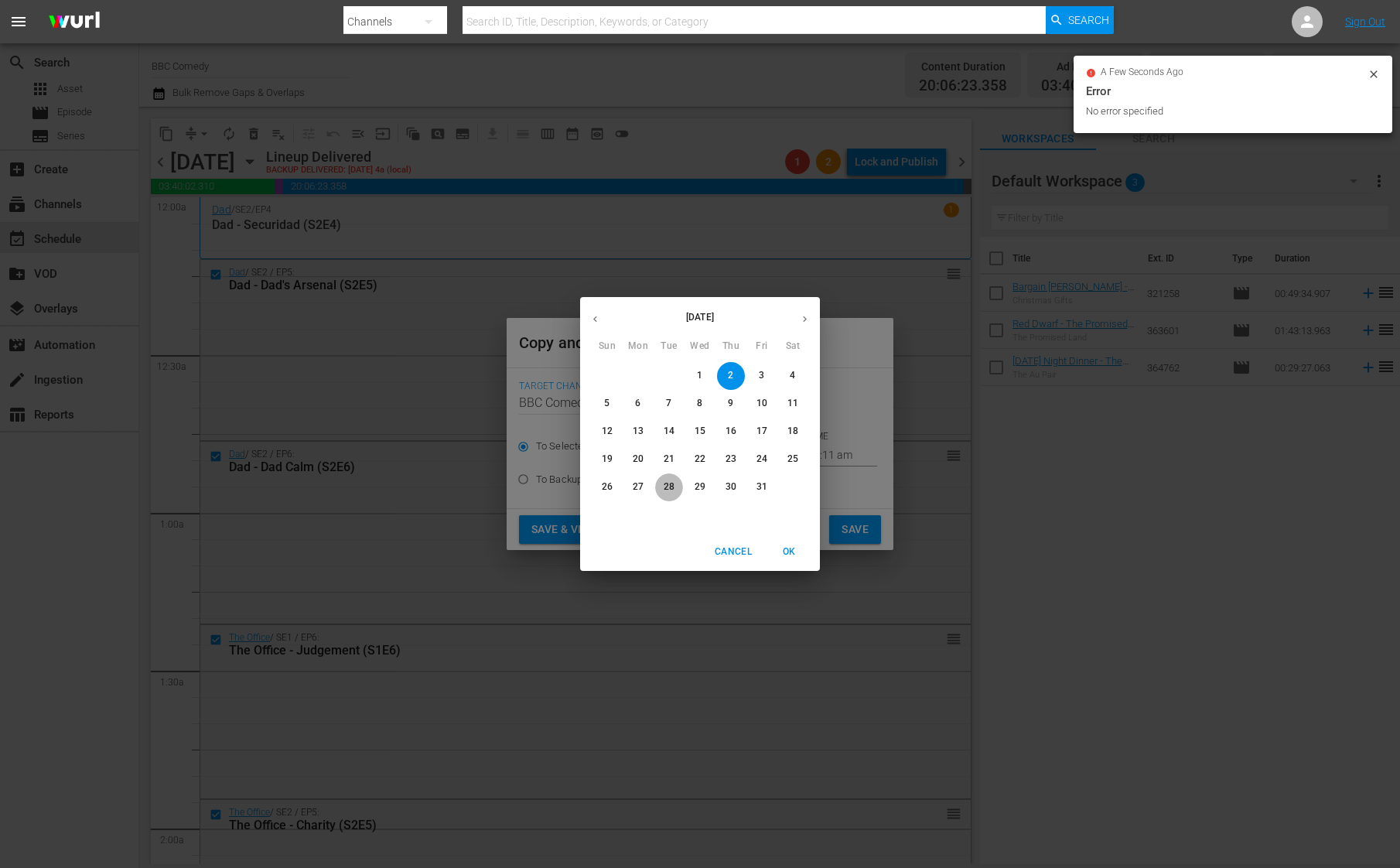
click at [672, 481] on p "28" at bounding box center [669, 487] width 11 height 13
type input "[DATE]"
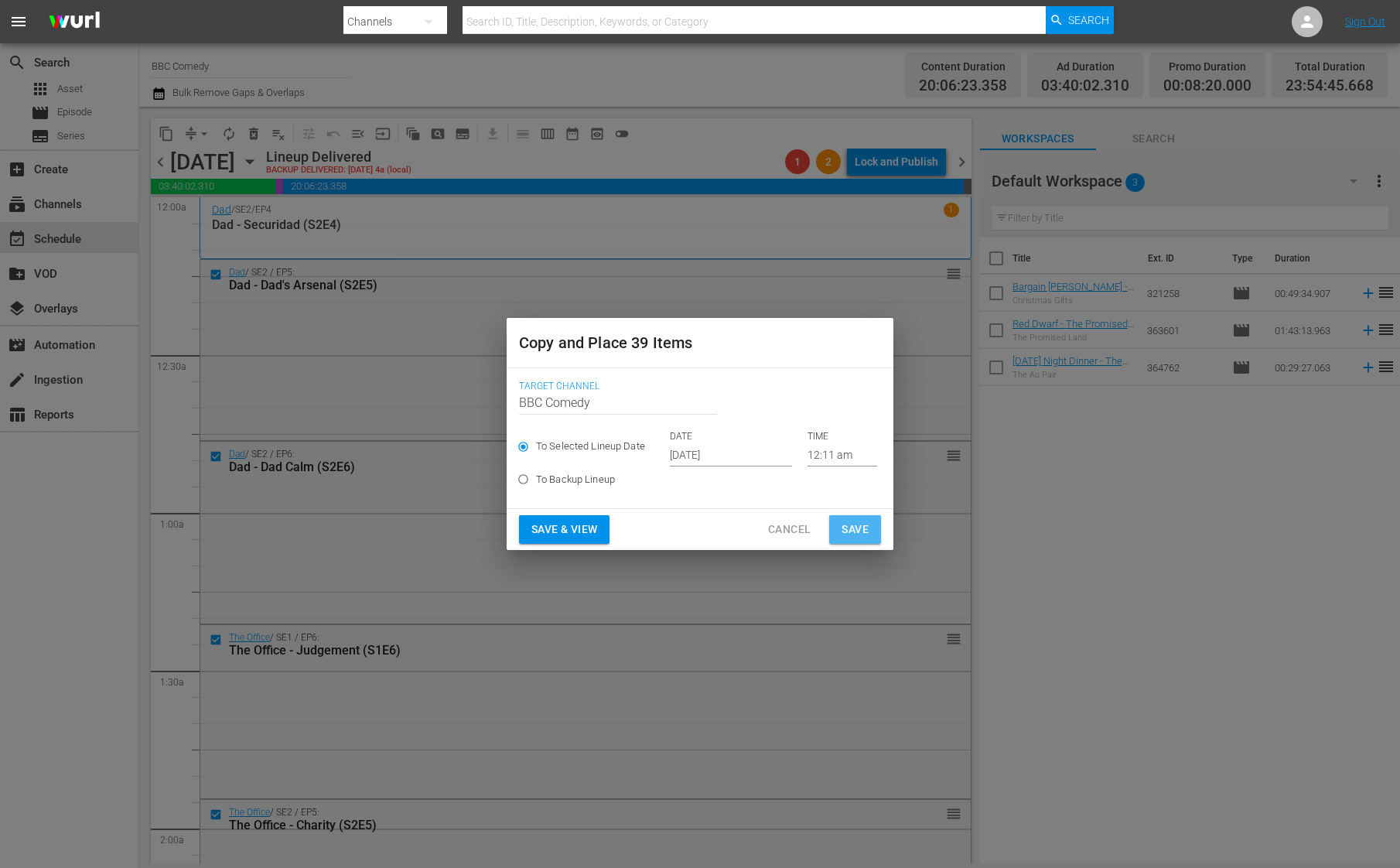
click at [843, 528] on span "Save" at bounding box center [855, 529] width 27 height 20
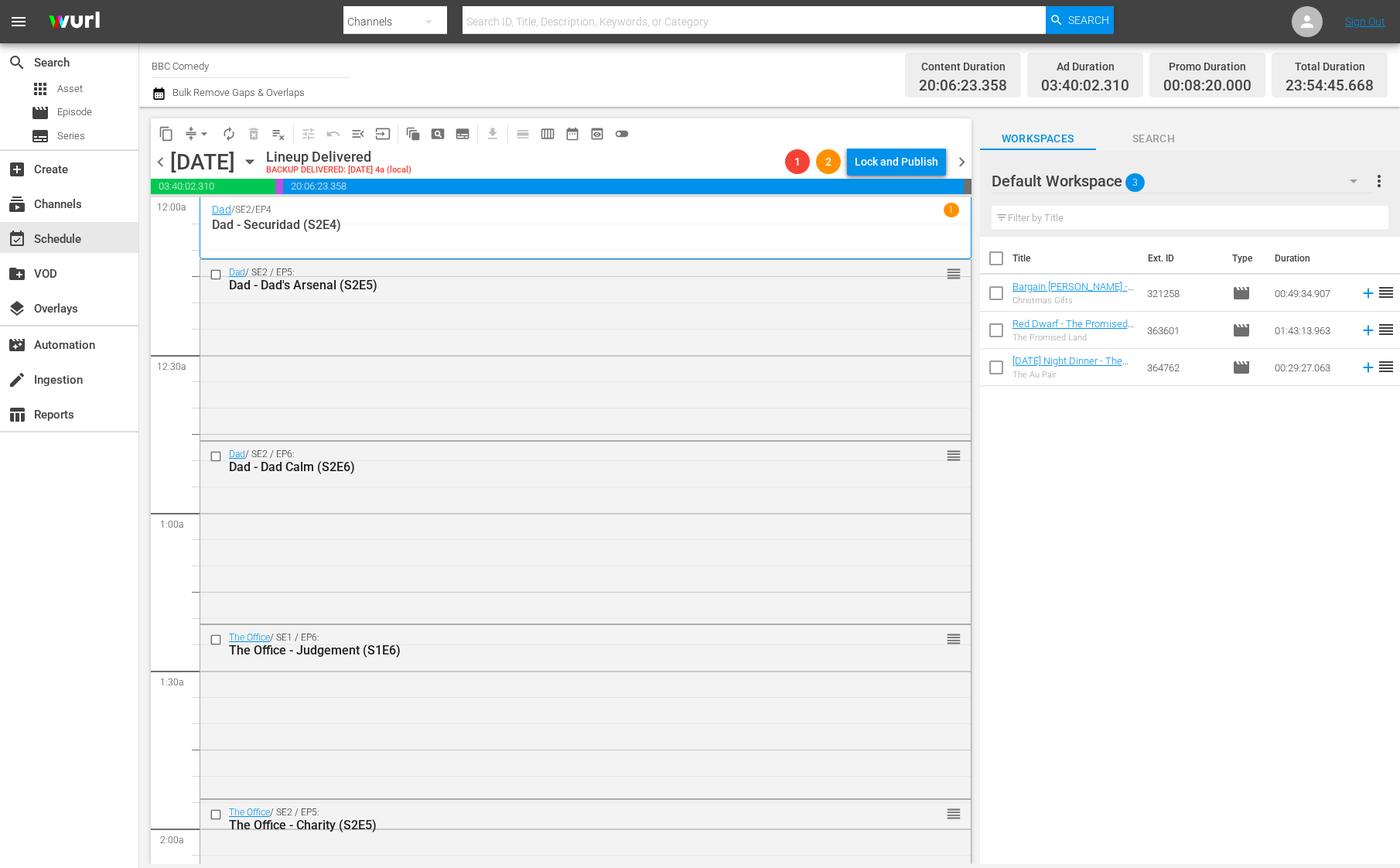
click at [960, 162] on span "chevron_right" at bounding box center [962, 162] width 20 height 20
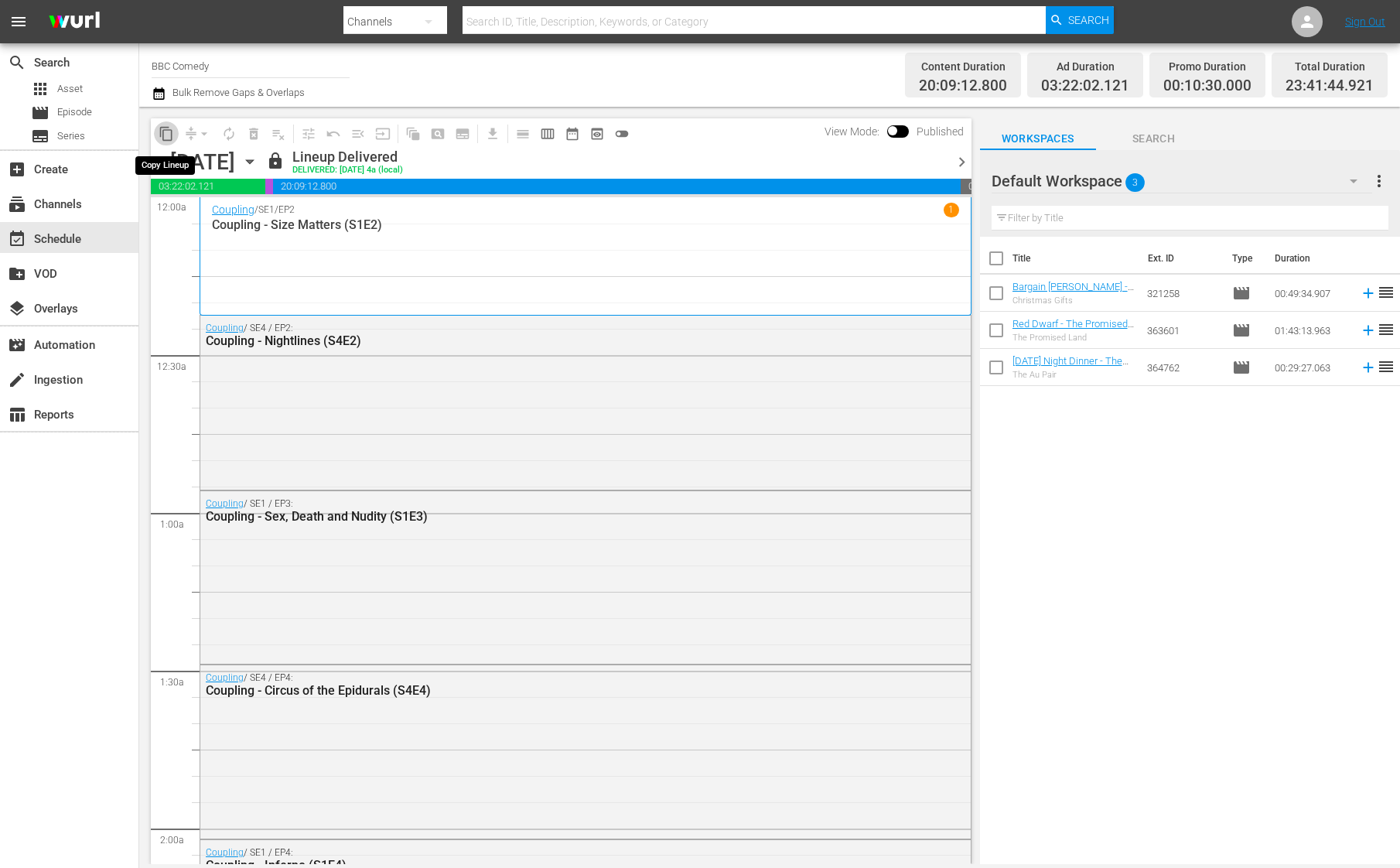
click at [164, 133] on span "content_copy" at bounding box center [167, 134] width 16 height 16
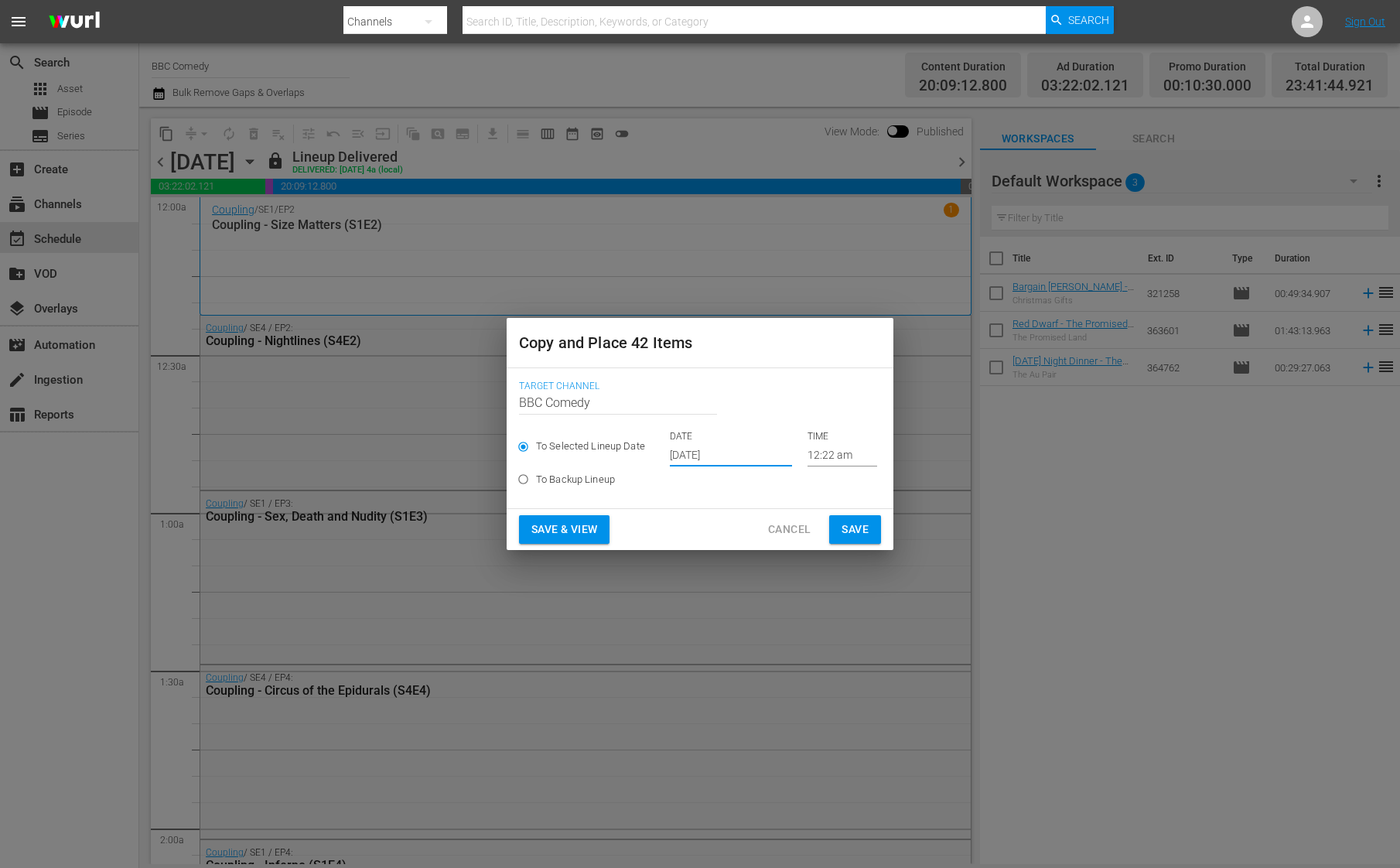
click at [710, 462] on input "[DATE]" at bounding box center [731, 455] width 122 height 24
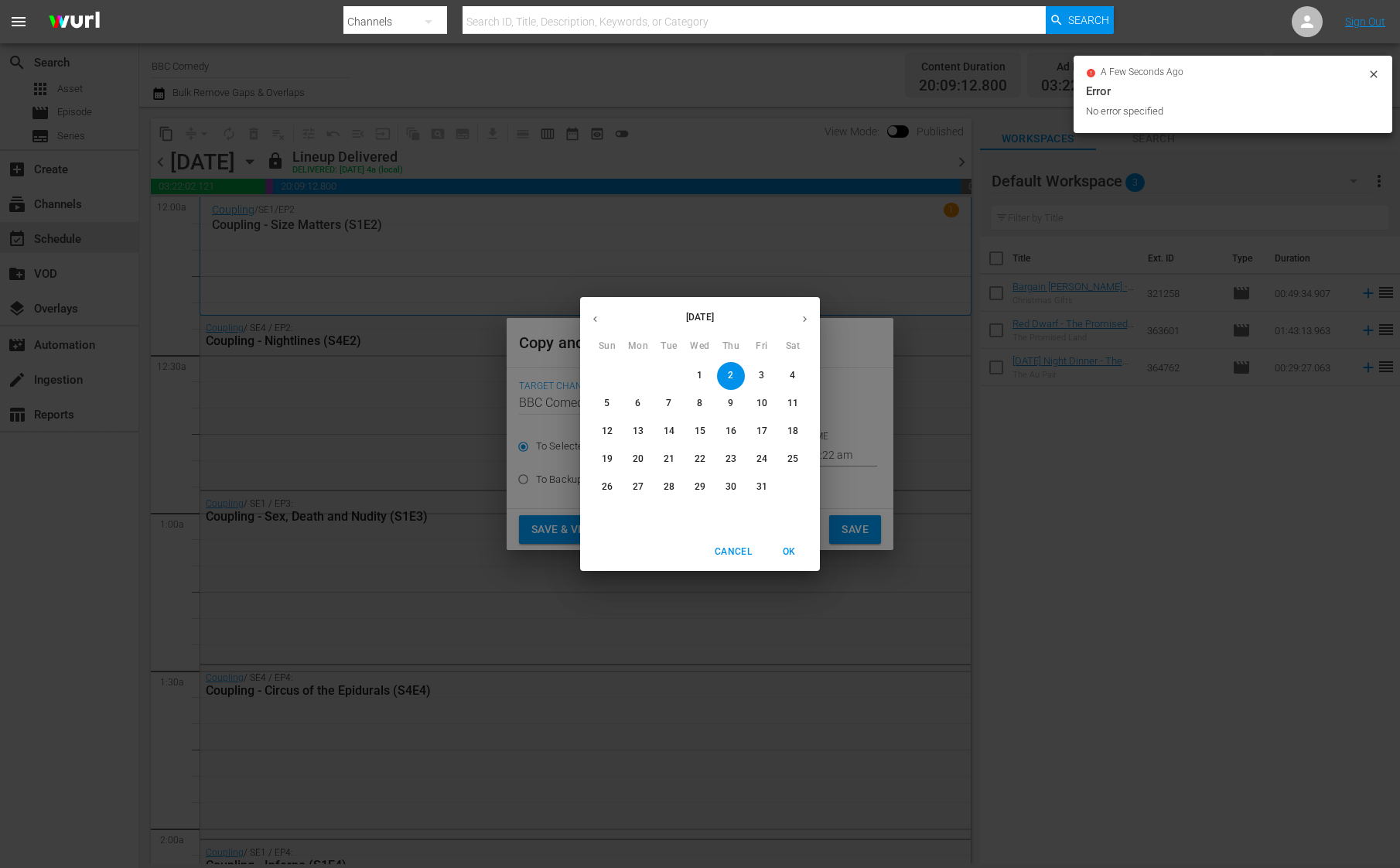
click at [706, 487] on span "29" at bounding box center [699, 487] width 28 height 13
type input "[DATE]"
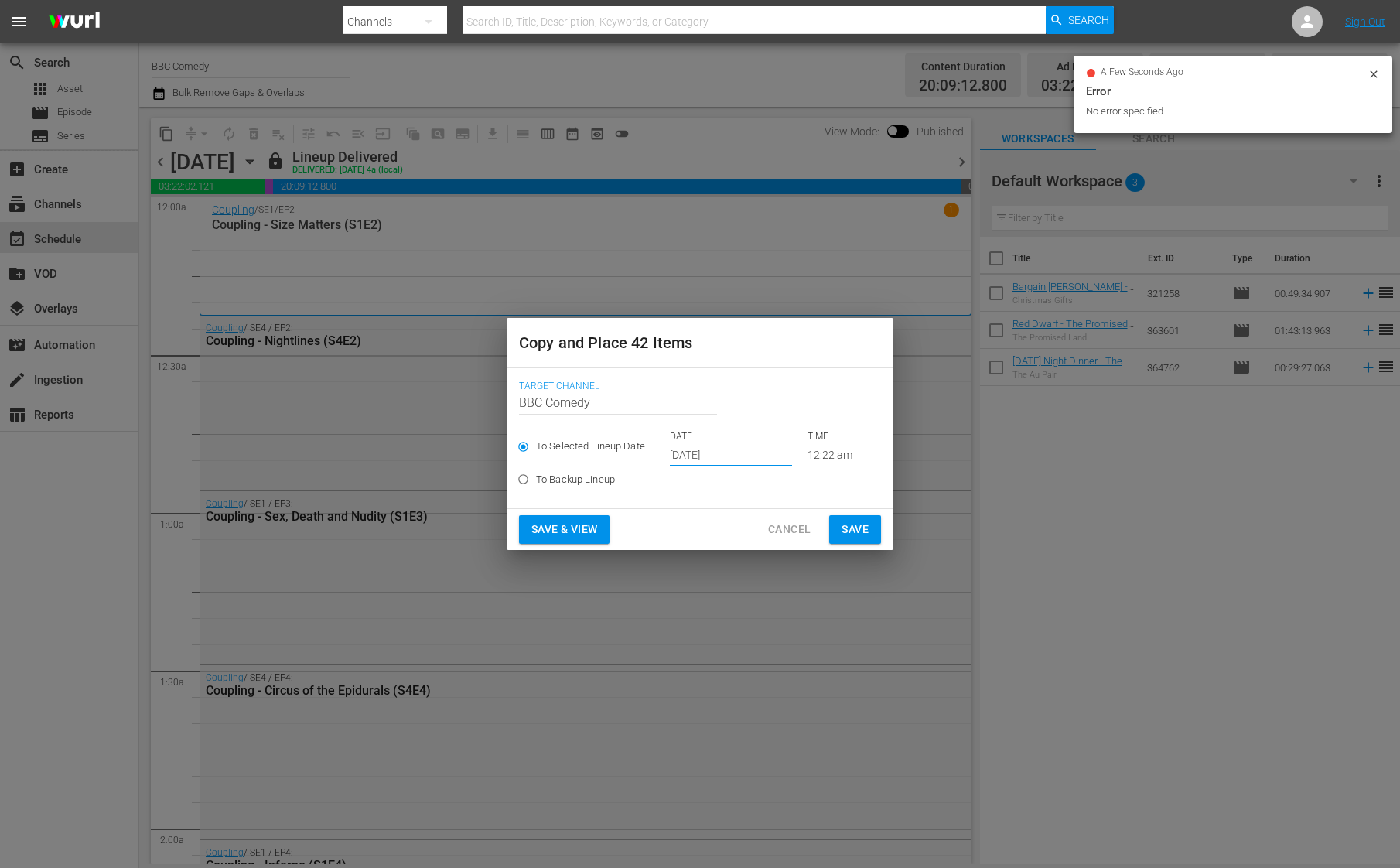
click at [840, 526] on button "Save" at bounding box center [855, 529] width 52 height 28
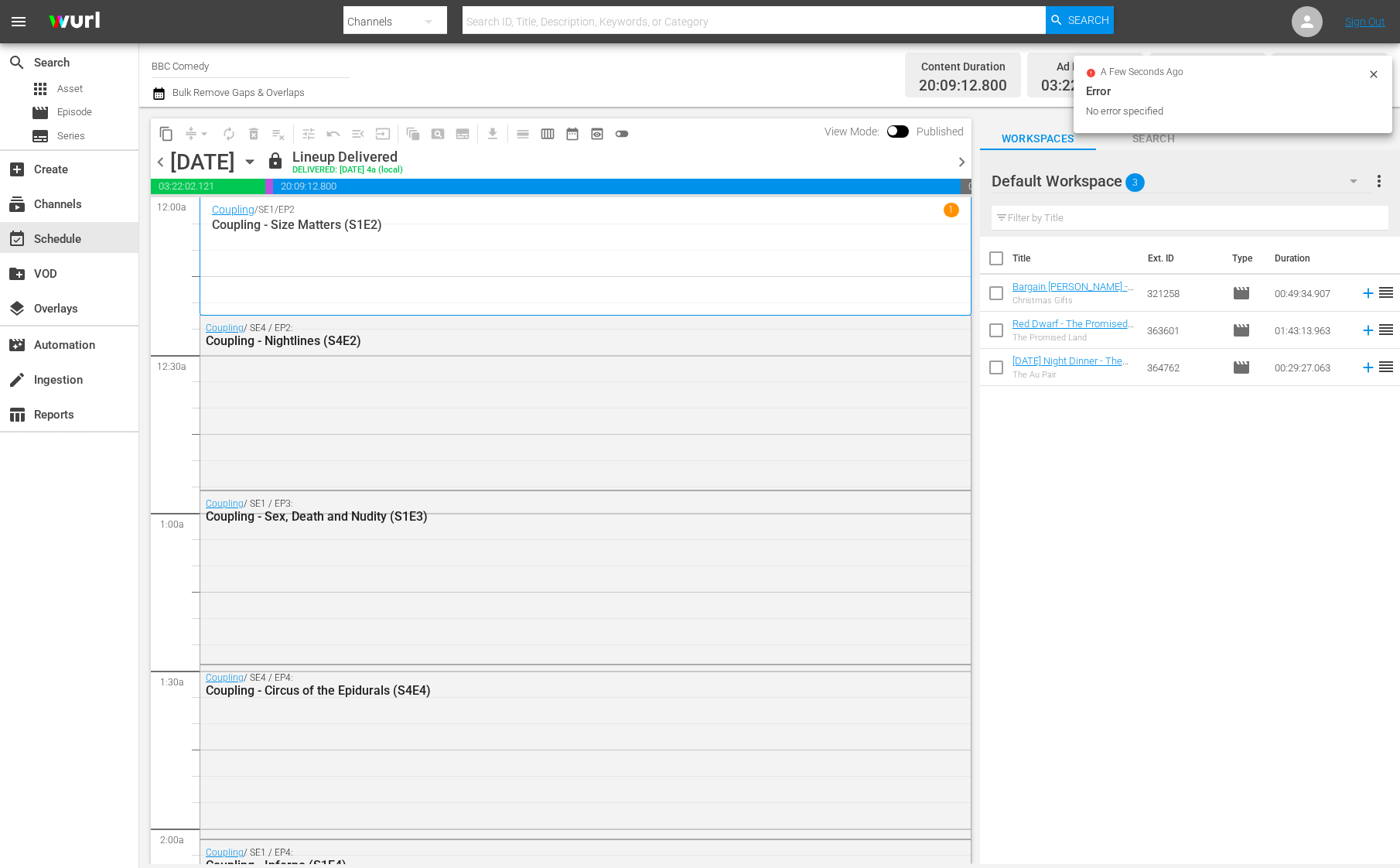
click at [959, 144] on div "View Mode: Published" at bounding box center [894, 131] width 155 height 26
click at [962, 156] on span "chevron_right" at bounding box center [962, 162] width 20 height 20
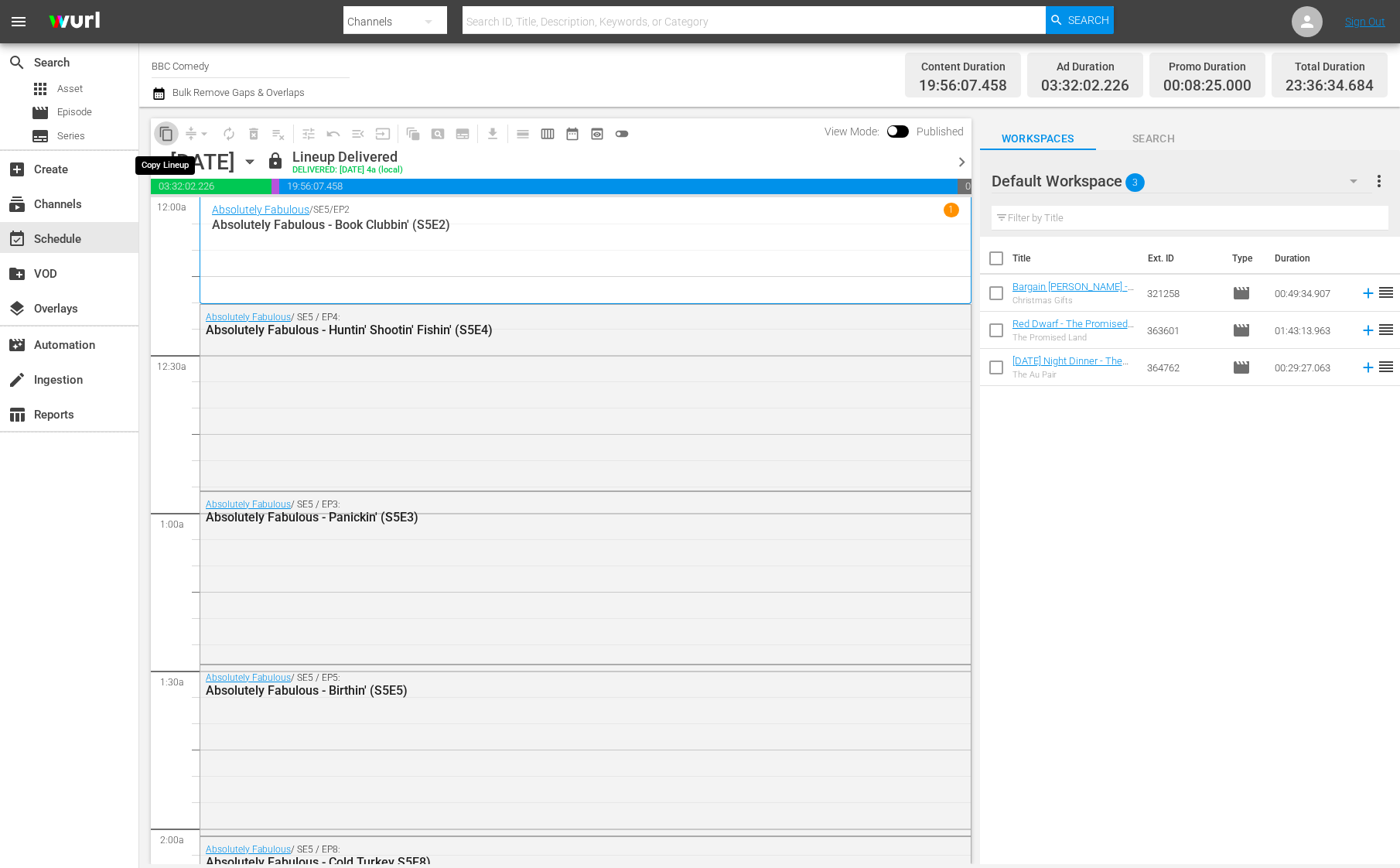
click at [163, 133] on span "content_copy" at bounding box center [167, 134] width 16 height 16
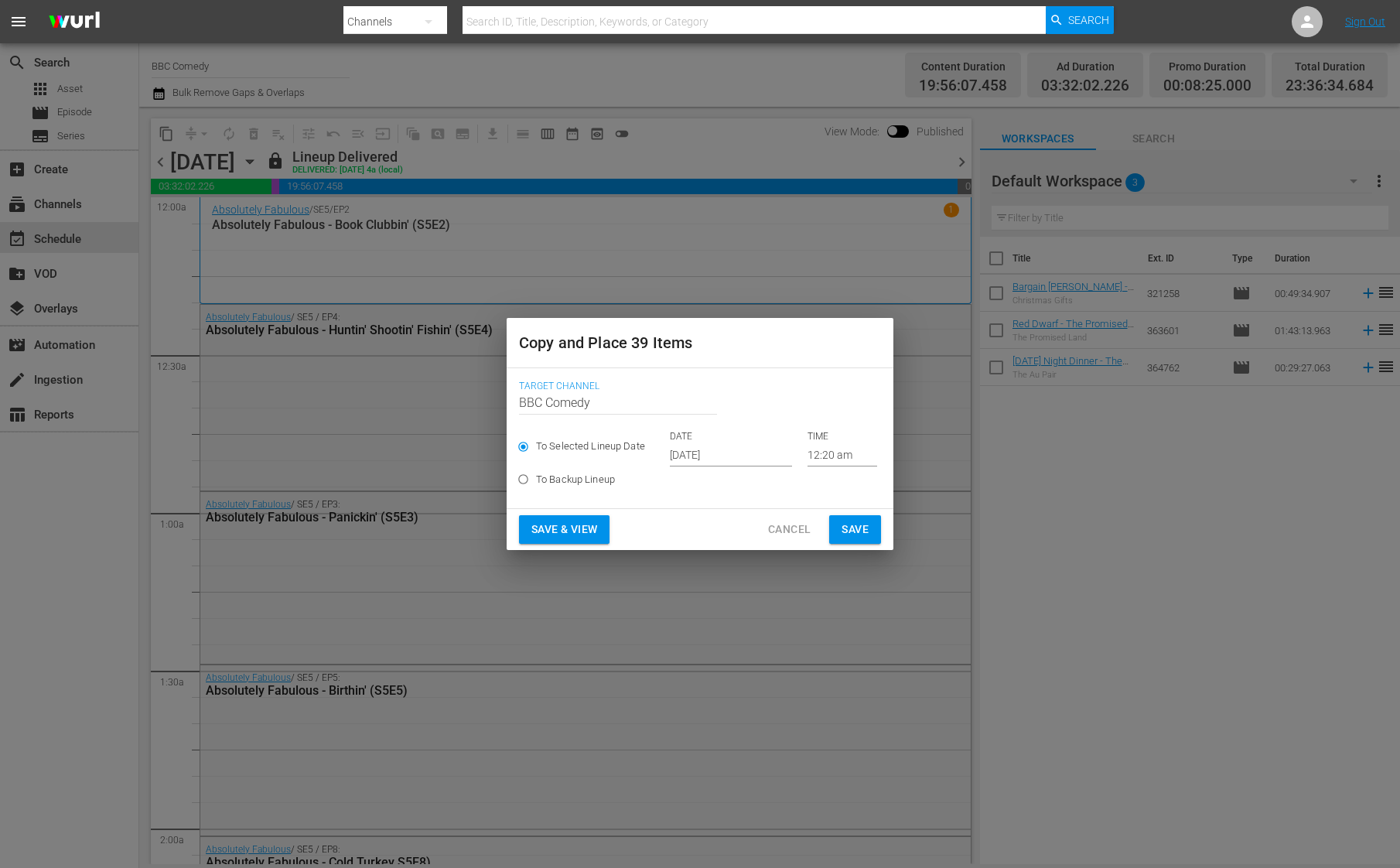
click at [705, 470] on label "To Backup Lineup" at bounding box center [689, 479] width 358 height 25
click at [536, 470] on input "To Backup Lineup" at bounding box center [523, 482] width 25 height 25
radio input "true"
click at [711, 454] on div "To Selected Lineup Date DATE [DATE] TIME 12:20 am" at bounding box center [700, 448] width 362 height 36
click at [772, 520] on span "Cancel" at bounding box center [790, 529] width 42 height 20
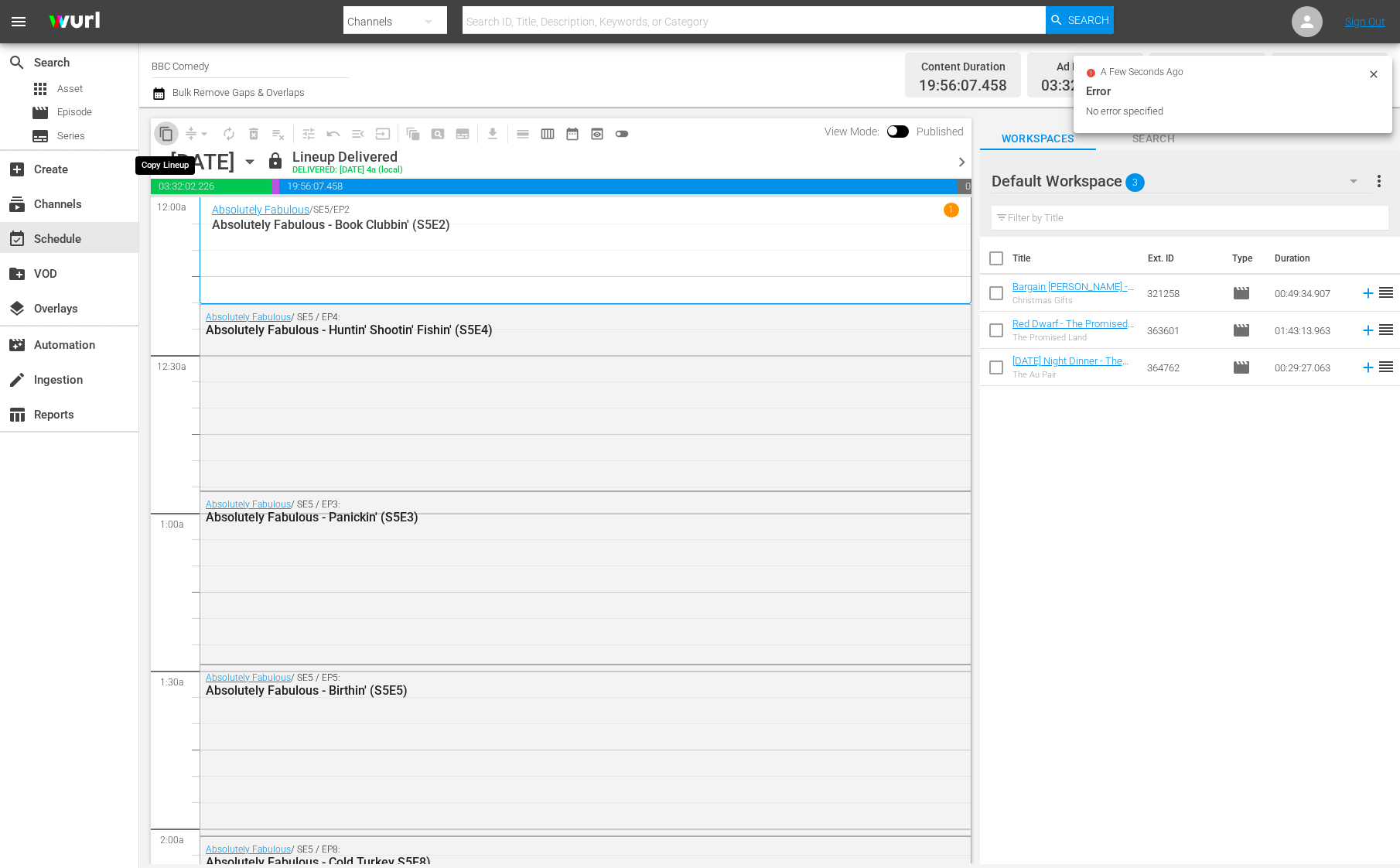
click at [168, 144] on button "content_copy" at bounding box center [166, 133] width 24 height 24
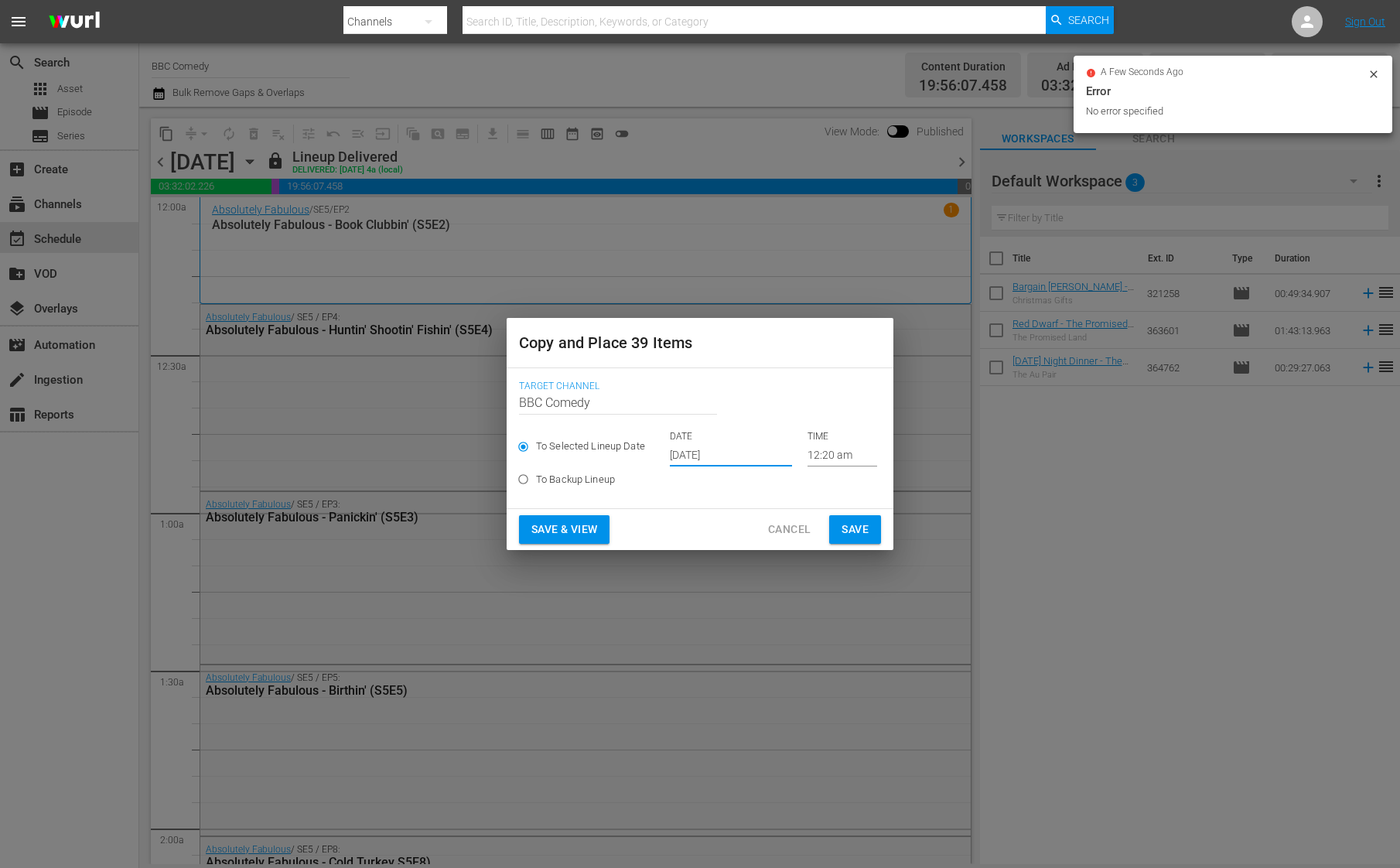
click at [705, 457] on input "[DATE]" at bounding box center [731, 455] width 122 height 24
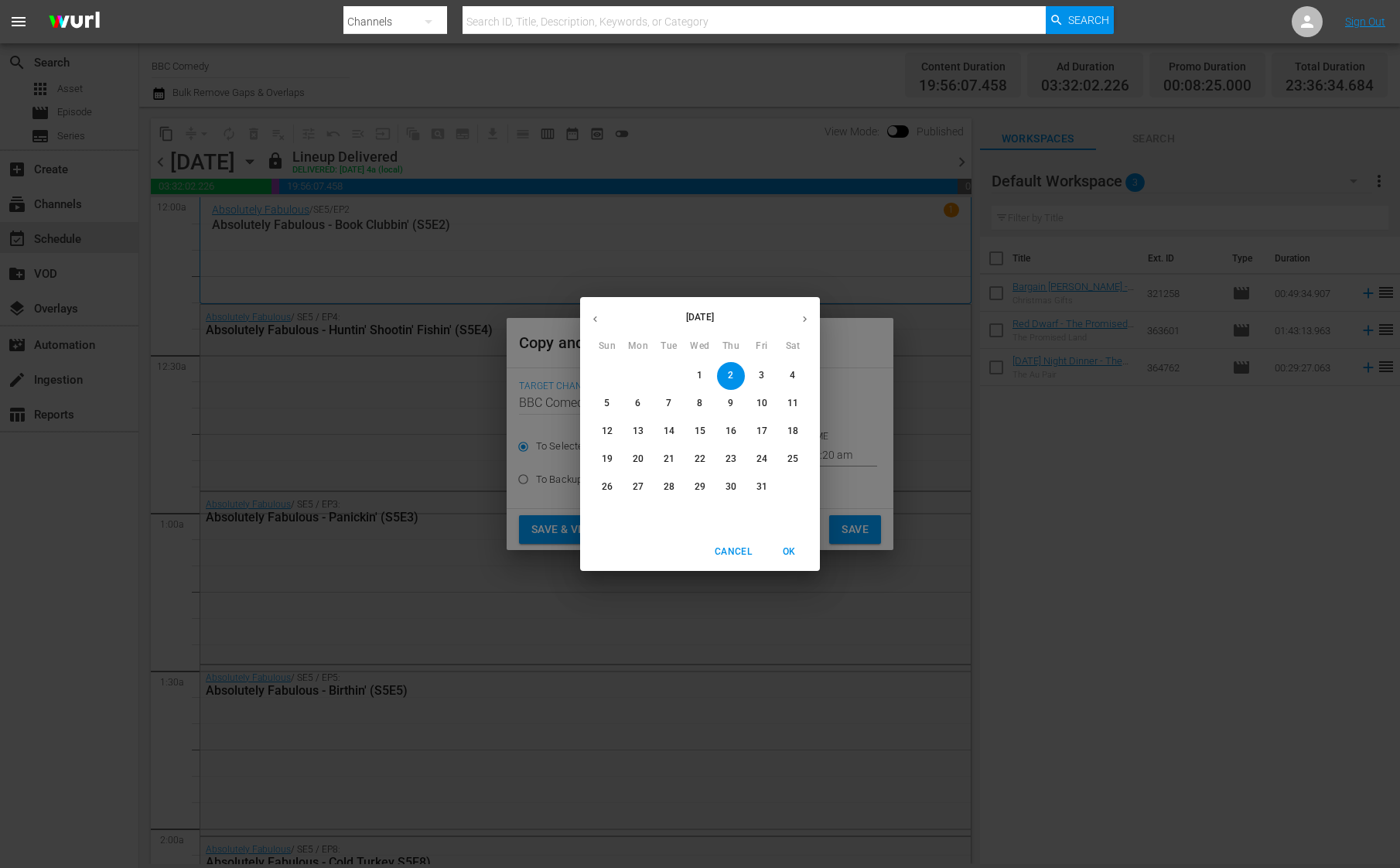
click at [730, 486] on p "30" at bounding box center [731, 487] width 11 height 13
type input "[DATE]"
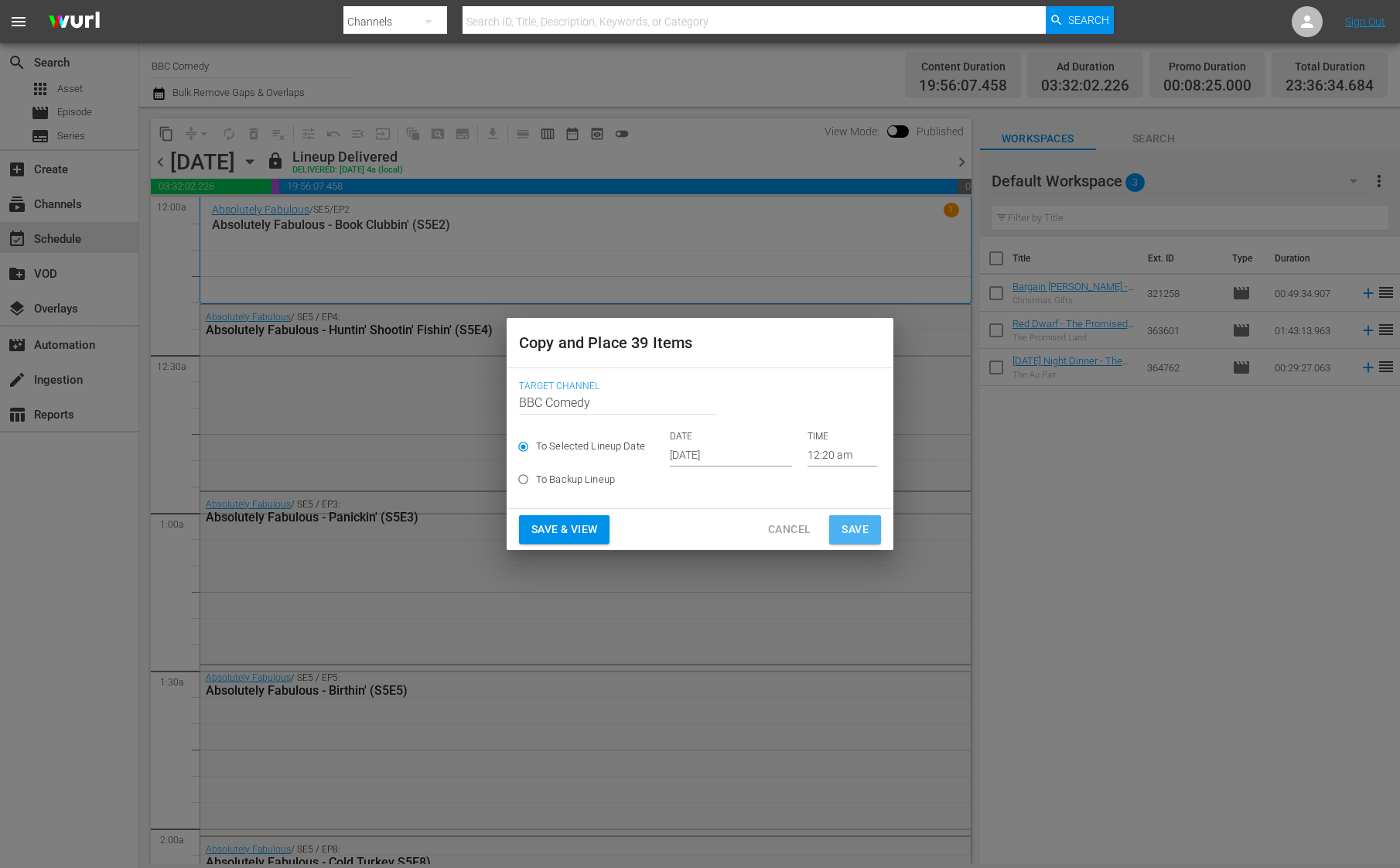
click at [842, 526] on span "Save" at bounding box center [855, 529] width 27 height 20
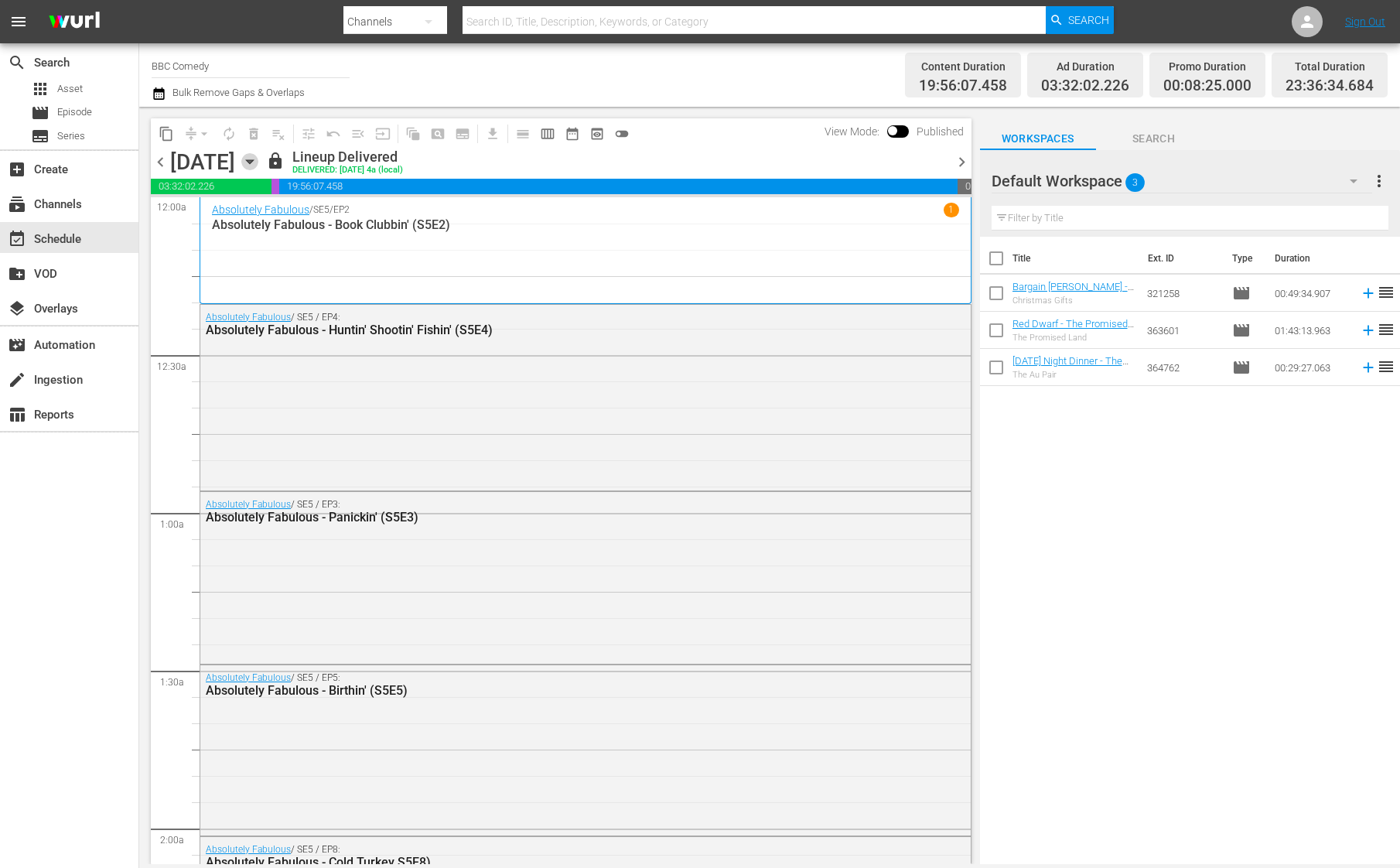
click at [253, 162] on icon "button" at bounding box center [249, 162] width 7 height 4
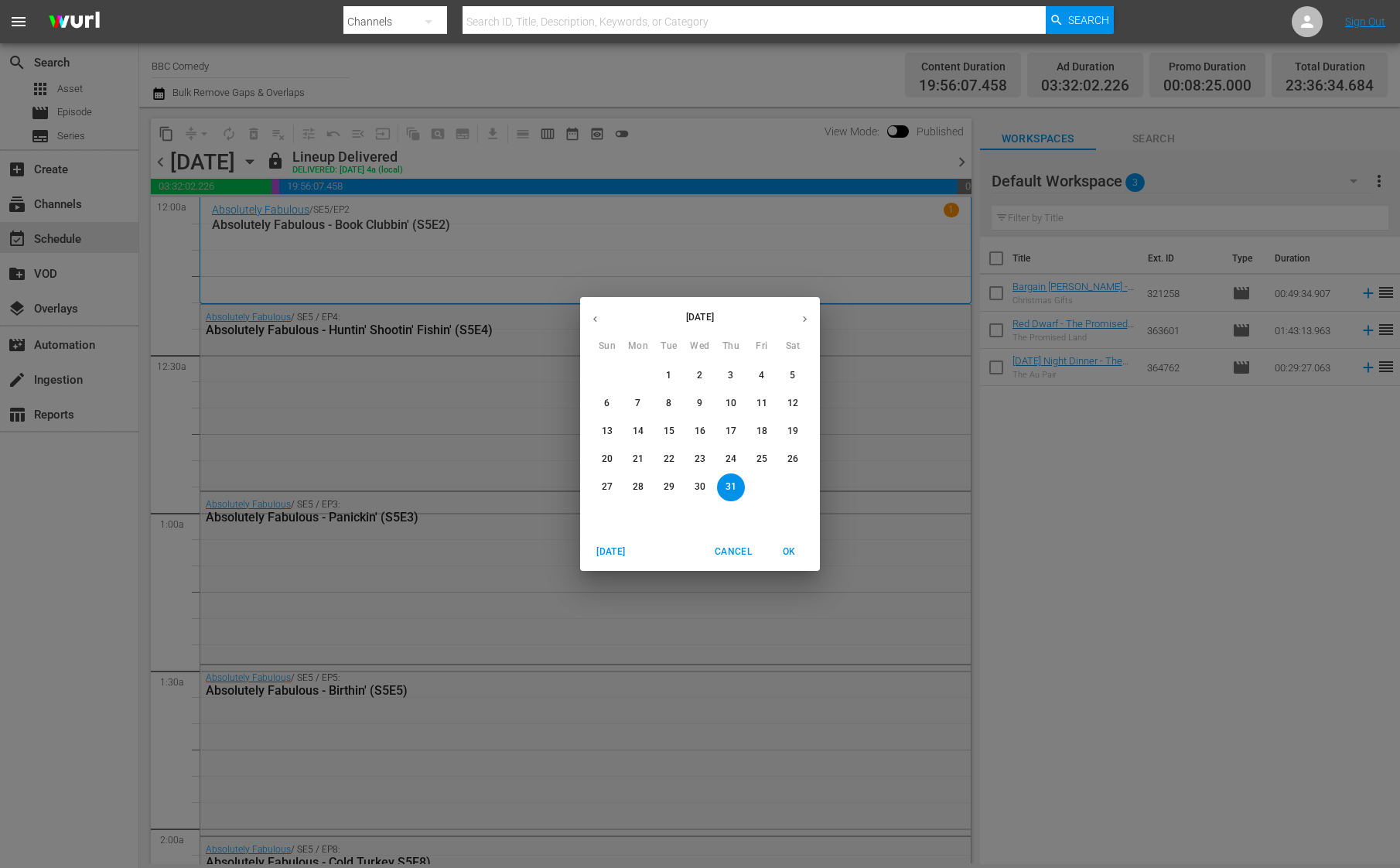
click at [810, 316] on icon "button" at bounding box center [805, 318] width 12 height 12
click at [702, 399] on p "8" at bounding box center [699, 403] width 6 height 13
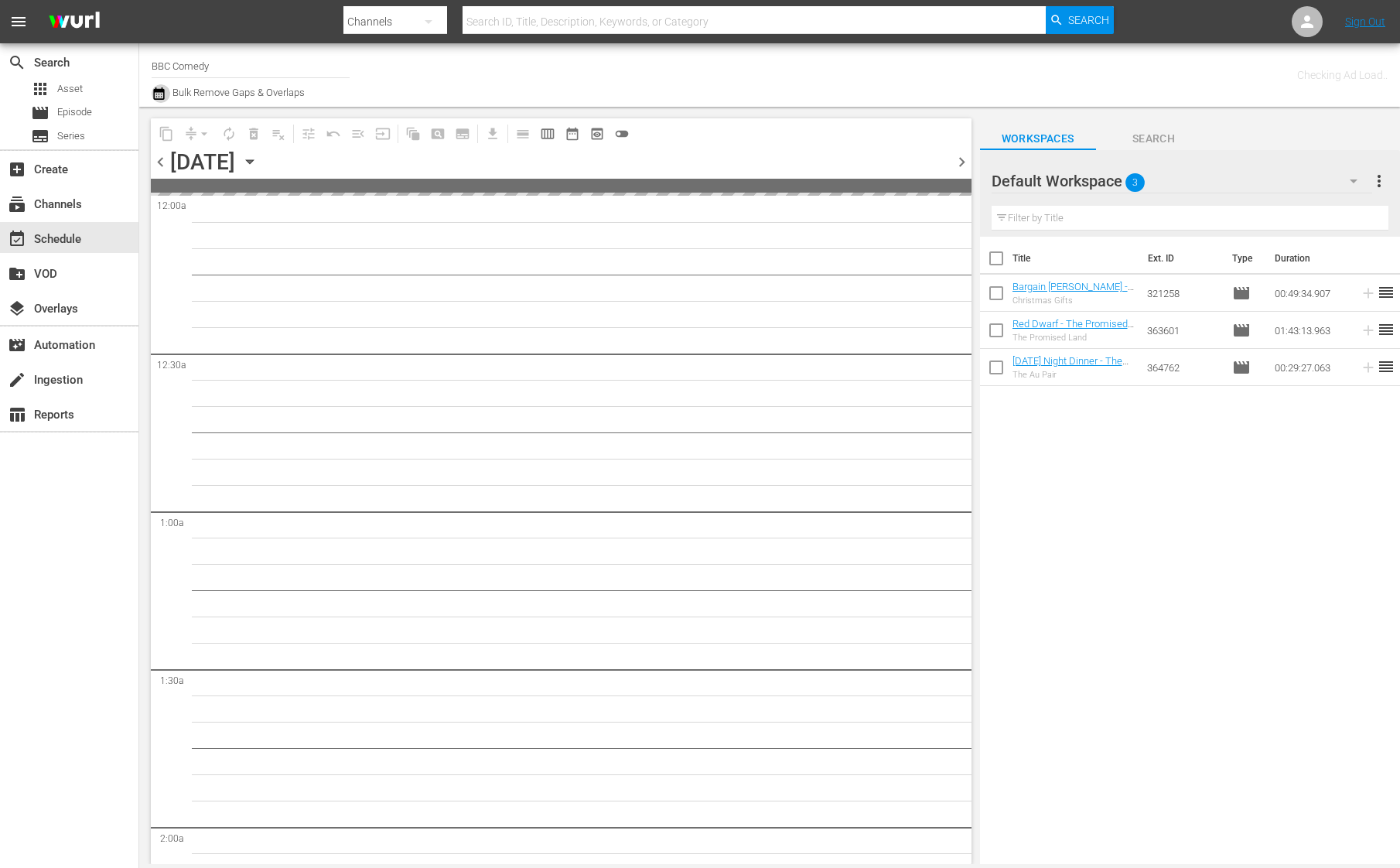
click at [162, 97] on icon "button" at bounding box center [159, 94] width 15 height 19
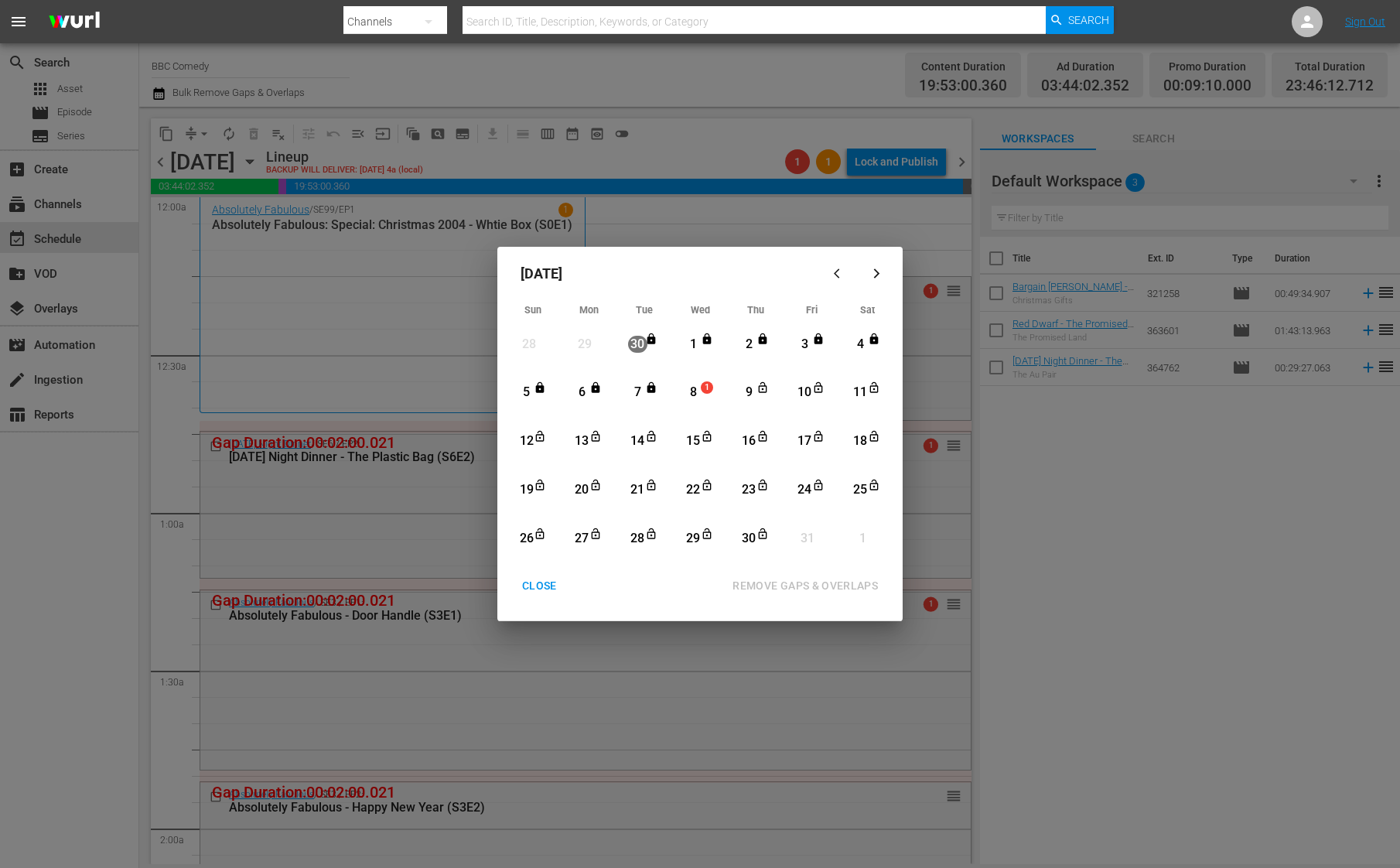
click at [694, 399] on div "8" at bounding box center [693, 392] width 20 height 18
click at [764, 547] on div "30" at bounding box center [751, 539] width 39 height 42
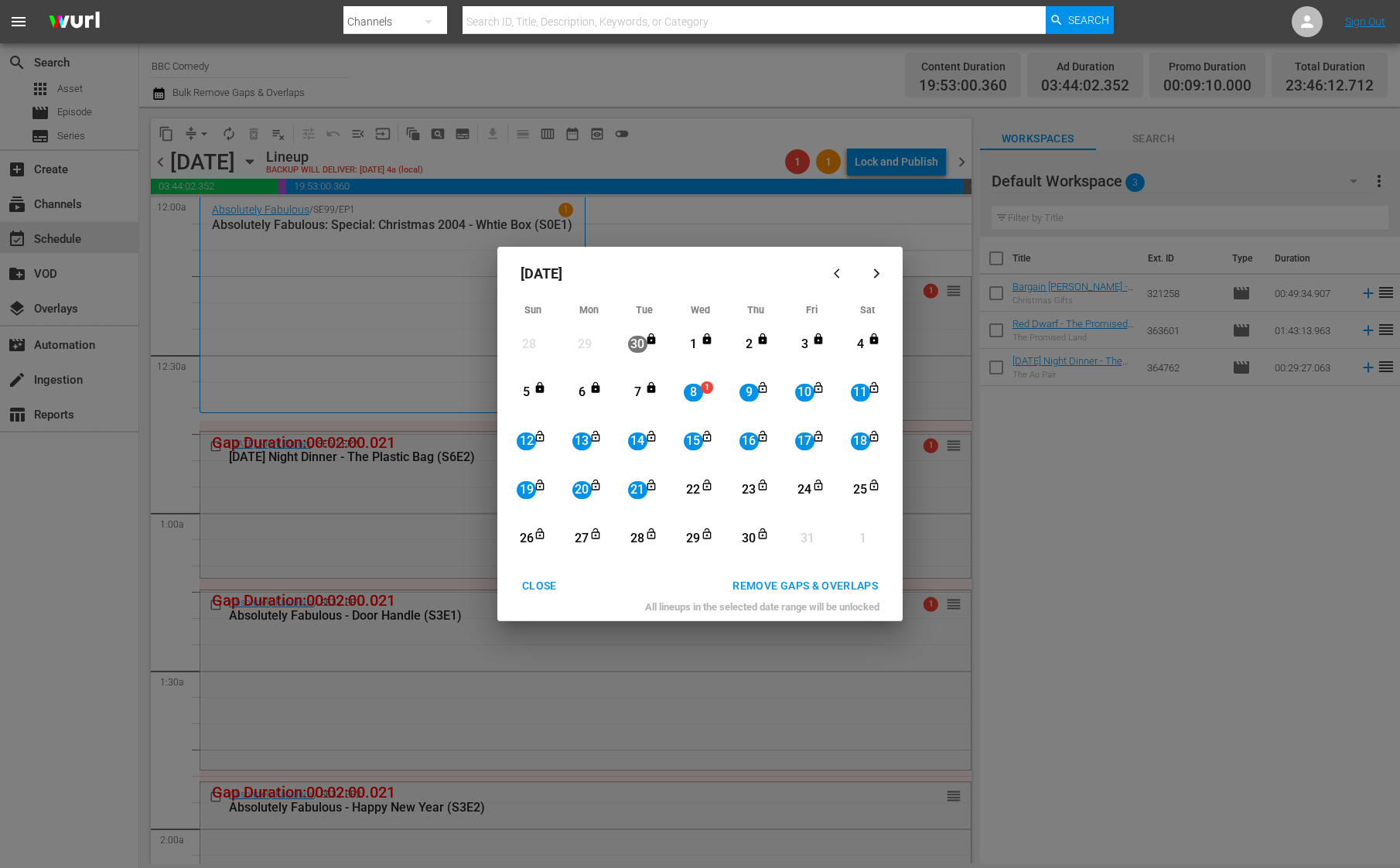
click at [791, 584] on div "REMOVE GAPS & OVERLAPS" at bounding box center [805, 586] width 170 height 20
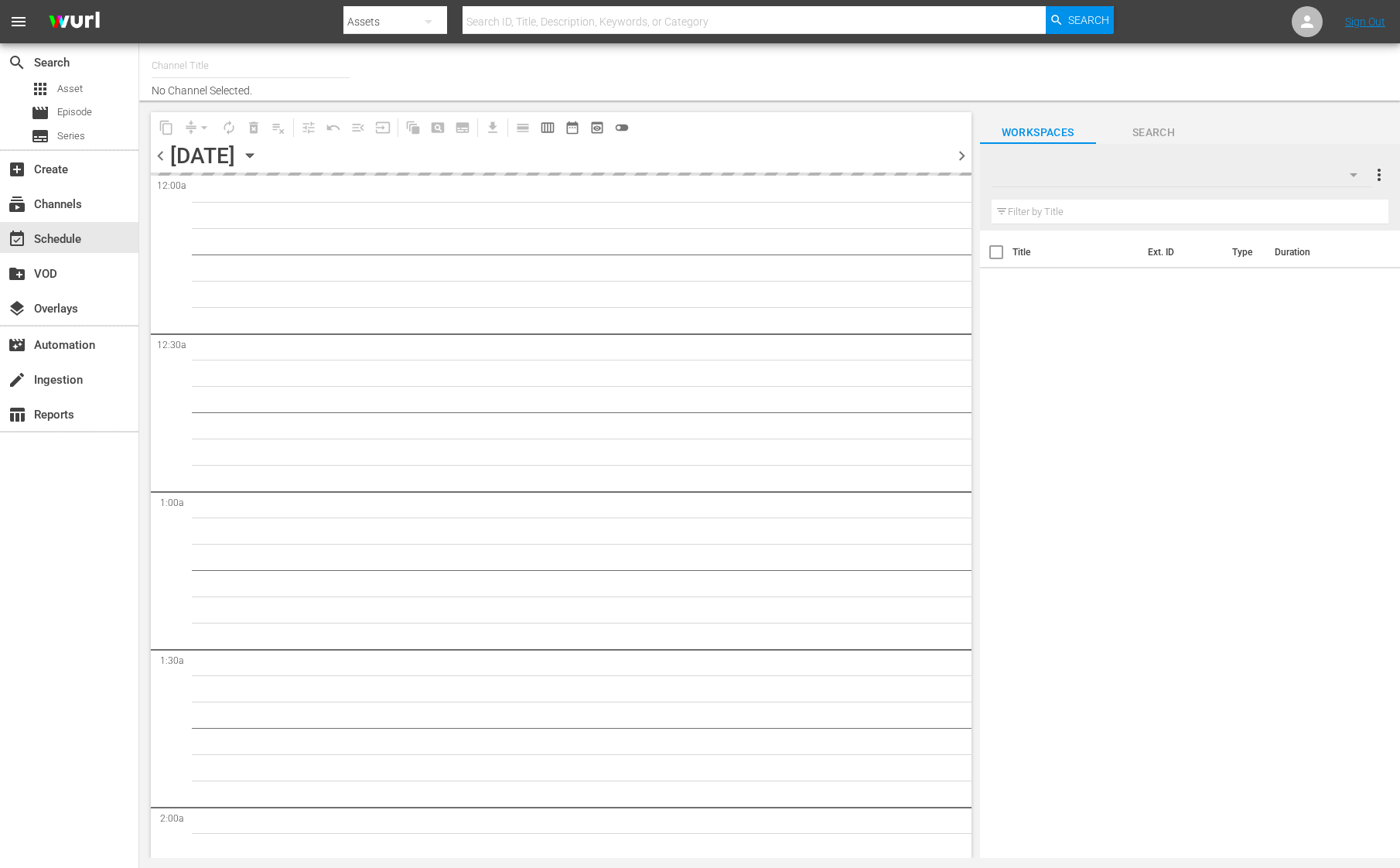
type input "BBC Comedy (1576)"
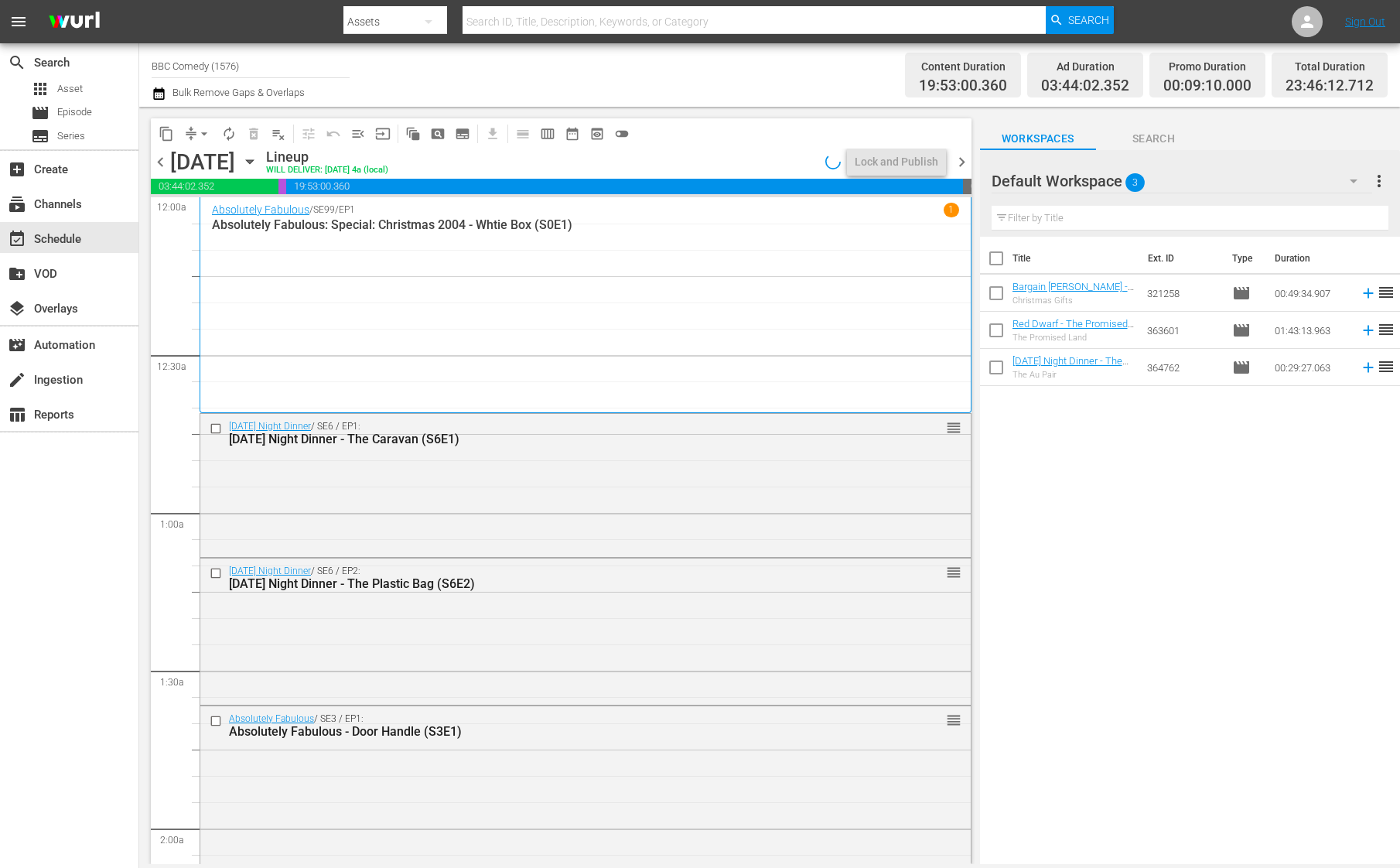
click at [162, 97] on icon "button" at bounding box center [159, 94] width 15 height 19
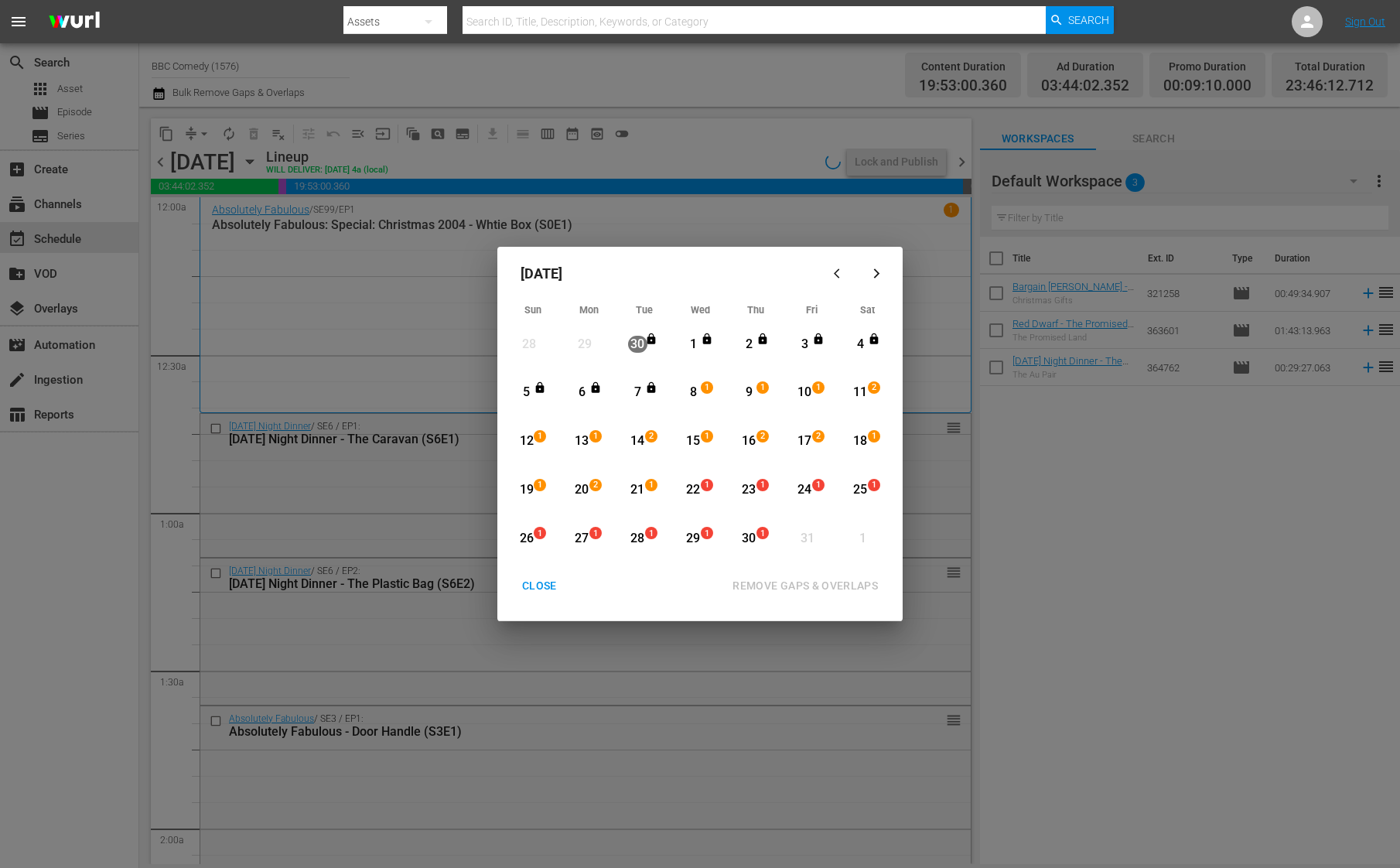
click at [631, 487] on div "21" at bounding box center [638, 490] width 20 height 18
click at [746, 535] on div "30" at bounding box center [749, 539] width 20 height 18
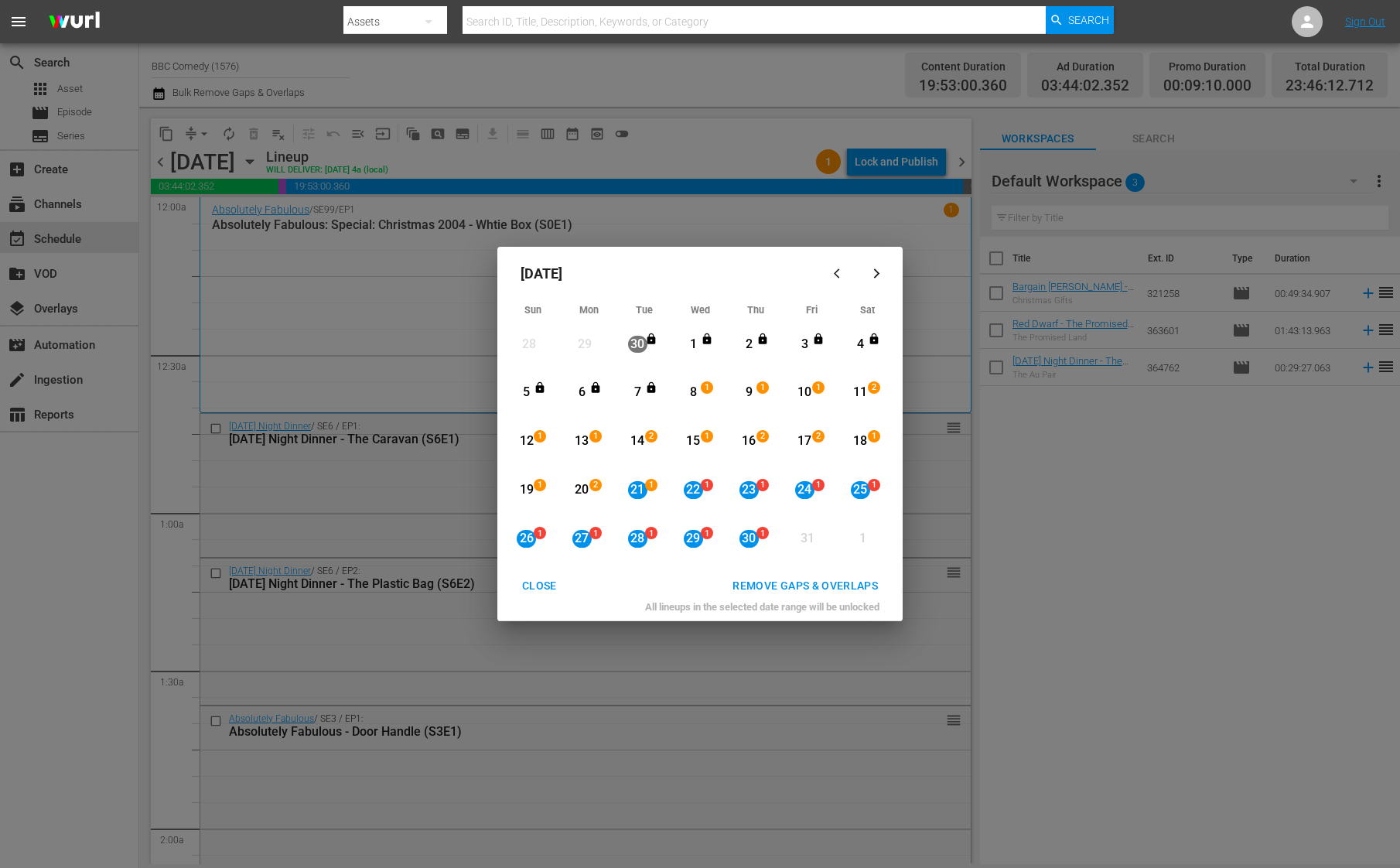
click at [796, 590] on div "REMOVE GAPS & OVERLAPS" at bounding box center [805, 586] width 170 height 20
click at [543, 584] on div "CLOSE" at bounding box center [540, 586] width 60 height 20
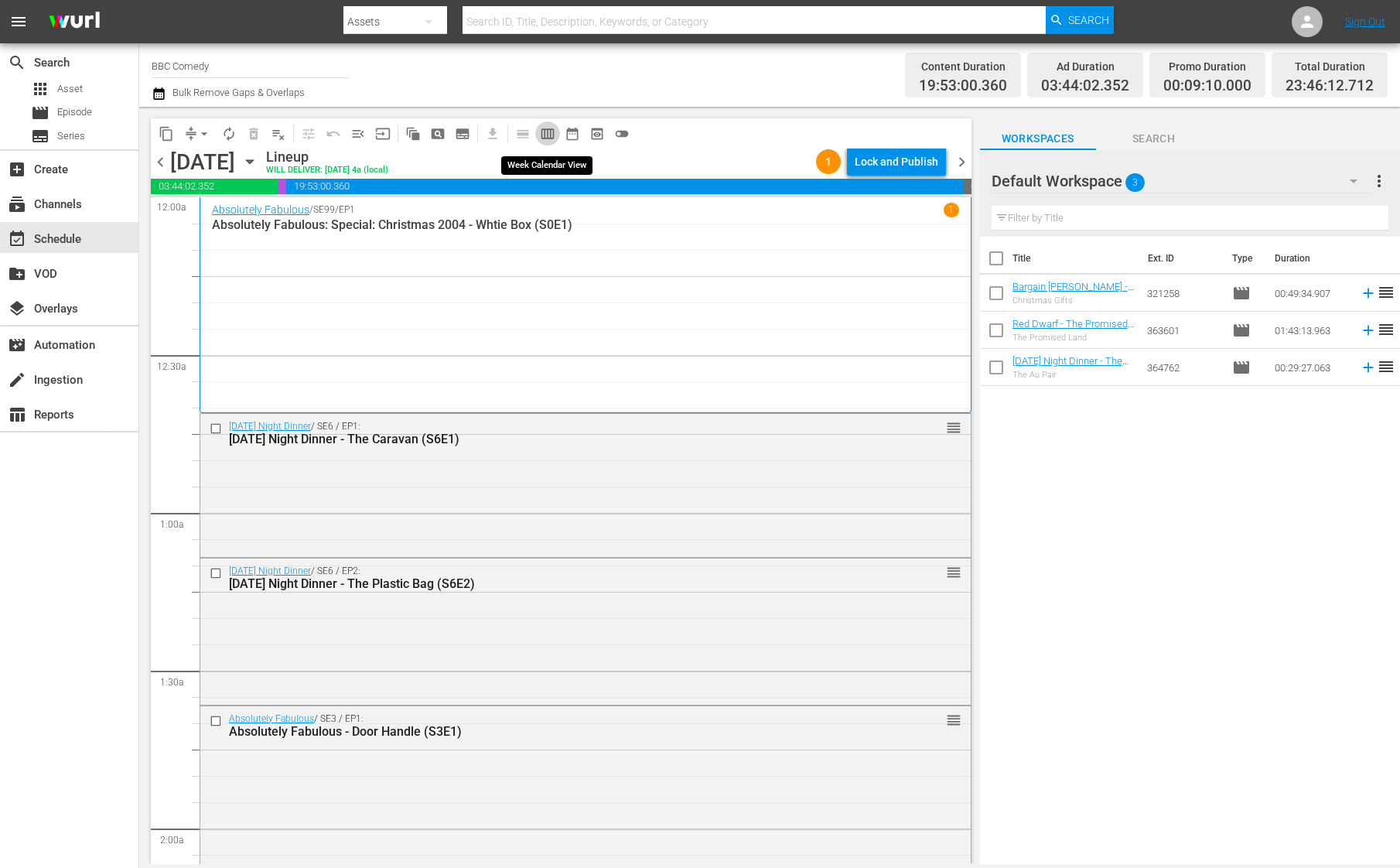
click at [540, 131] on span "calendar_view_week_outlined" at bounding box center [548, 134] width 16 height 16
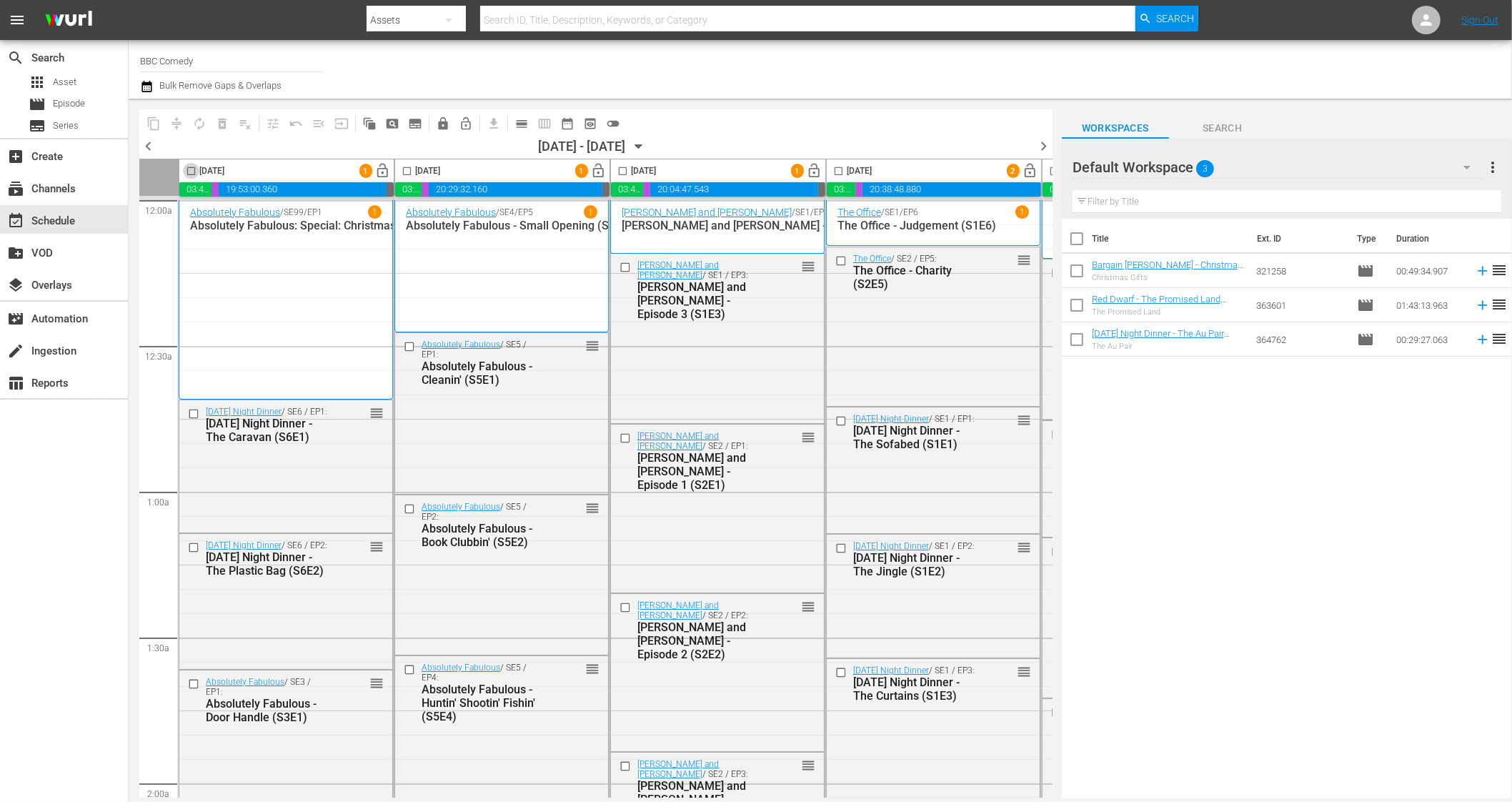
click at [193, 173] on input "checkbox" at bounding box center [191, 174] width 17 height 17
checkbox input "true"
click at [407, 169] on input "checkbox" at bounding box center [407, 174] width 17 height 17
checkbox input "true"
click at [625, 169] on input "checkbox" at bounding box center [623, 174] width 17 height 17
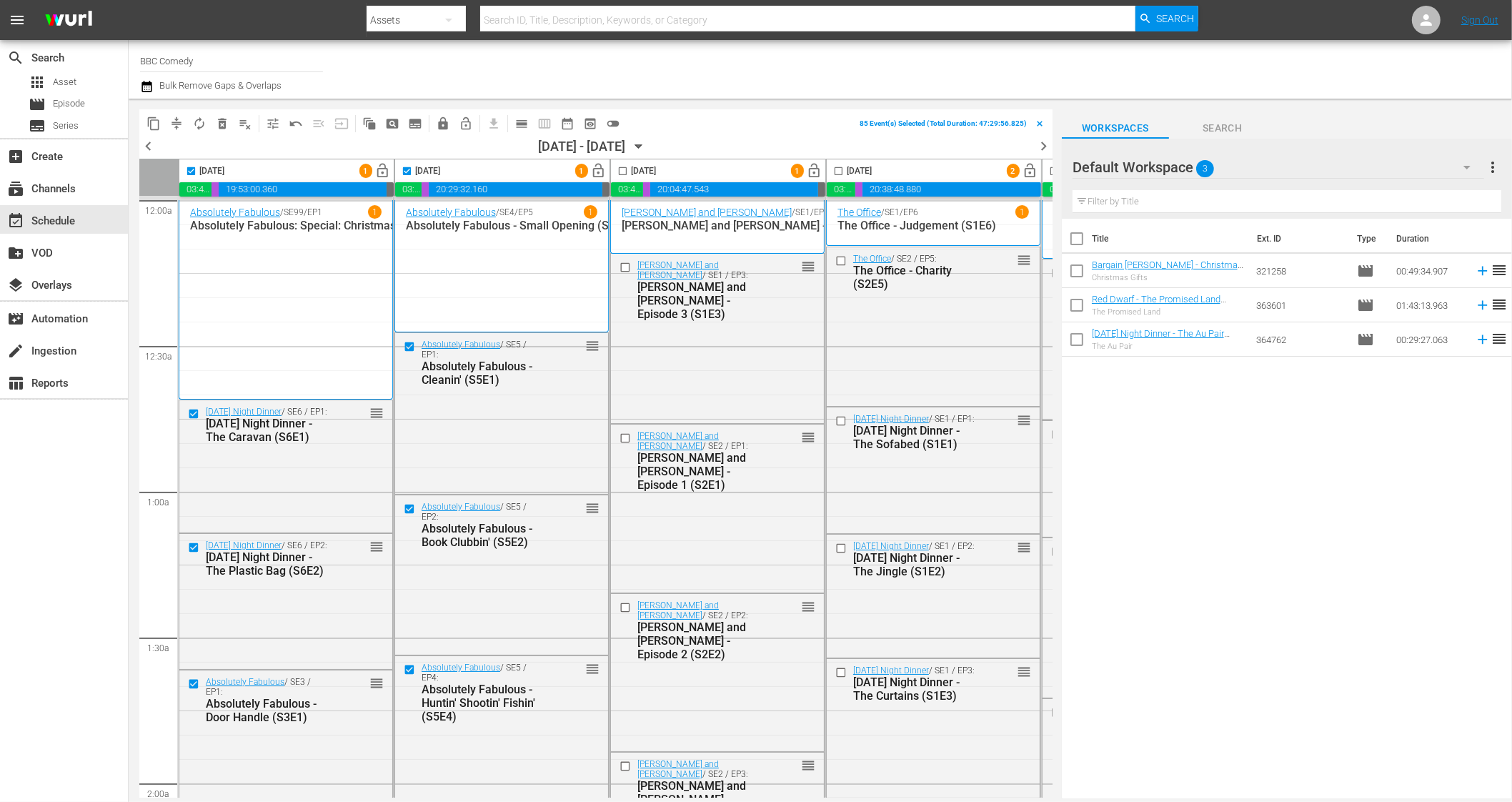
checkbox input "true"
click at [447, 123] on span "lock" at bounding box center [443, 123] width 15 height 15
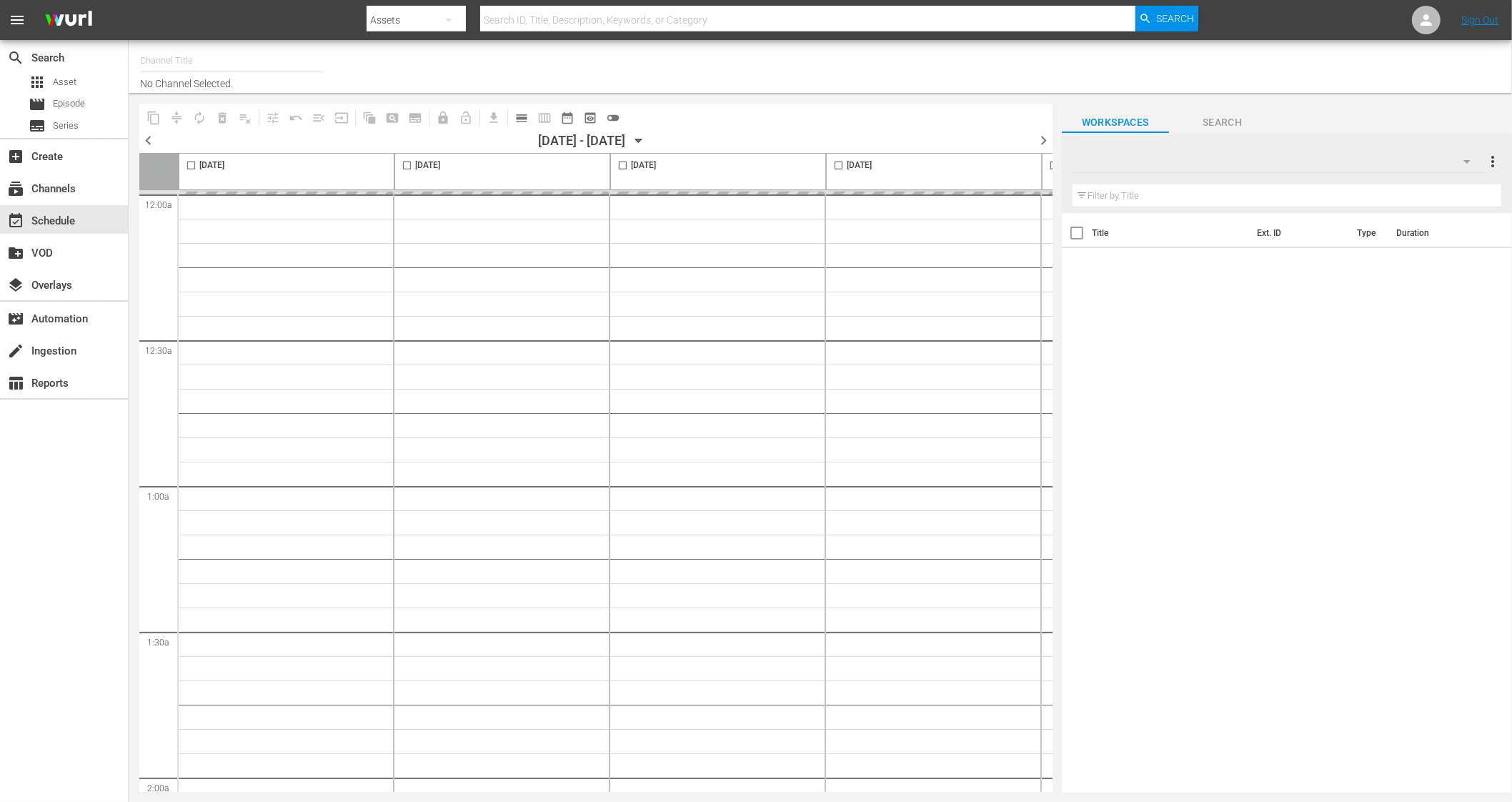
type input "BBC Comedy (1576)"
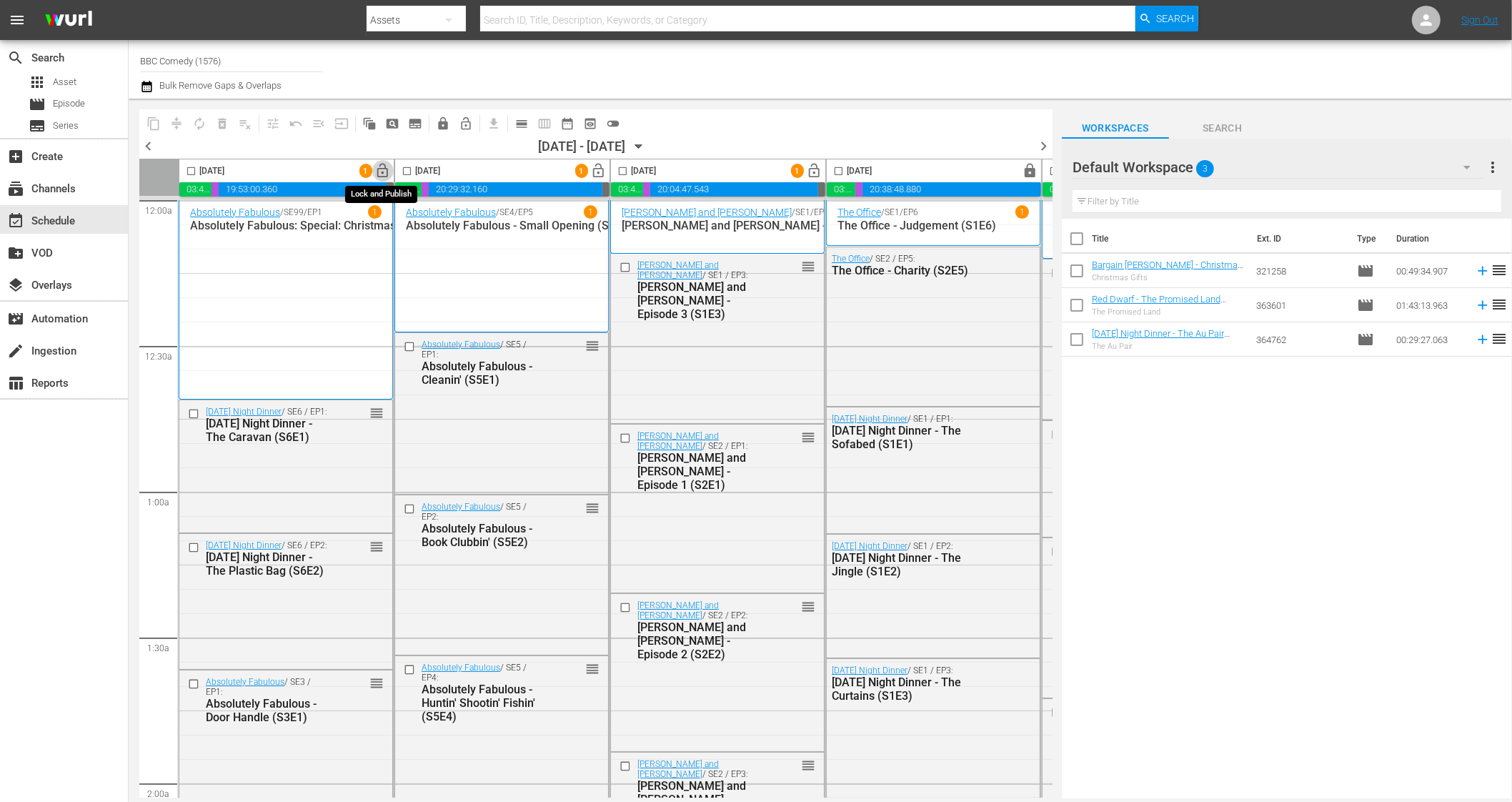
click at [385, 172] on span "lock_open" at bounding box center [383, 171] width 17 height 17
